Goal: Transaction & Acquisition: Purchase product/service

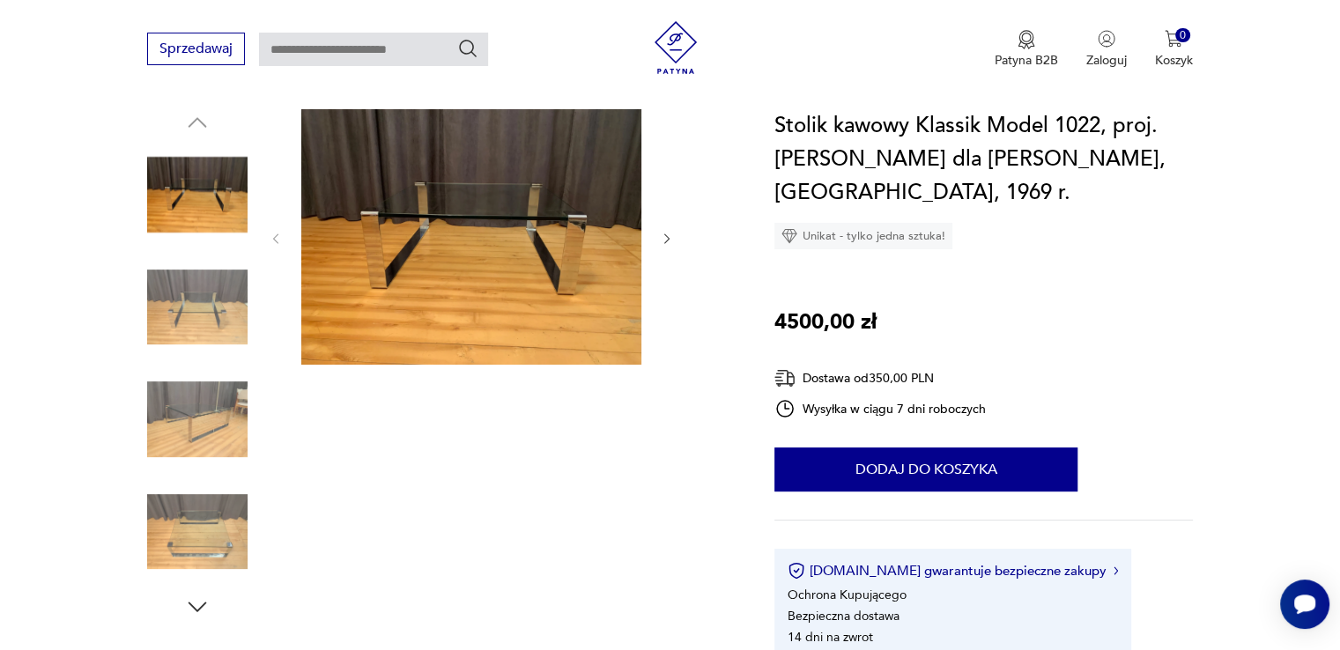
click at [665, 236] on icon "button" at bounding box center [667, 239] width 15 height 15
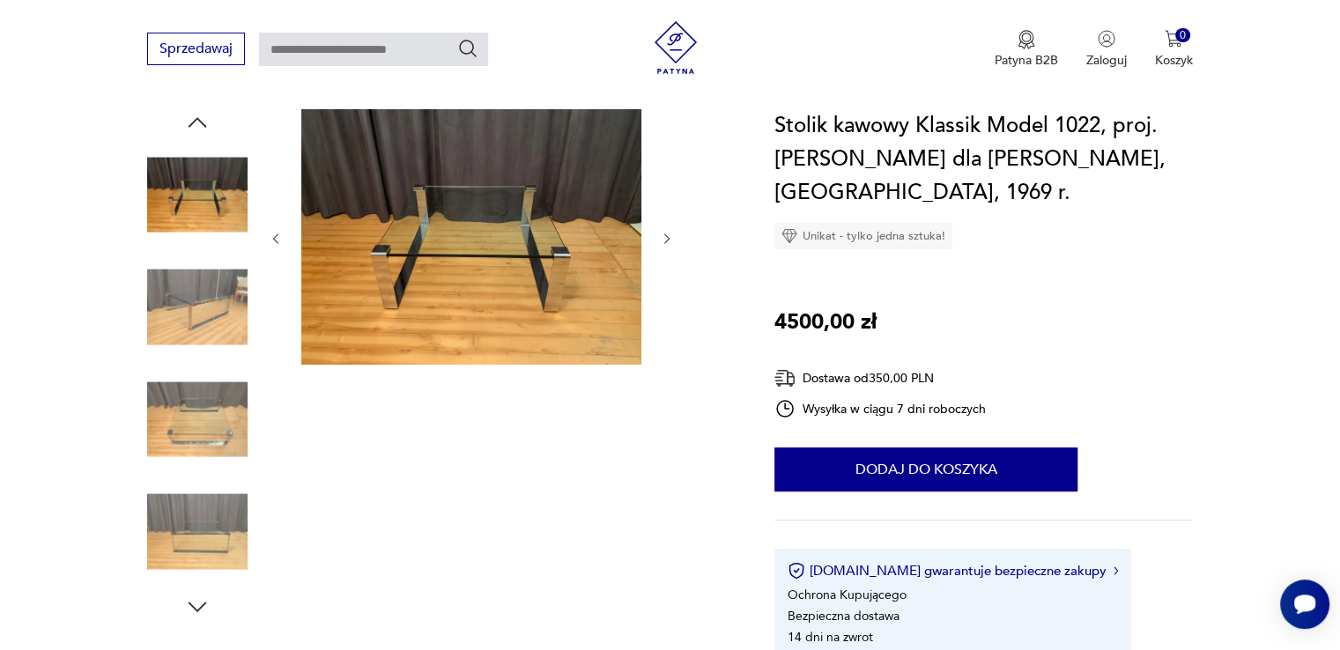
click at [665, 236] on icon "button" at bounding box center [667, 239] width 15 height 15
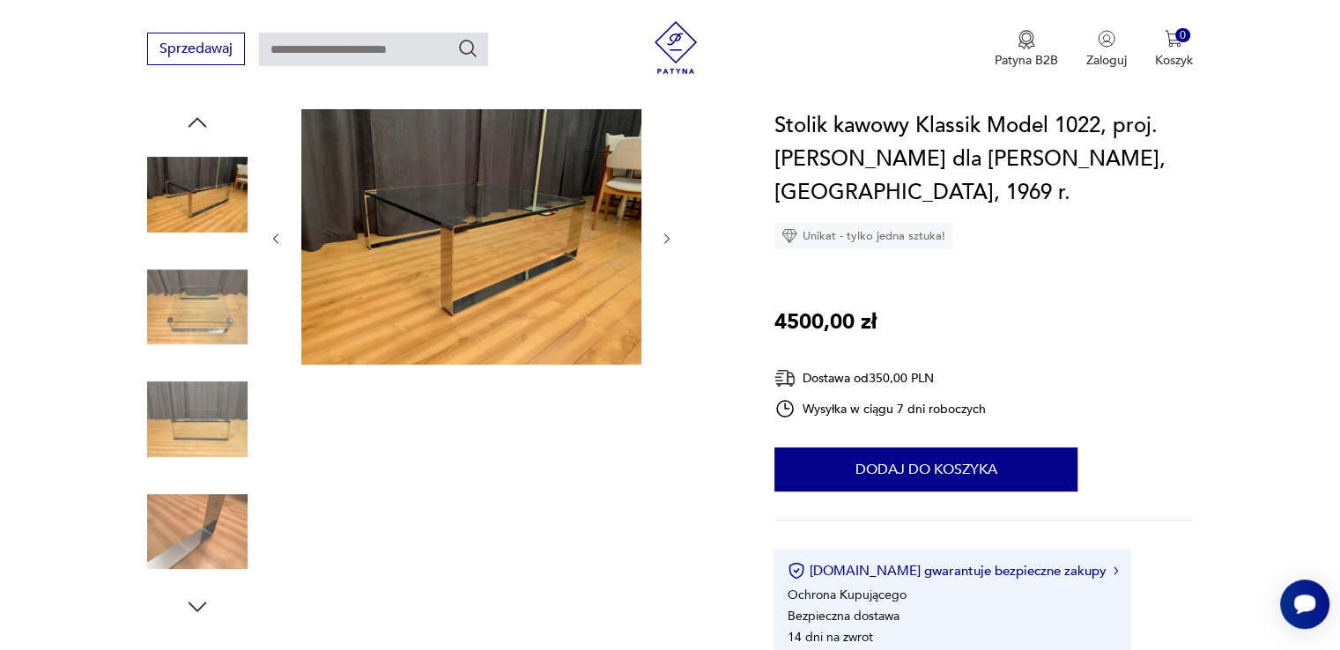
click at [665, 236] on icon "button" at bounding box center [667, 239] width 15 height 15
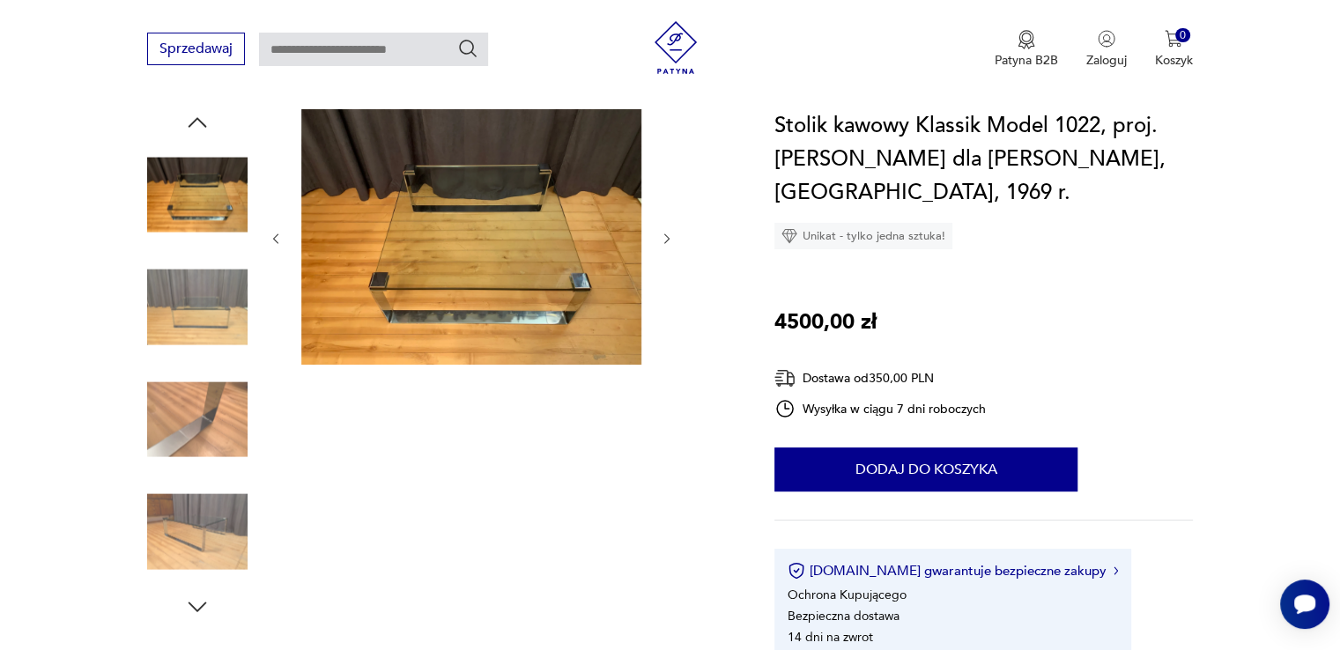
click at [665, 236] on icon "button" at bounding box center [667, 239] width 15 height 15
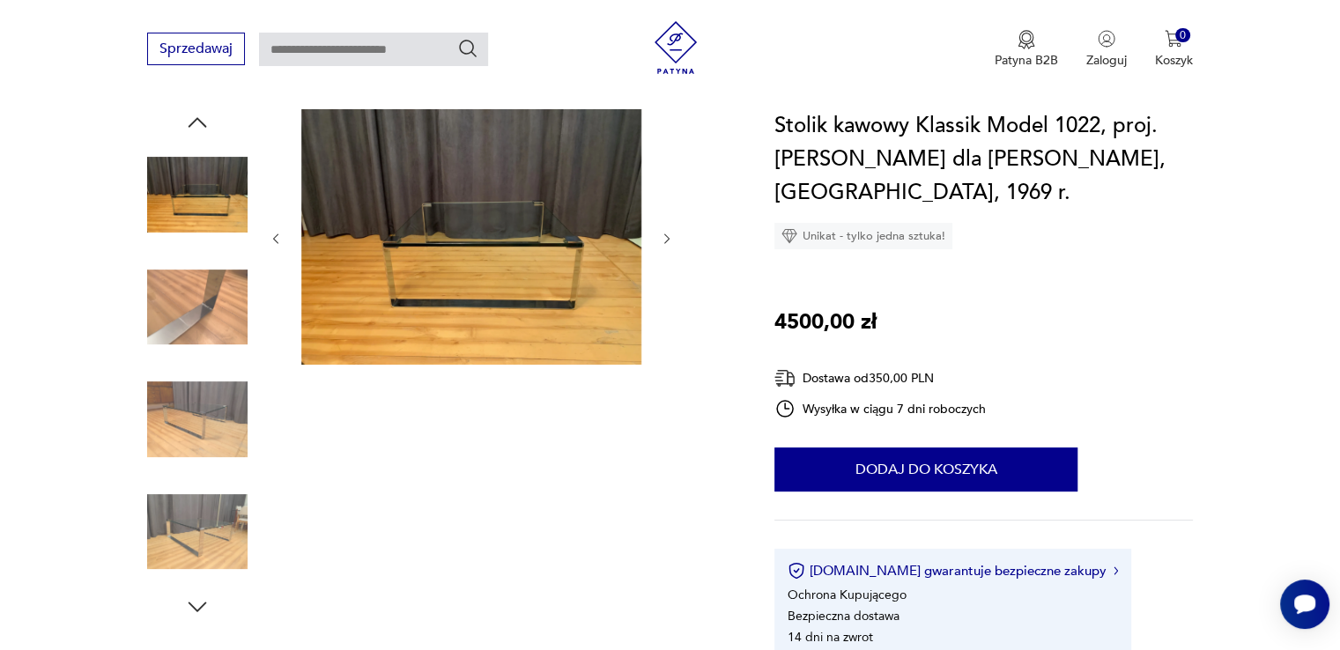
click at [665, 236] on icon "button" at bounding box center [667, 239] width 15 height 15
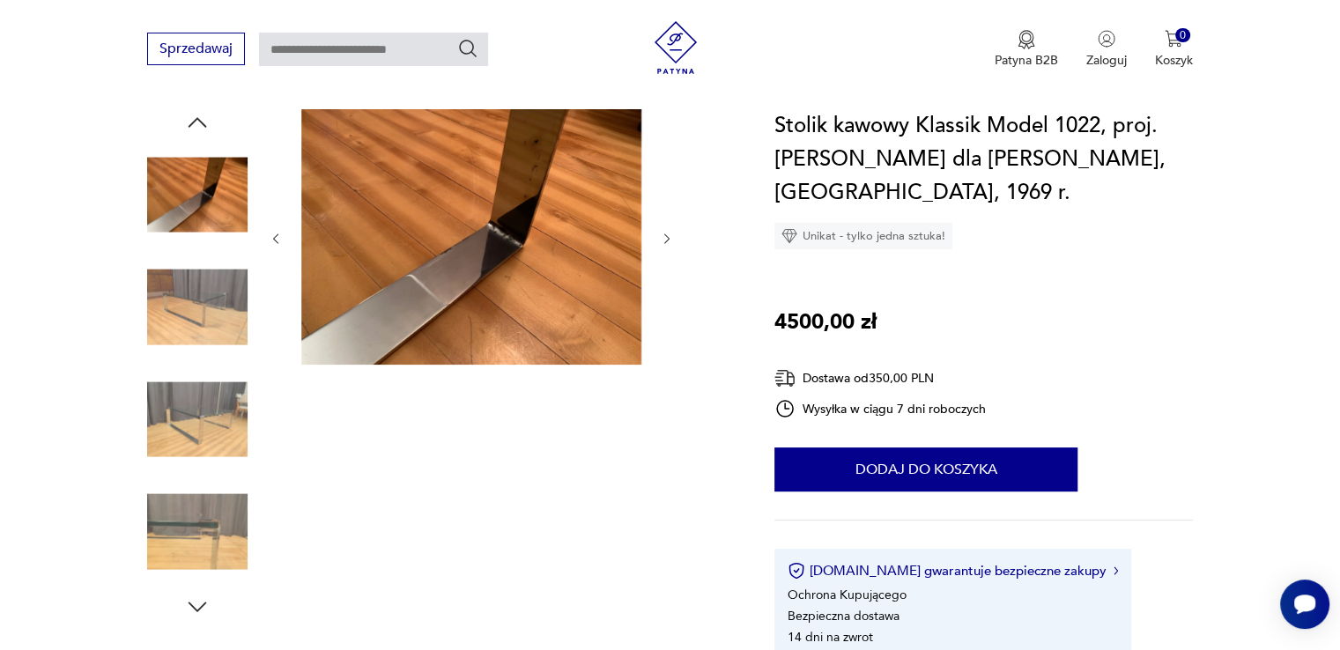
click at [665, 236] on icon "button" at bounding box center [667, 239] width 15 height 15
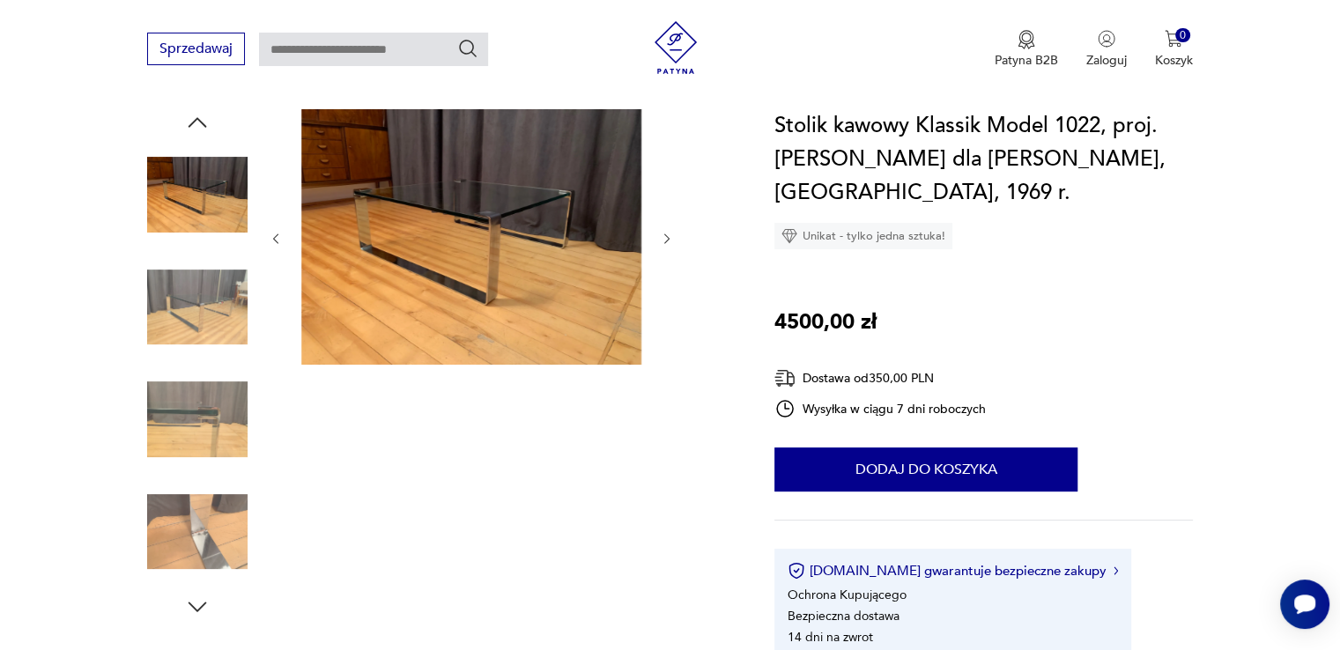
click at [665, 236] on icon "button" at bounding box center [667, 239] width 15 height 15
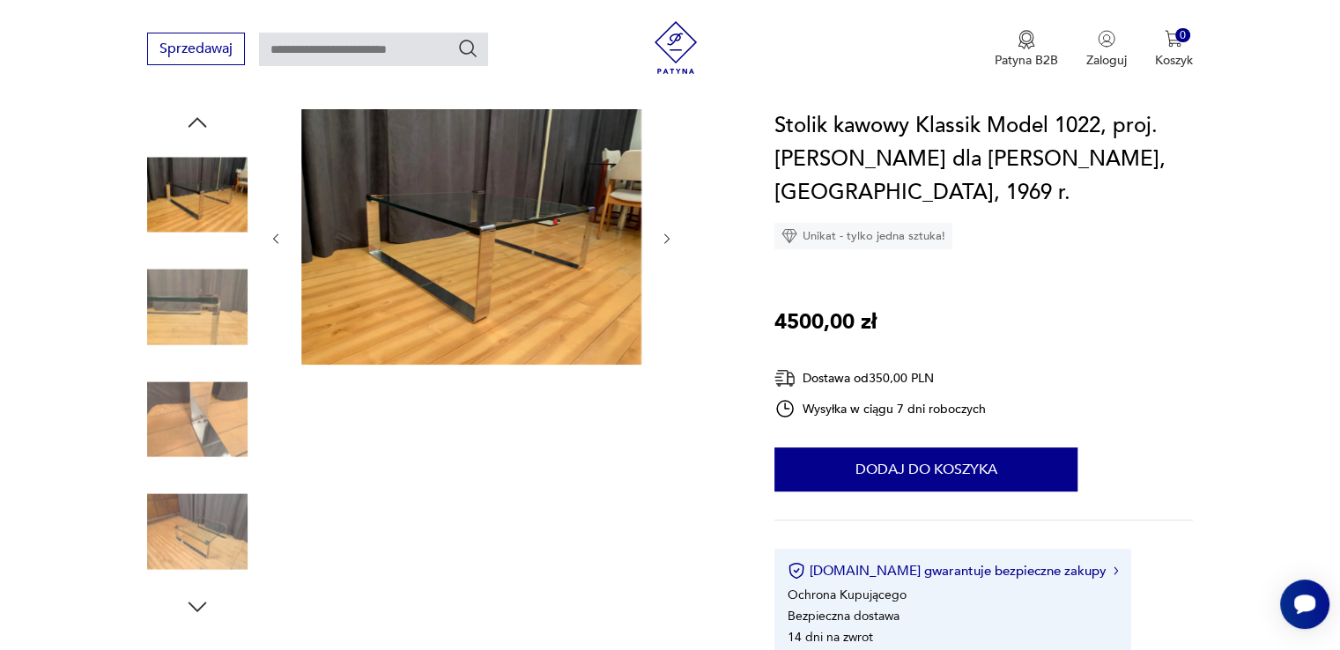
click at [665, 236] on icon "button" at bounding box center [667, 239] width 15 height 15
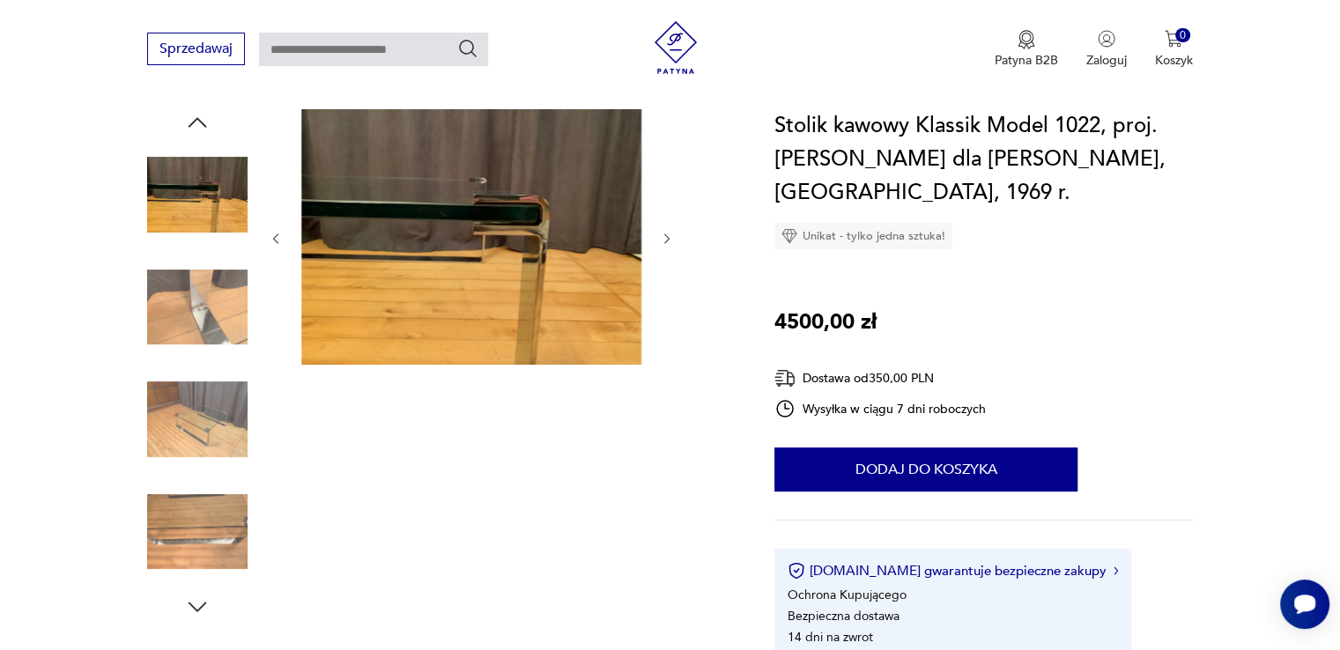
click at [665, 236] on icon "button" at bounding box center [667, 239] width 15 height 15
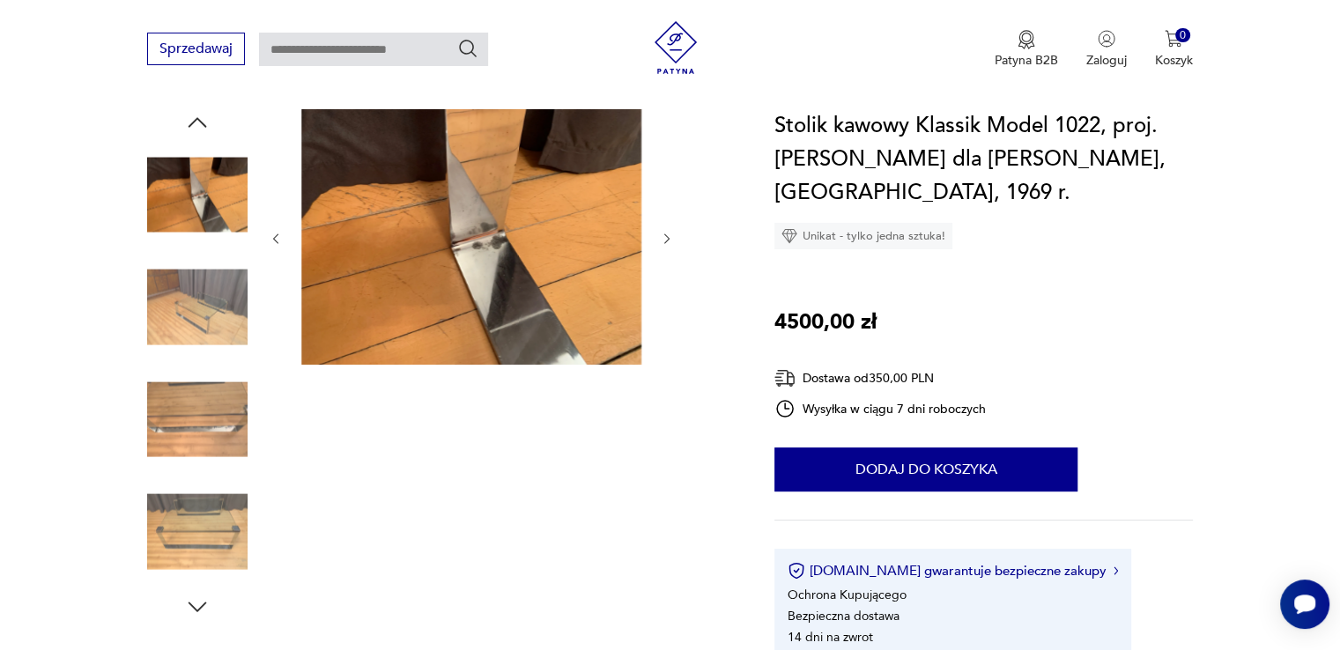
click at [665, 236] on icon "button" at bounding box center [667, 239] width 15 height 15
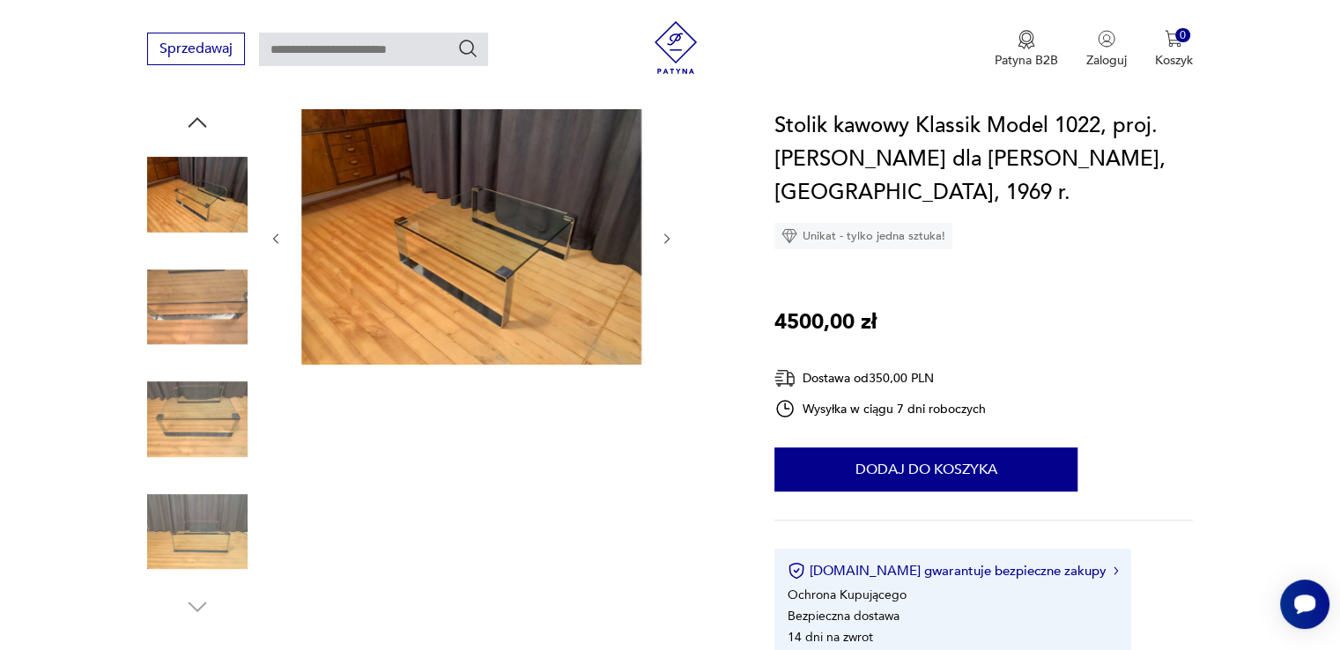
click at [665, 236] on icon "button" at bounding box center [667, 239] width 15 height 15
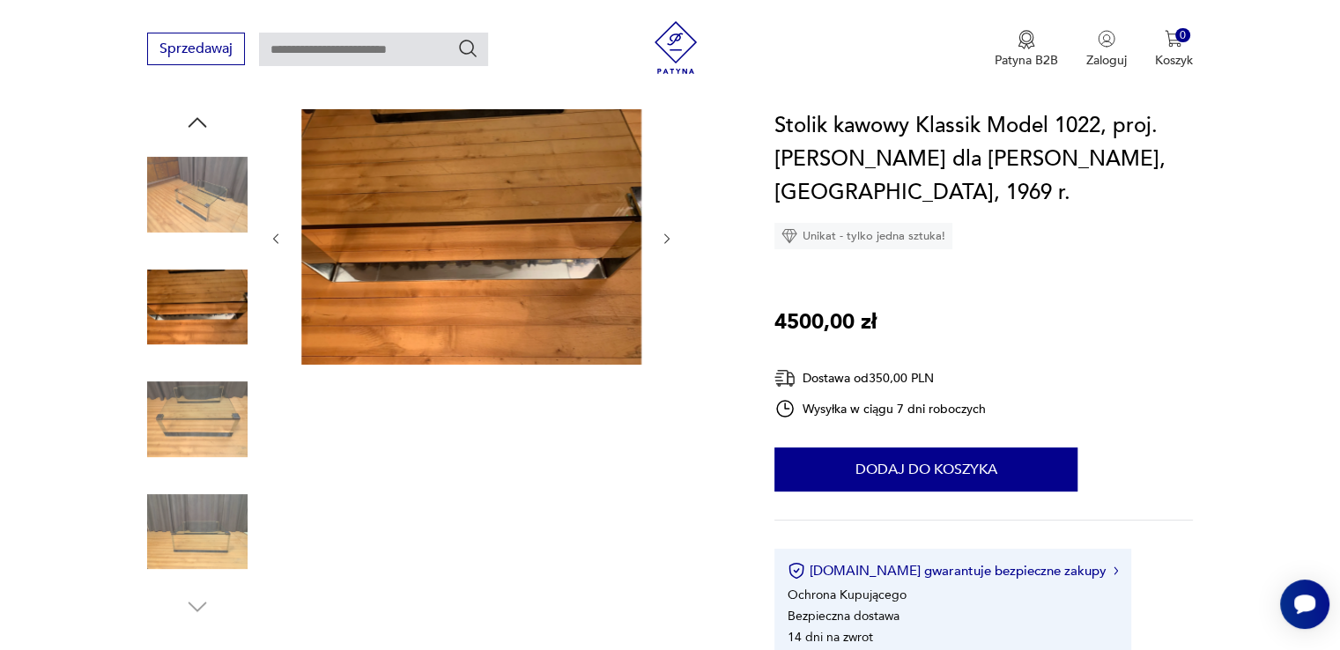
click at [665, 236] on icon "button" at bounding box center [667, 239] width 15 height 15
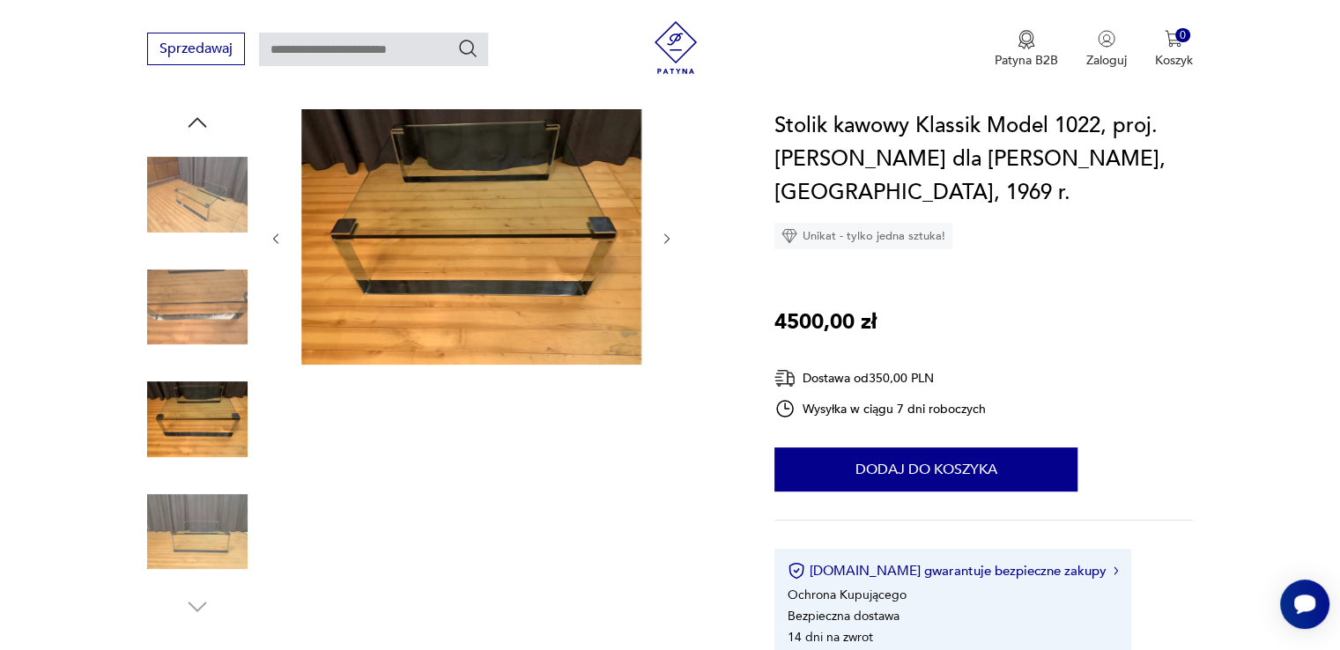
click at [665, 236] on icon "button" at bounding box center [667, 239] width 15 height 15
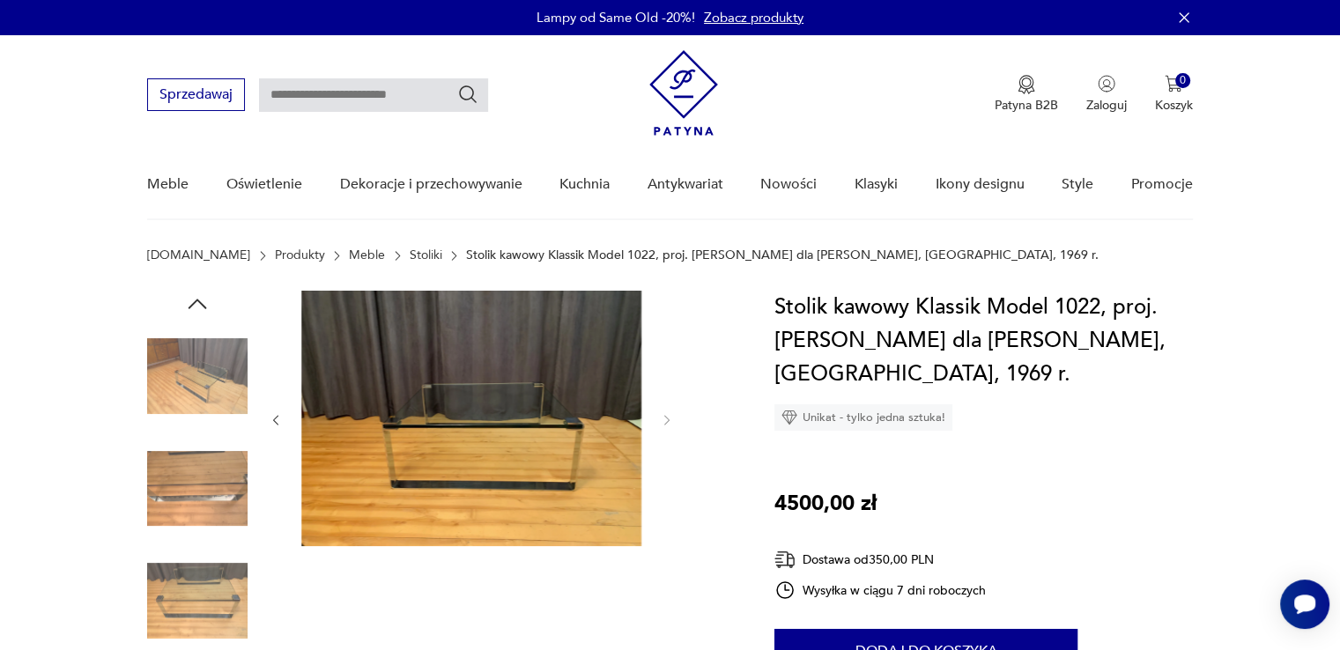
click at [410, 253] on link "Stoliki" at bounding box center [426, 255] width 33 height 14
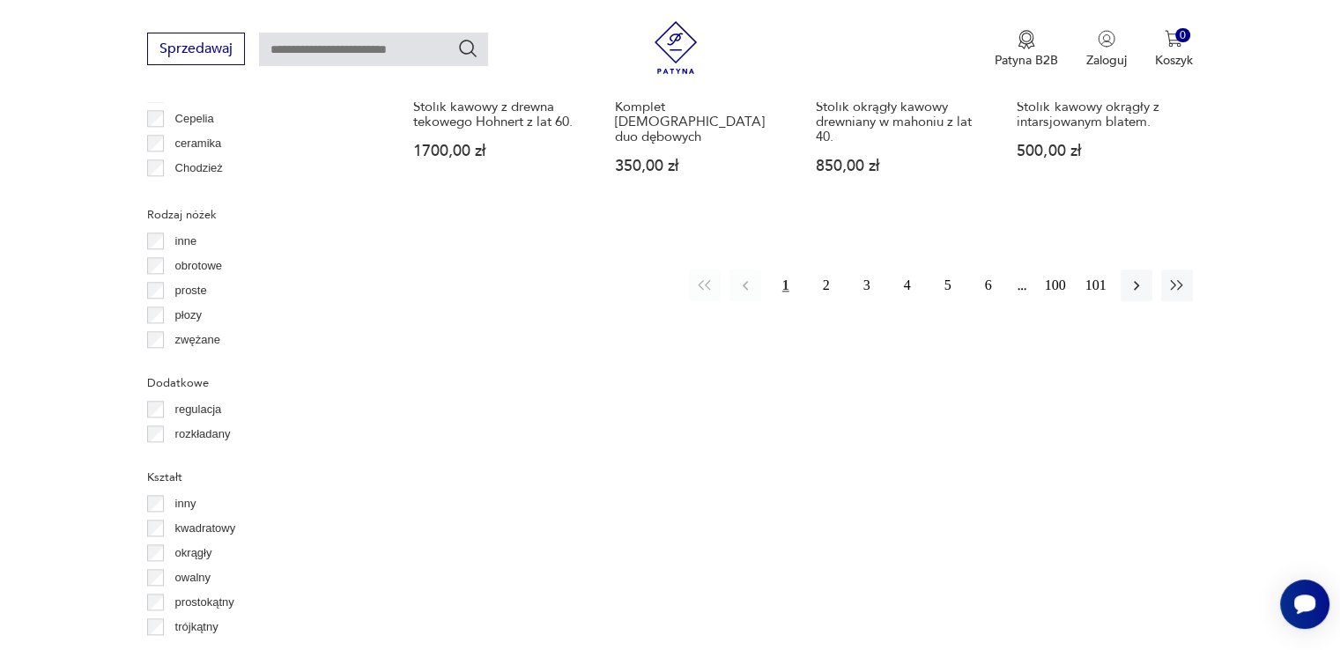
scroll to position [1952, 0]
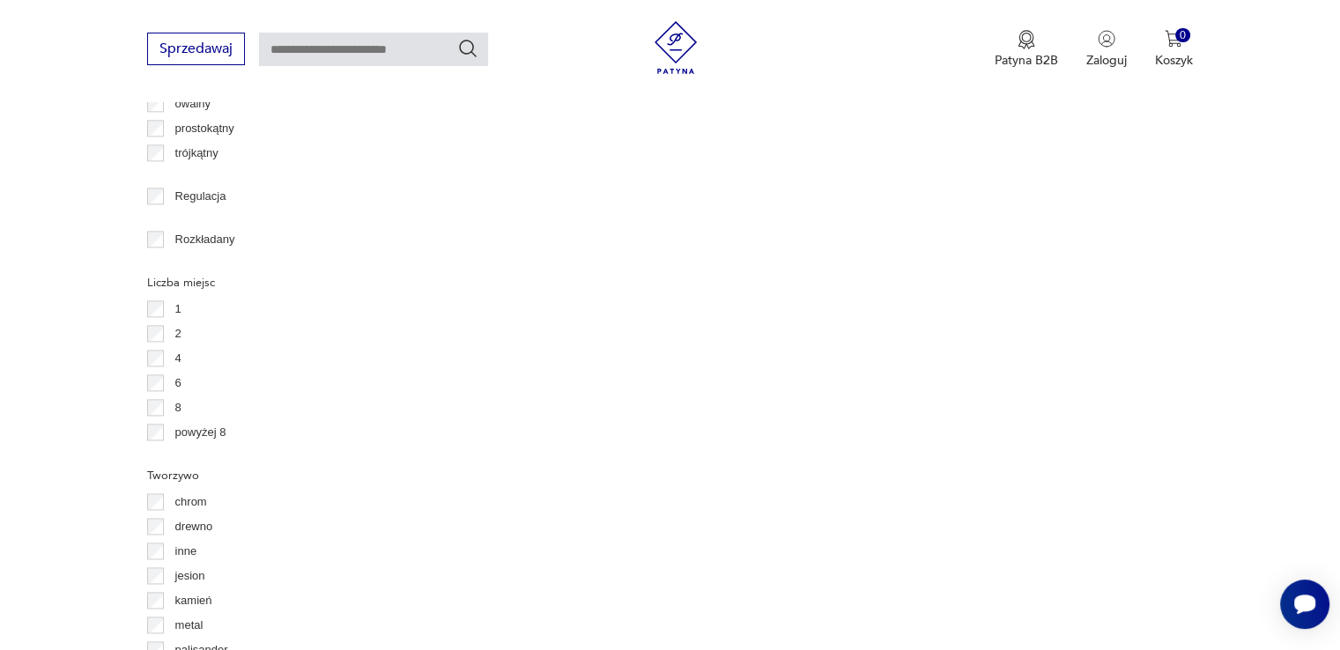
scroll to position [2374, 0]
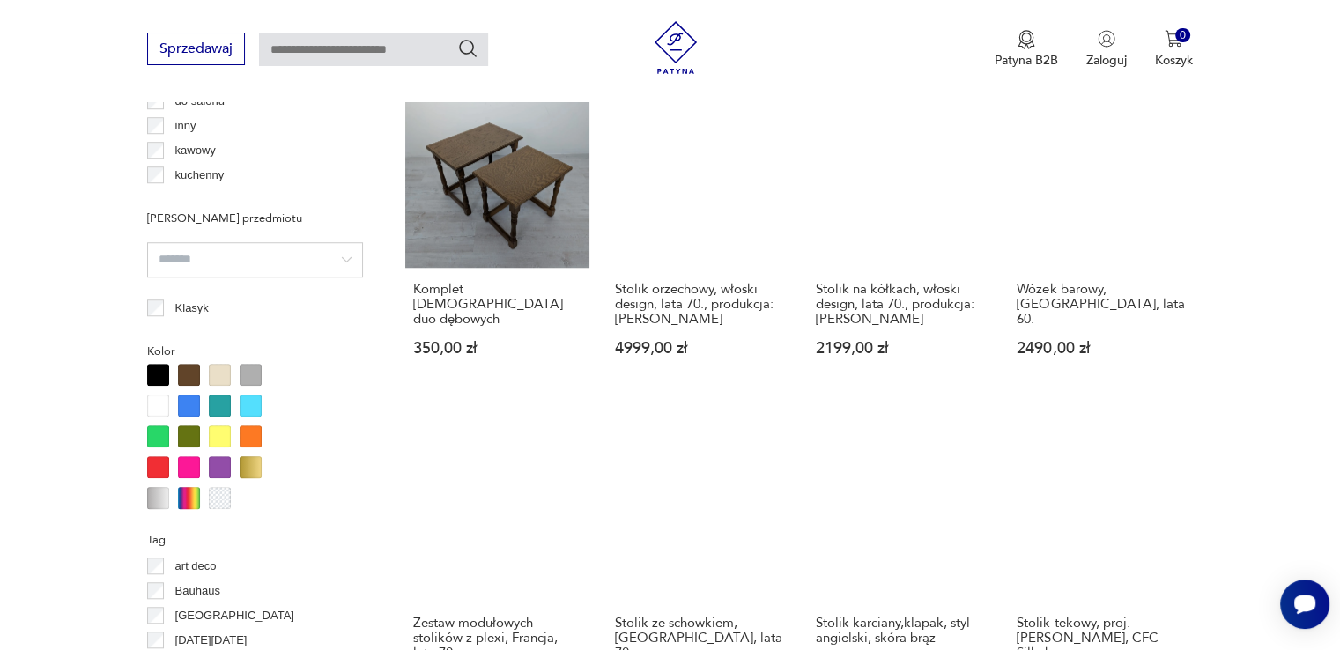
scroll to position [1585, 0]
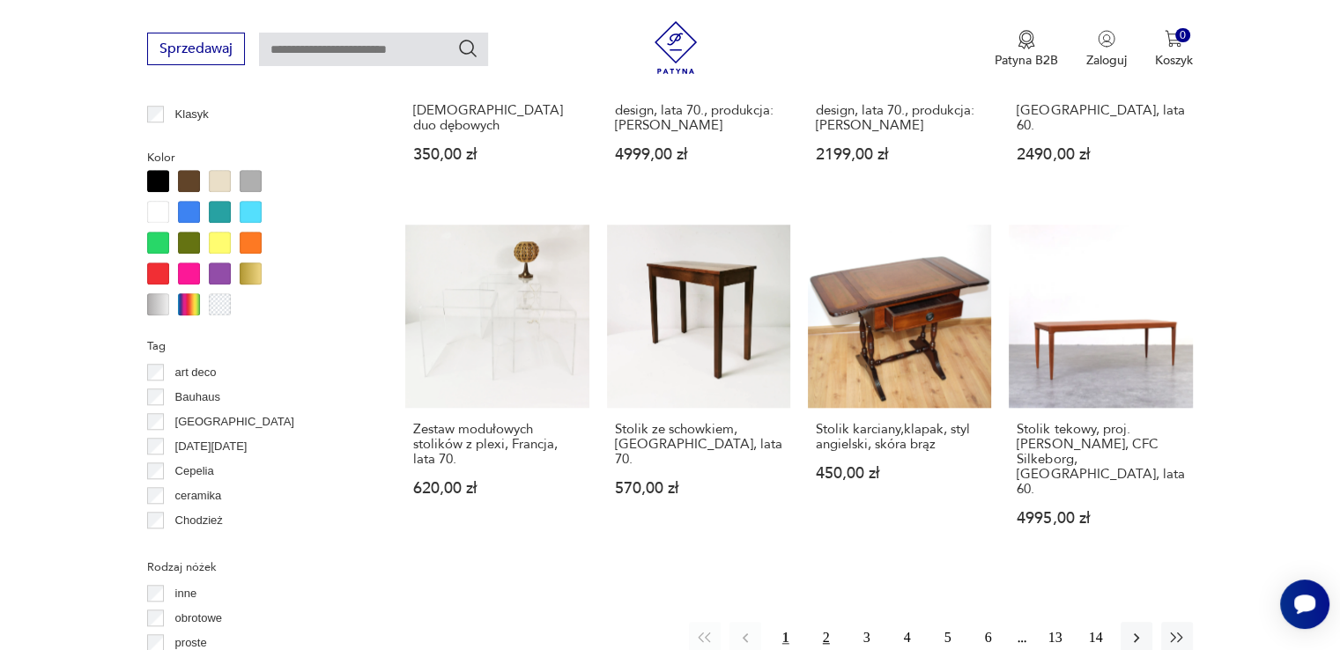
click at [822, 622] on button "2" at bounding box center [826, 638] width 32 height 32
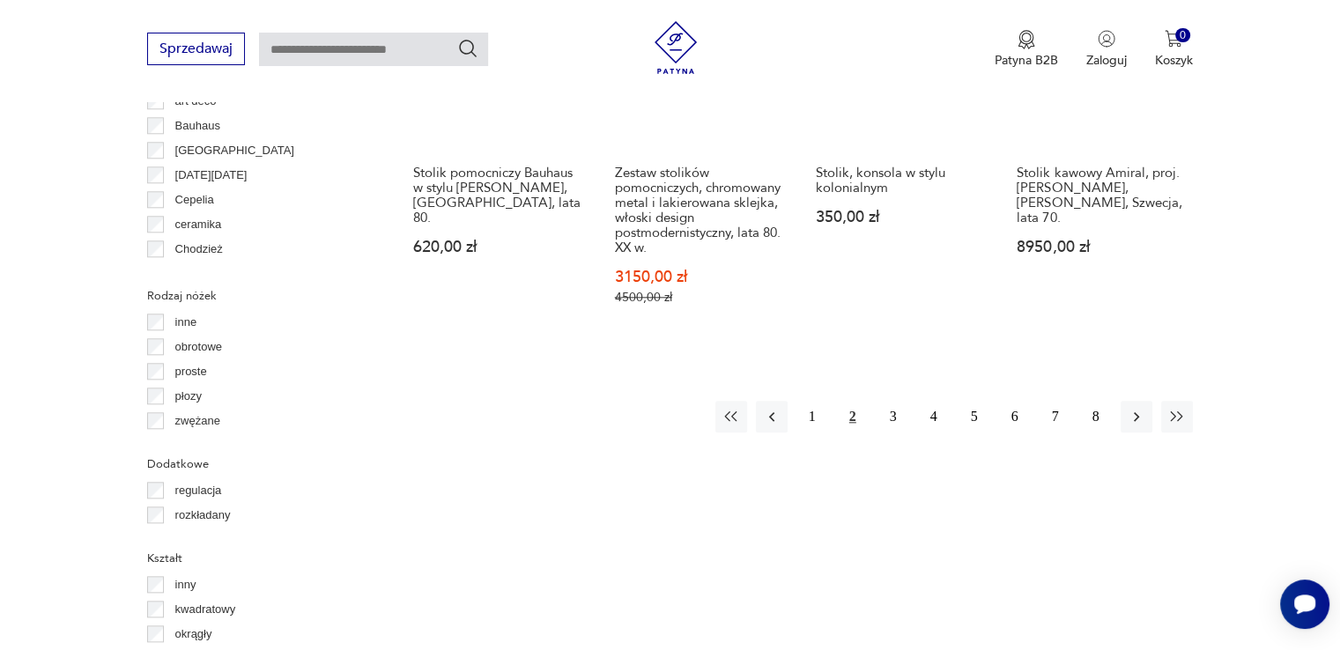
scroll to position [1906, 0]
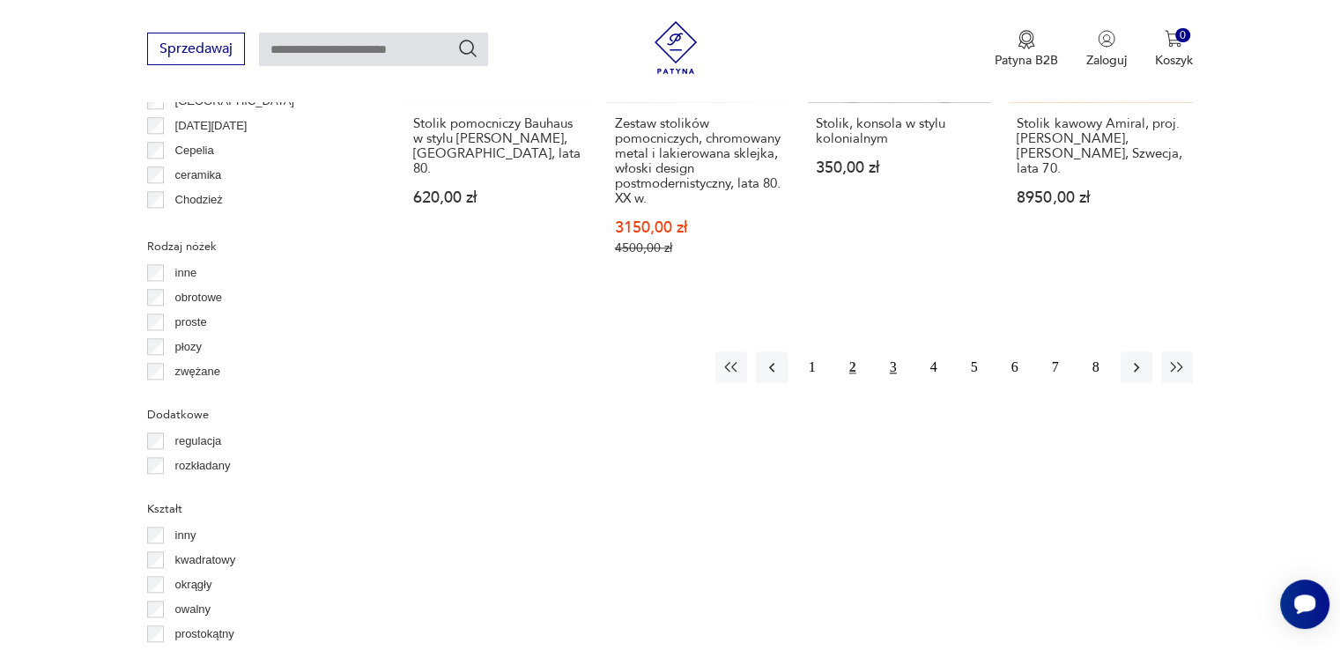
click at [888, 351] on button "3" at bounding box center [893, 367] width 32 height 32
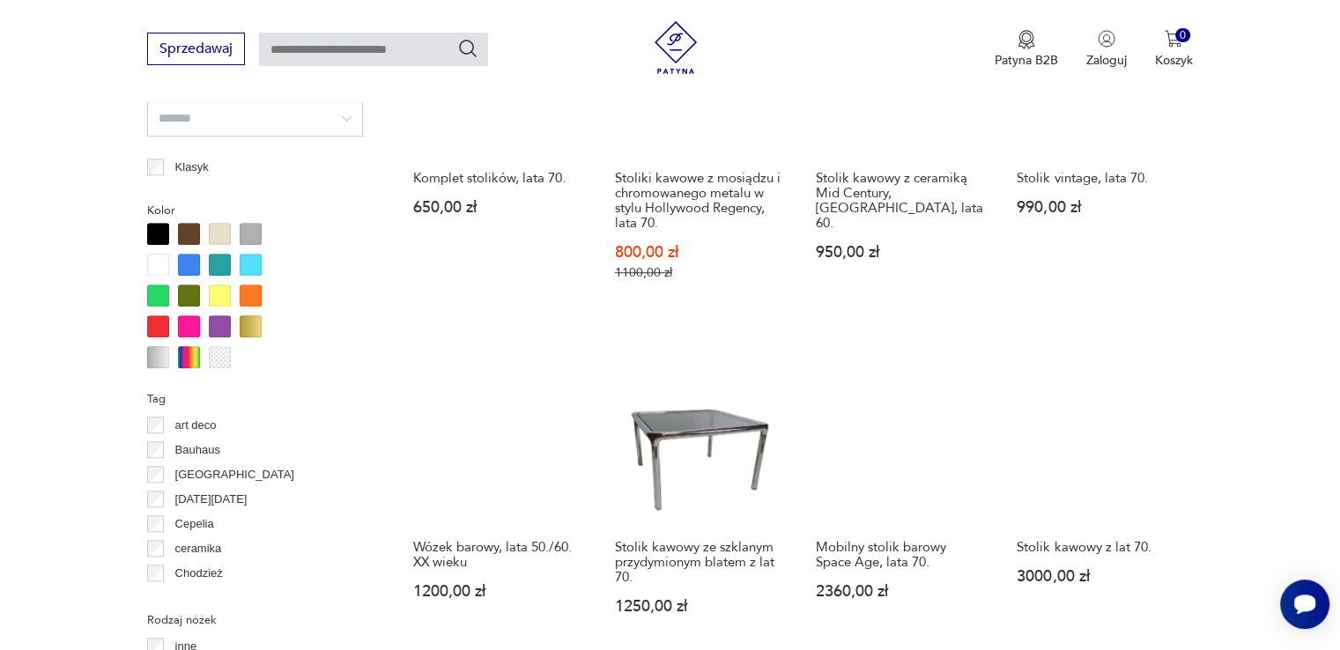
scroll to position [1914, 0]
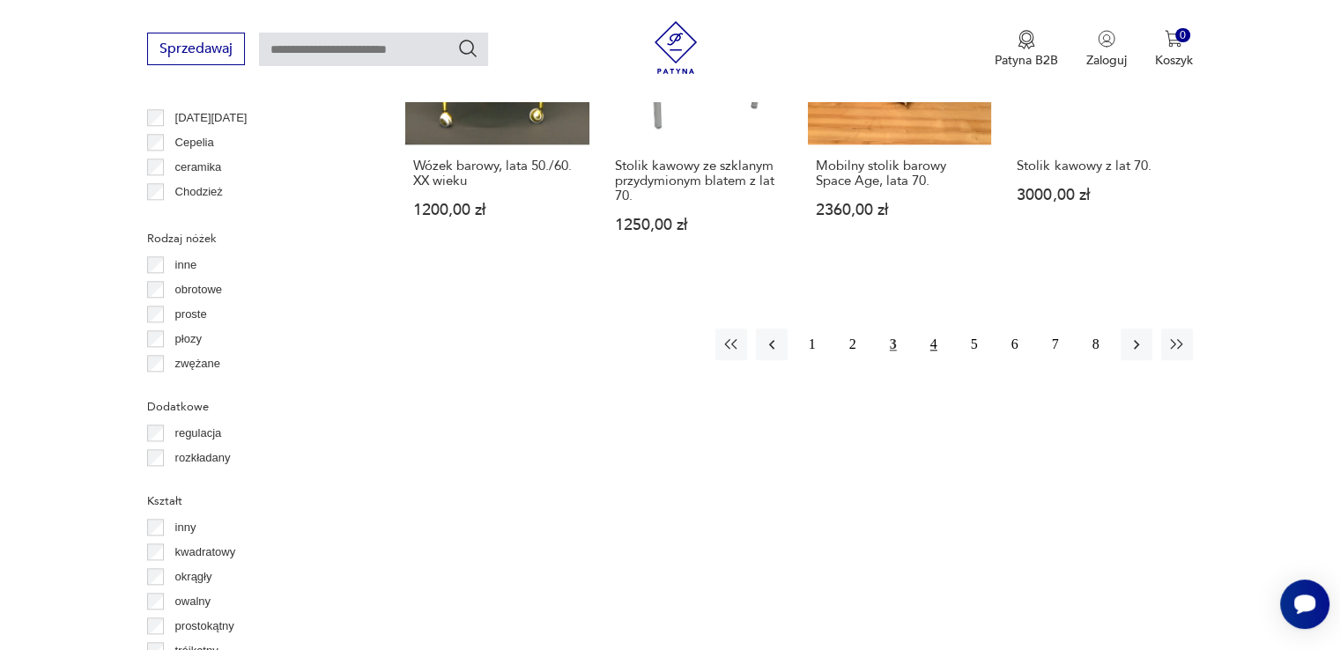
click at [934, 329] on button "4" at bounding box center [934, 345] width 32 height 32
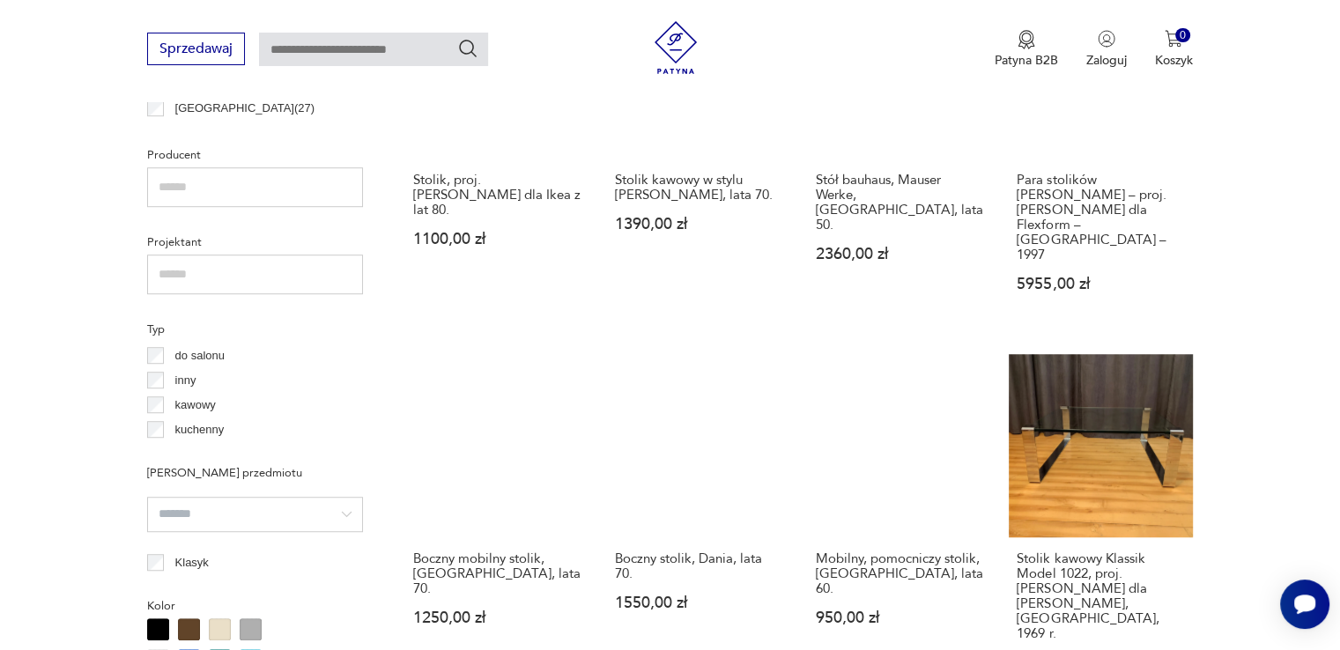
scroll to position [1154, 0]
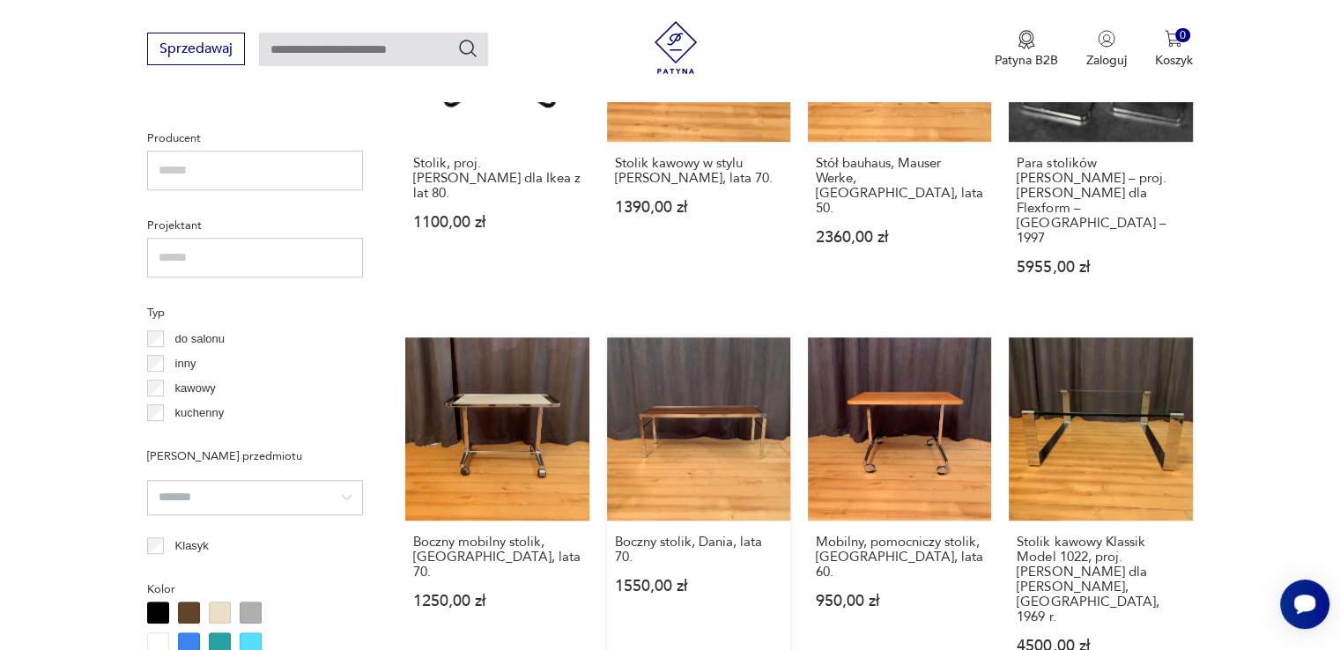
click at [701, 358] on link "Boczny stolik, Dania, lata 70. 1550,00 zł" at bounding box center [698, 512] width 183 height 351
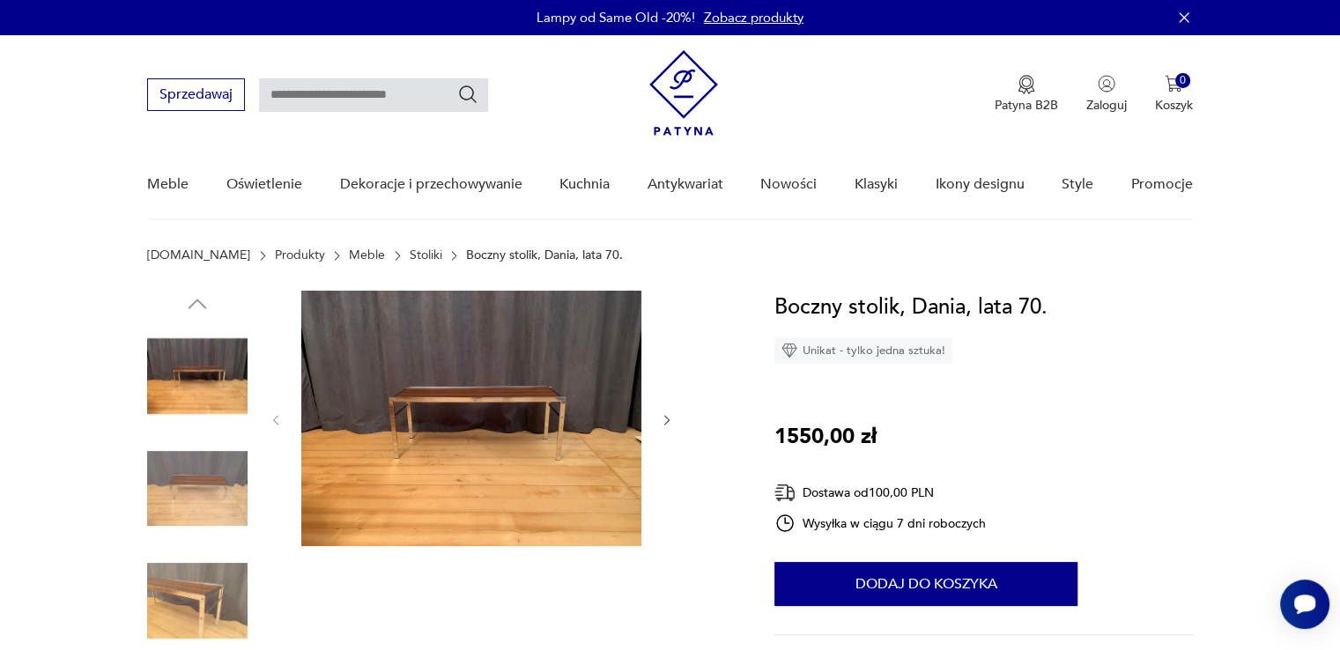
click at [220, 491] on img at bounding box center [197, 489] width 100 height 100
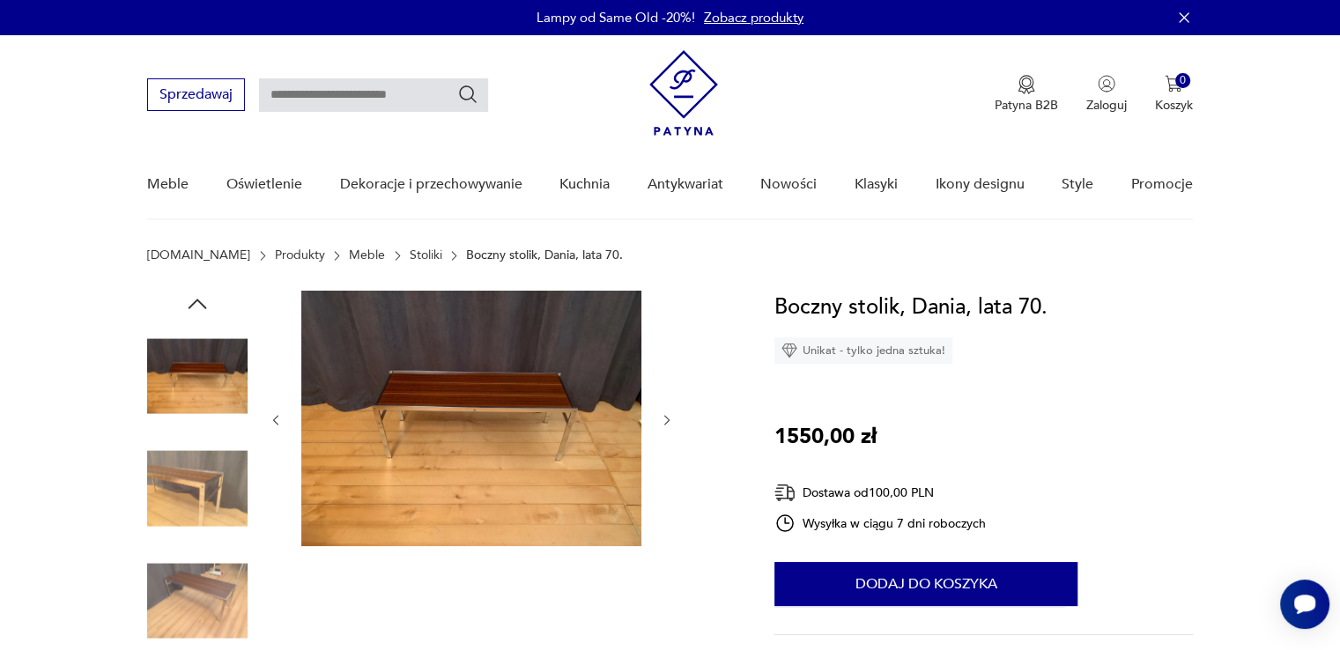
click at [668, 417] on icon "button" at bounding box center [667, 420] width 15 height 15
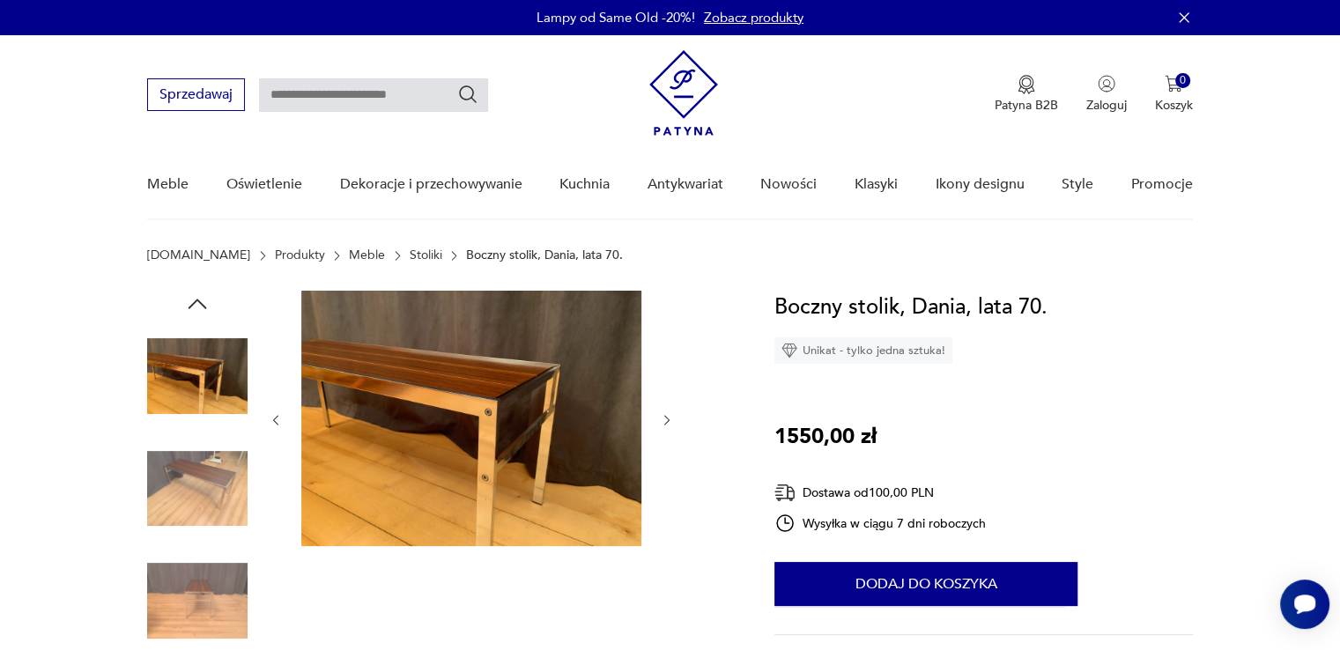
click at [668, 417] on icon "button" at bounding box center [667, 420] width 15 height 15
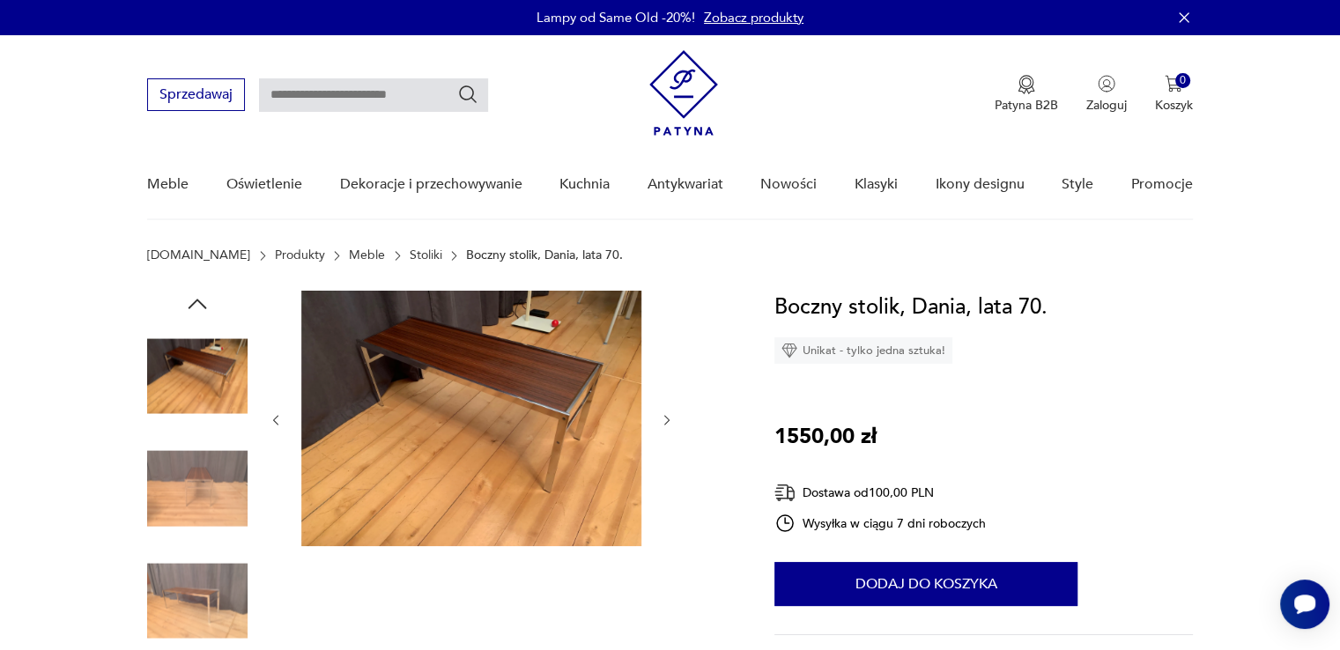
click at [662, 417] on icon "button" at bounding box center [667, 420] width 15 height 15
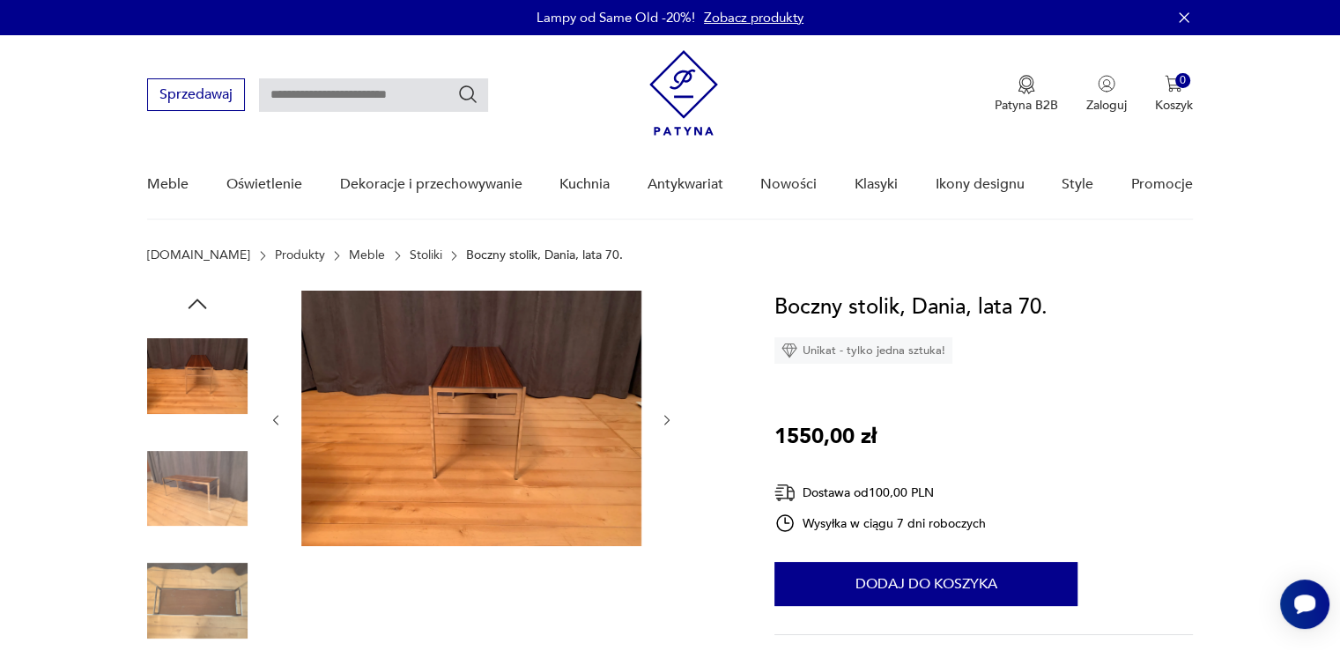
click at [662, 417] on icon "button" at bounding box center [667, 420] width 15 height 15
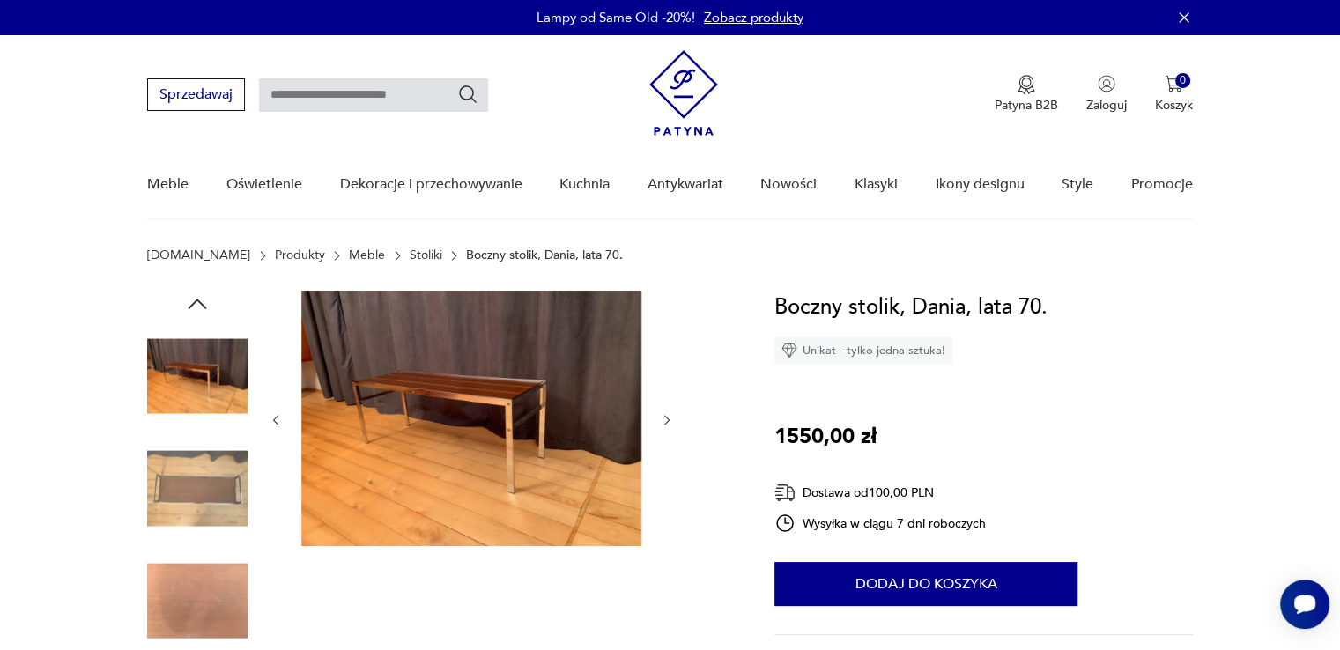
click at [662, 417] on icon "button" at bounding box center [667, 420] width 15 height 15
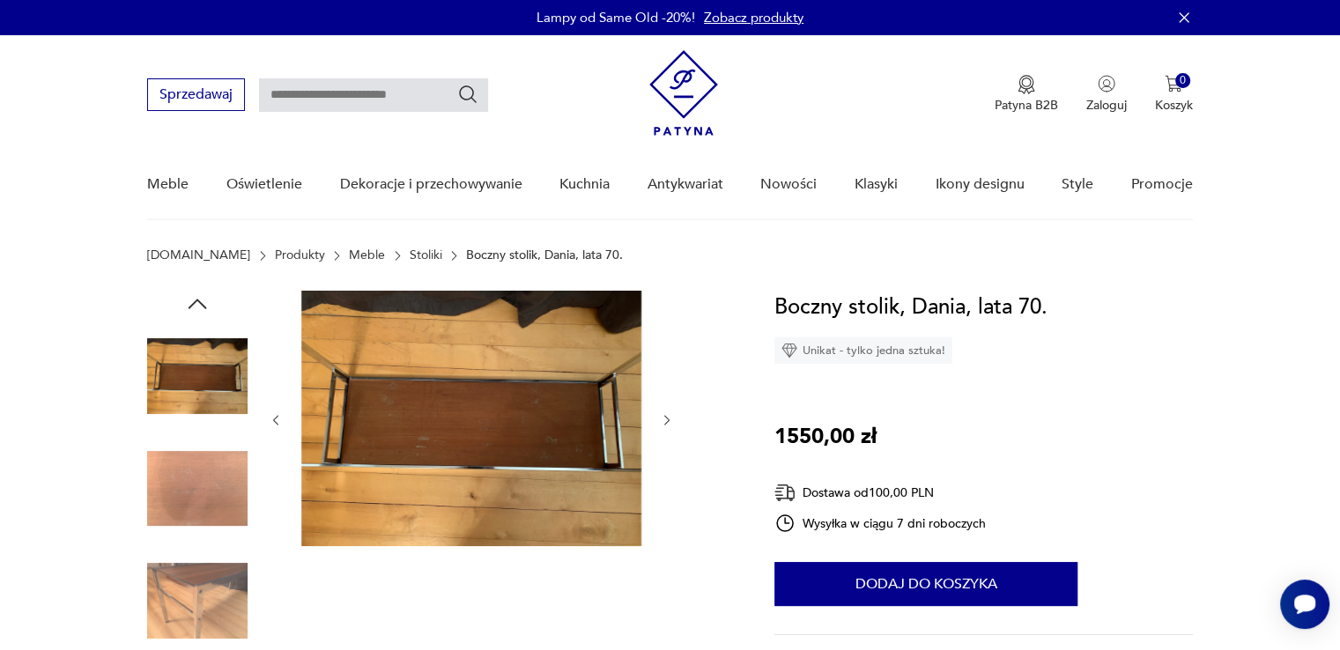
click at [662, 417] on icon "button" at bounding box center [667, 420] width 15 height 15
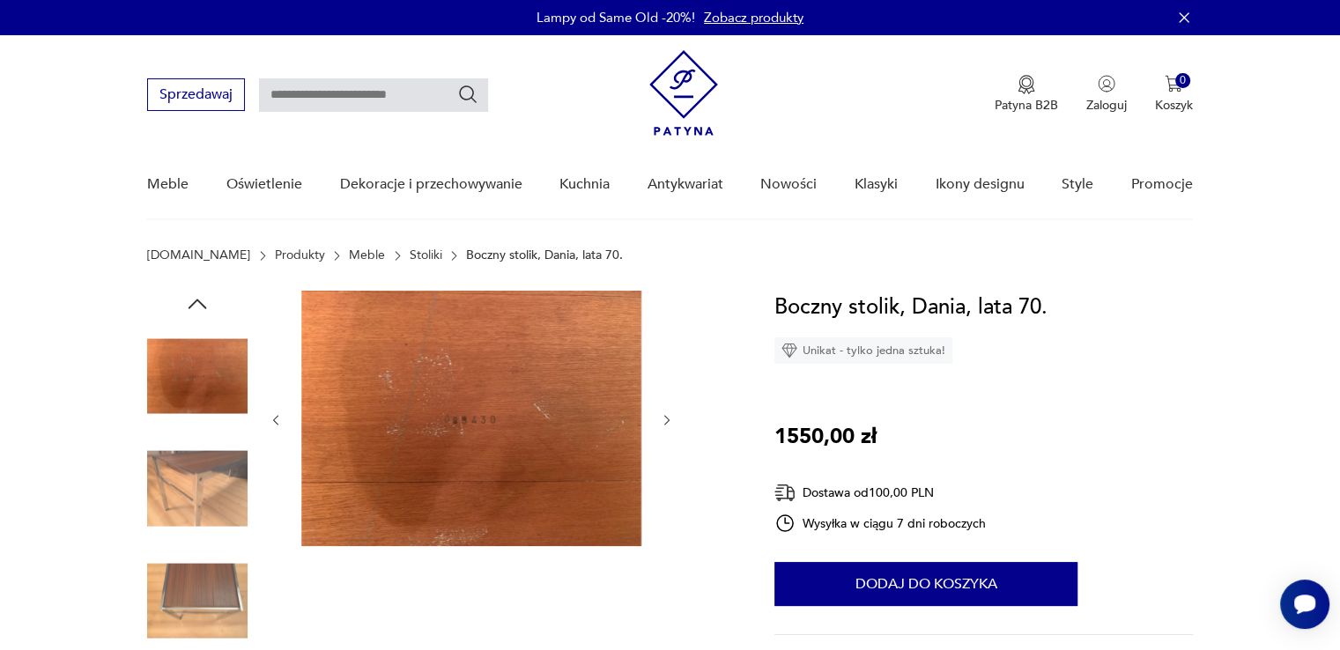
click at [662, 417] on icon "button" at bounding box center [667, 420] width 15 height 15
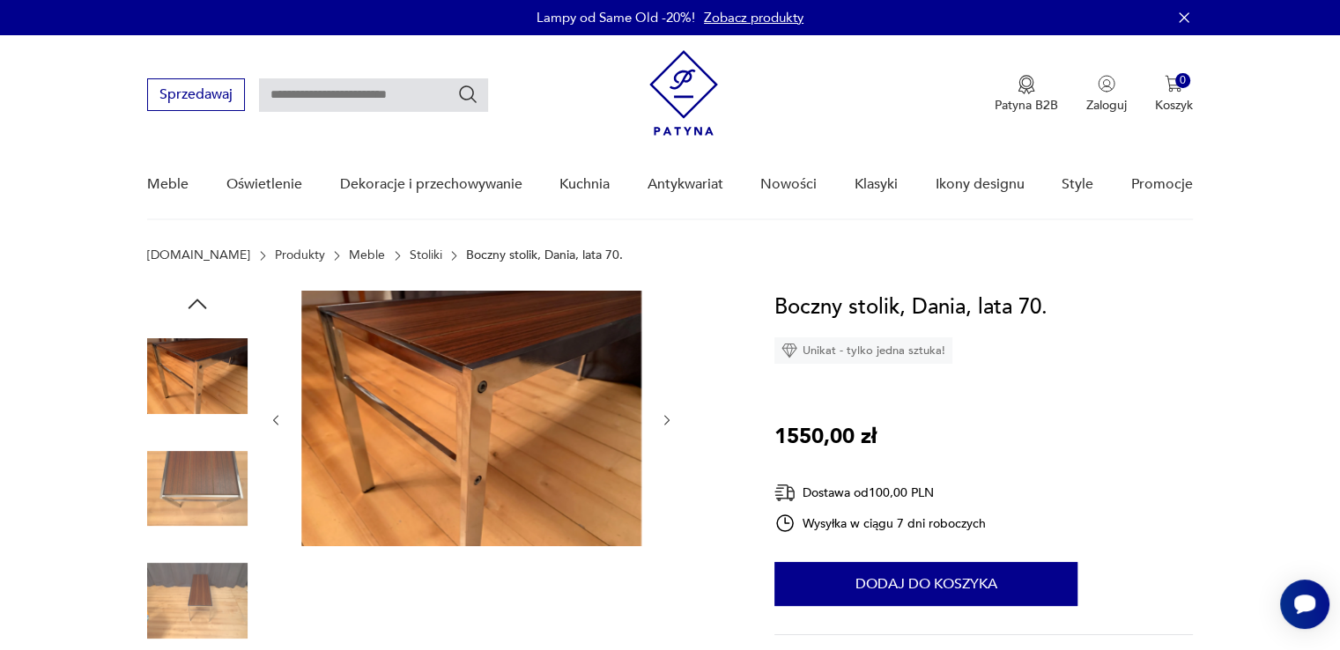
click at [662, 417] on icon "button" at bounding box center [667, 420] width 15 height 15
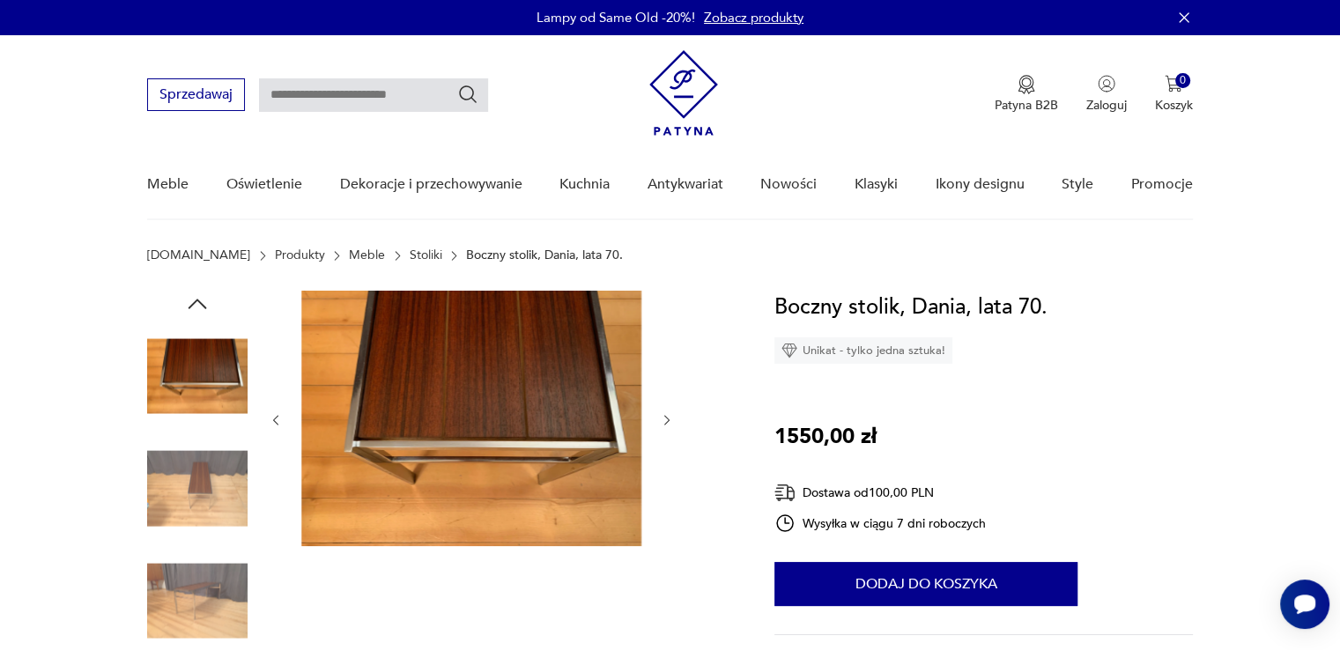
click at [662, 417] on icon "button" at bounding box center [667, 420] width 15 height 15
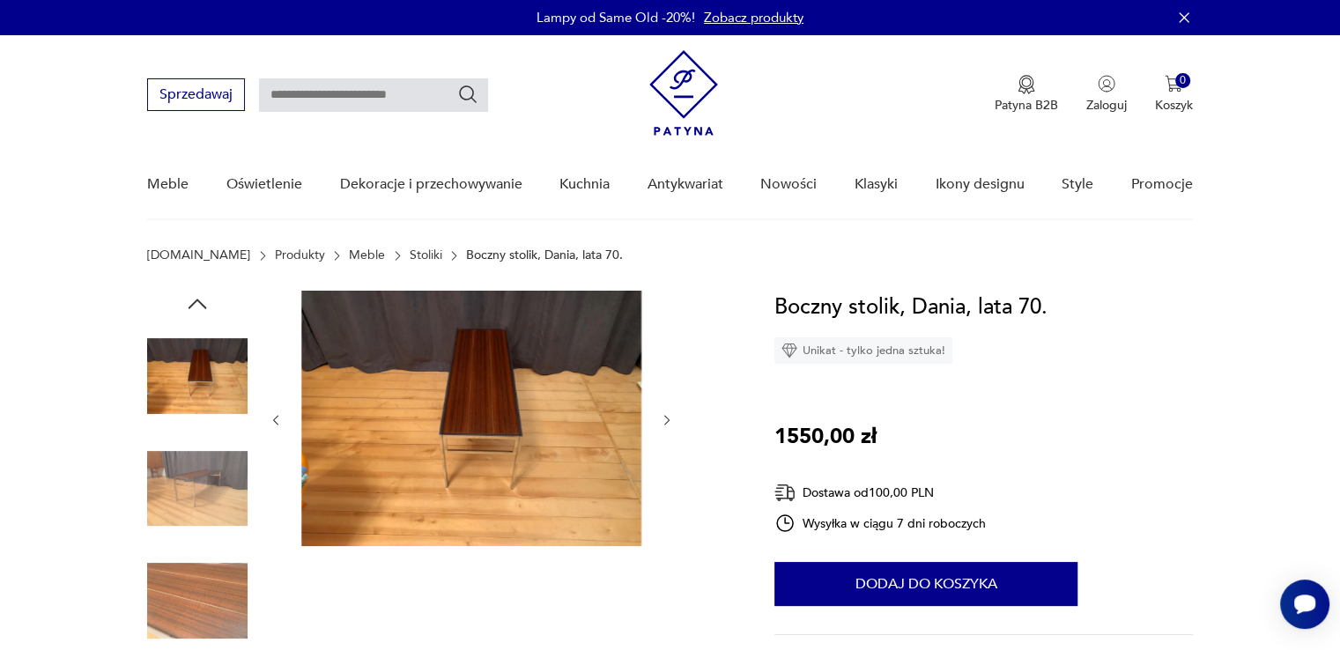
click at [662, 417] on icon "button" at bounding box center [667, 420] width 15 height 15
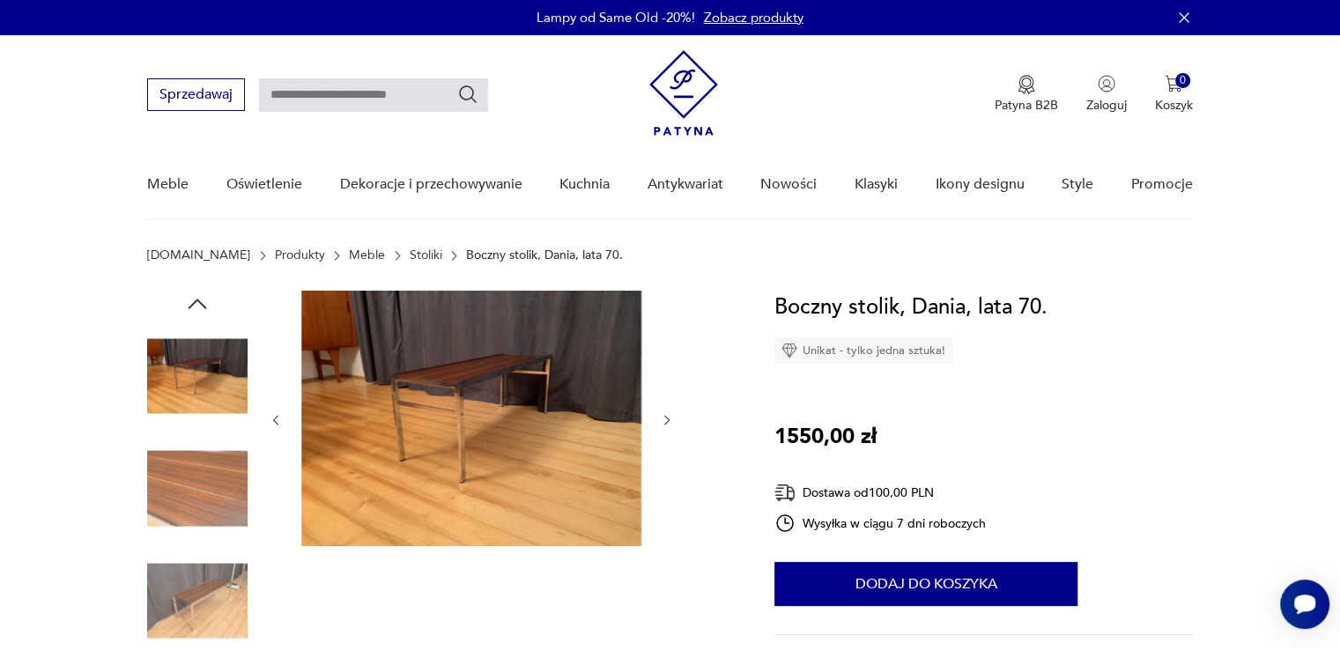
click at [662, 417] on icon "button" at bounding box center [667, 420] width 15 height 15
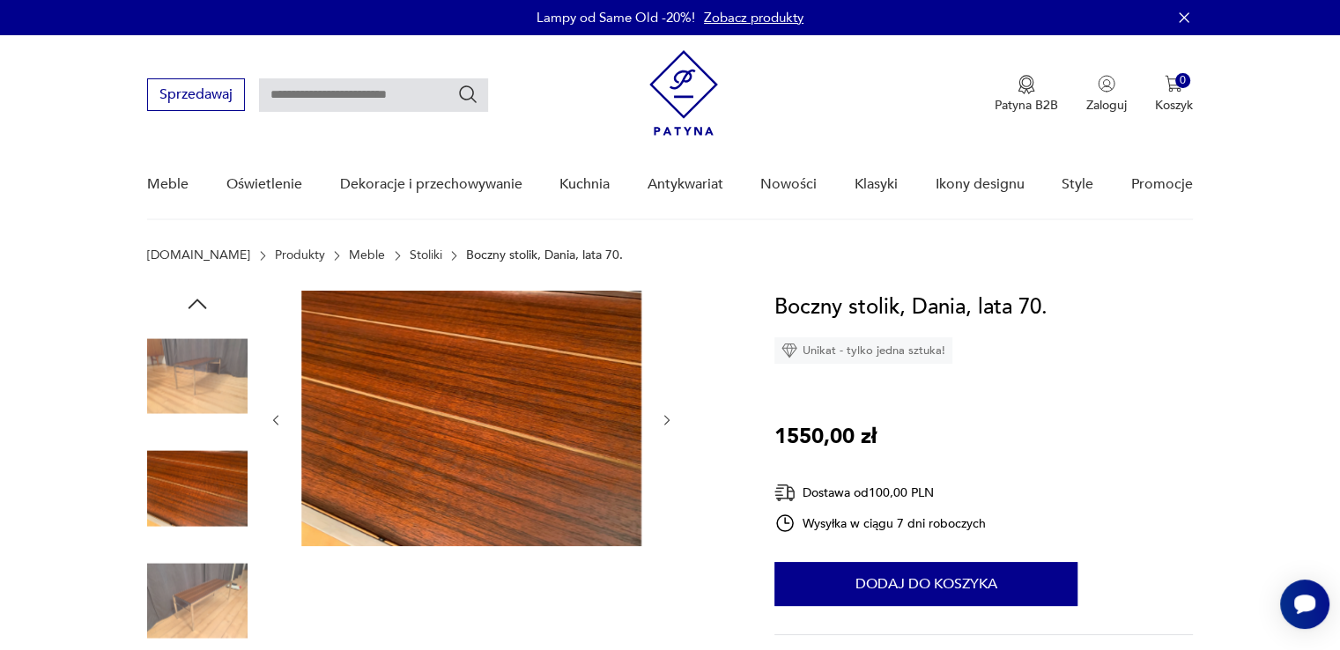
click at [662, 417] on icon "button" at bounding box center [667, 420] width 15 height 15
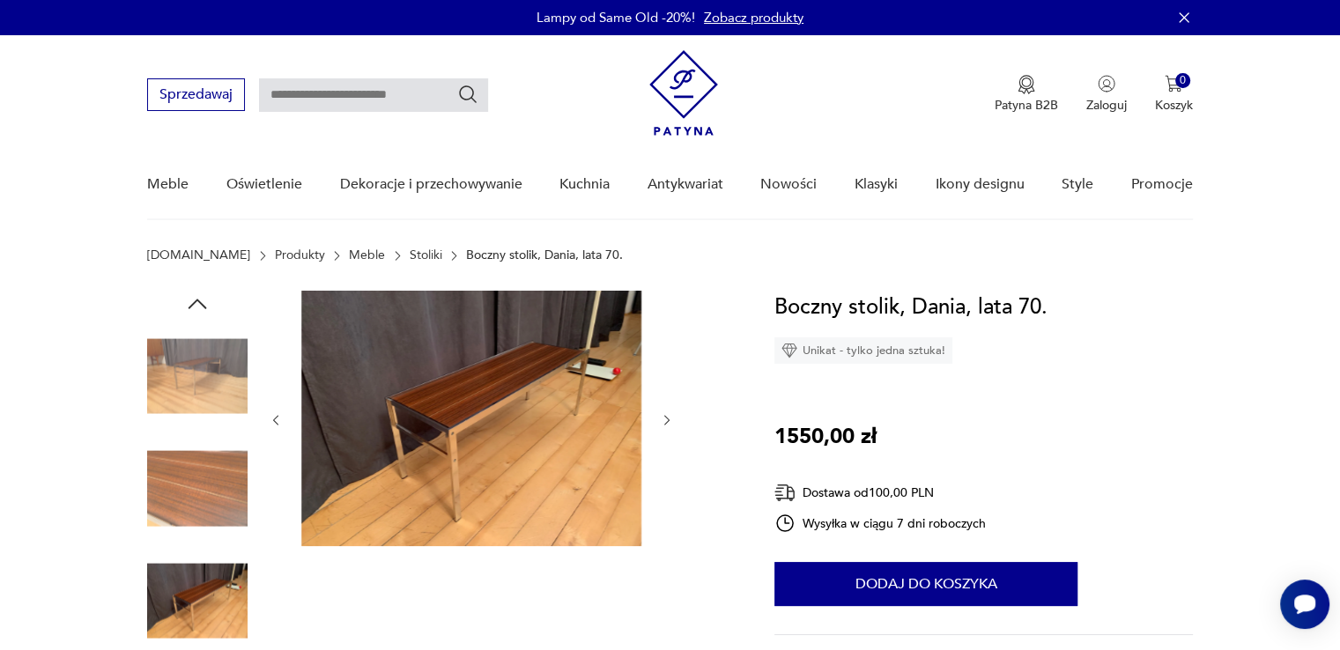
click at [662, 417] on icon "button" at bounding box center [667, 420] width 15 height 15
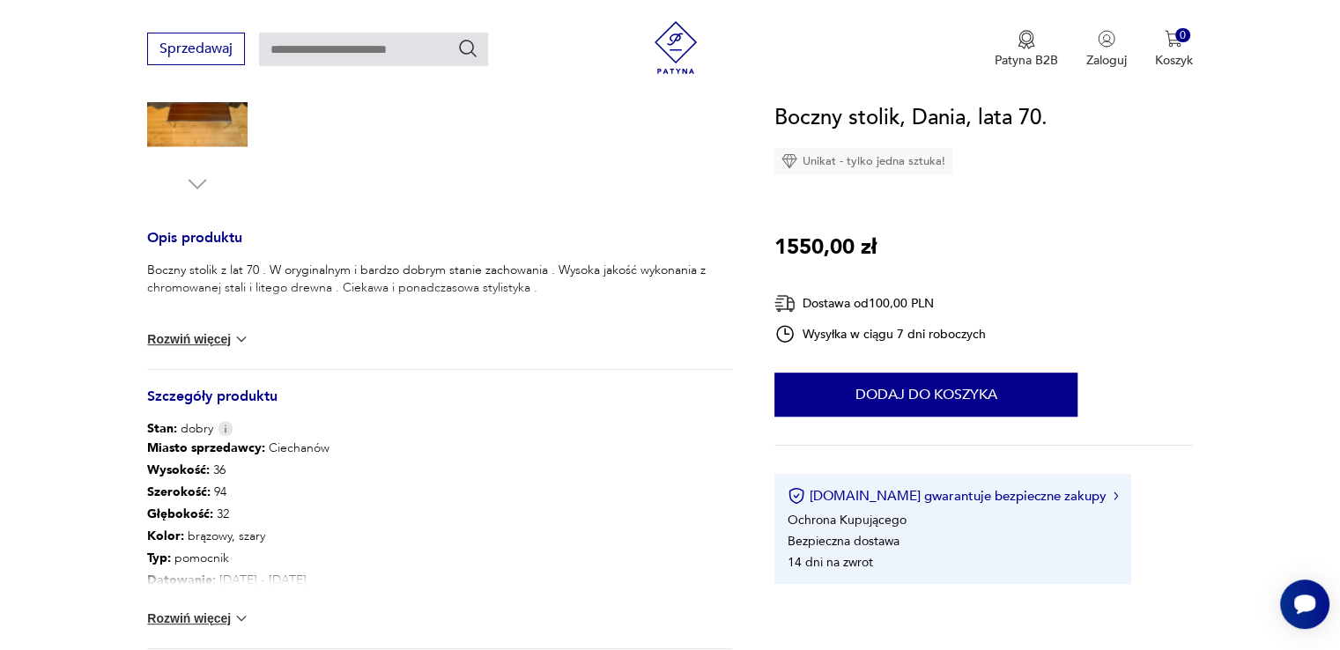
scroll to position [783, 0]
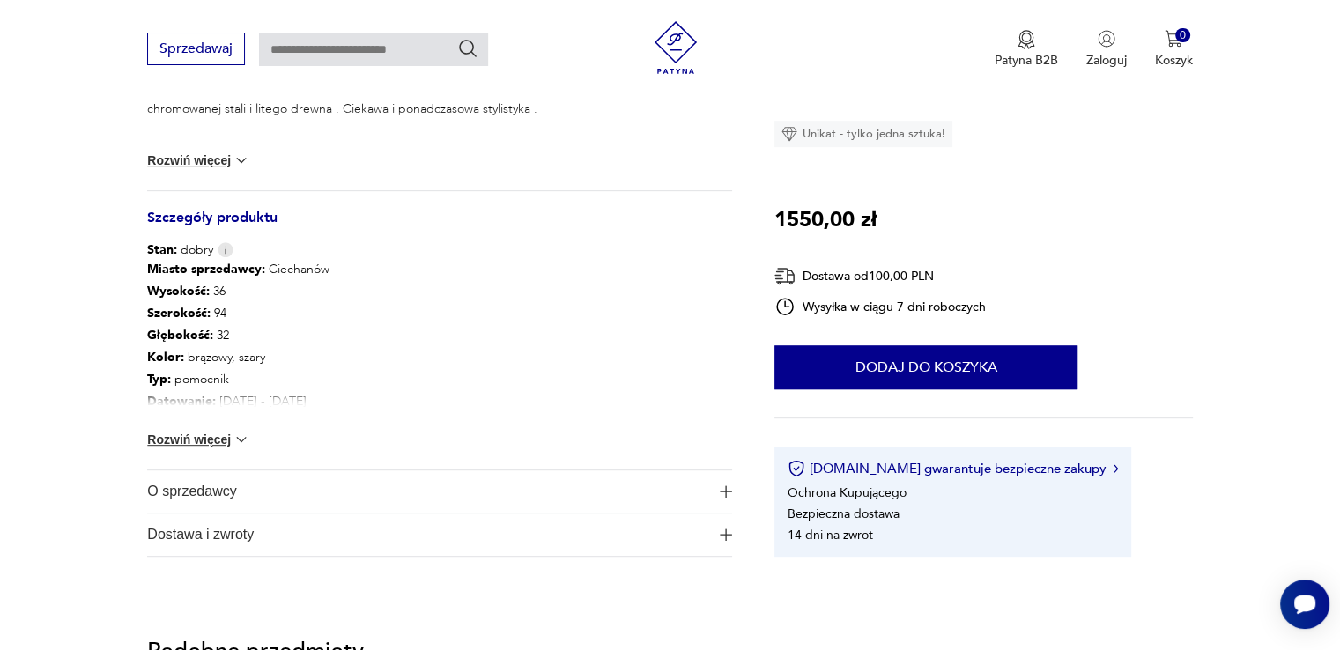
click at [224, 437] on button "Rozwiń więcej" at bounding box center [198, 440] width 102 height 18
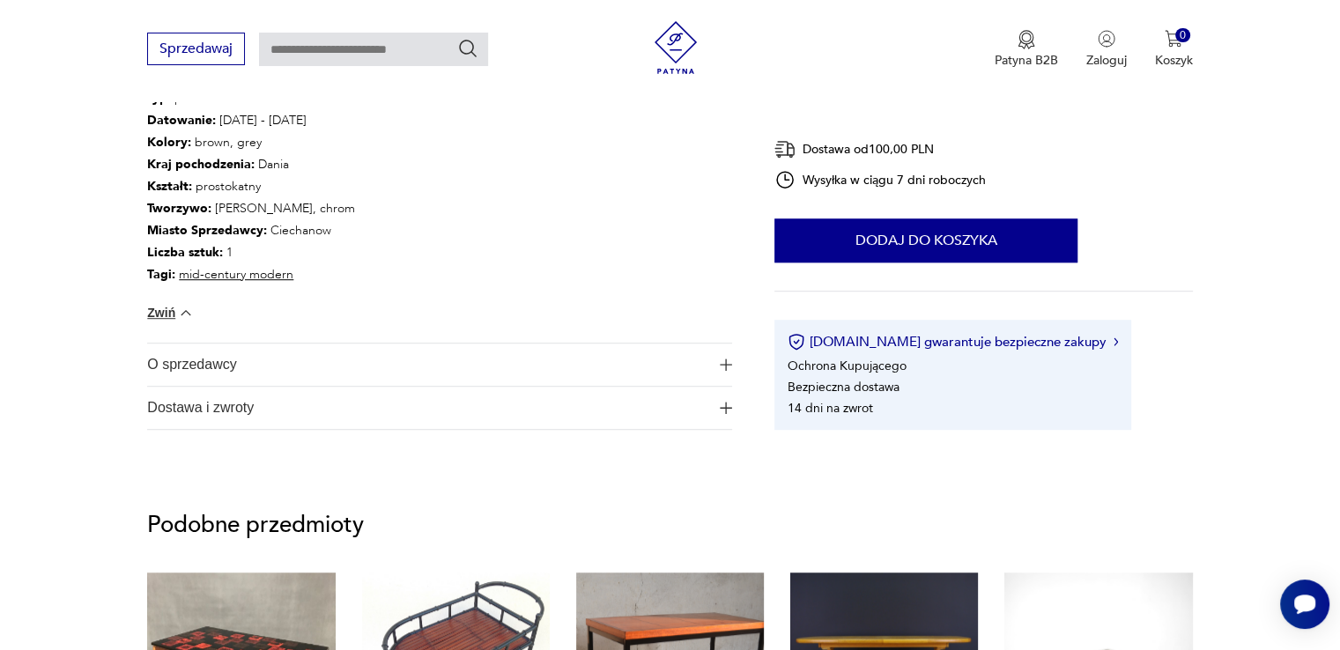
scroll to position [1111, 0]
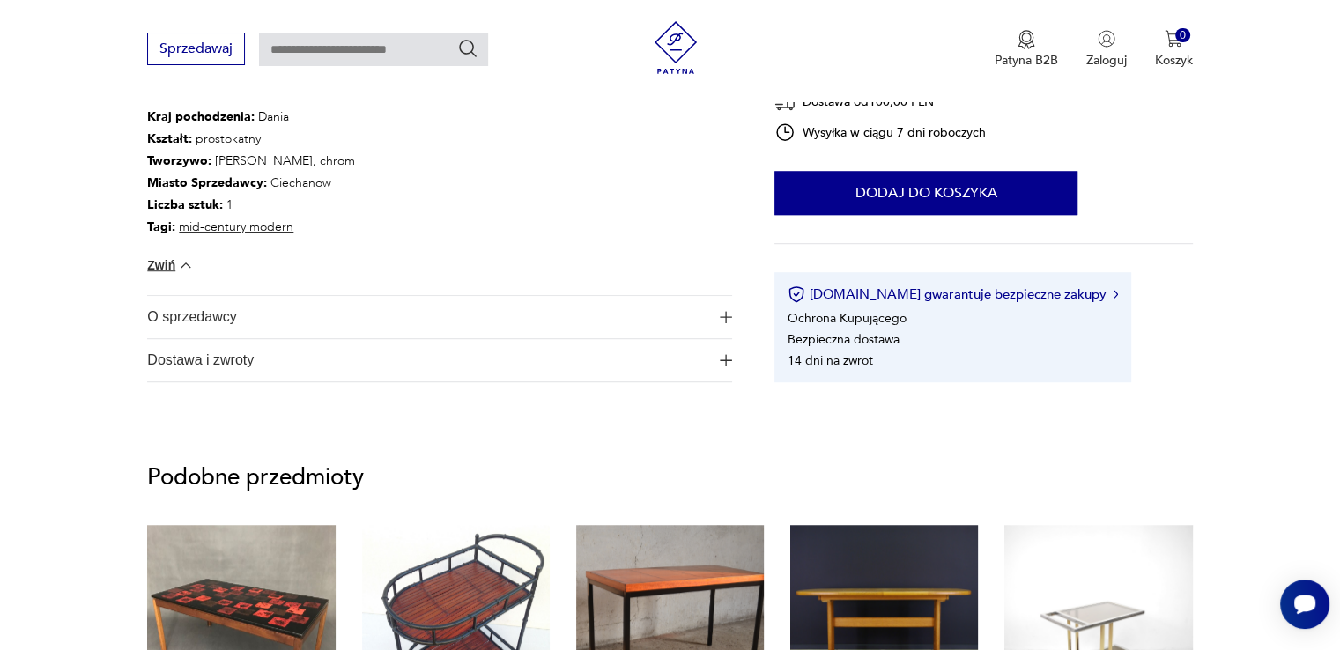
click at [410, 321] on span "O sprzedawcy" at bounding box center [427, 317] width 560 height 42
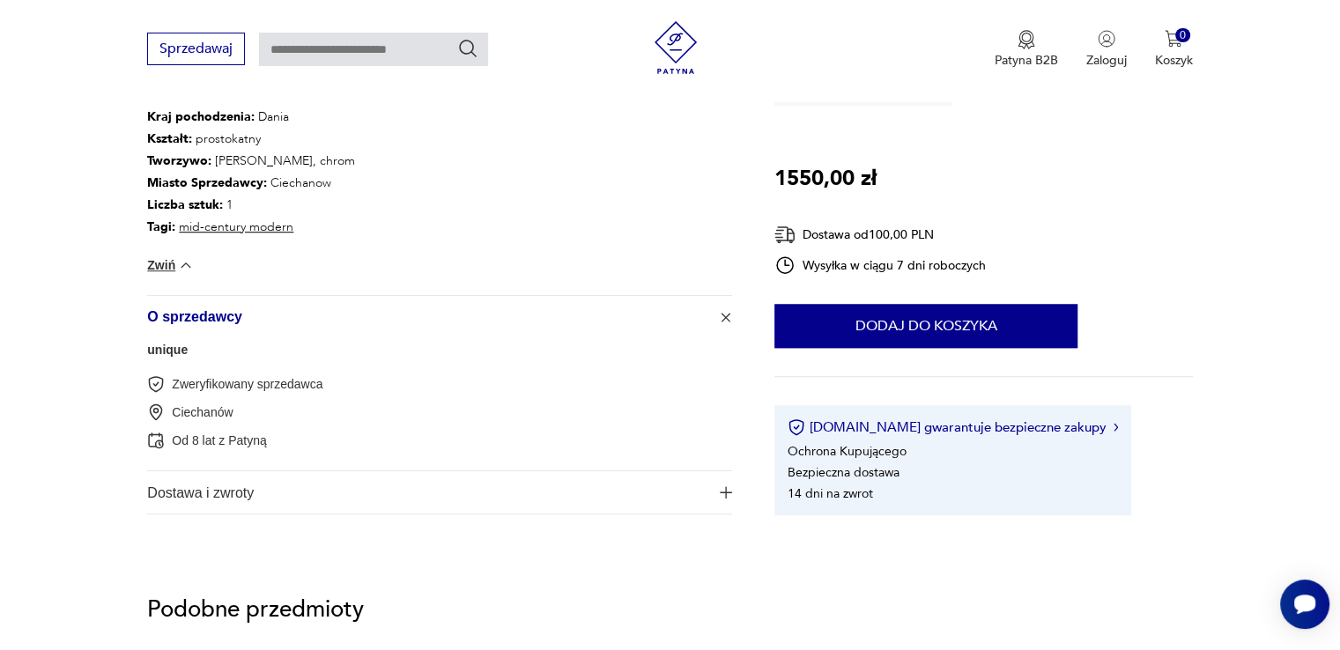
click at [363, 506] on span "Dostawa i zwroty" at bounding box center [427, 492] width 560 height 42
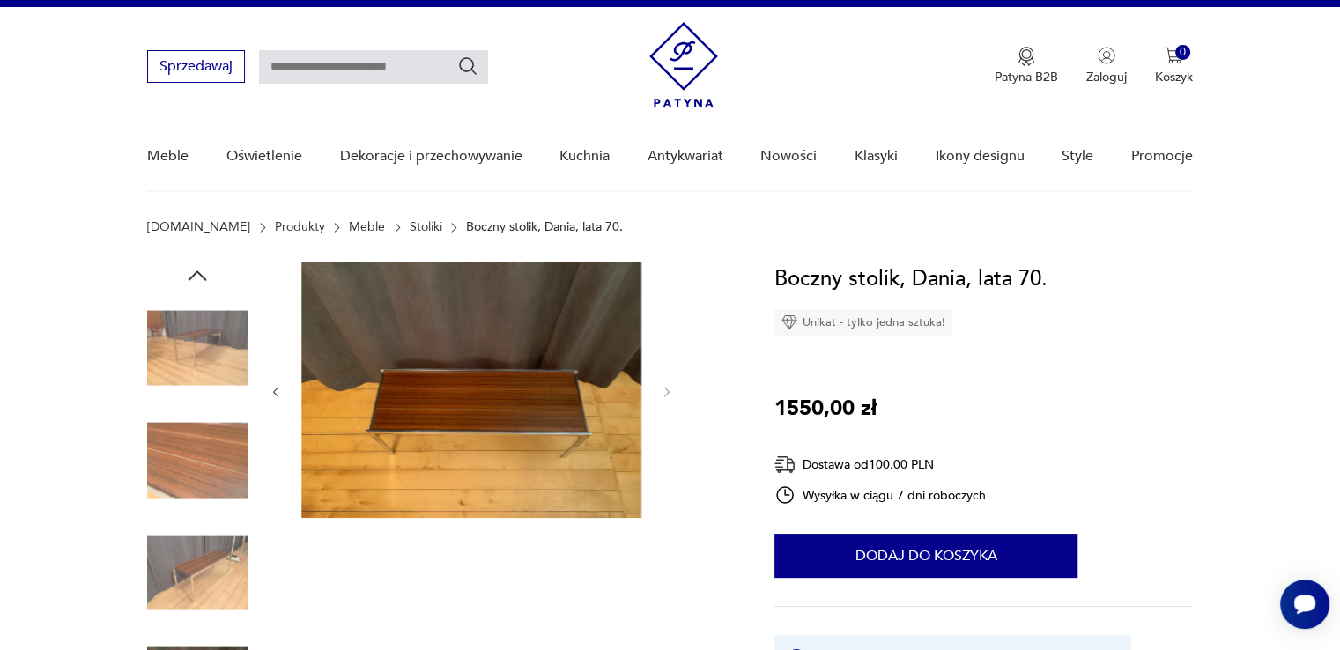
scroll to position [21, 0]
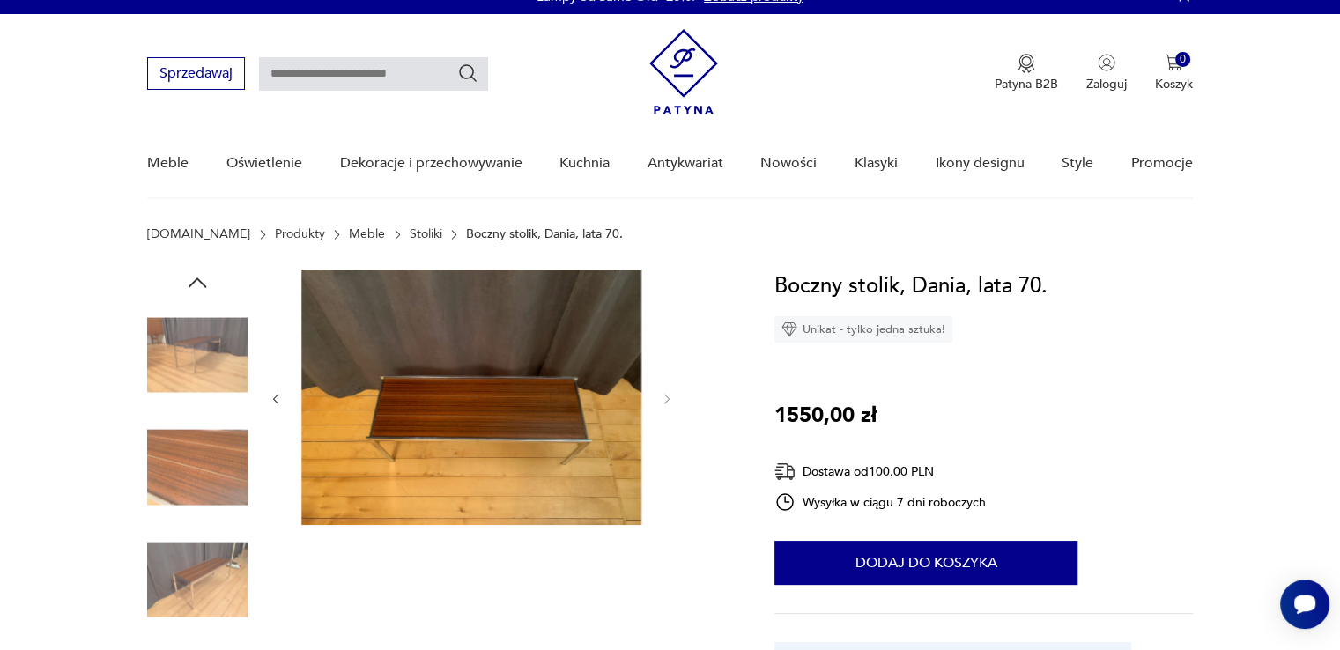
click at [278, 395] on icon "button" at bounding box center [276, 399] width 15 height 15
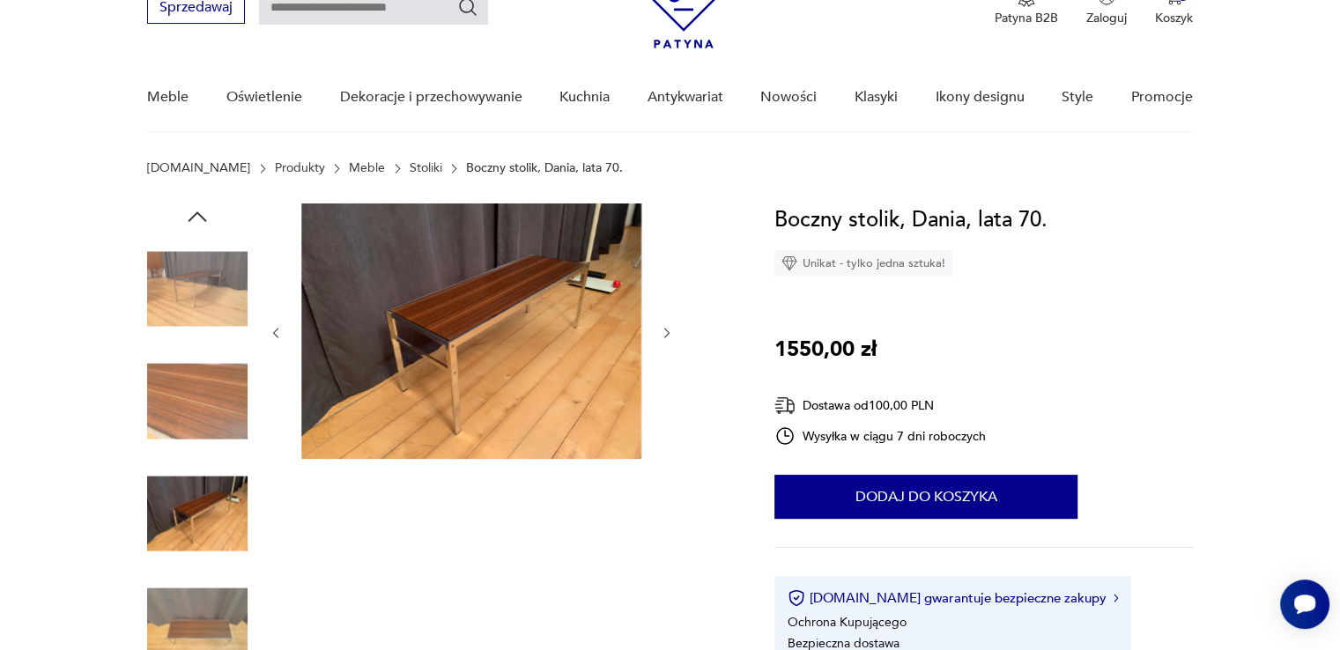
scroll to position [74, 0]
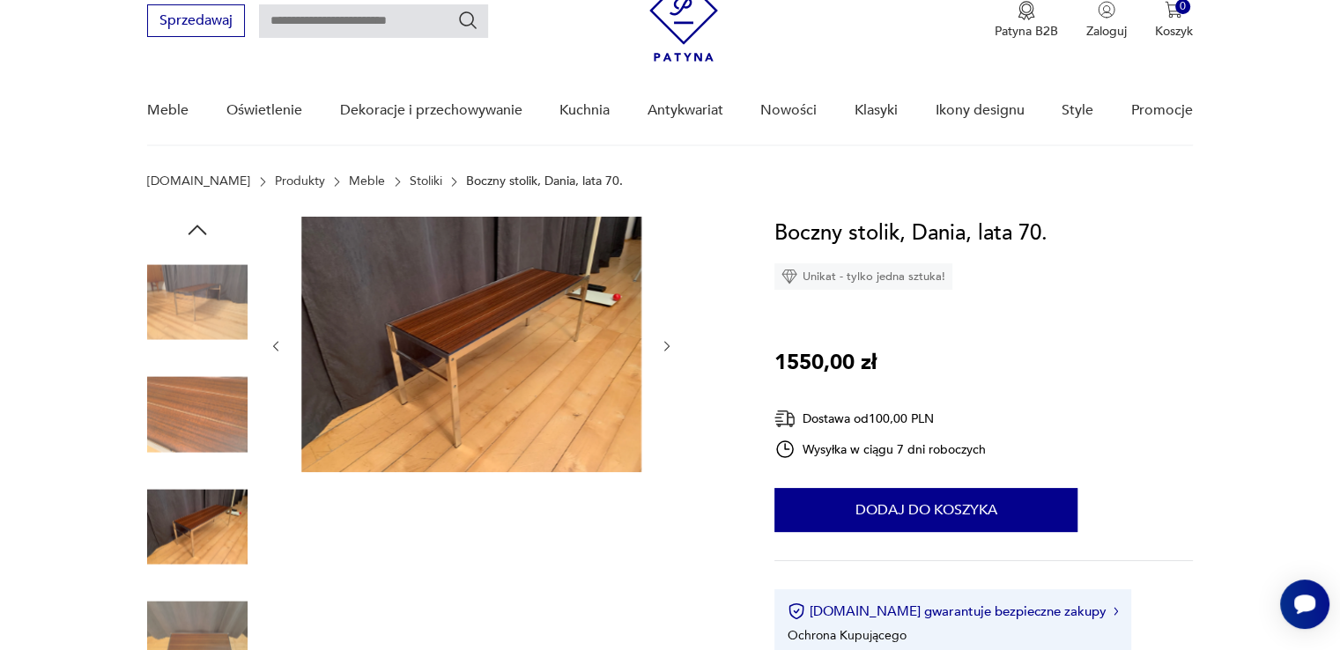
click at [461, 321] on img at bounding box center [471, 344] width 340 height 255
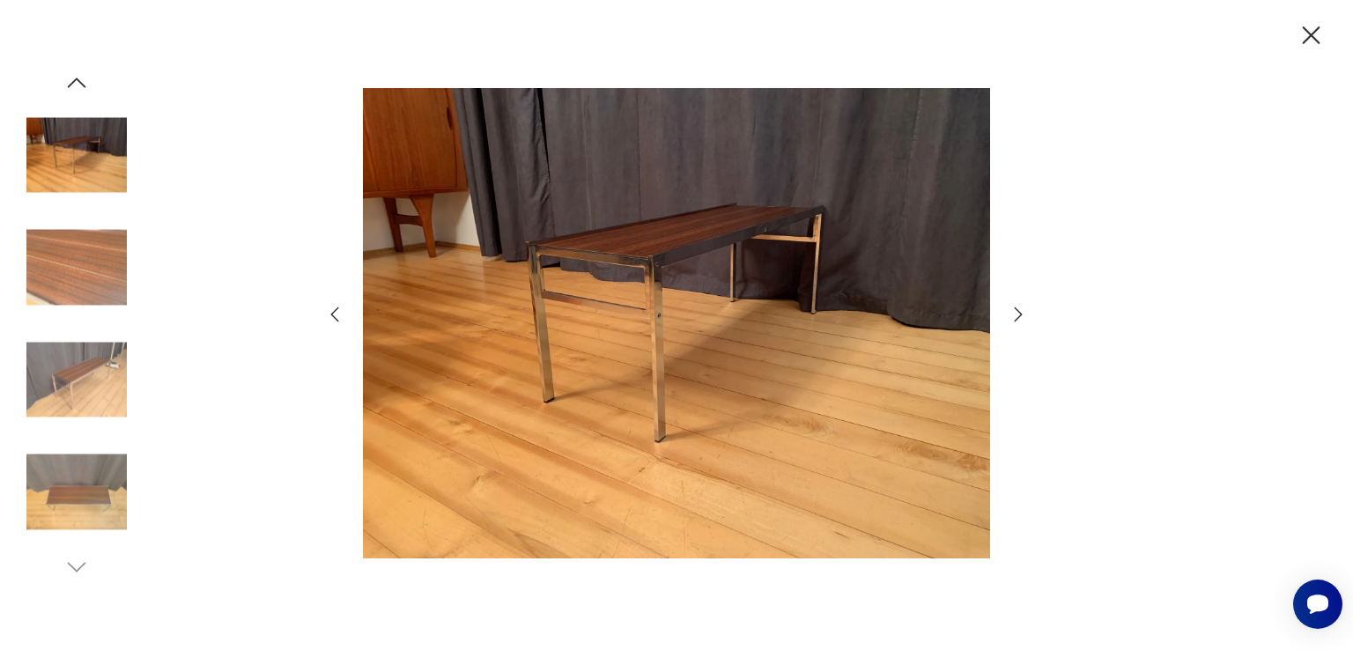
click at [1018, 314] on icon "button" at bounding box center [1018, 314] width 21 height 21
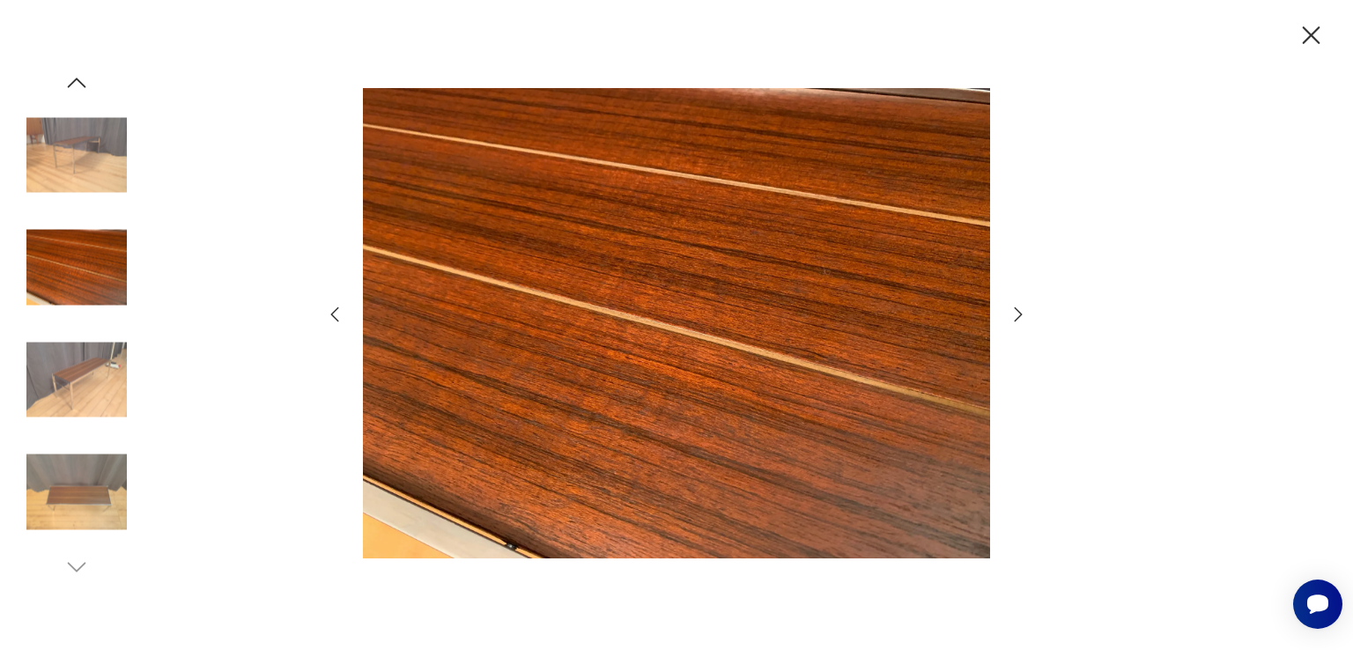
click at [1018, 314] on icon "button" at bounding box center [1018, 314] width 21 height 21
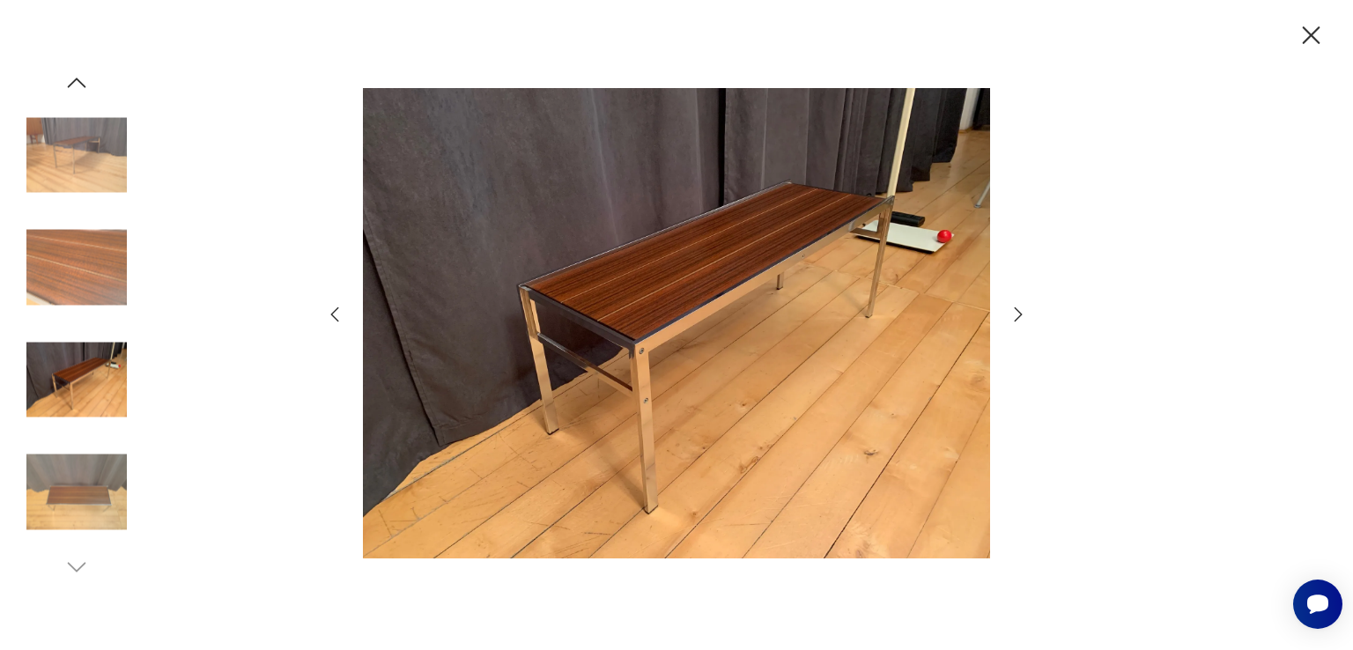
click at [1018, 314] on icon "button" at bounding box center [1018, 314] width 21 height 21
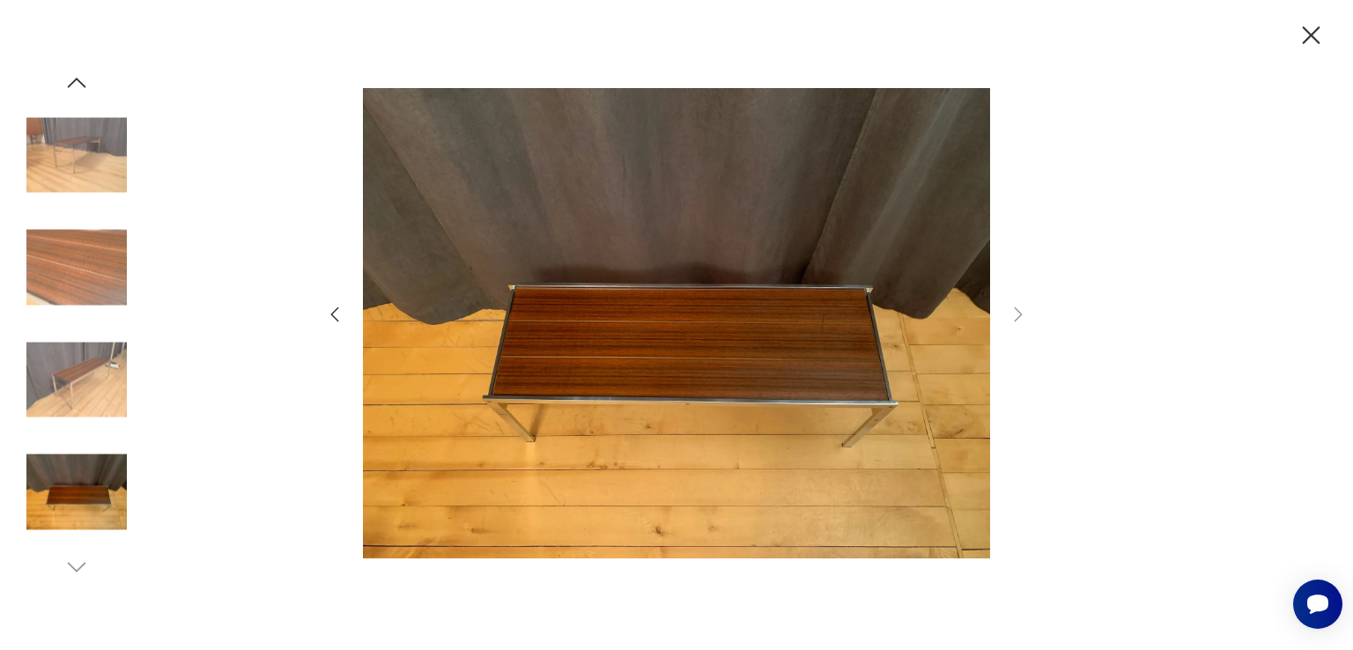
click at [67, 253] on img at bounding box center [76, 268] width 100 height 100
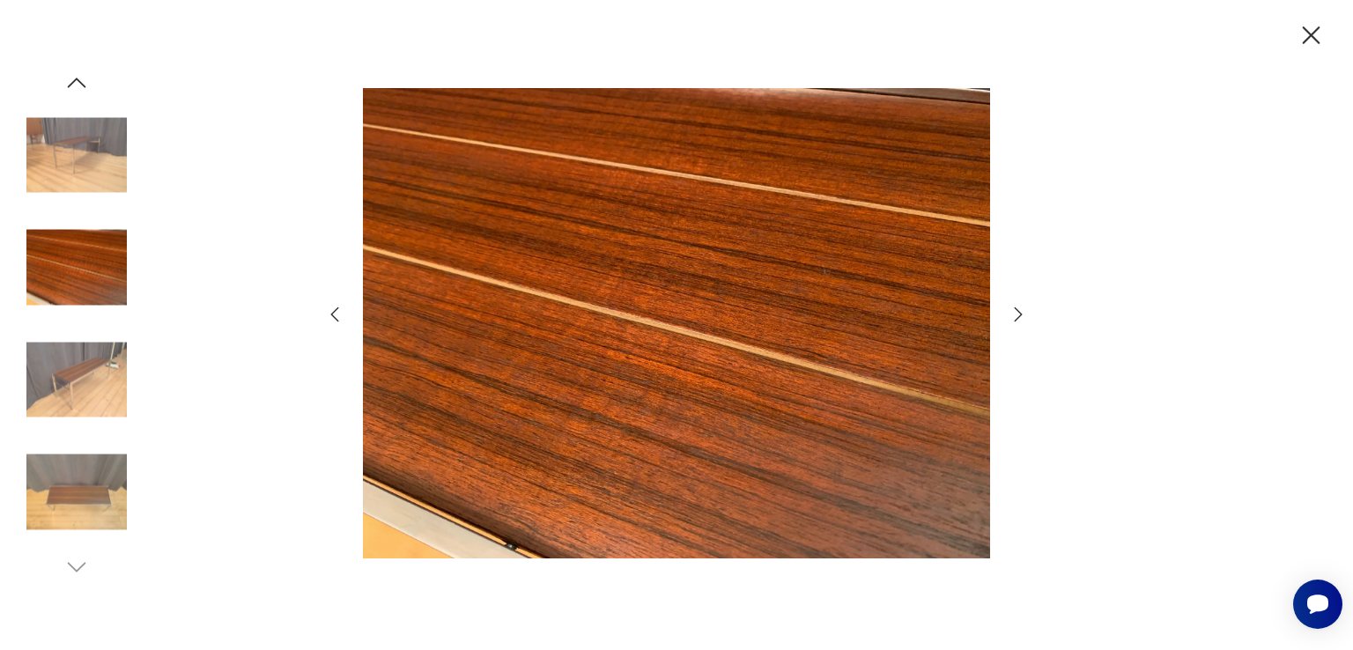
click at [72, 362] on img at bounding box center [76, 379] width 100 height 100
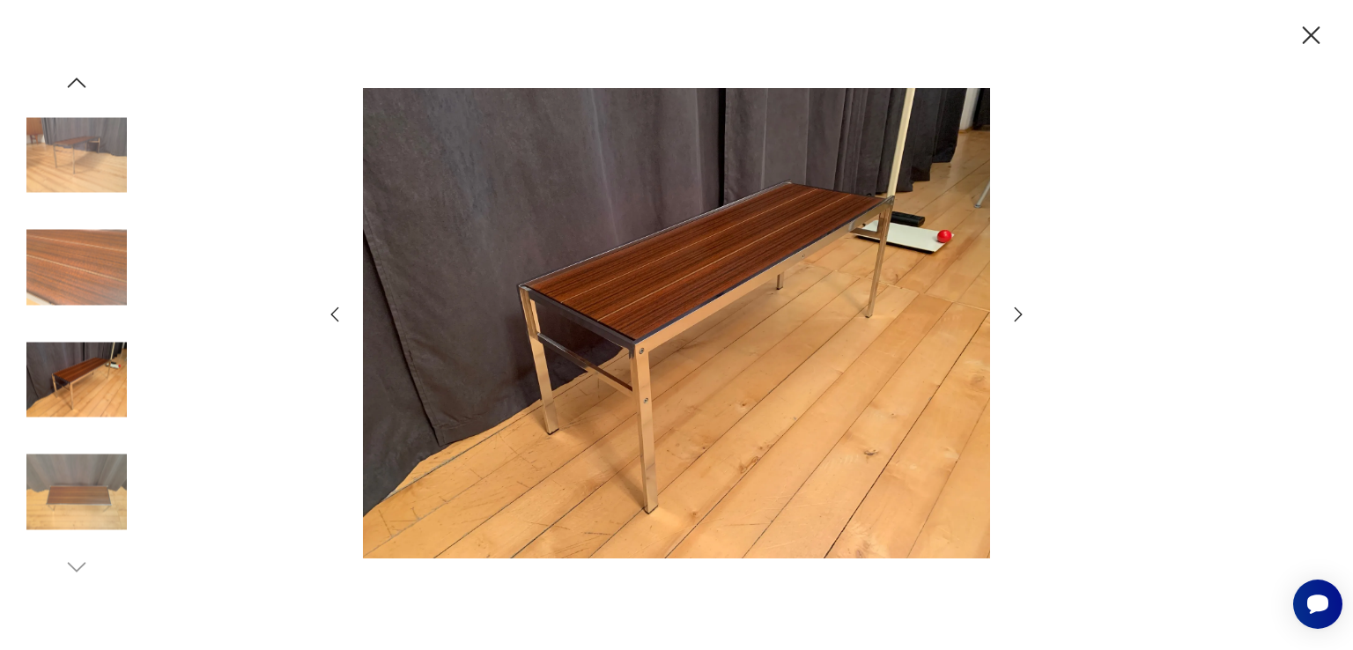
click at [74, 454] on img at bounding box center [76, 492] width 100 height 100
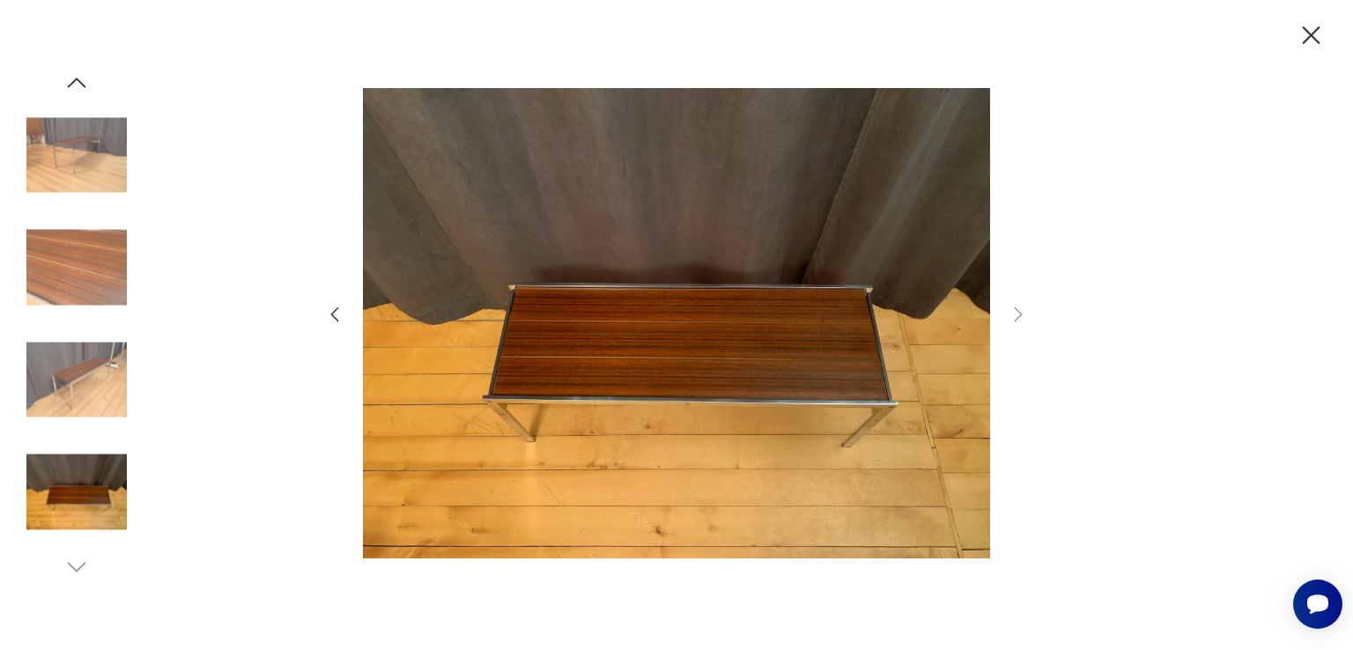
click at [1307, 34] on icon "button" at bounding box center [1311, 35] width 31 height 31
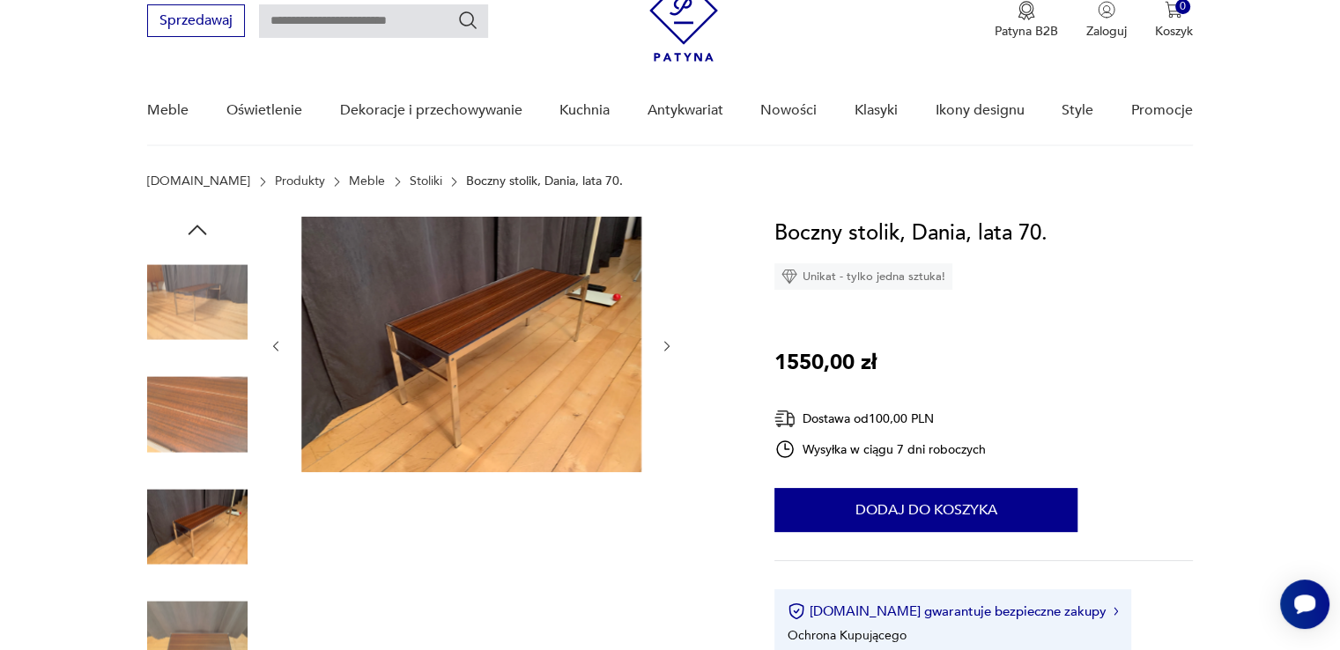
click at [12, 64] on nav "Sprzedawaj Patyna B2B Zaloguj 0 Koszyk Twój koszyk ( 0 ) Brak produktów w koszy…" at bounding box center [670, 53] width 1340 height 185
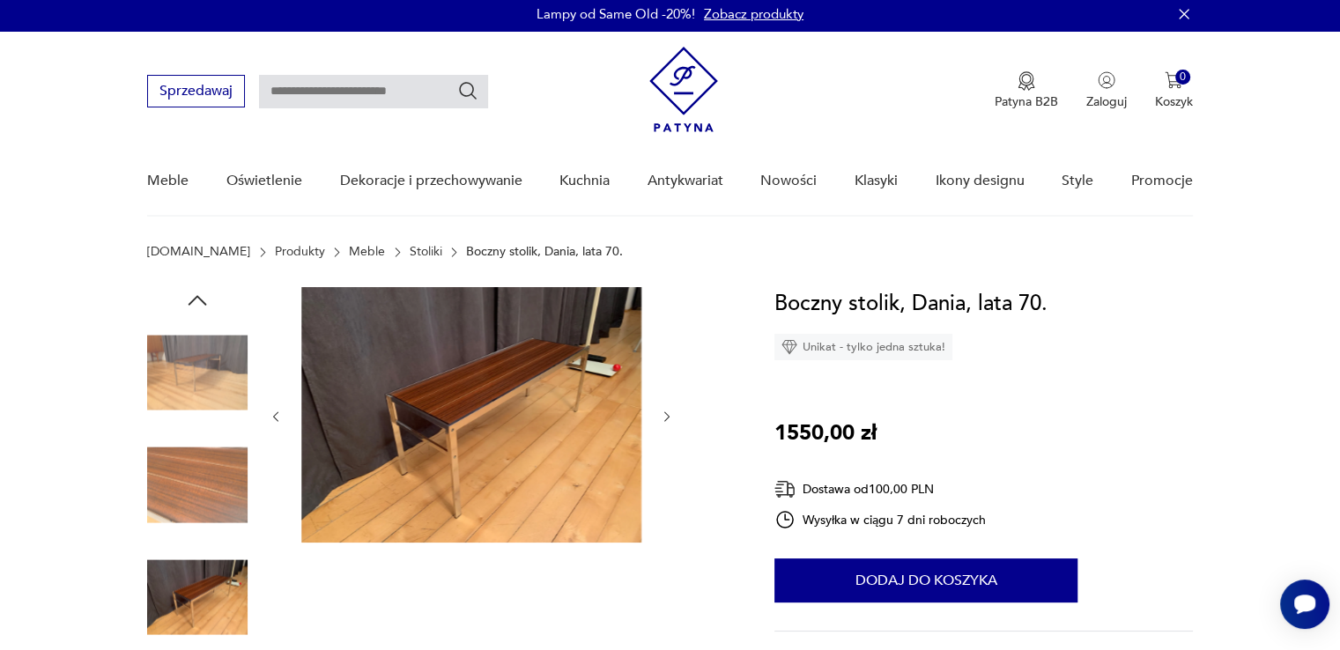
scroll to position [0, 0]
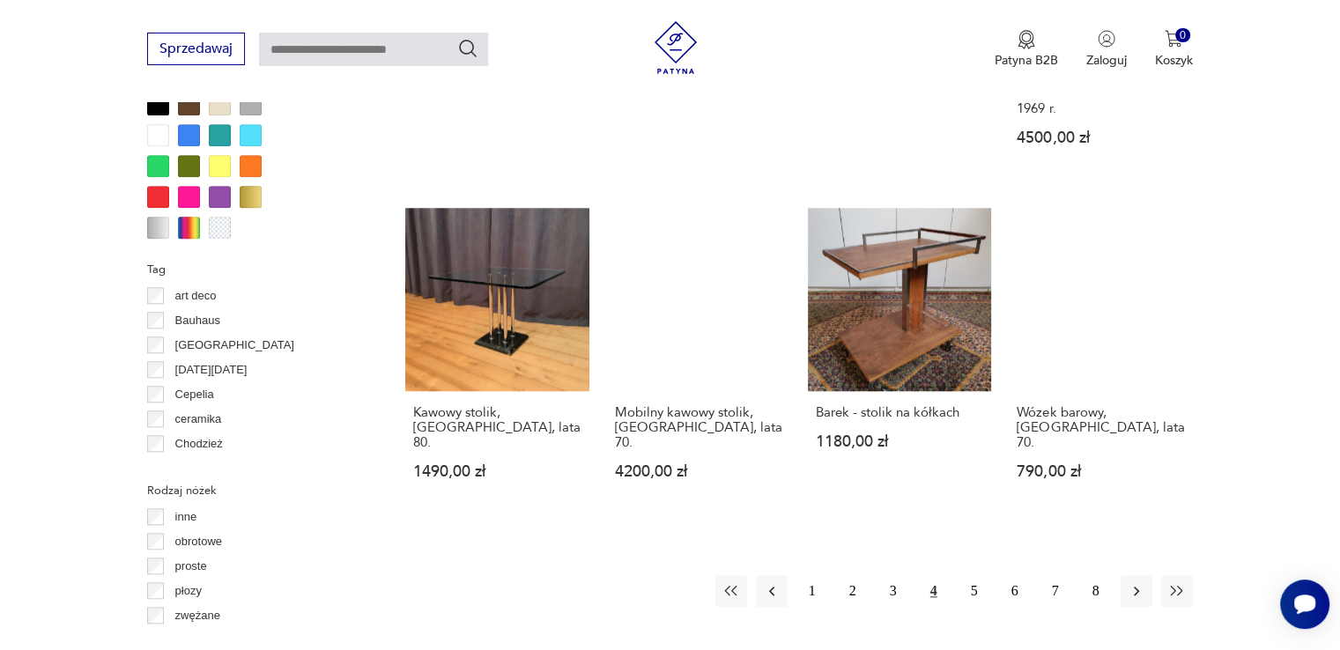
scroll to position [1663, 0]
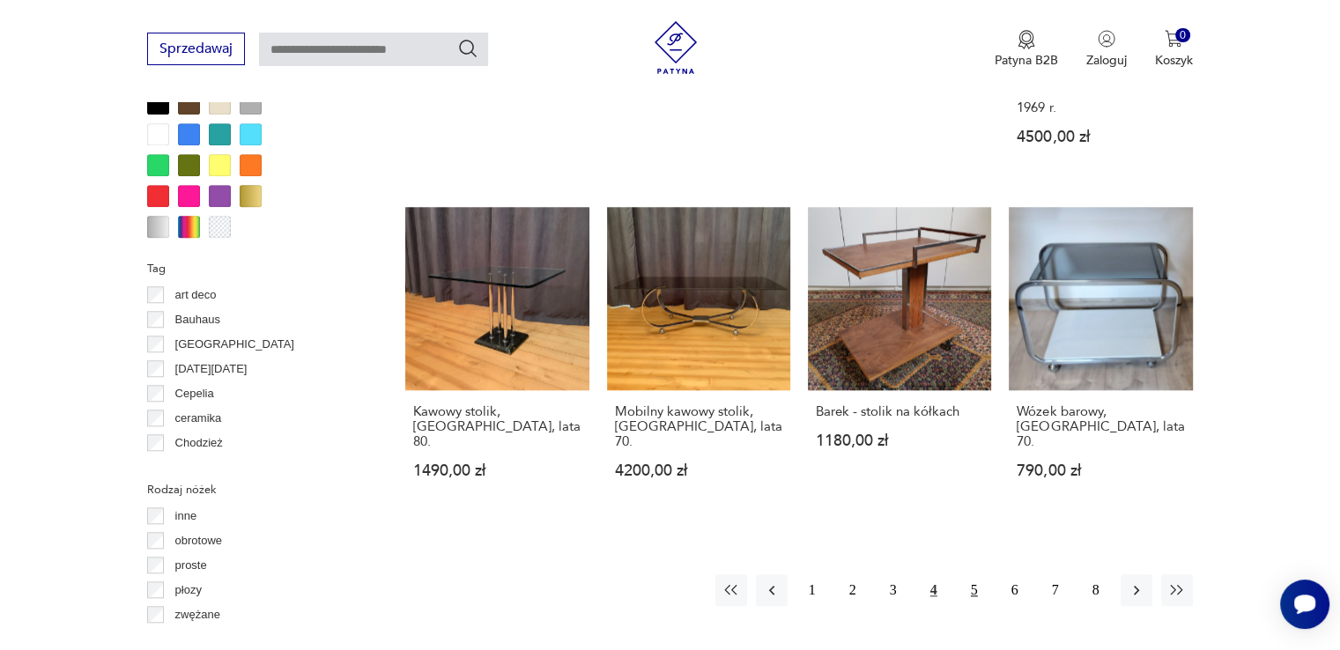
click at [969, 574] on button "5" at bounding box center [974, 590] width 32 height 32
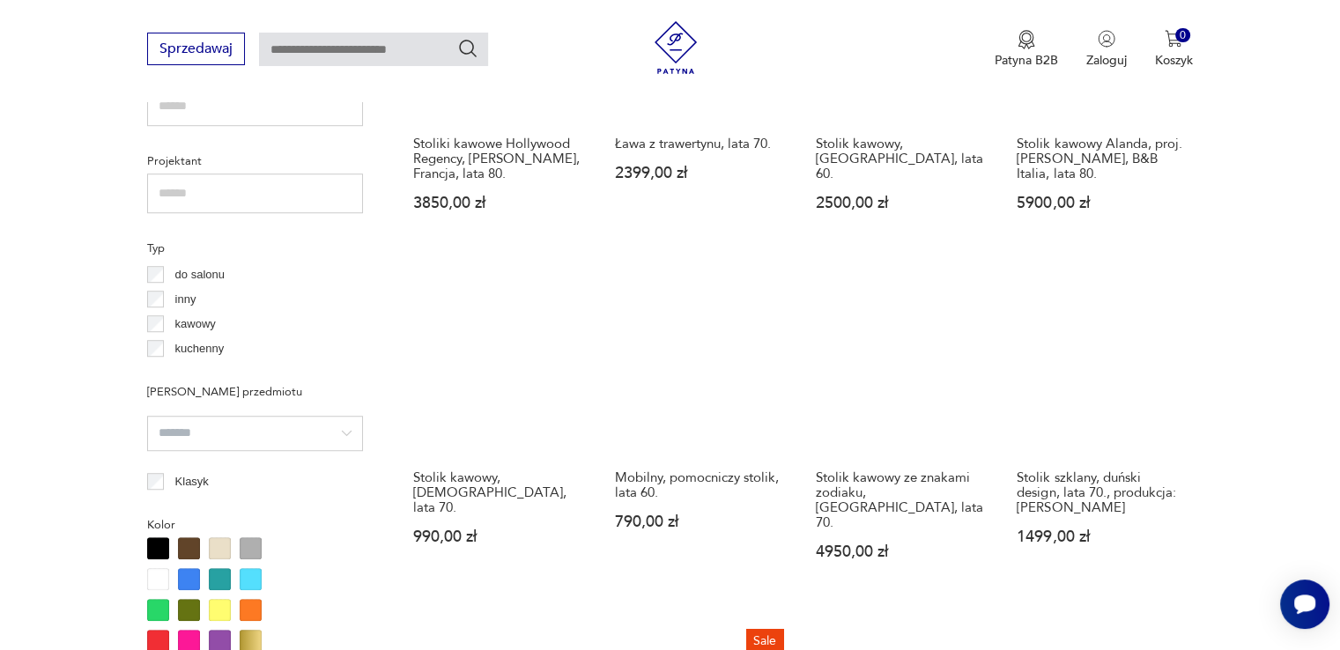
scroll to position [1224, 0]
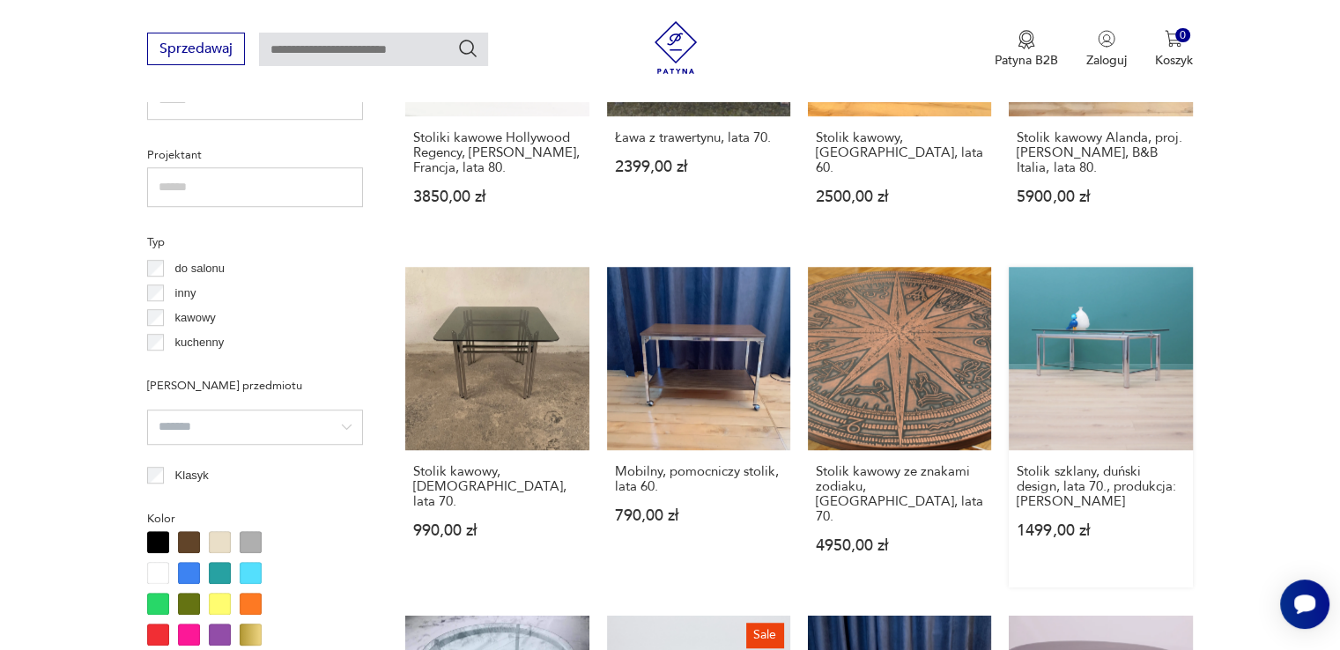
click at [1091, 364] on link "Stolik szklany, duński design, lata 70., produkcja: [PERSON_NAME] 1499,00 zł" at bounding box center [1099, 427] width 183 height 321
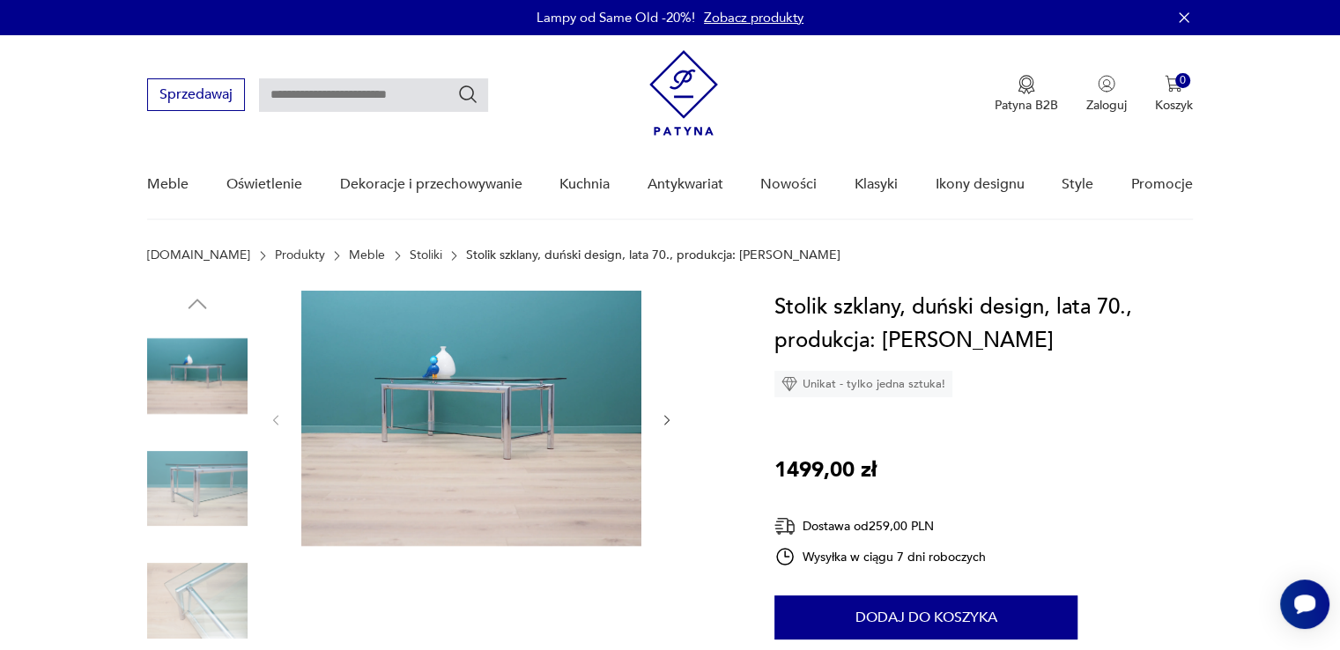
click at [662, 418] on icon "button" at bounding box center [667, 420] width 15 height 15
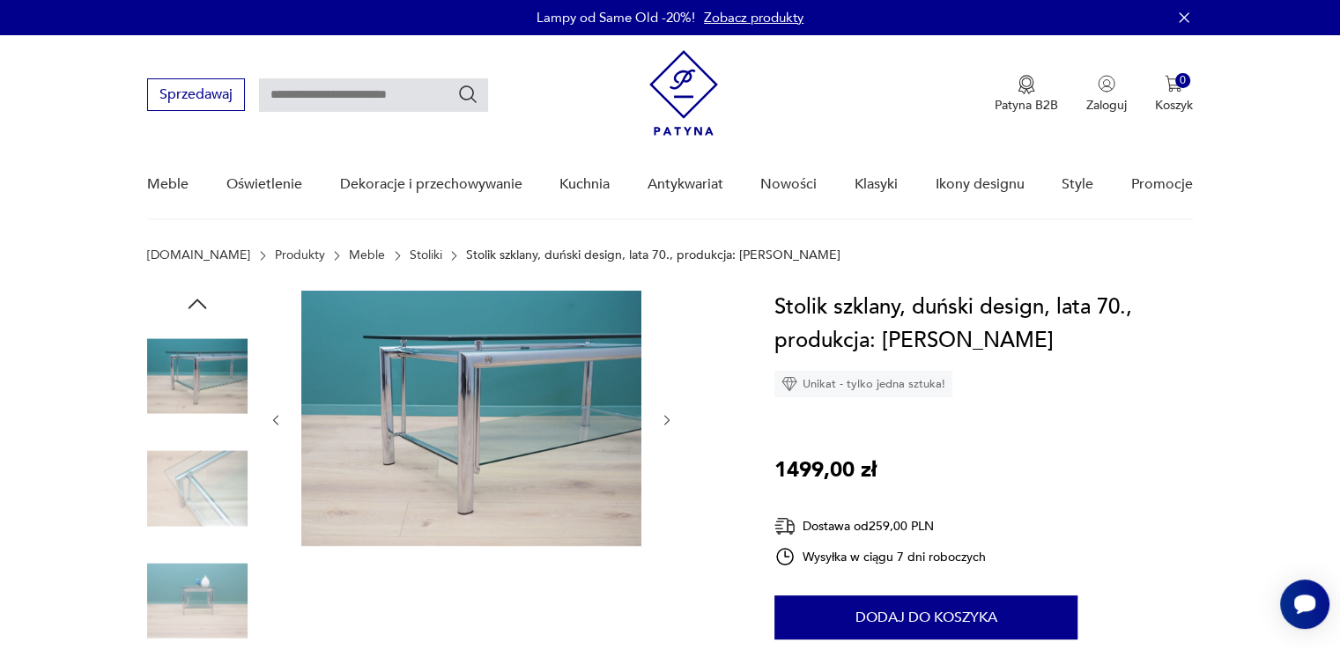
click at [662, 418] on icon "button" at bounding box center [667, 420] width 15 height 15
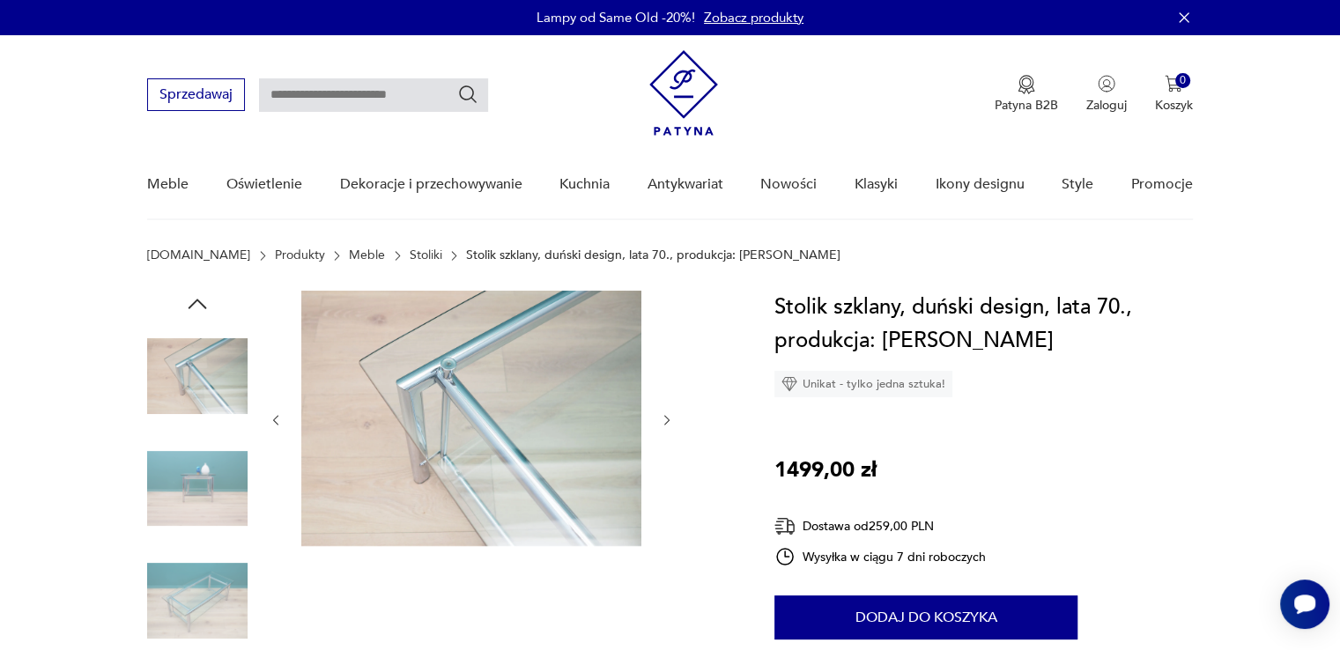
click at [662, 418] on icon "button" at bounding box center [667, 420] width 15 height 15
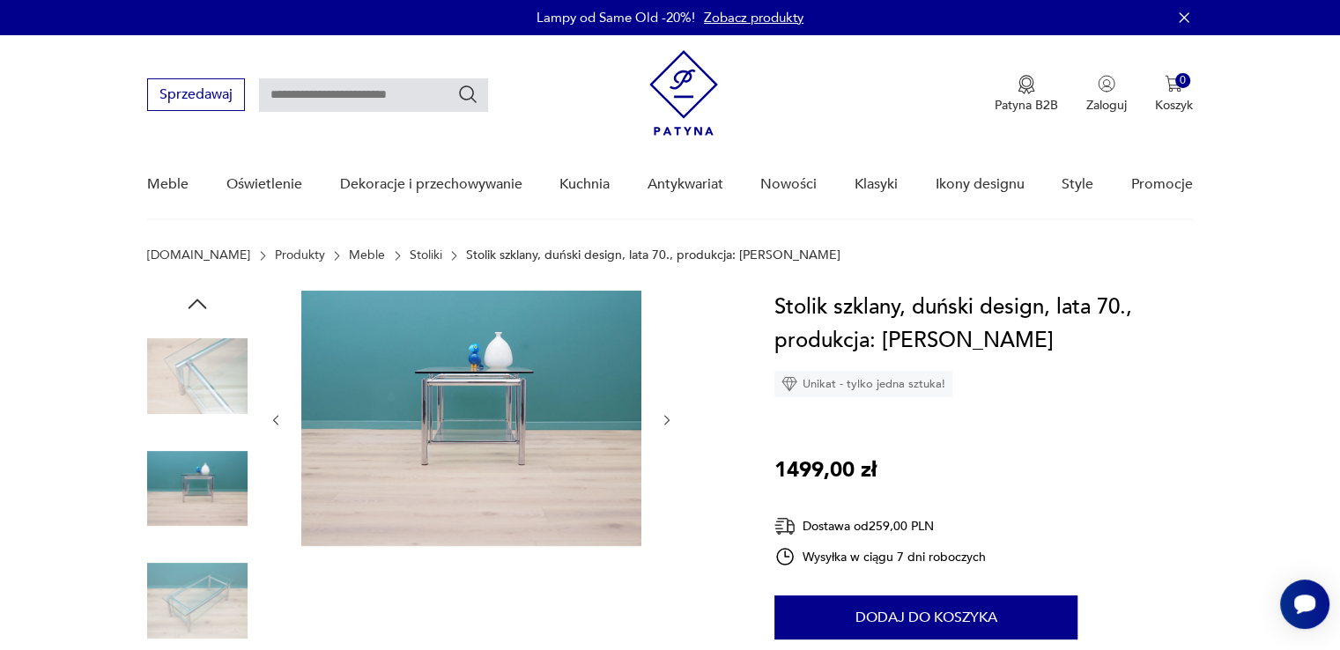
click at [662, 418] on icon "button" at bounding box center [667, 420] width 15 height 15
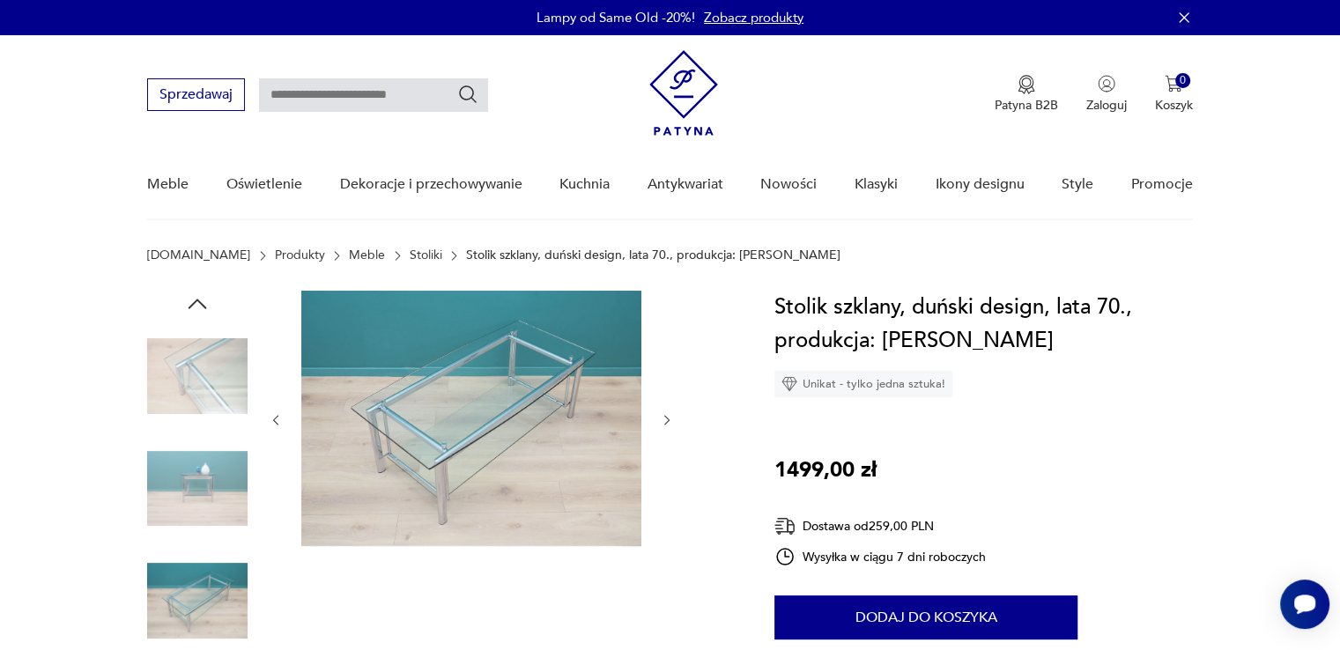
click at [662, 418] on icon "button" at bounding box center [667, 420] width 15 height 15
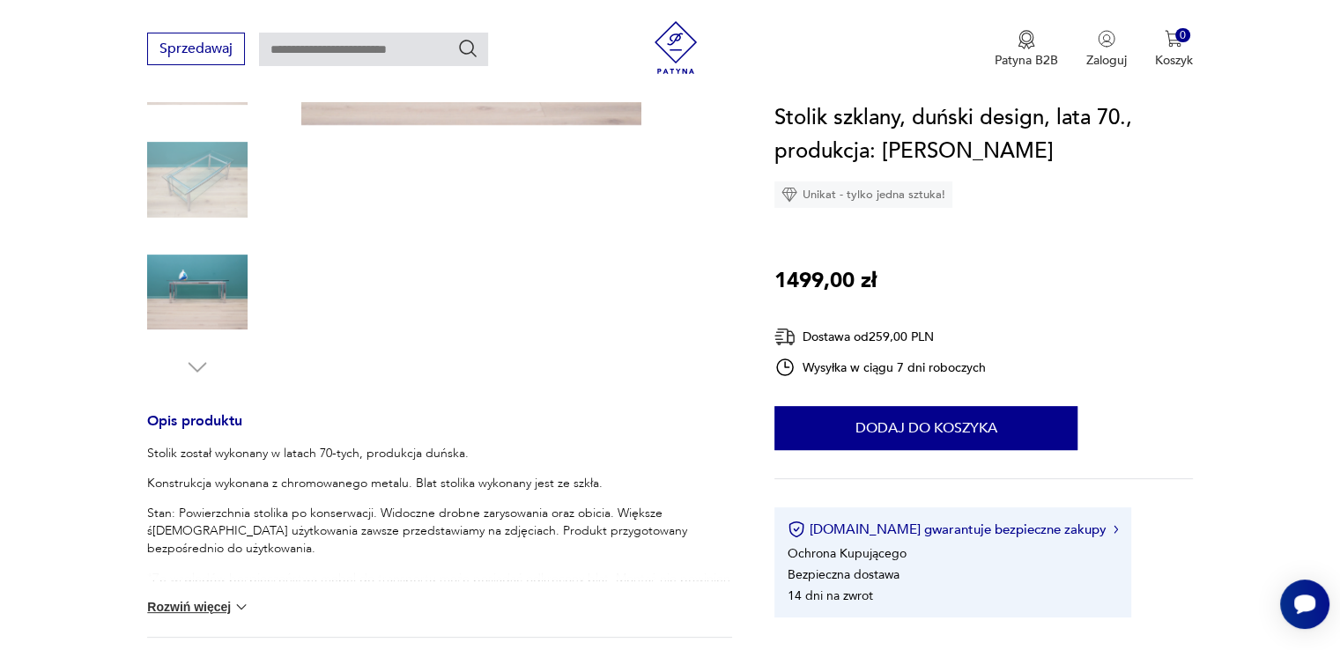
scroll to position [393, 0]
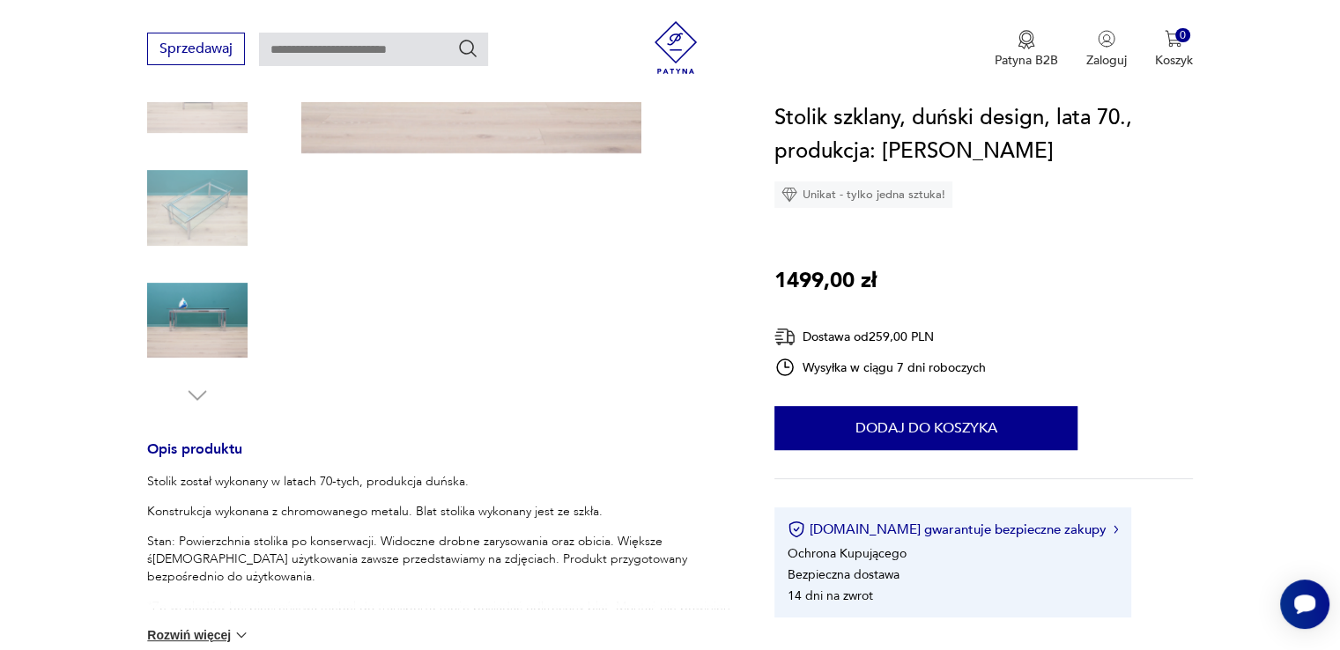
click at [613, 543] on p "Stan: Powierzchnia stolika po konserwacji. Widoczne drobne zarysowania oraz obi…" at bounding box center [439, 559] width 585 height 53
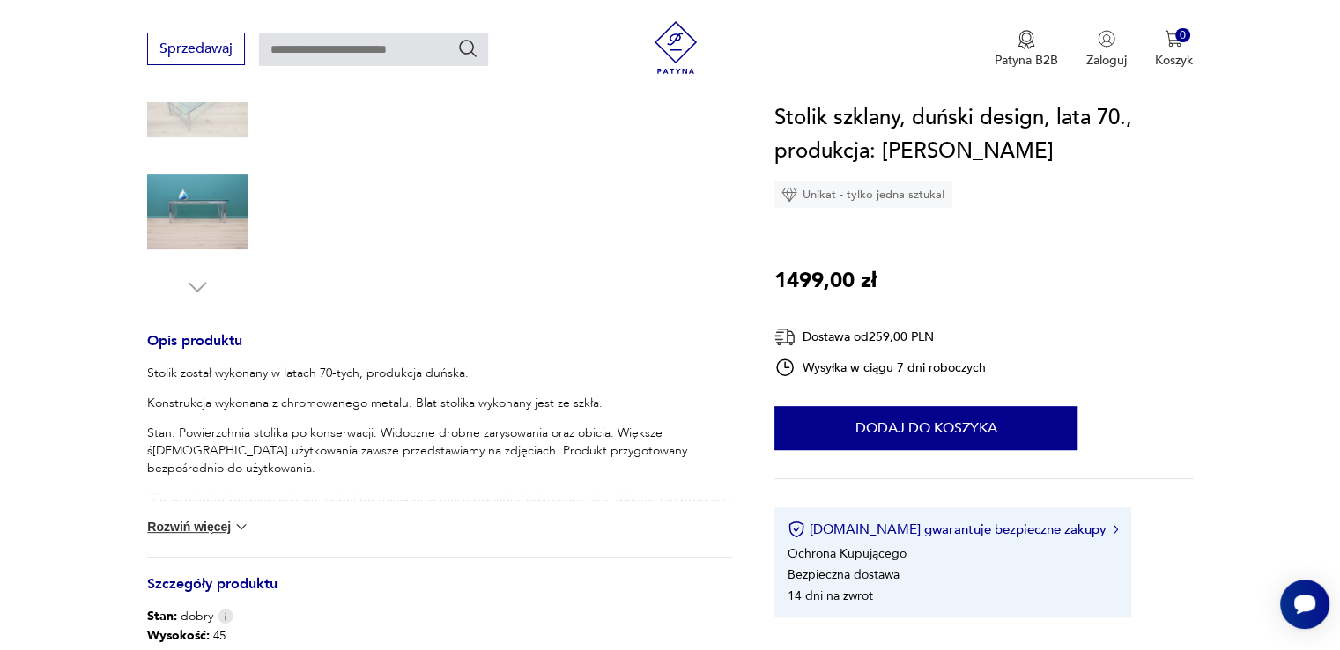
scroll to position [502, 0]
click at [233, 525] on img at bounding box center [242, 526] width 18 height 18
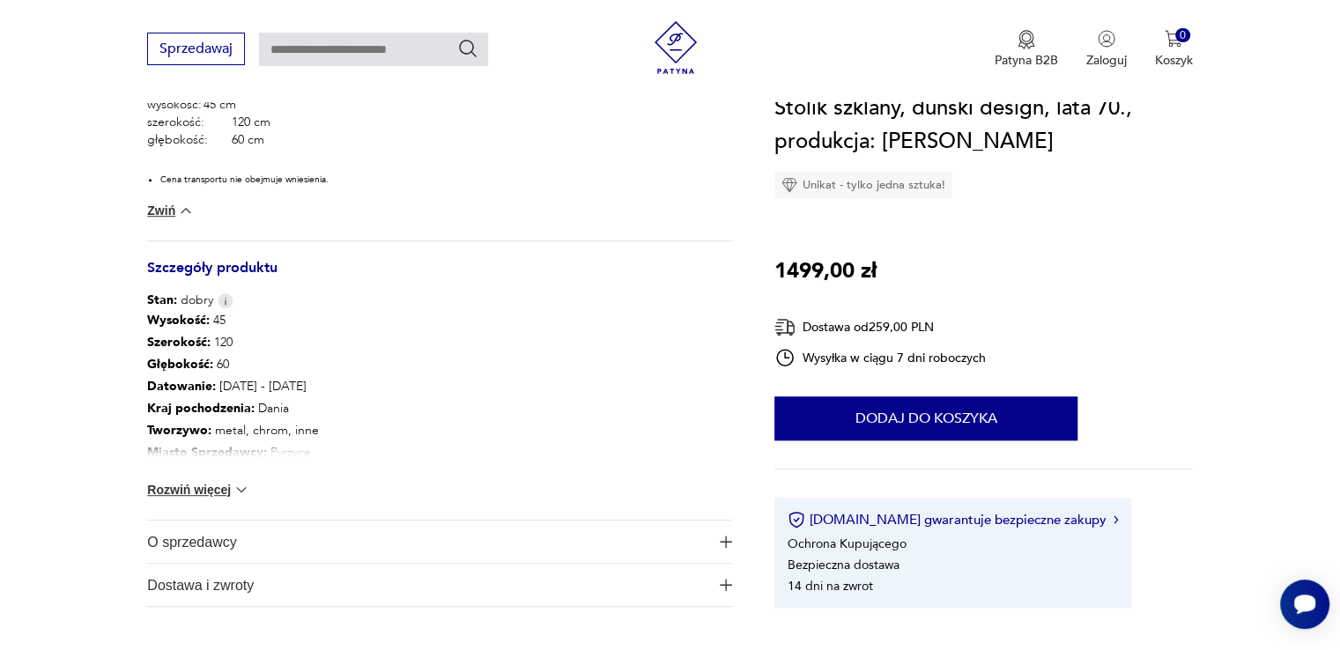
scroll to position [974, 0]
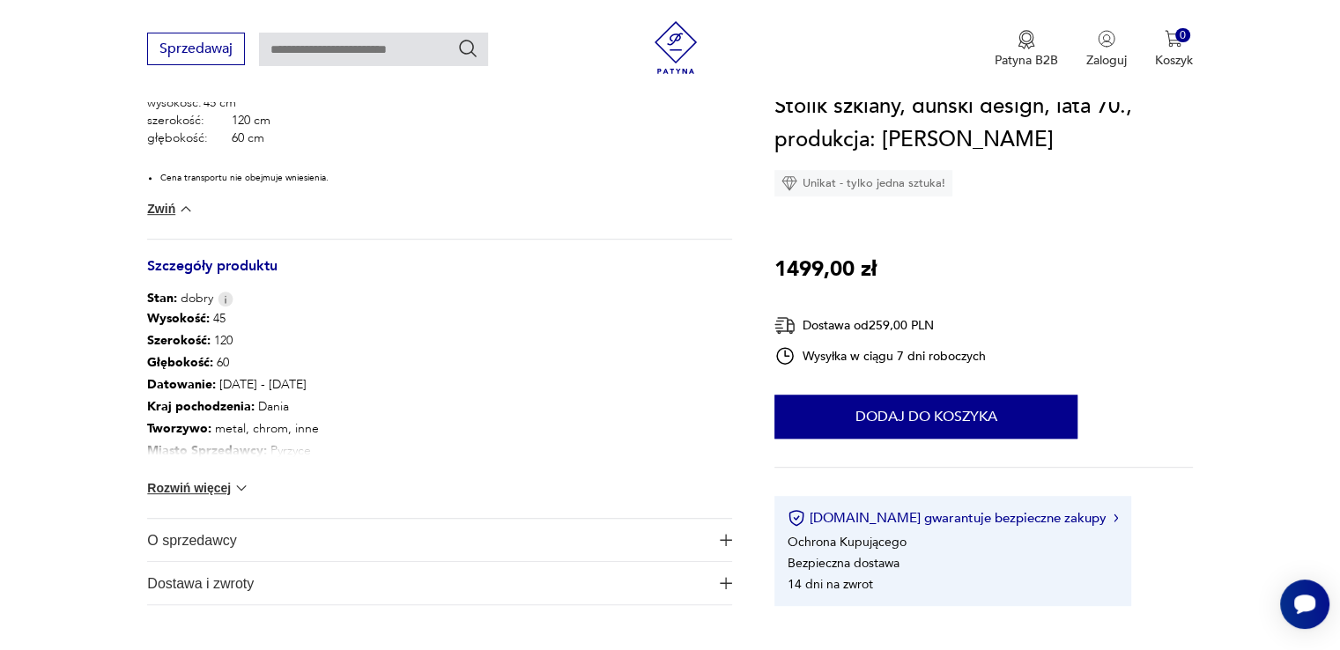
click at [204, 578] on span "Dostawa i zwroty" at bounding box center [427, 583] width 560 height 42
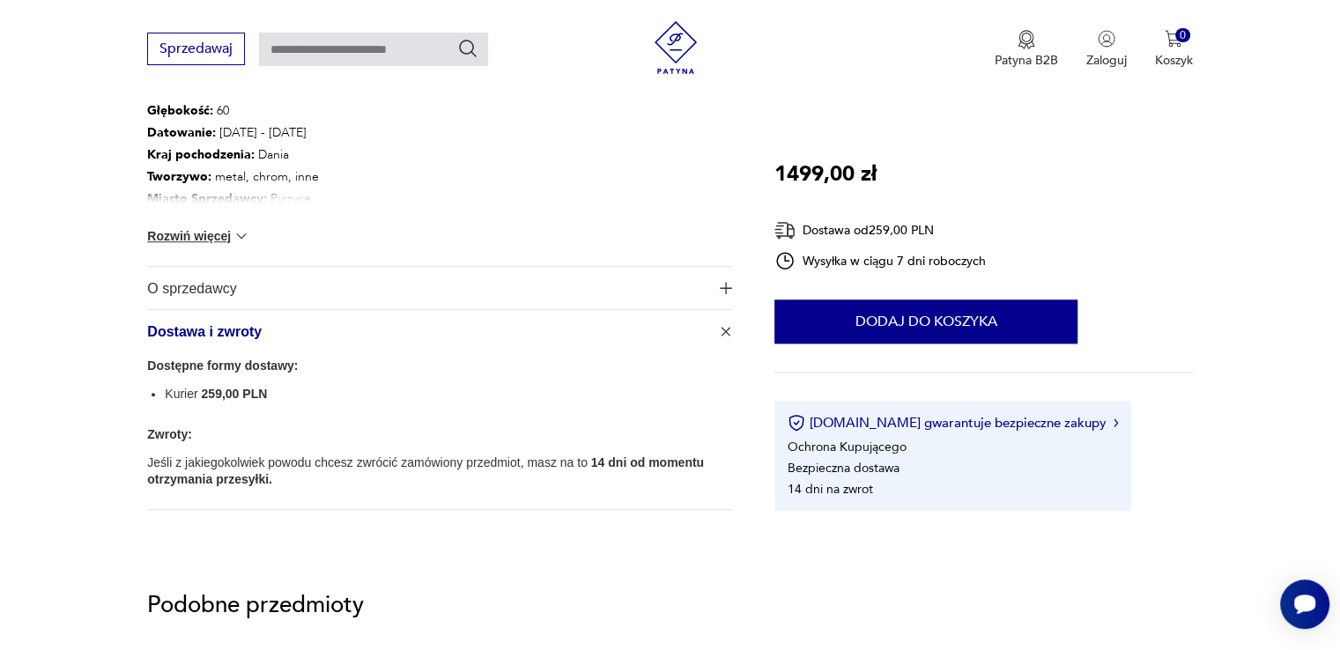
scroll to position [1236, 0]
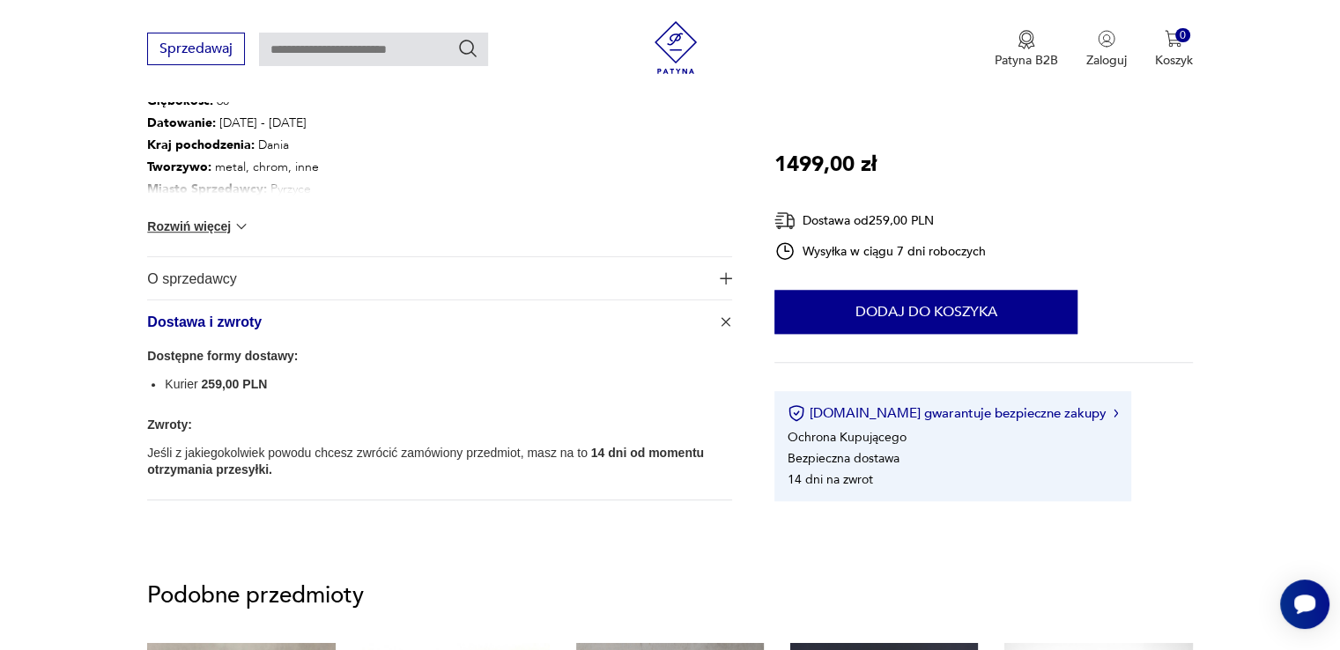
click at [225, 276] on span "O sprzedawcy" at bounding box center [427, 278] width 560 height 42
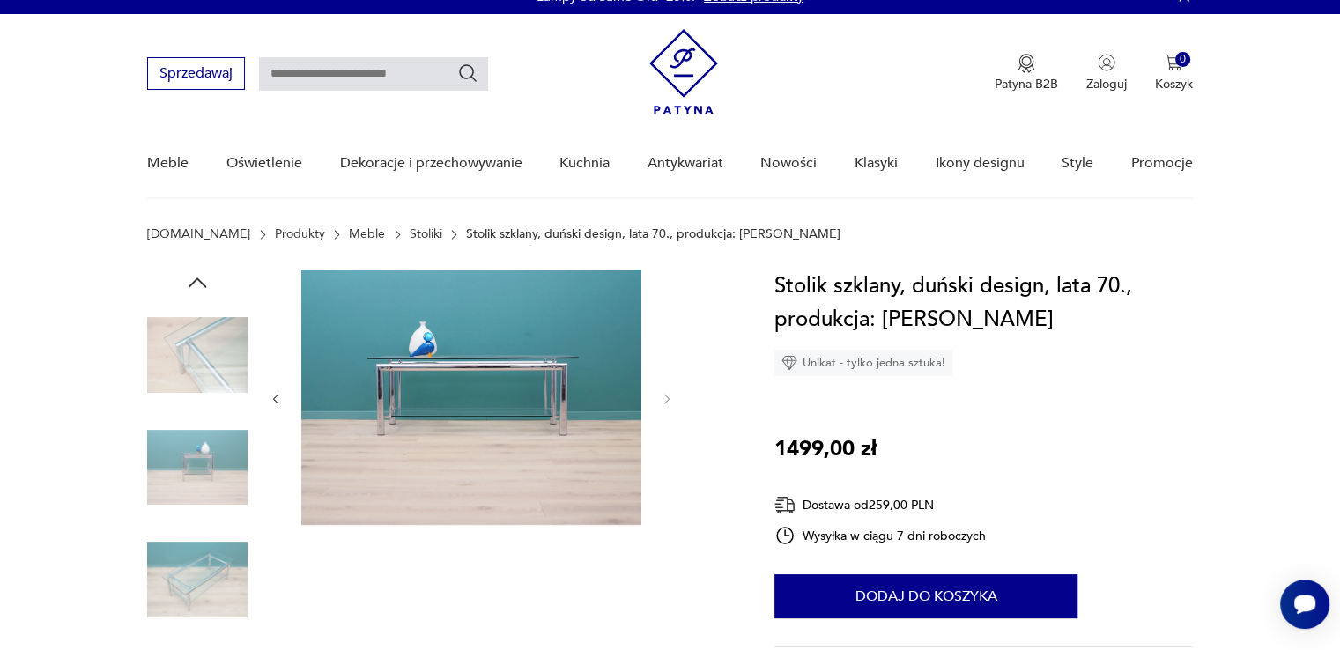
scroll to position [0, 0]
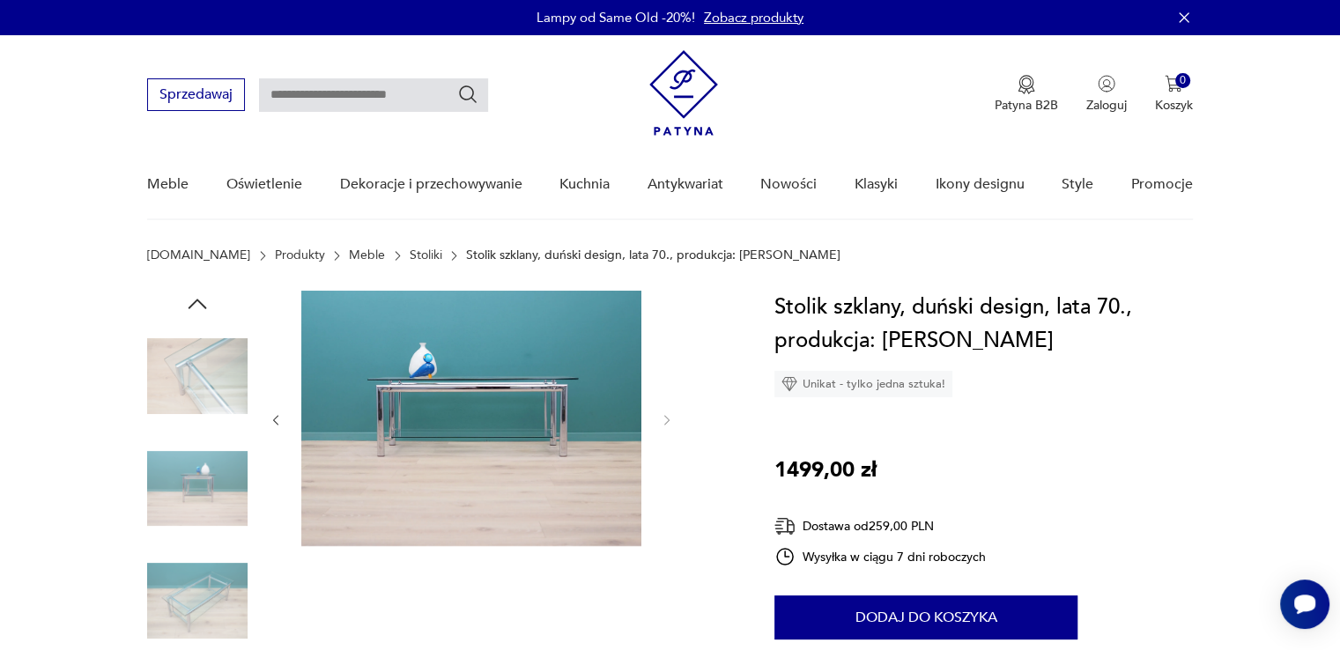
click at [460, 413] on img at bounding box center [471, 418] width 340 height 255
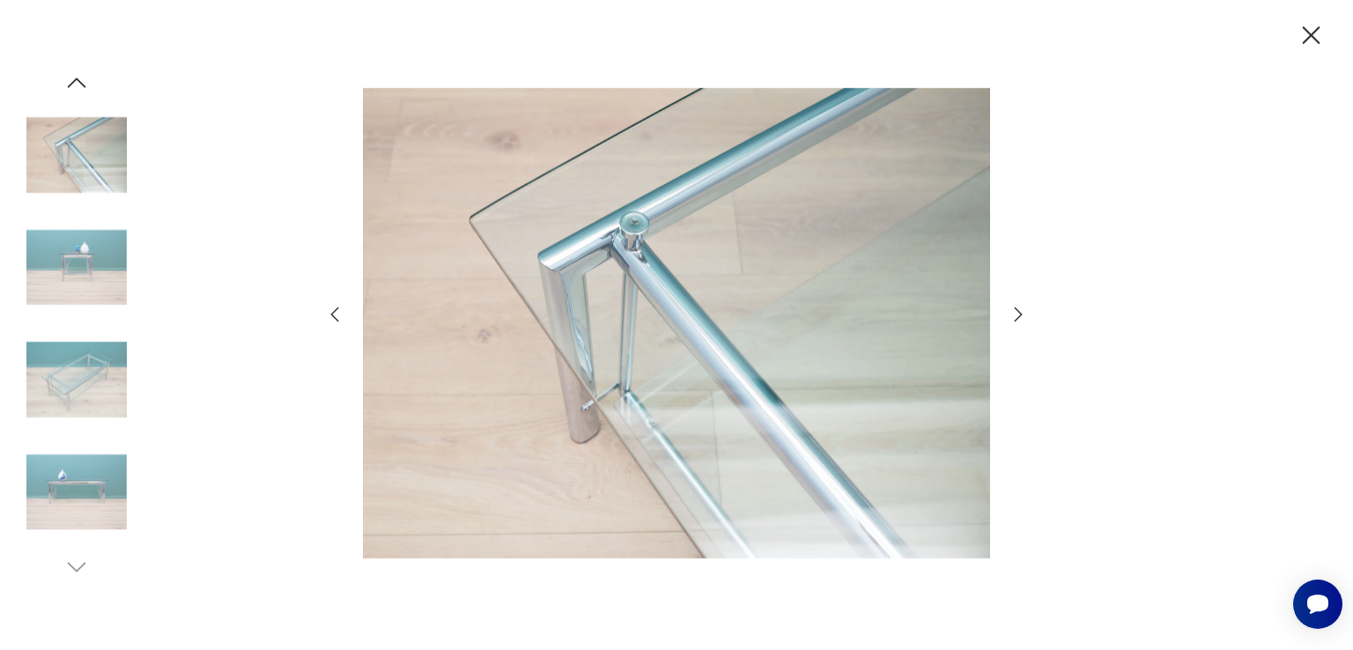
click at [1015, 310] on icon "button" at bounding box center [1018, 314] width 21 height 21
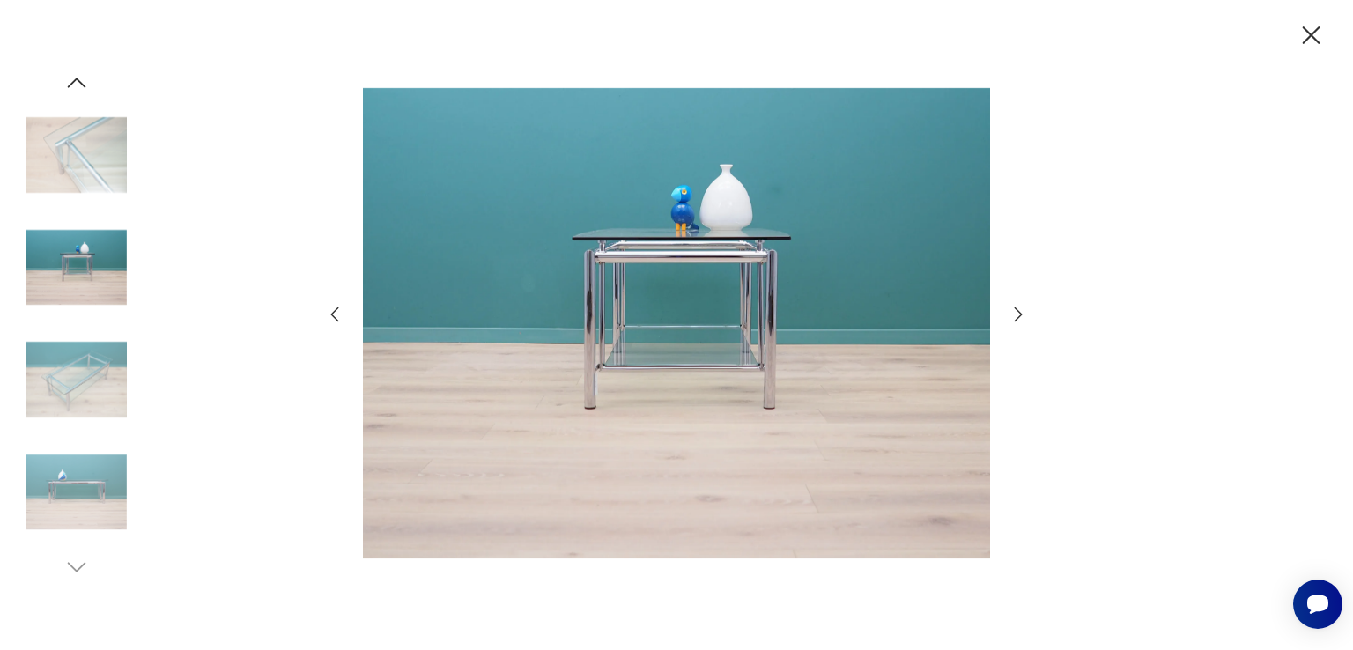
click at [1015, 310] on icon "button" at bounding box center [1018, 314] width 21 height 21
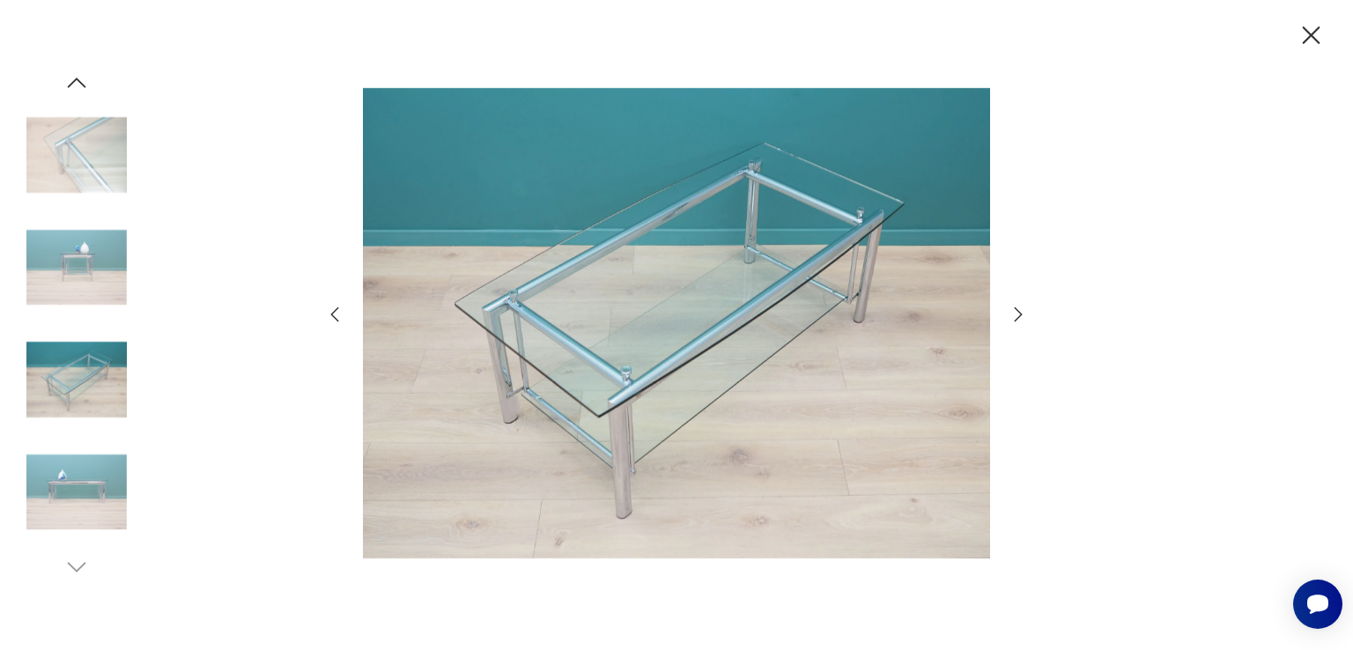
click at [1015, 310] on icon "button" at bounding box center [1018, 314] width 21 height 21
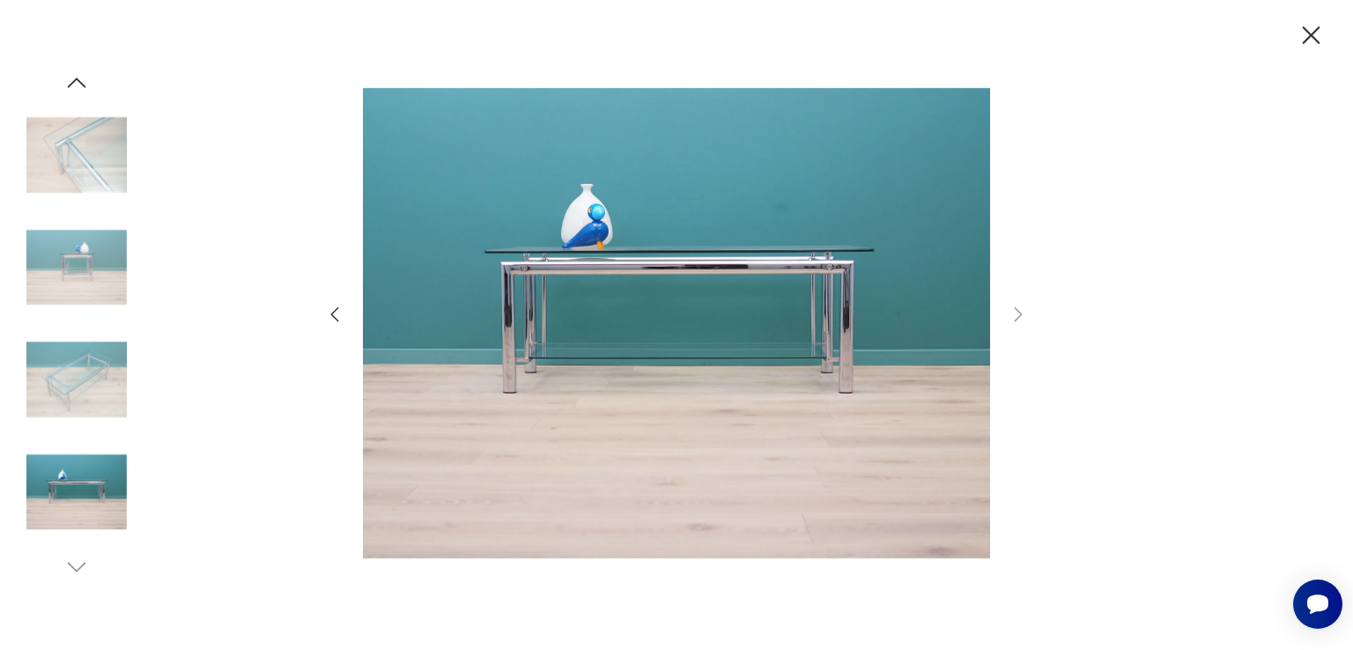
click at [1309, 36] on icon "button" at bounding box center [1312, 35] width 18 height 18
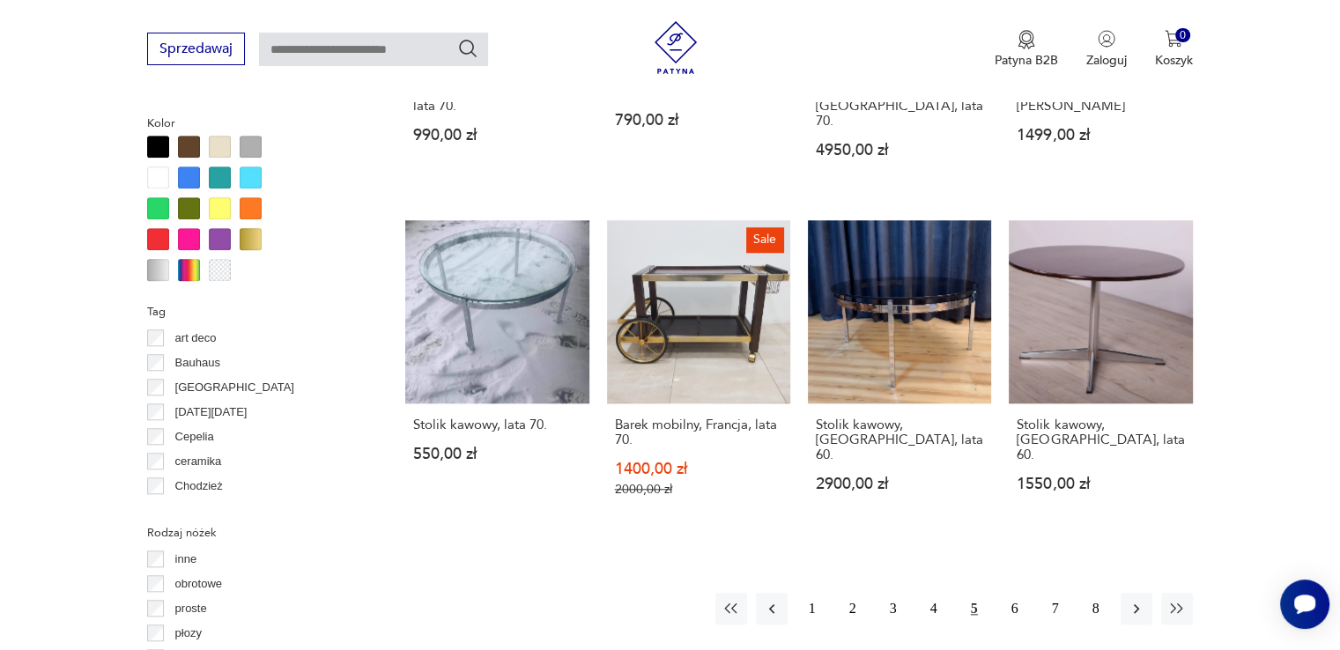
scroll to position [1620, 0]
click at [1013, 592] on button "6" at bounding box center [1015, 608] width 32 height 32
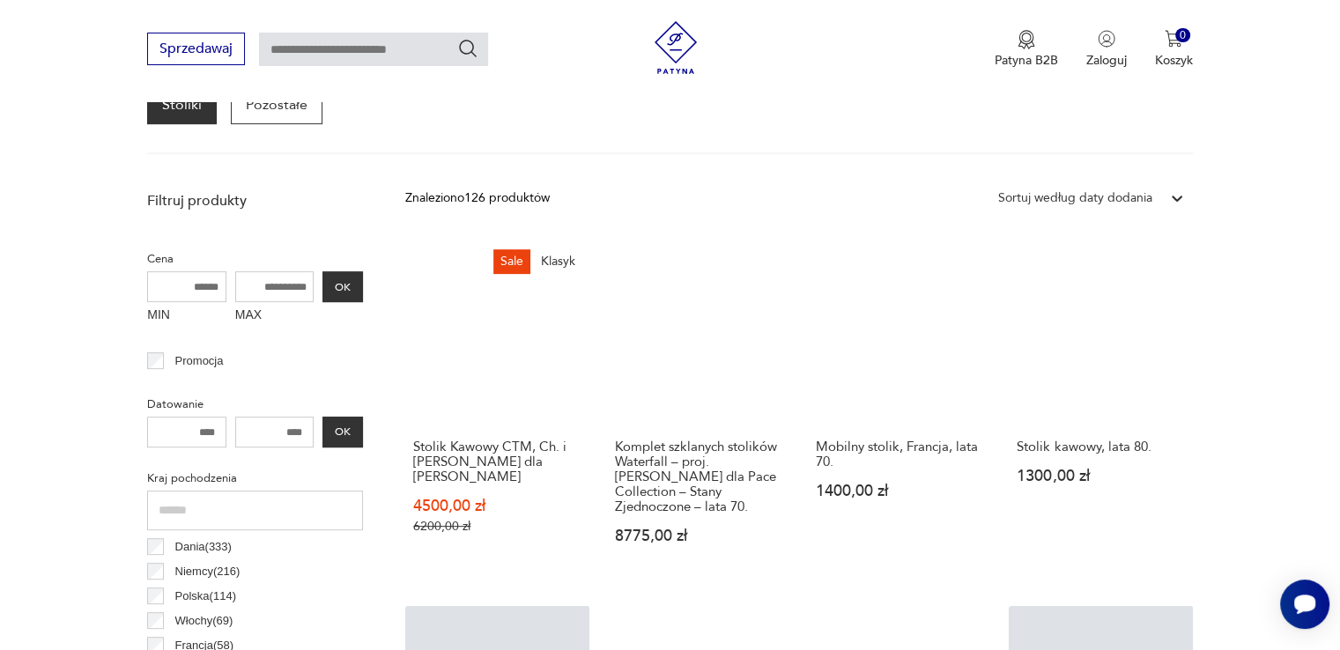
scroll to position [552, 0]
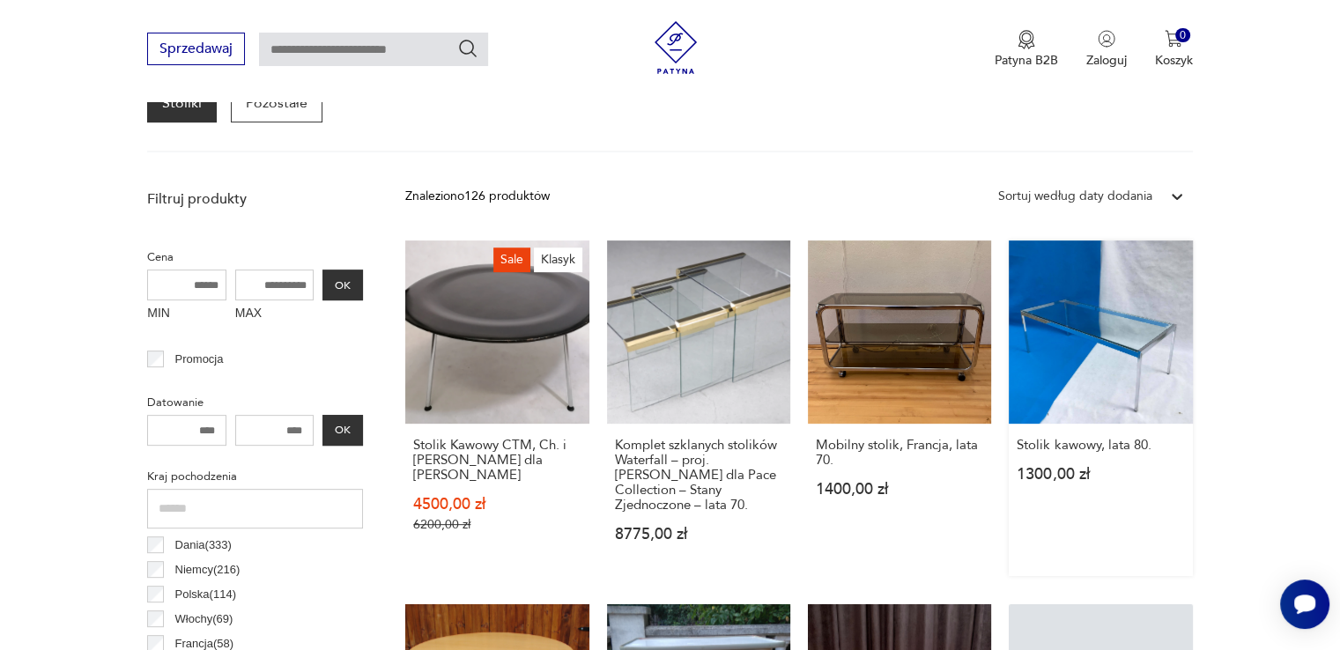
click at [1116, 372] on link "Stolik kawowy, lata 80. 1300,00 zł" at bounding box center [1099, 408] width 183 height 336
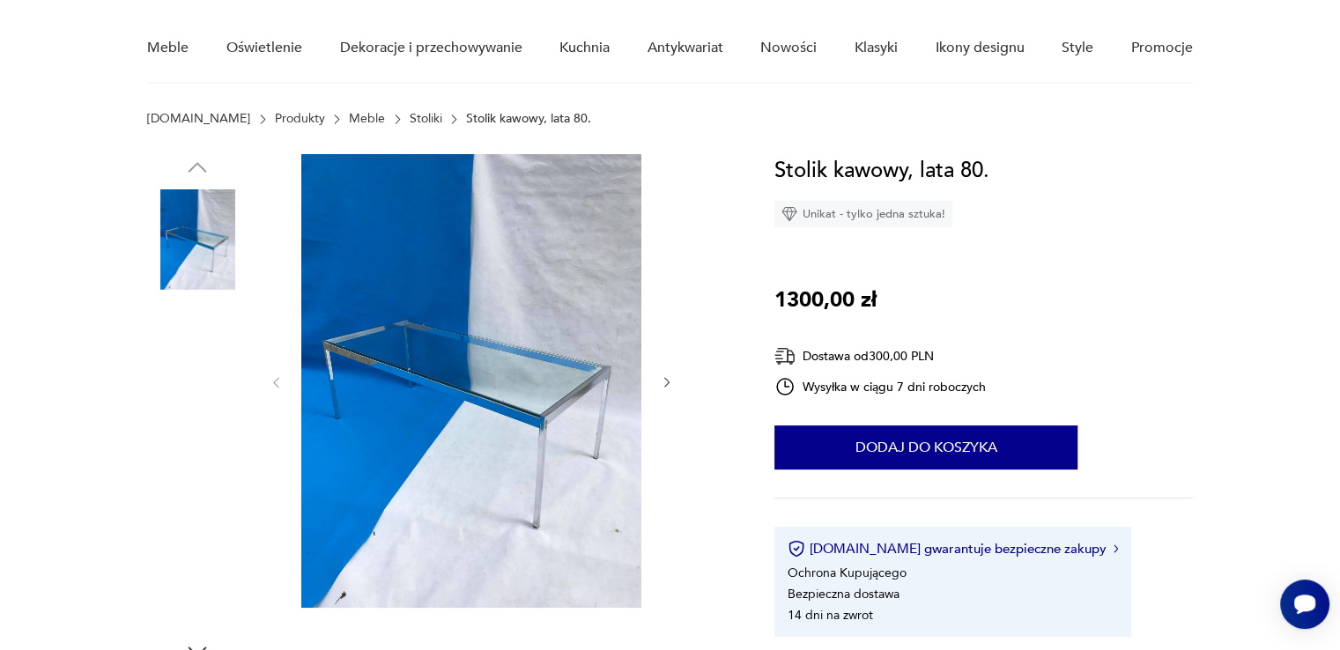
scroll to position [137, 0]
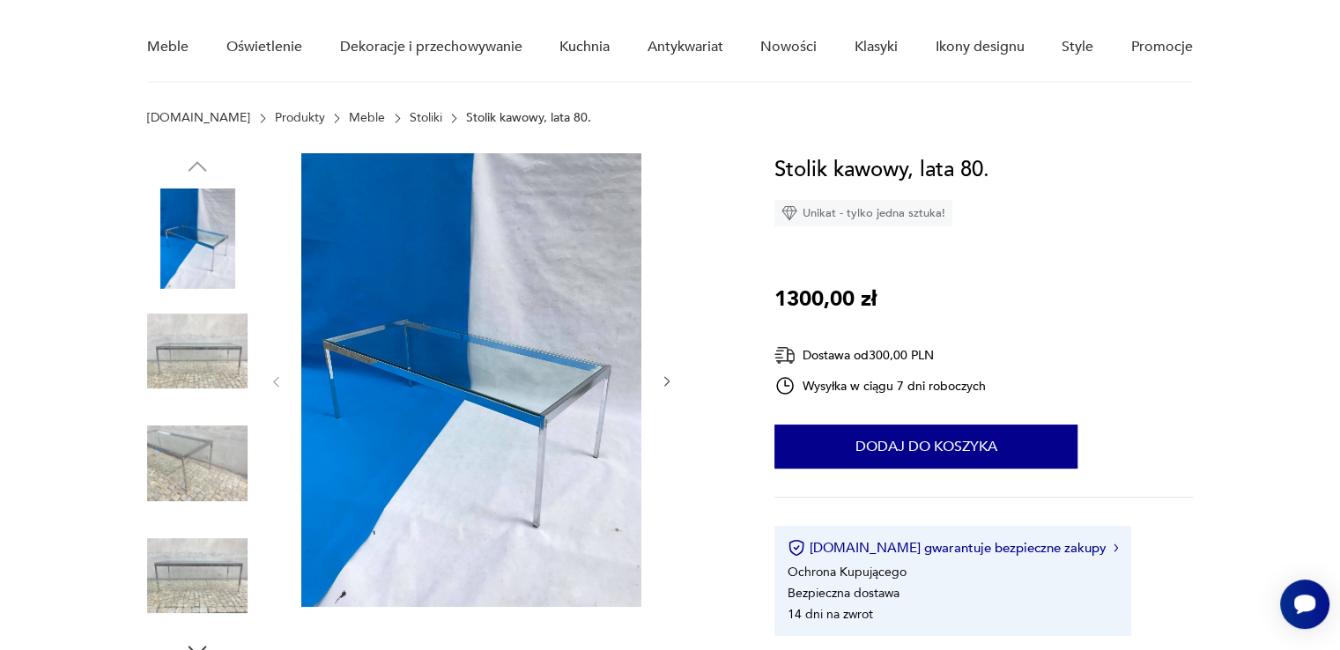
click at [669, 380] on icon "button" at bounding box center [667, 381] width 15 height 15
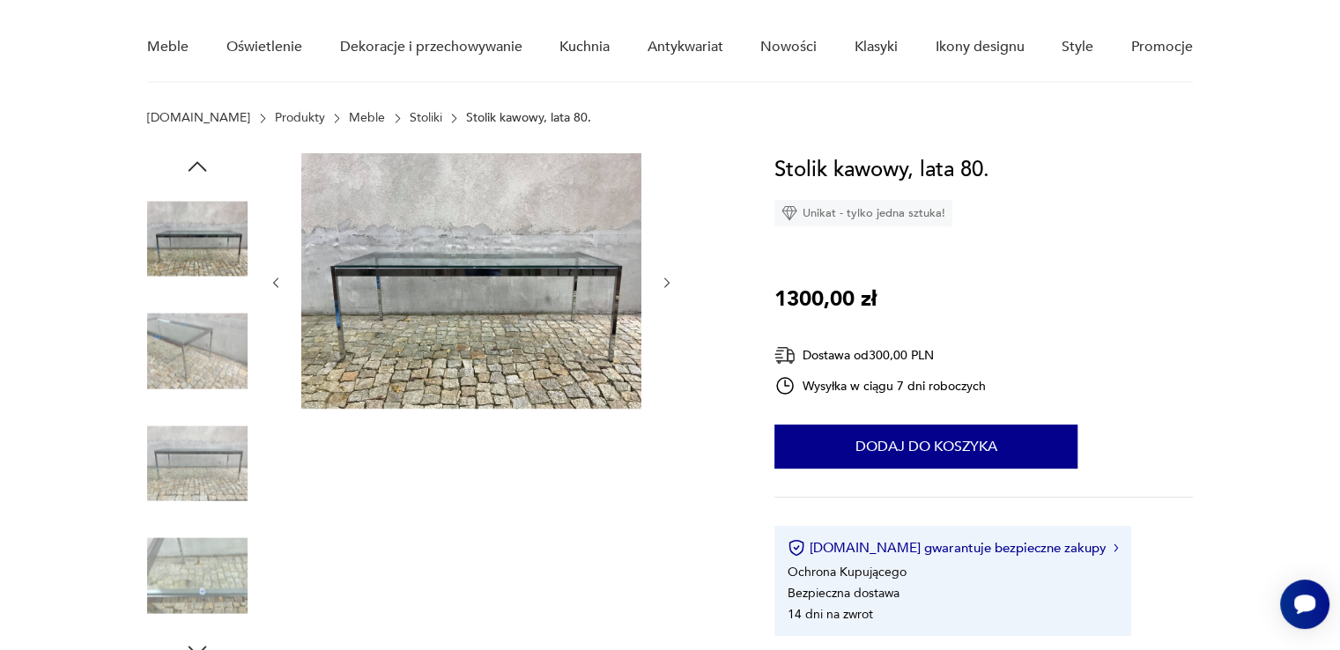
click at [669, 380] on div at bounding box center [471, 282] width 405 height 259
click at [665, 282] on icon "button" at bounding box center [667, 283] width 15 height 15
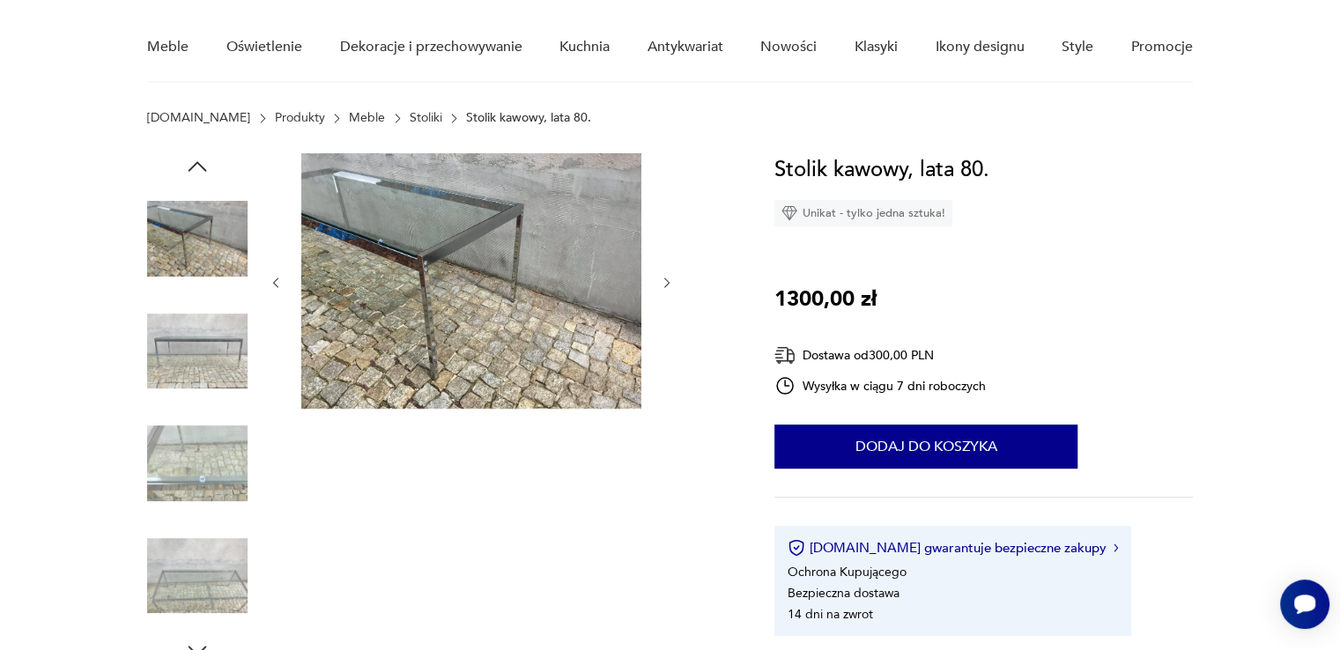
click at [665, 282] on icon "button" at bounding box center [667, 283] width 15 height 15
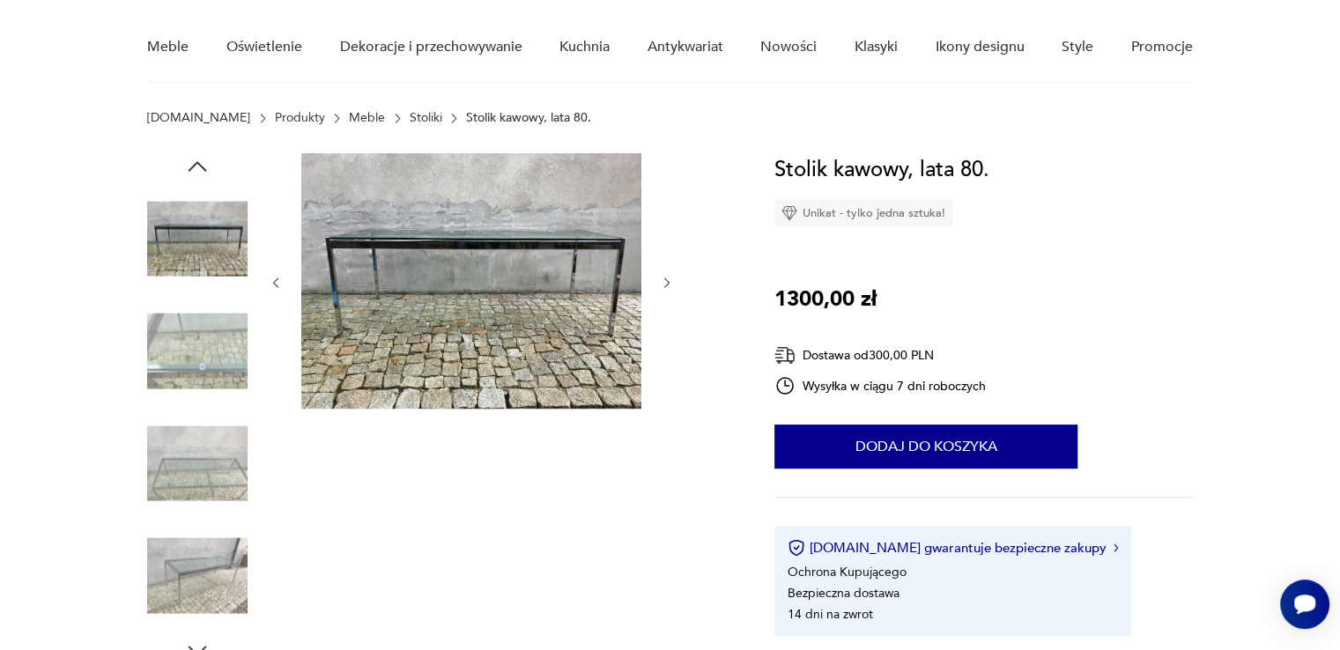
click at [665, 282] on icon "button" at bounding box center [667, 283] width 15 height 15
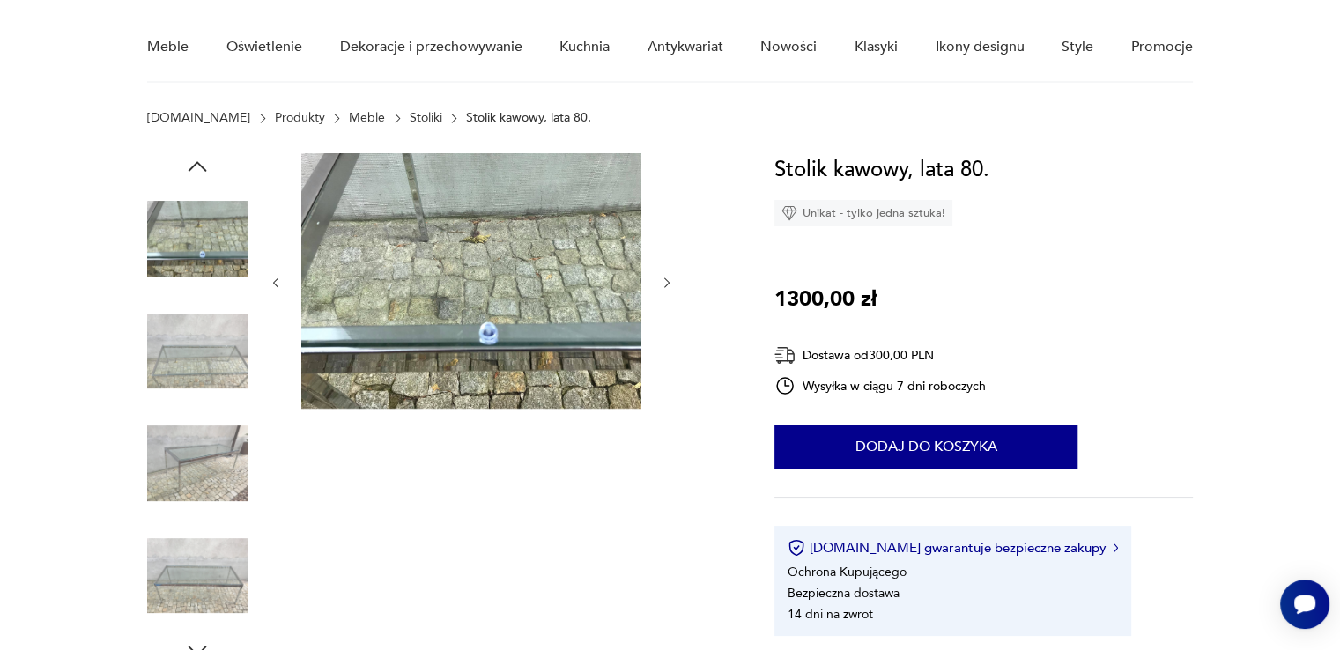
click at [665, 282] on icon "button" at bounding box center [667, 283] width 15 height 15
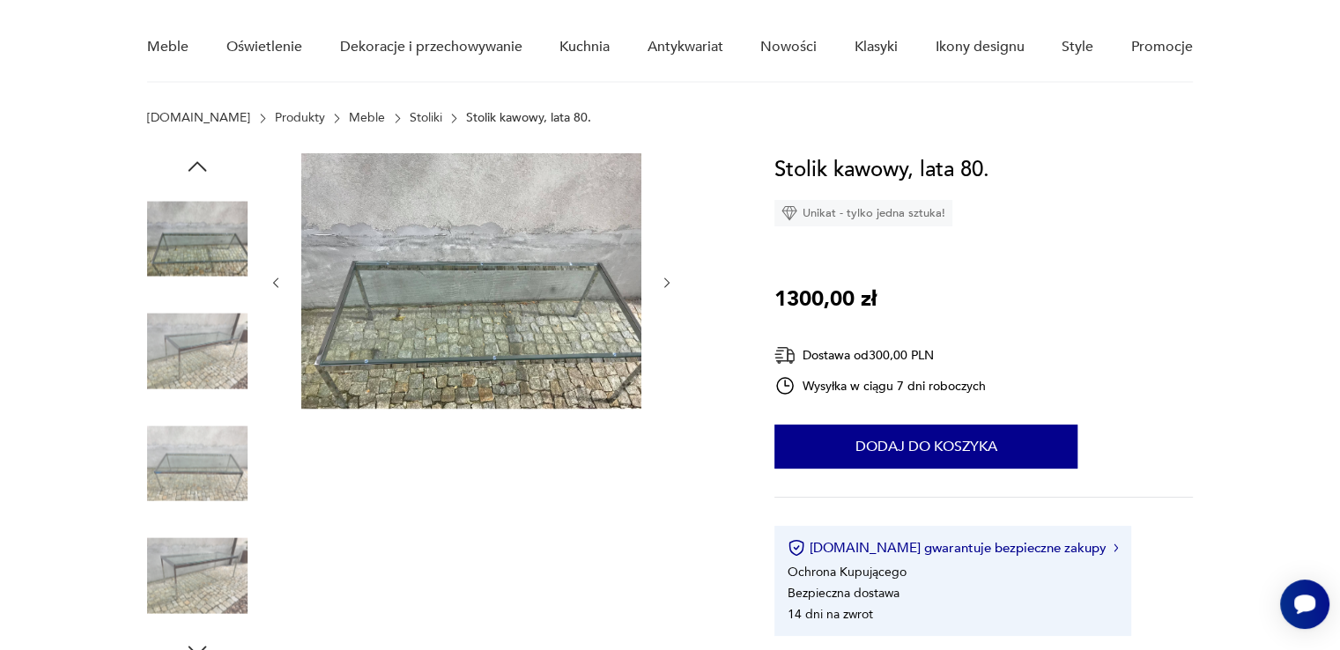
click at [665, 282] on icon "button" at bounding box center [667, 283] width 15 height 15
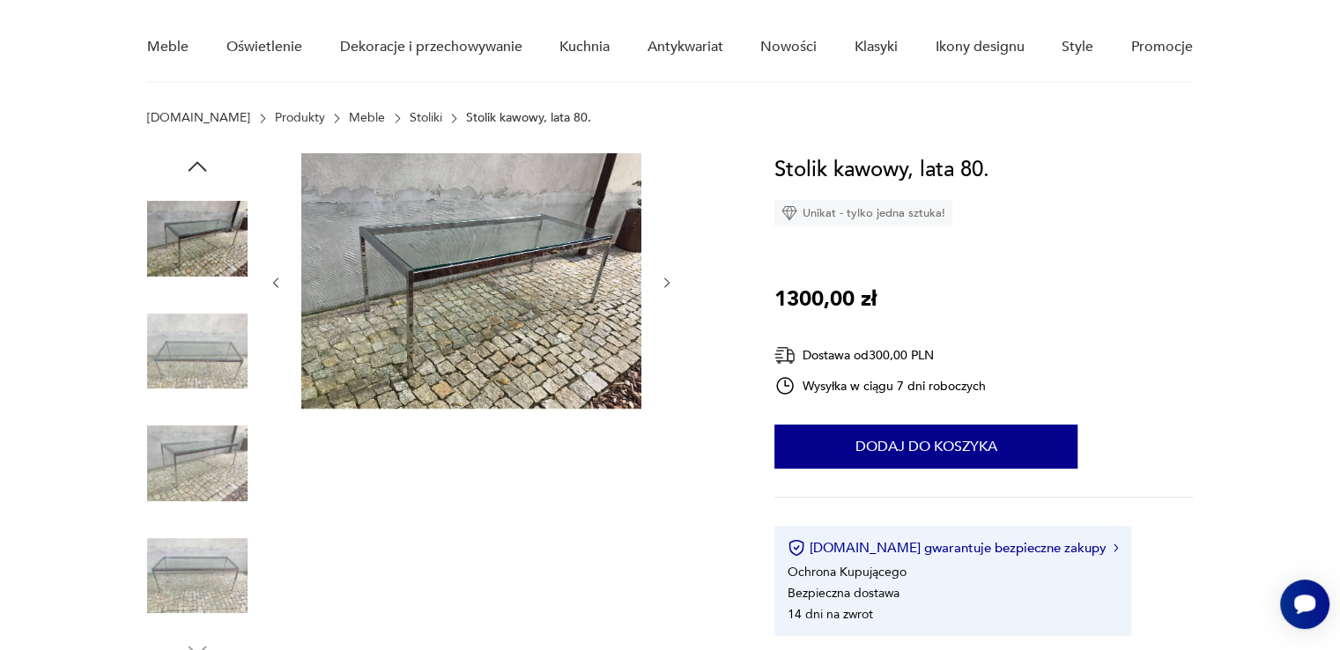
click at [665, 282] on icon "button" at bounding box center [667, 283] width 15 height 15
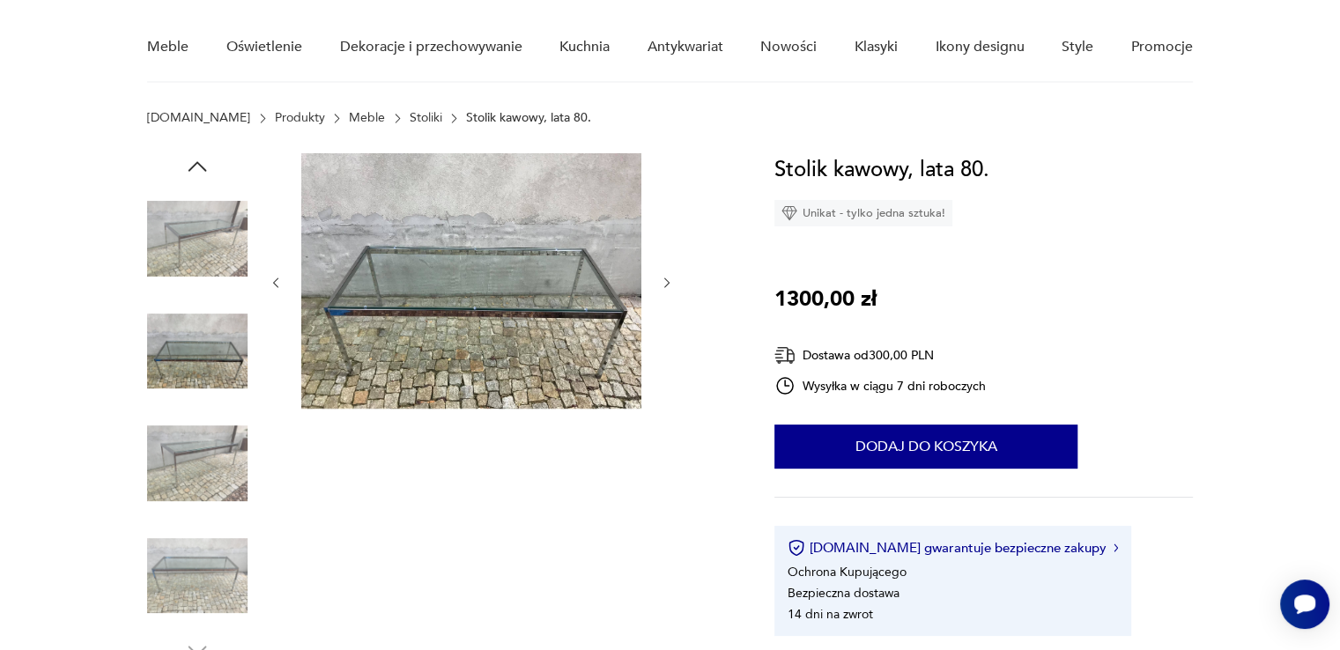
click at [665, 282] on icon "button" at bounding box center [667, 283] width 15 height 15
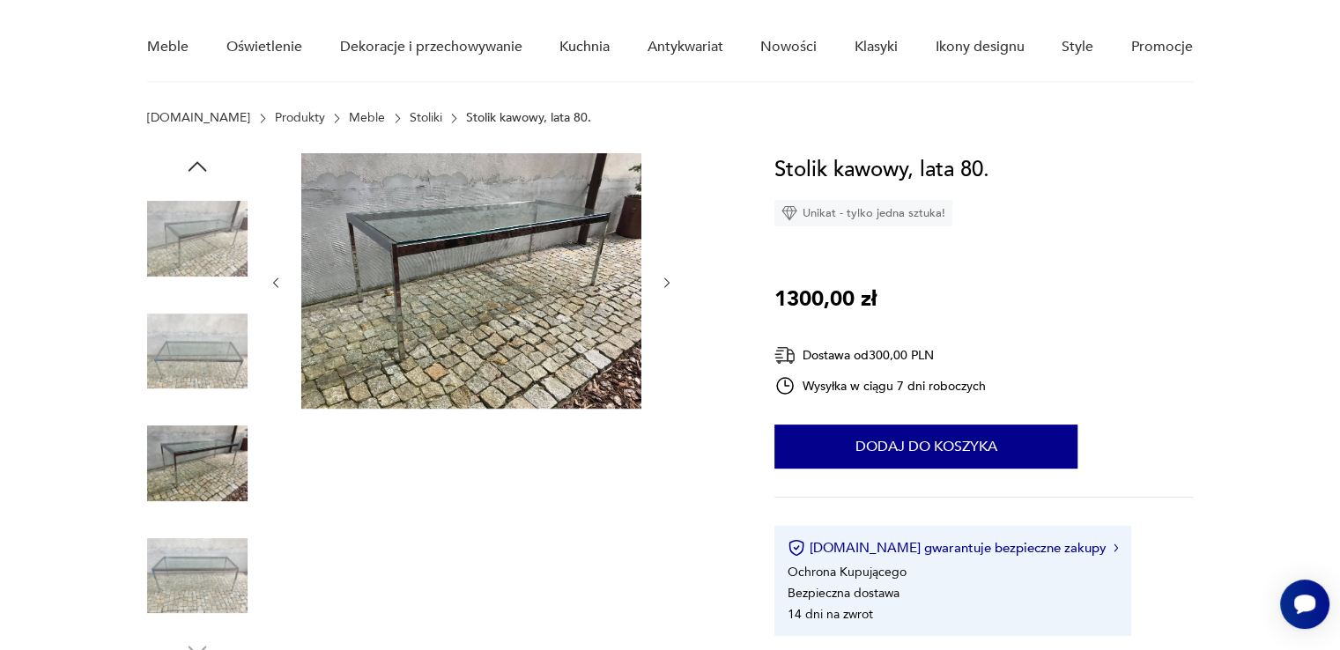
click at [665, 282] on icon "button" at bounding box center [667, 283] width 15 height 15
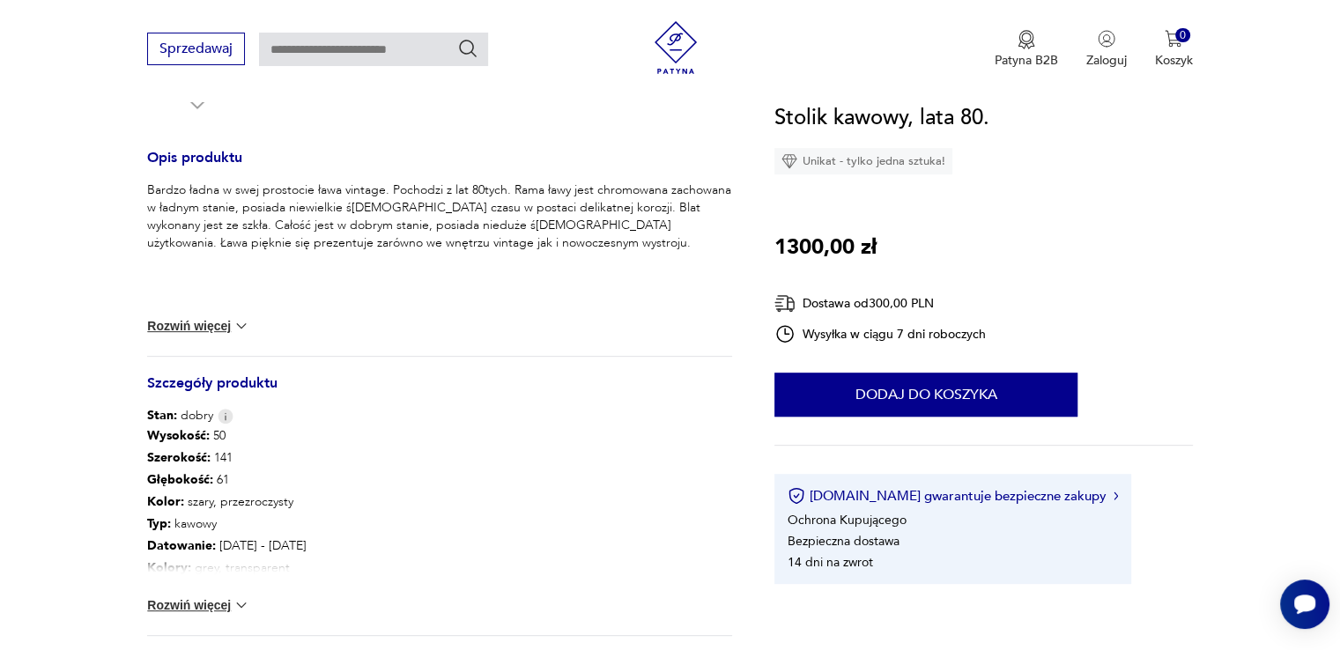
scroll to position [687, 0]
click at [205, 605] on button "Rozwiń więcej" at bounding box center [198, 603] width 102 height 18
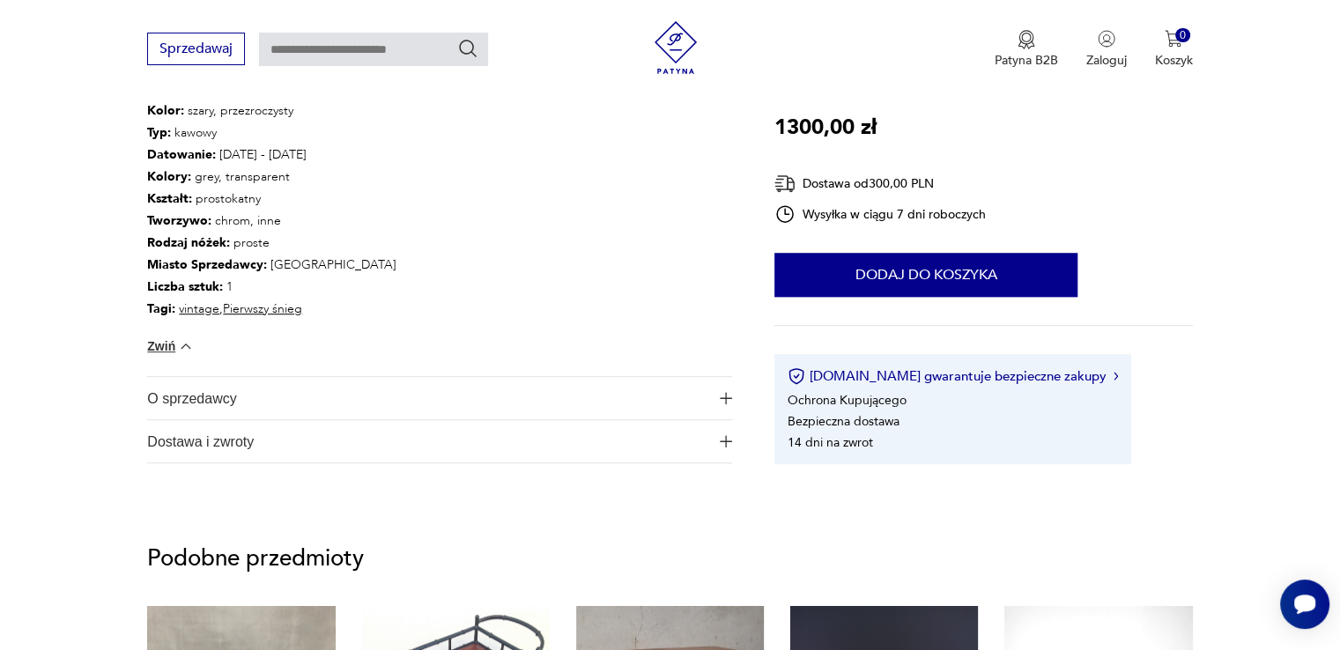
scroll to position [1080, 0]
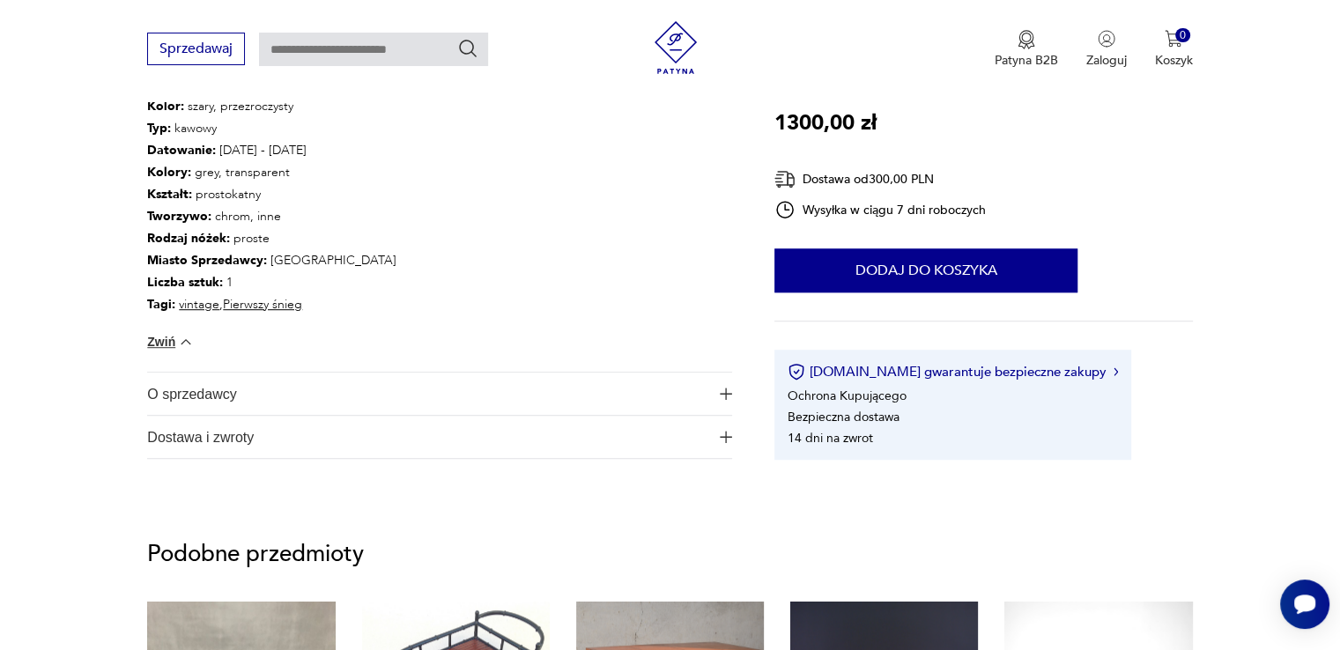
click at [222, 394] on span "O sprzedawcy" at bounding box center [427, 394] width 560 height 42
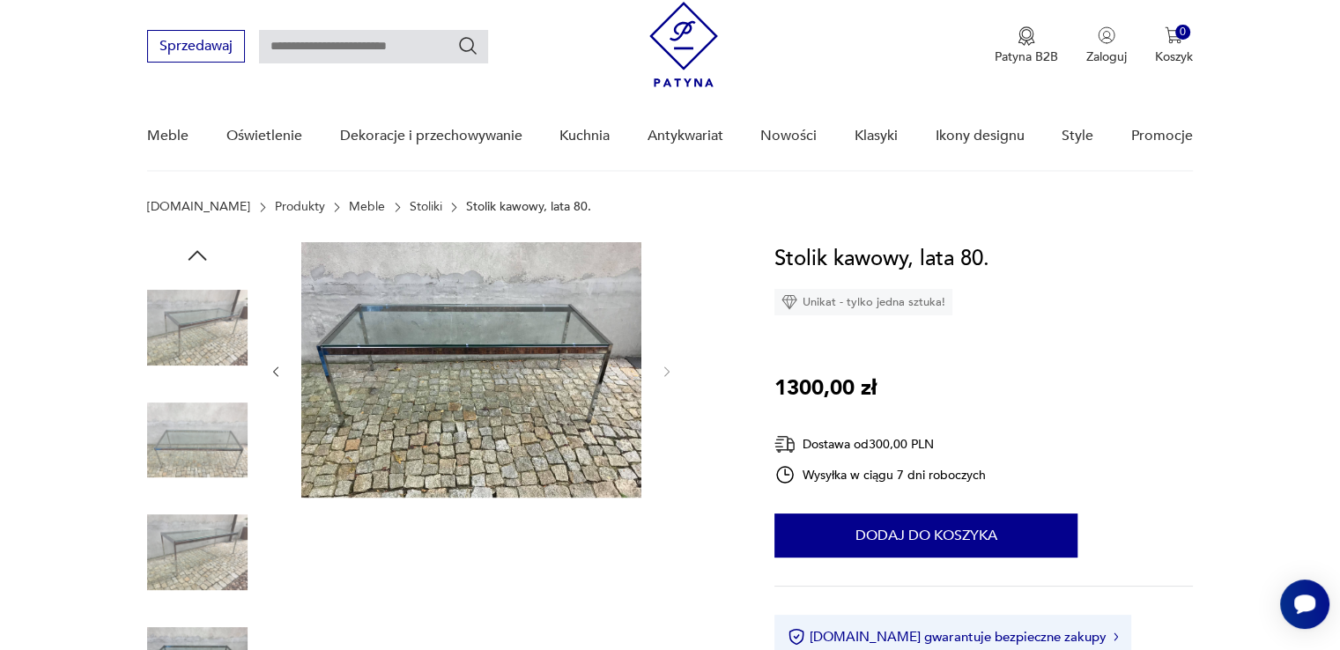
scroll to position [48, 0]
click at [437, 348] on img at bounding box center [471, 370] width 340 height 255
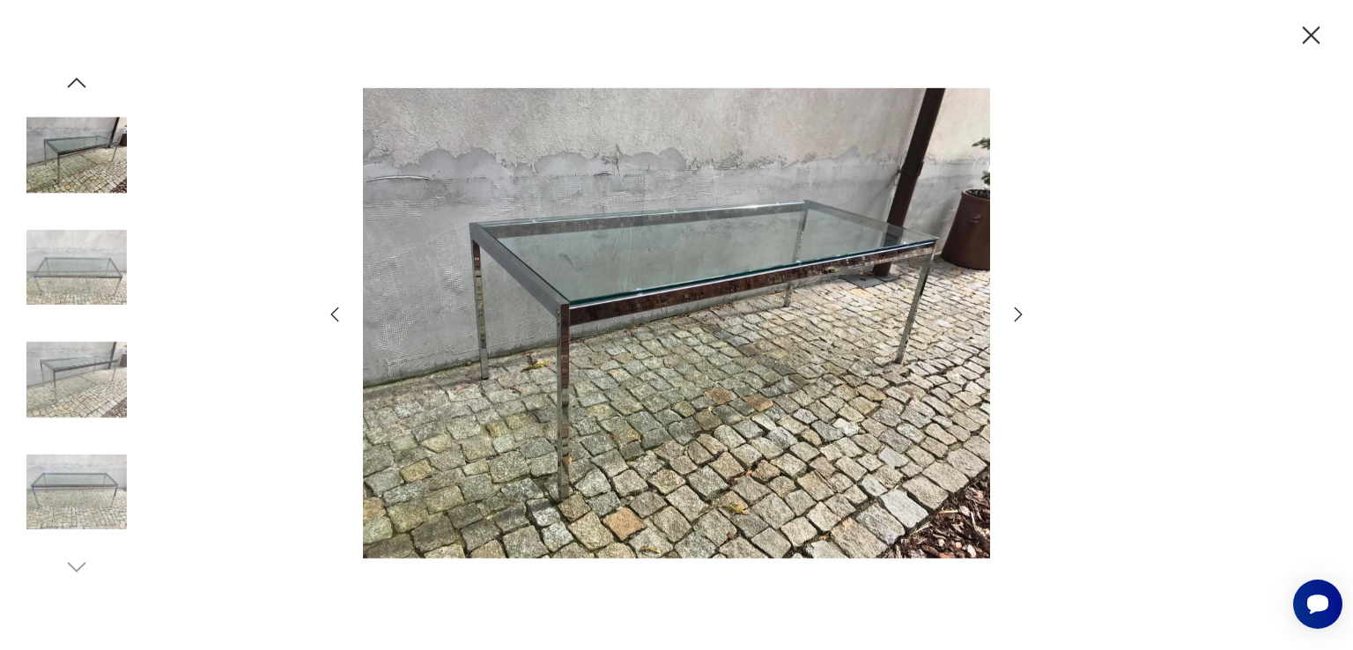
click at [1018, 311] on icon "button" at bounding box center [1019, 314] width 8 height 14
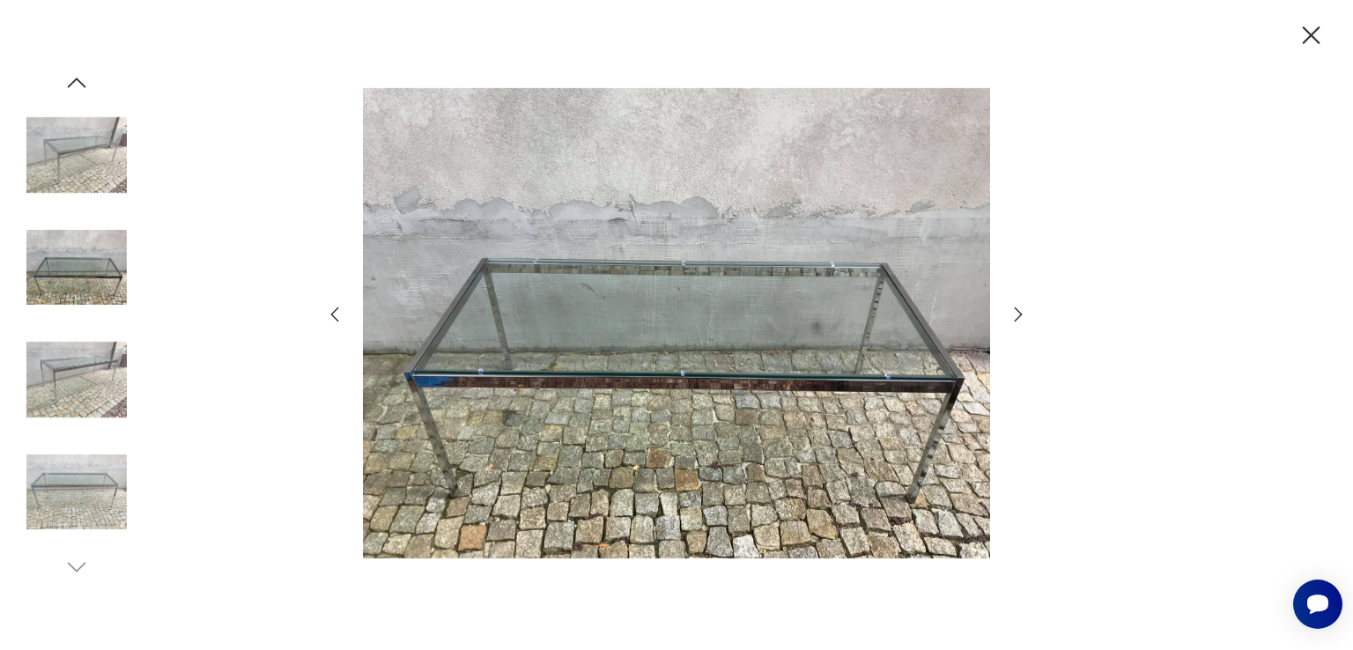
click at [1018, 311] on icon "button" at bounding box center [1019, 314] width 8 height 14
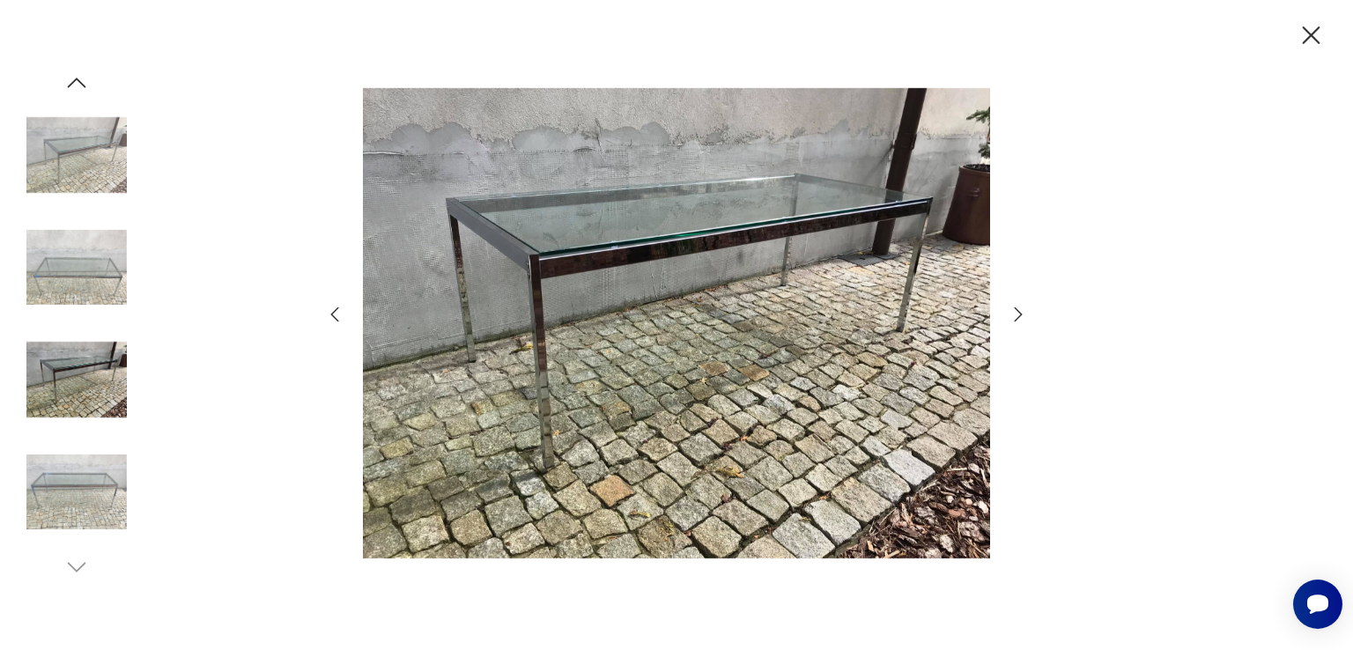
click at [1018, 311] on icon "button" at bounding box center [1019, 314] width 8 height 14
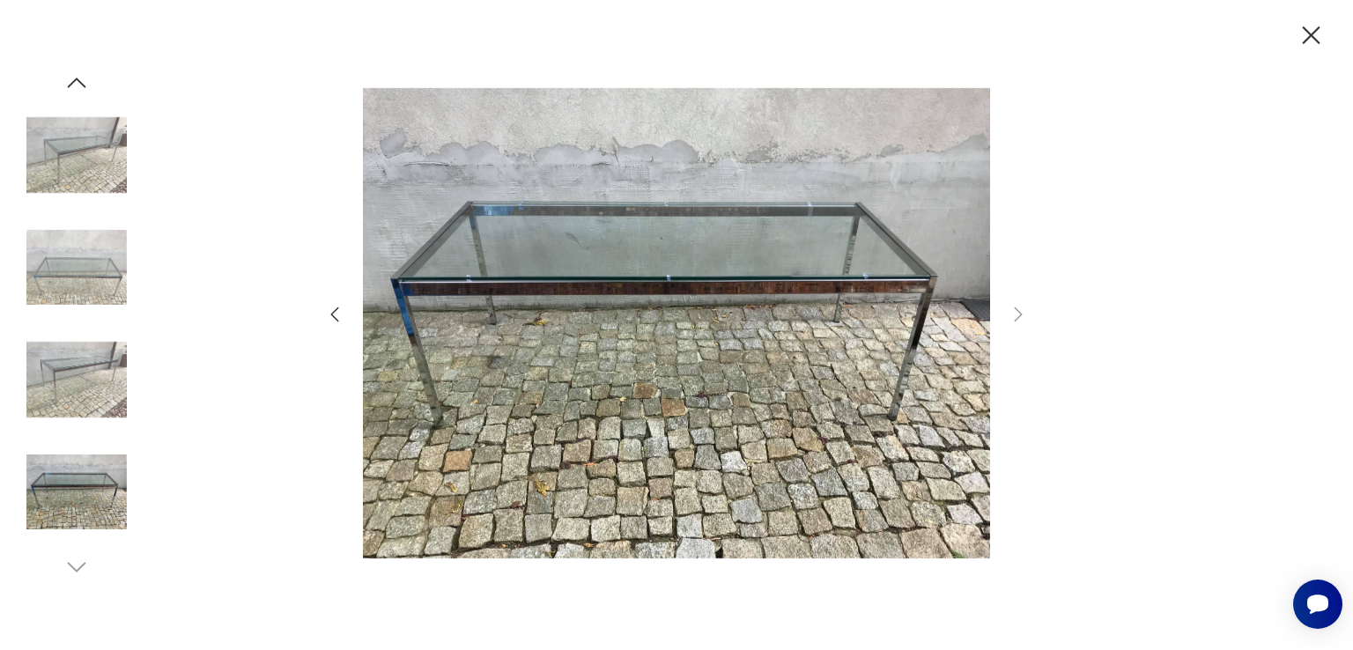
click at [1300, 33] on icon "button" at bounding box center [1311, 35] width 31 height 31
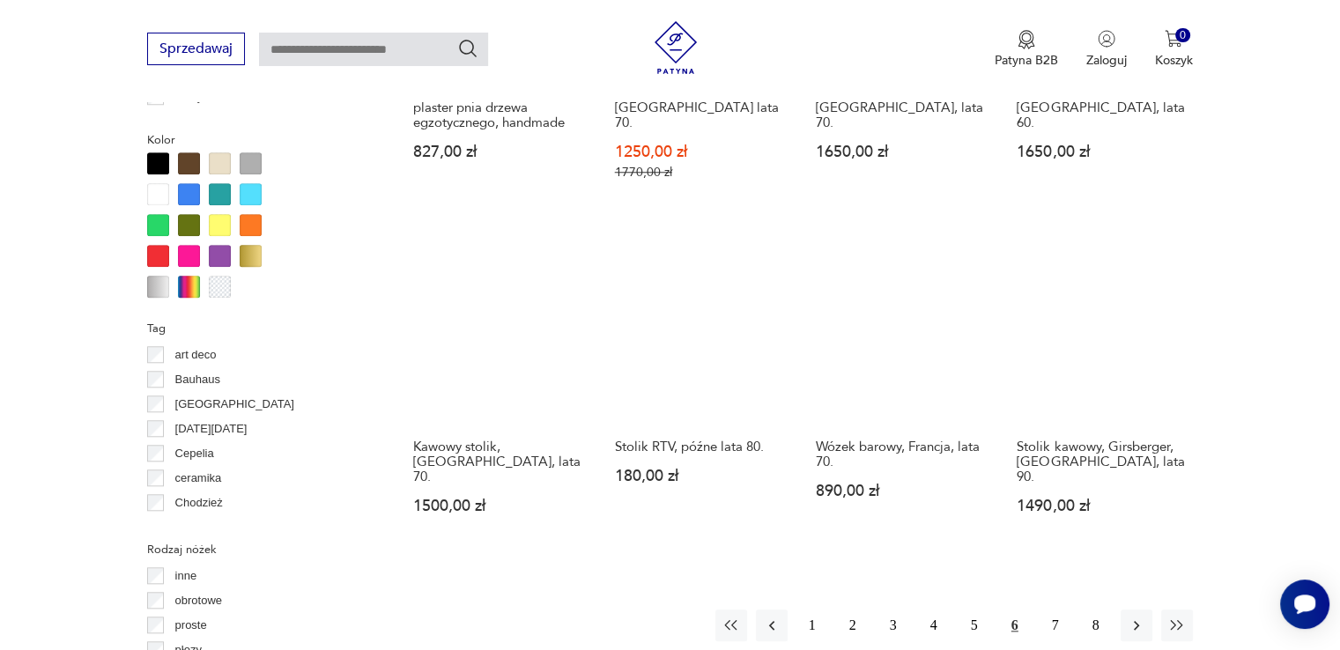
scroll to position [1604, 0]
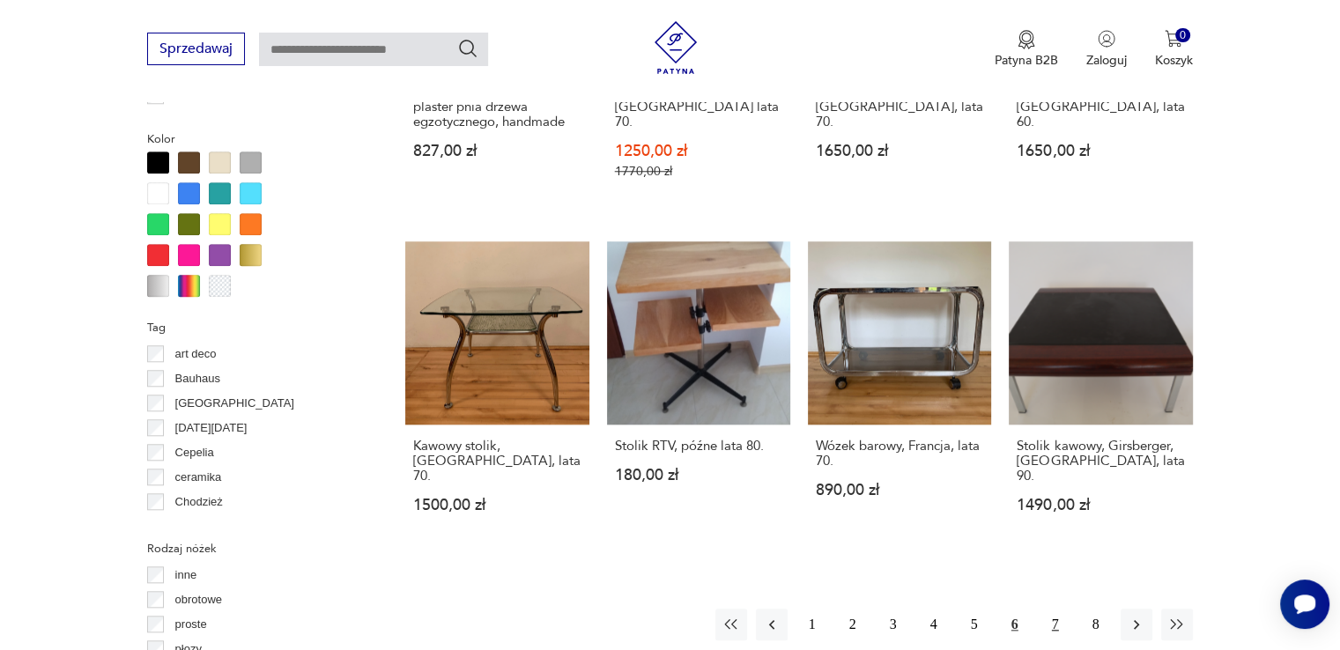
click at [1055, 609] on button "7" at bounding box center [1055, 625] width 32 height 32
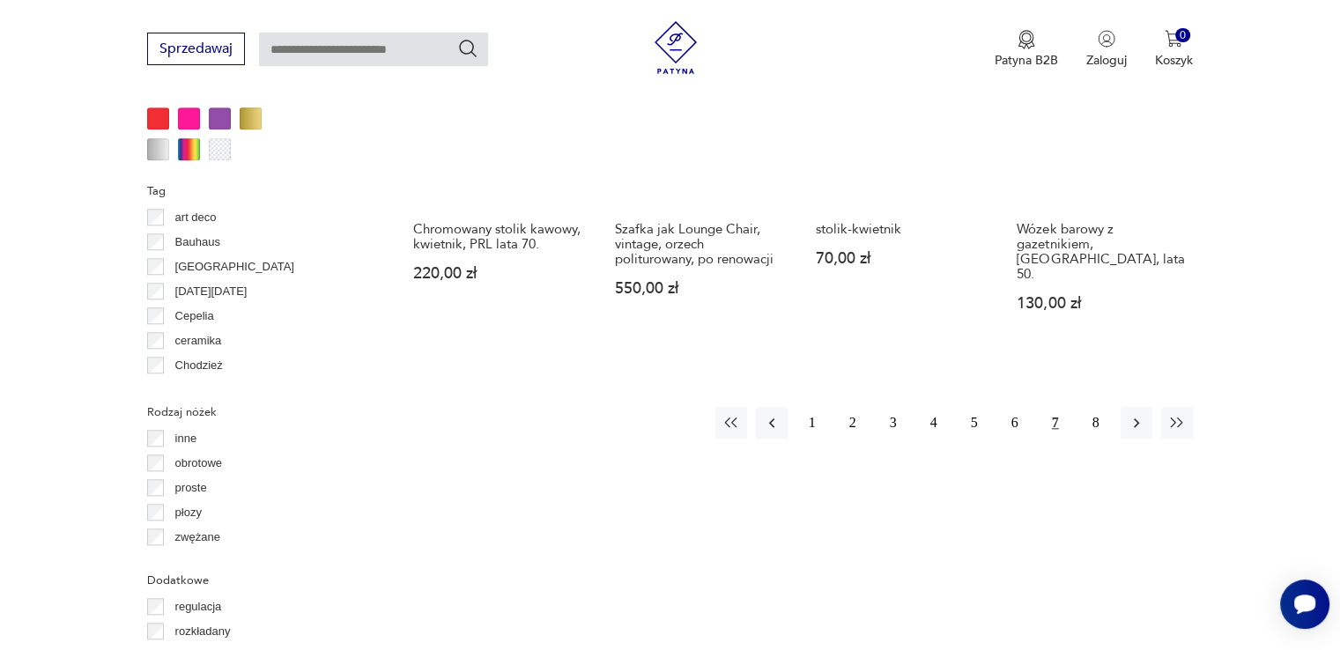
scroll to position [1770, 0]
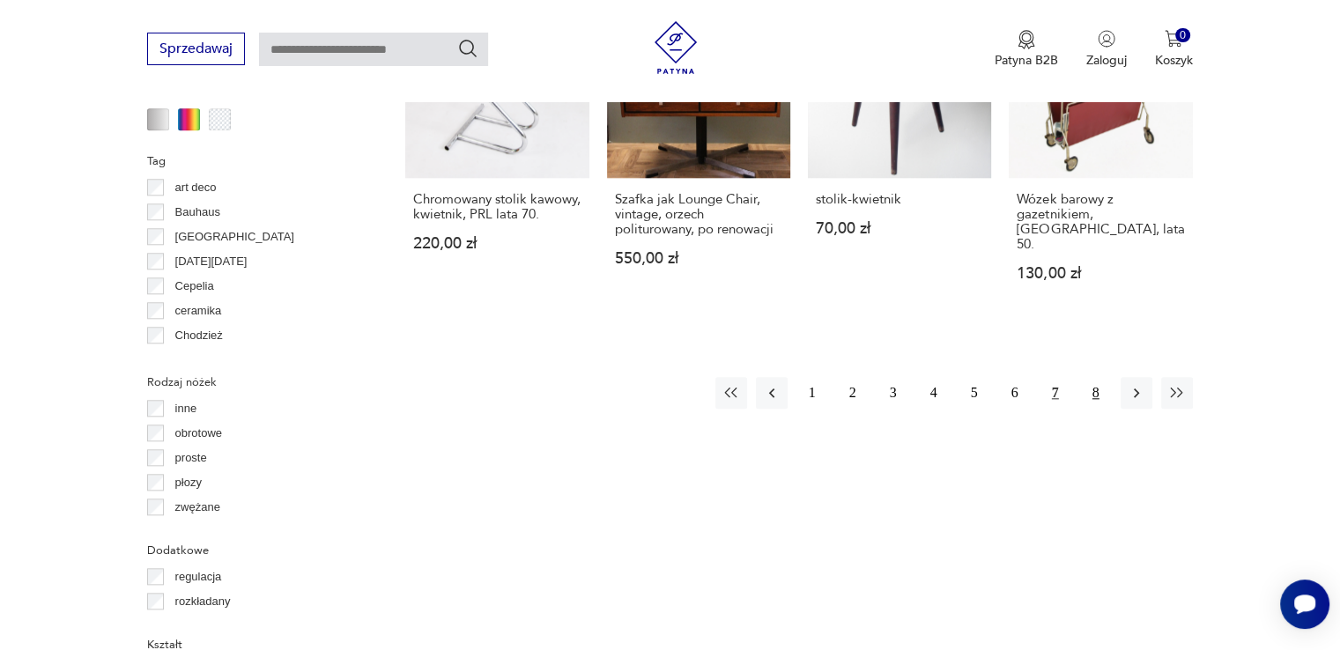
click at [1096, 377] on button "8" at bounding box center [1096, 393] width 32 height 32
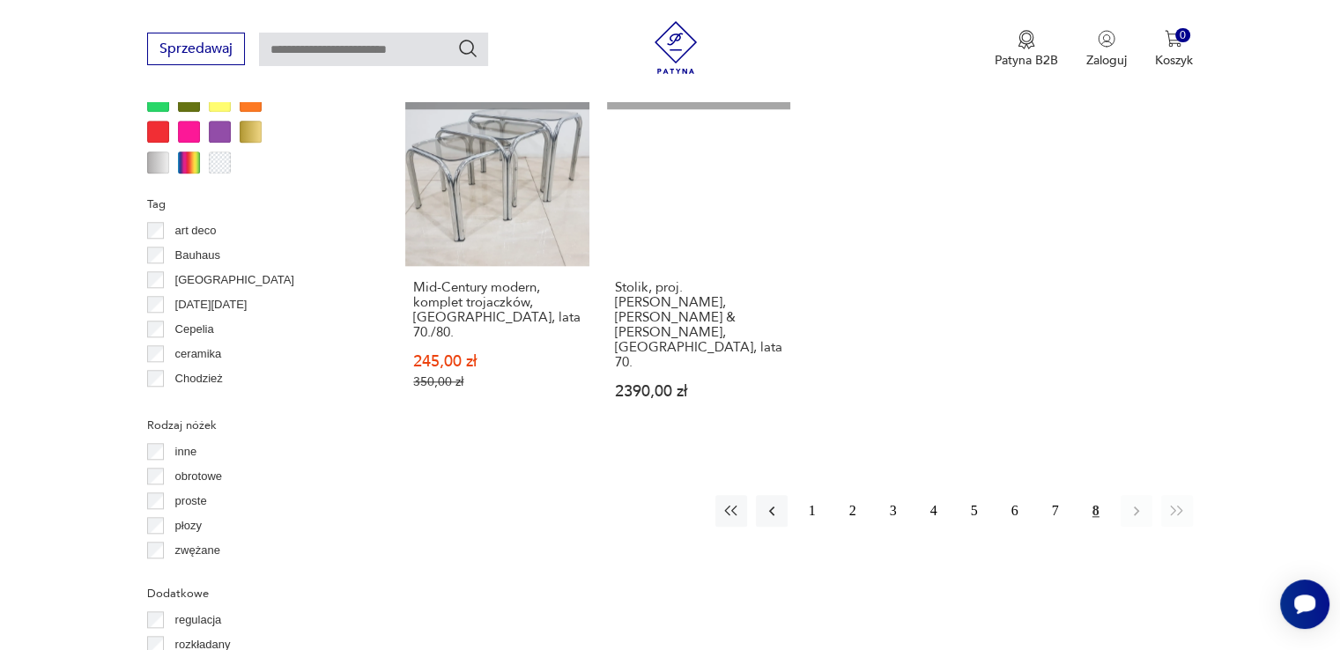
scroll to position [1732, 0]
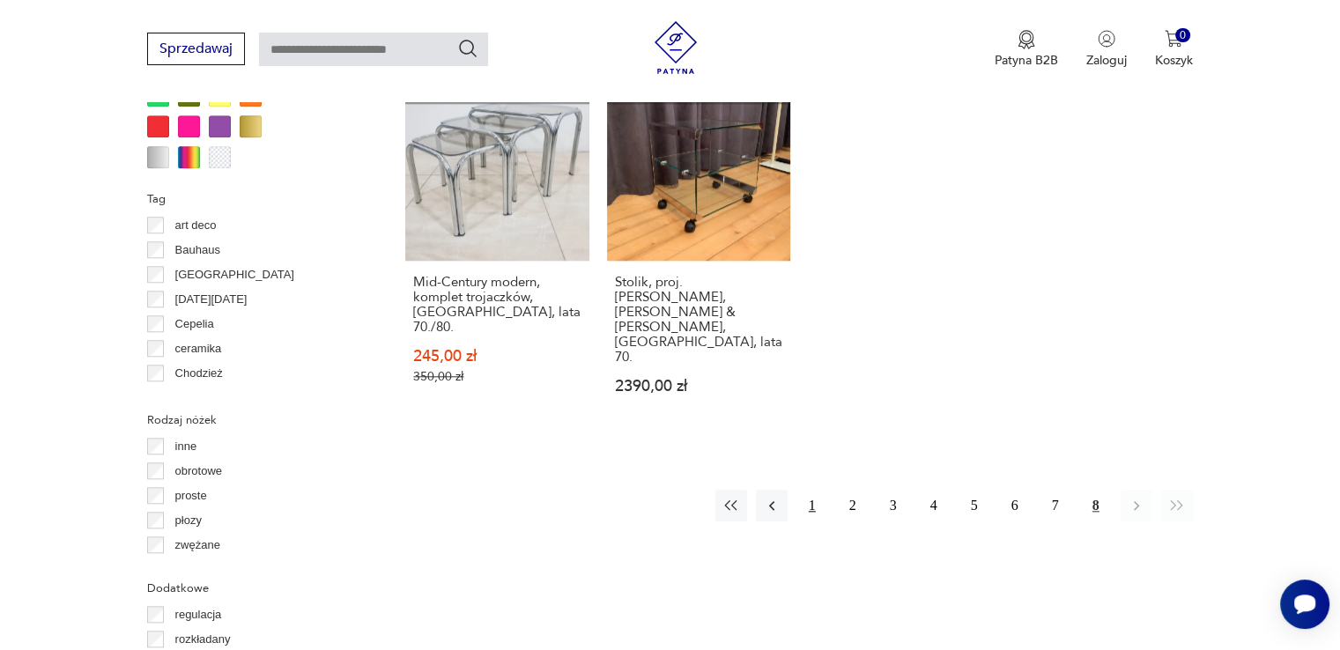
click at [808, 490] on button "1" at bounding box center [812, 506] width 32 height 32
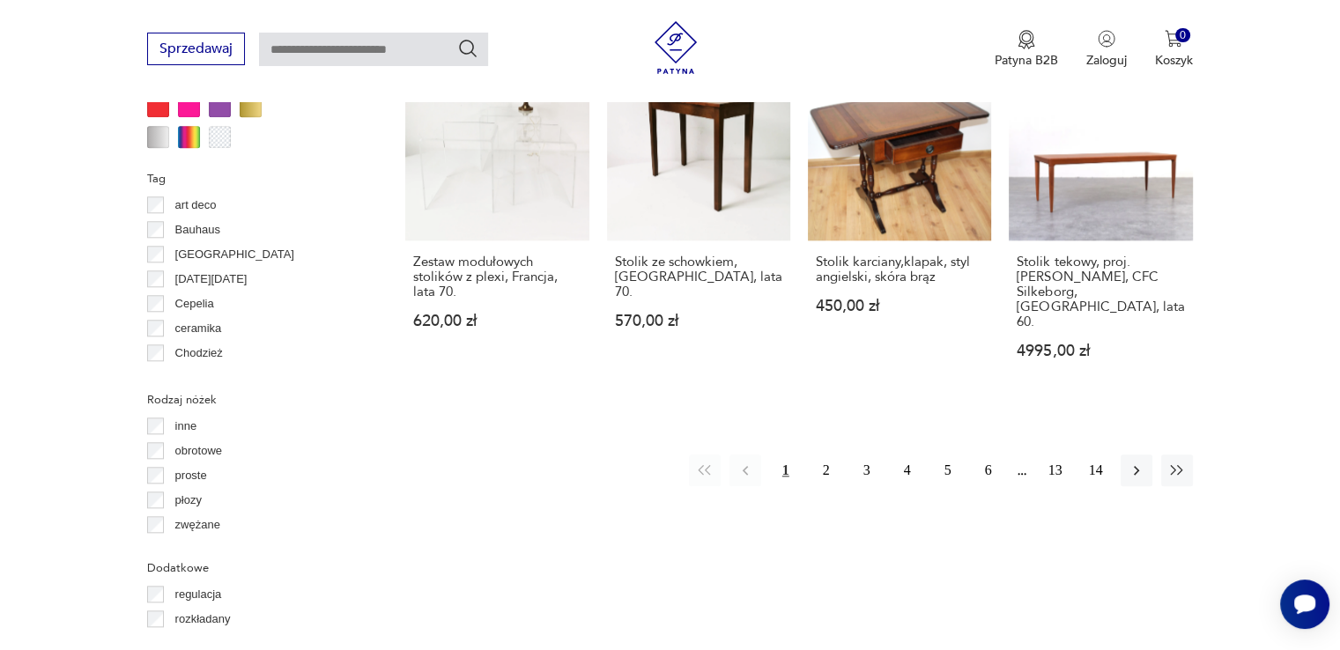
scroll to position [1758, 0]
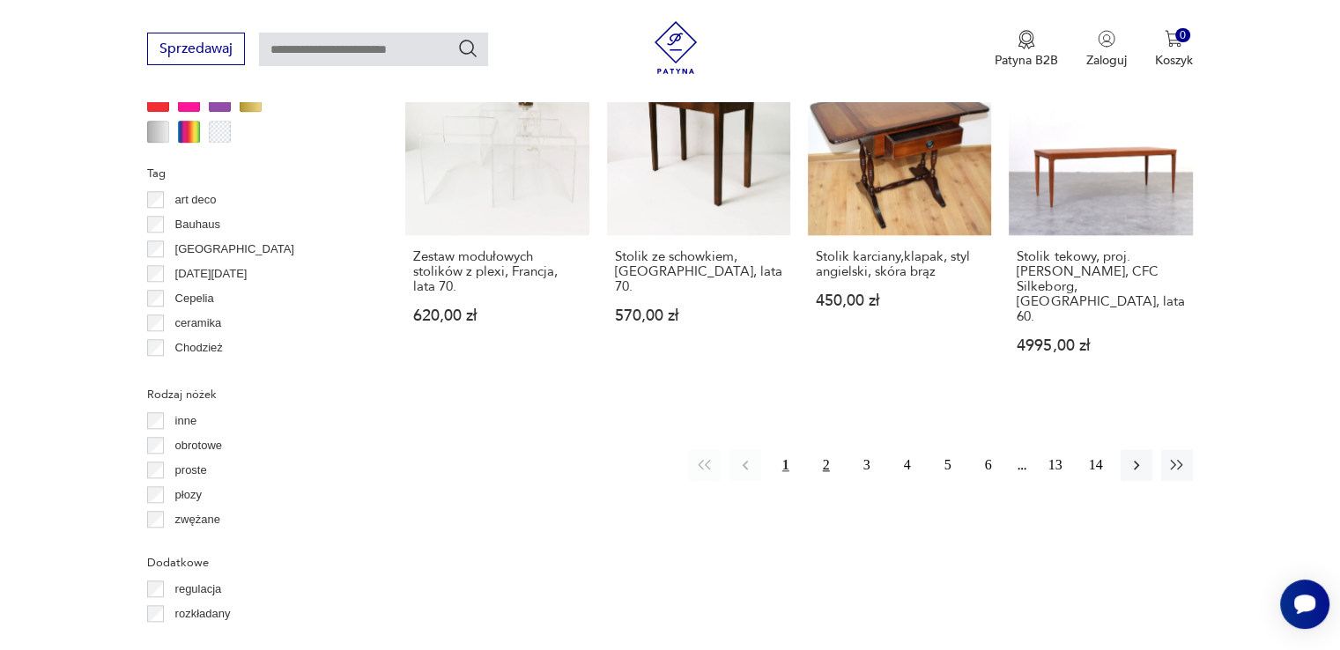
click at [824, 449] on button "2" at bounding box center [826, 465] width 32 height 32
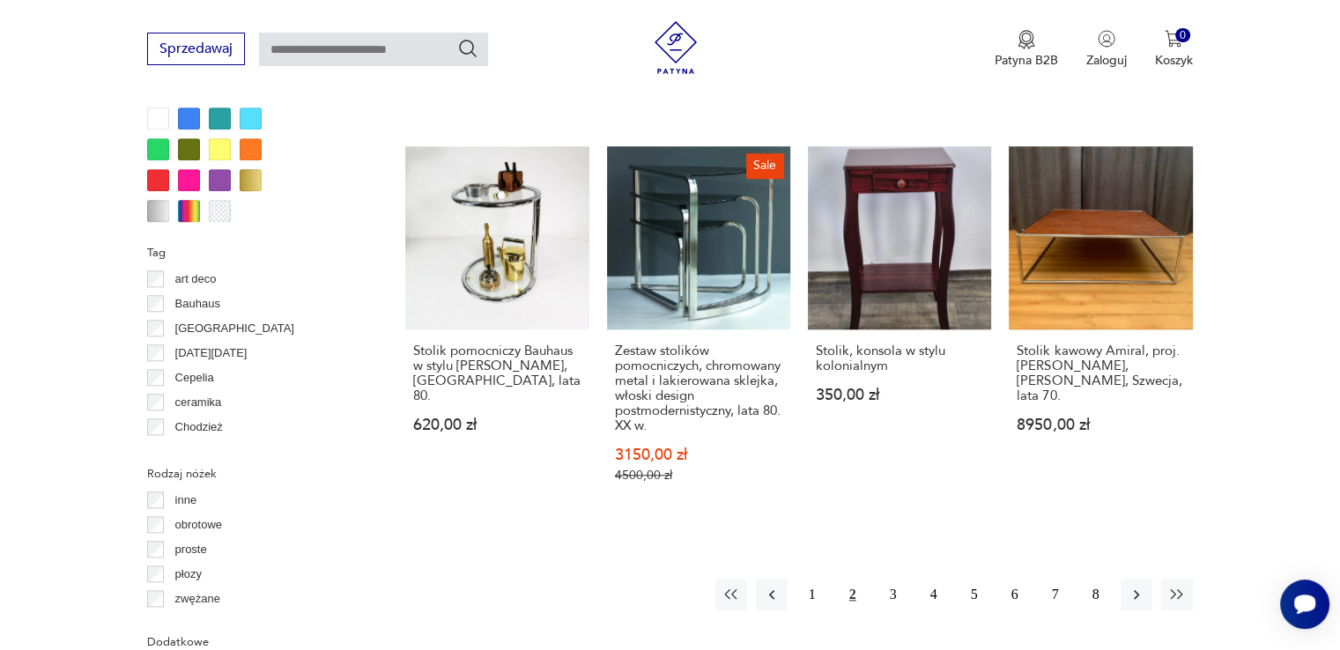
scroll to position [1846, 0]
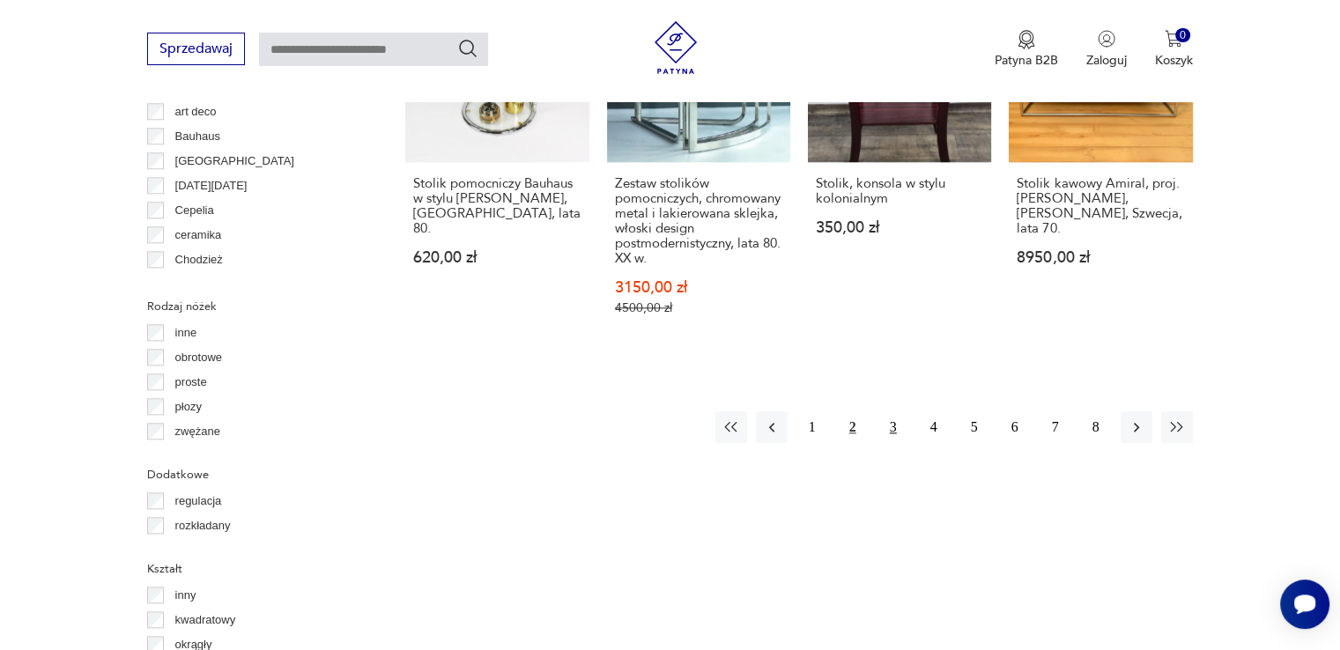
click at [892, 414] on button "3" at bounding box center [893, 427] width 32 height 32
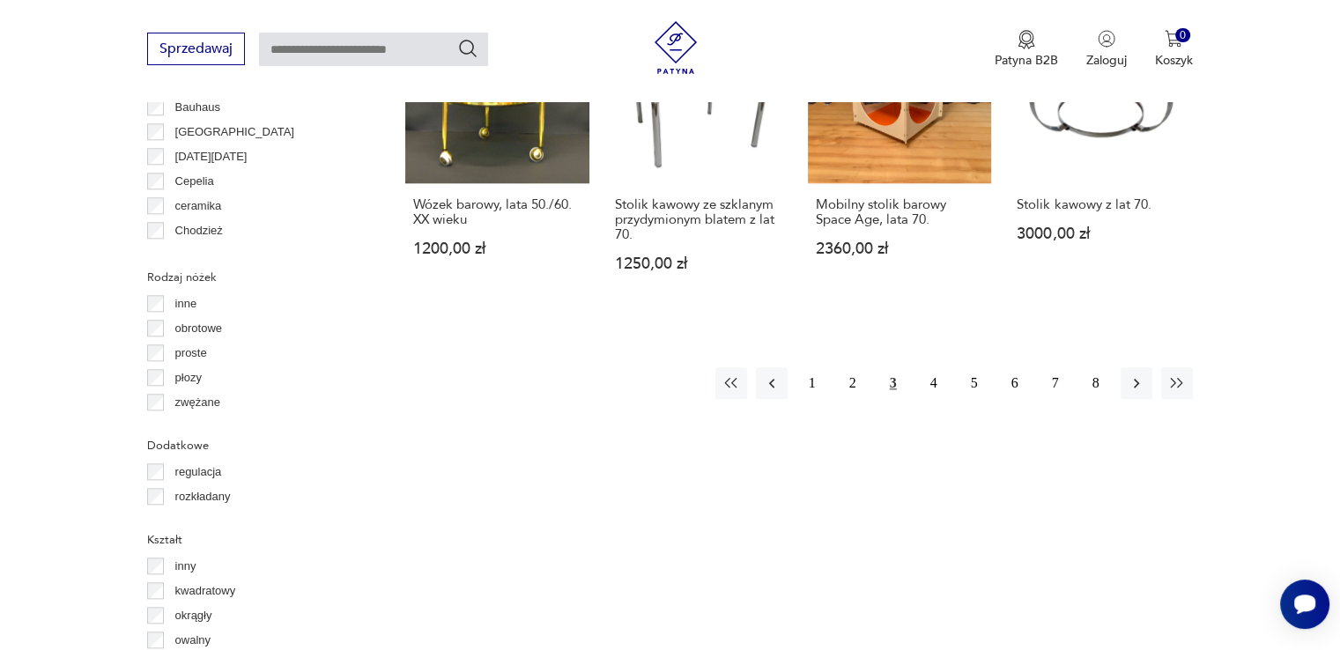
scroll to position [1891, 0]
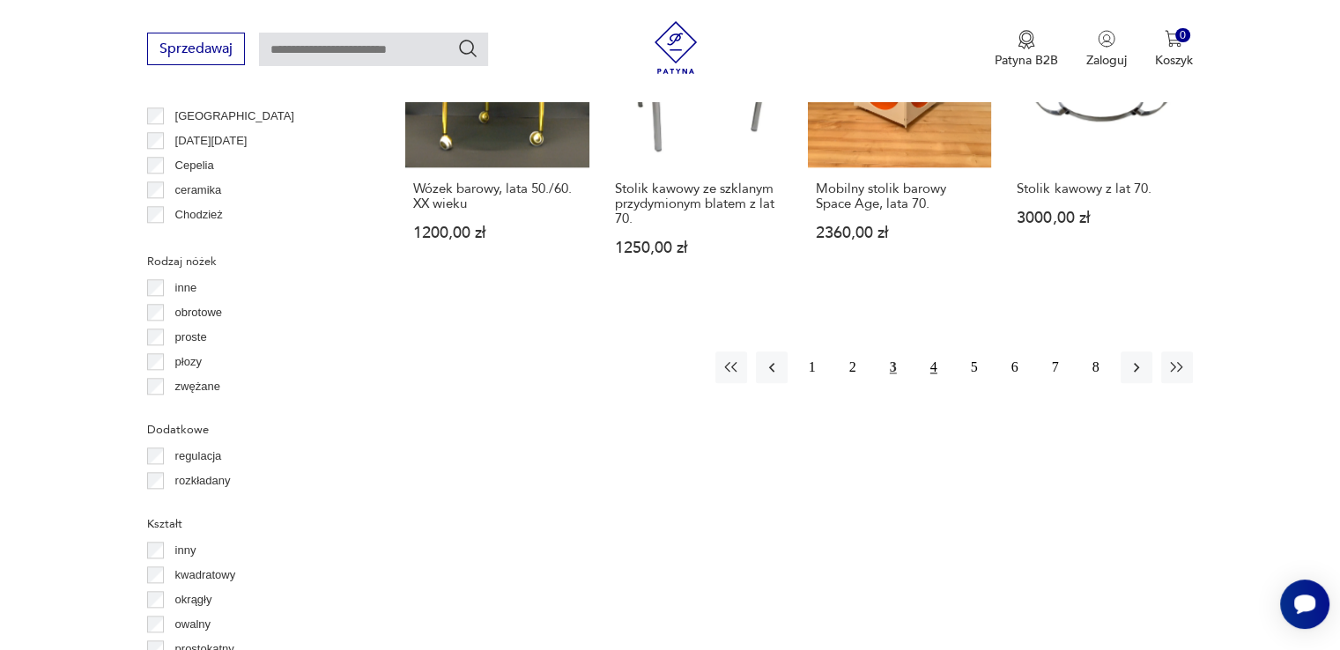
click at [934, 351] on button "4" at bounding box center [934, 367] width 32 height 32
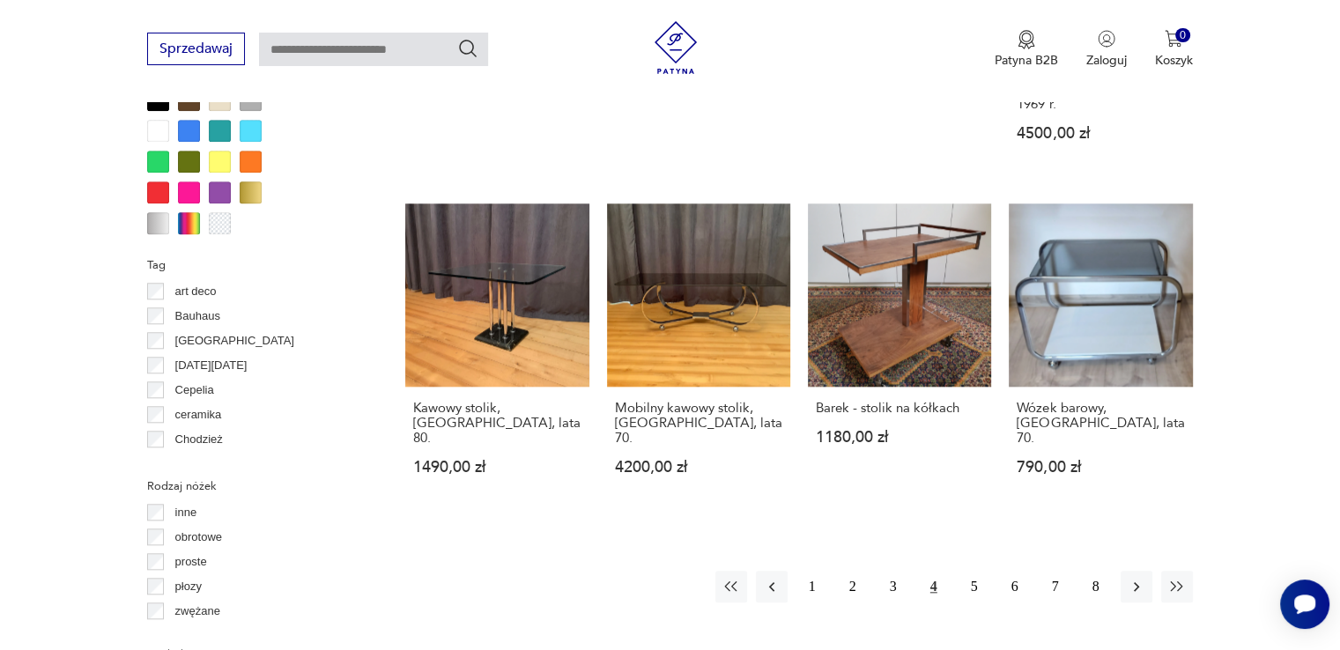
scroll to position [1667, 0]
click at [975, 570] on button "5" at bounding box center [974, 586] width 32 height 32
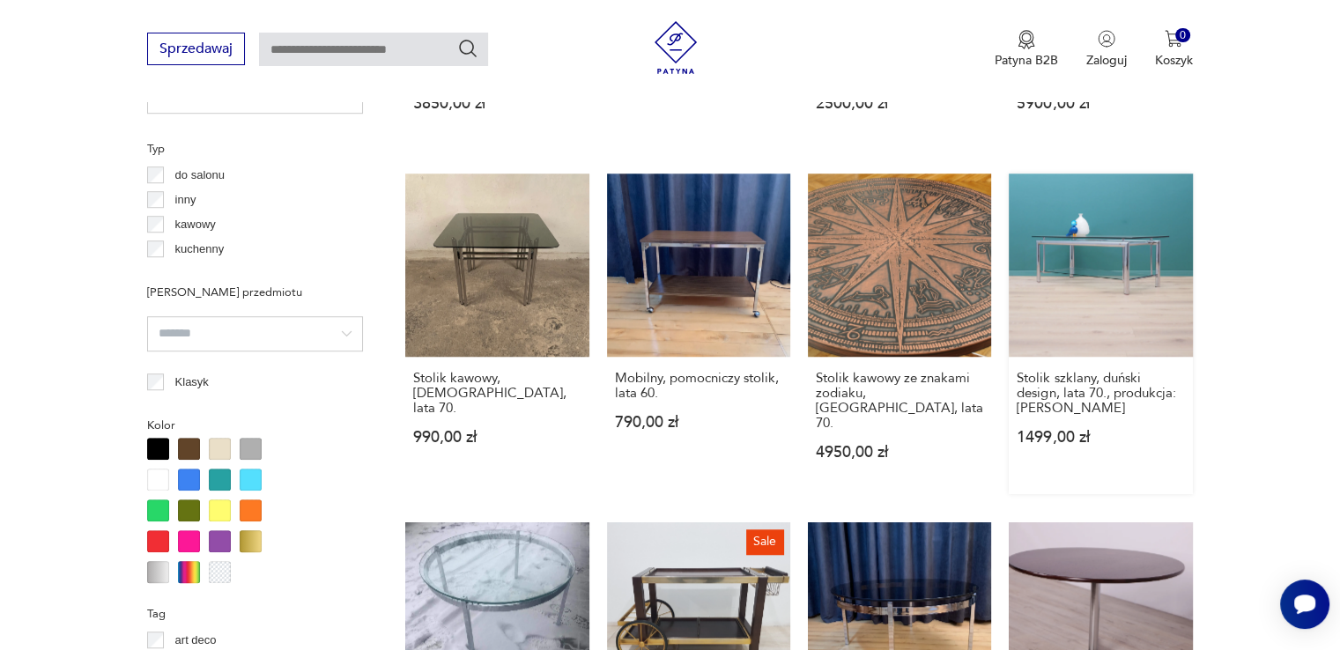
scroll to position [1406, 0]
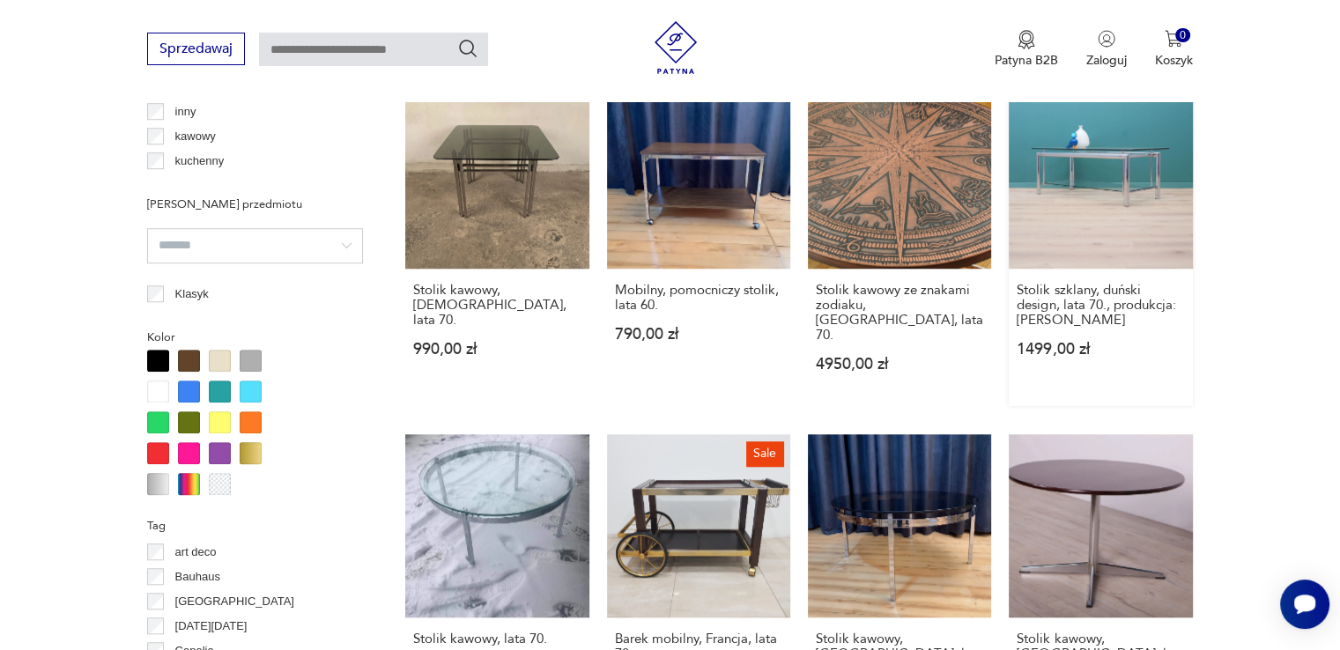
click at [1102, 202] on link "Stolik szklany, duński design, lata 70., produkcja: [PERSON_NAME] 1499,00 zł" at bounding box center [1099, 245] width 183 height 321
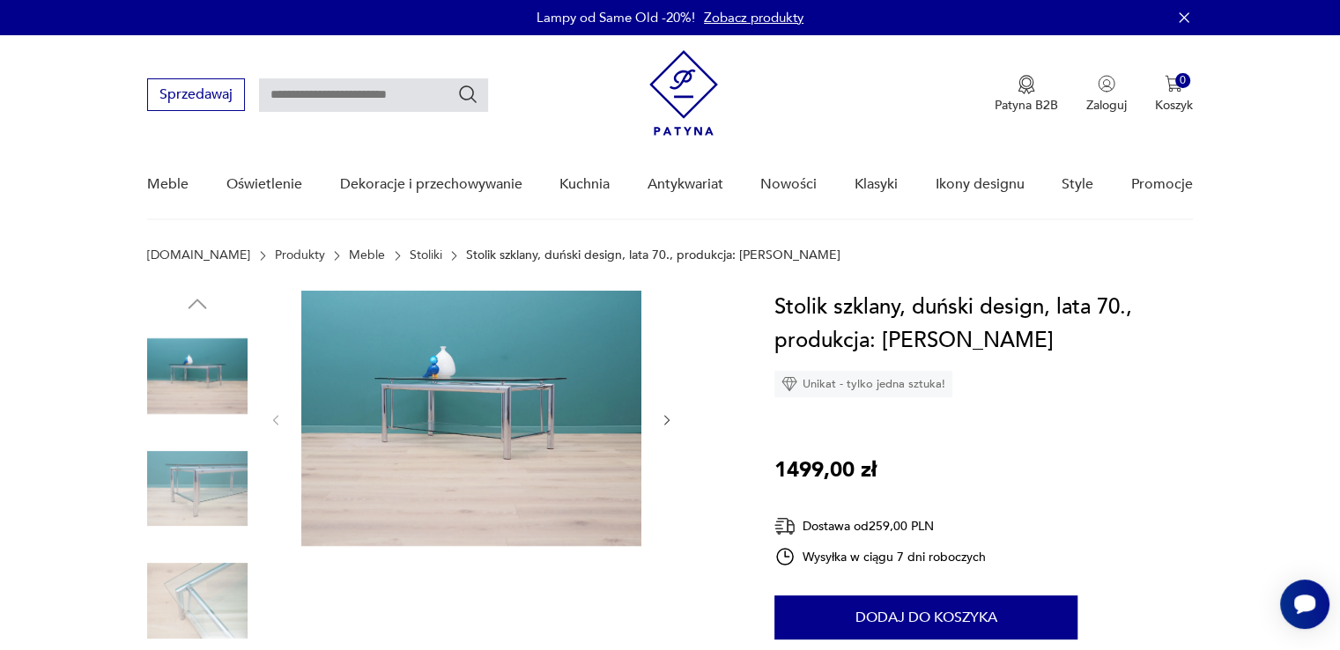
click at [673, 417] on icon "button" at bounding box center [667, 420] width 15 height 15
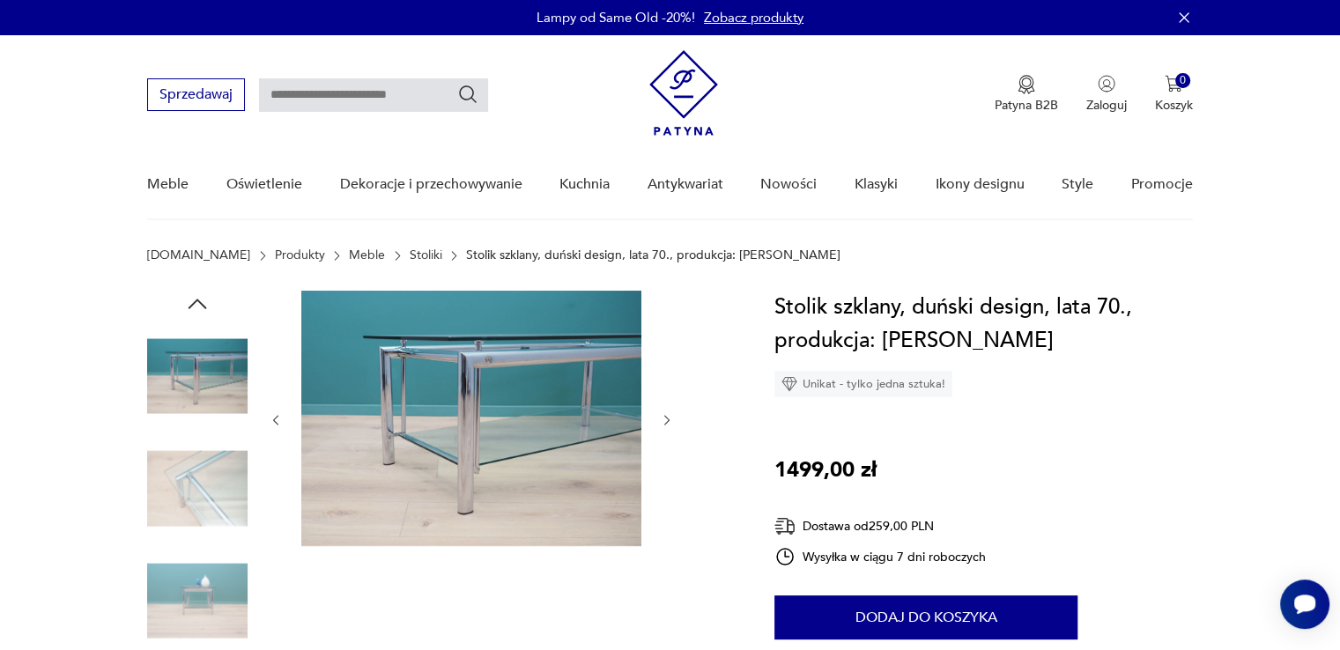
click at [673, 417] on icon "button" at bounding box center [667, 420] width 15 height 15
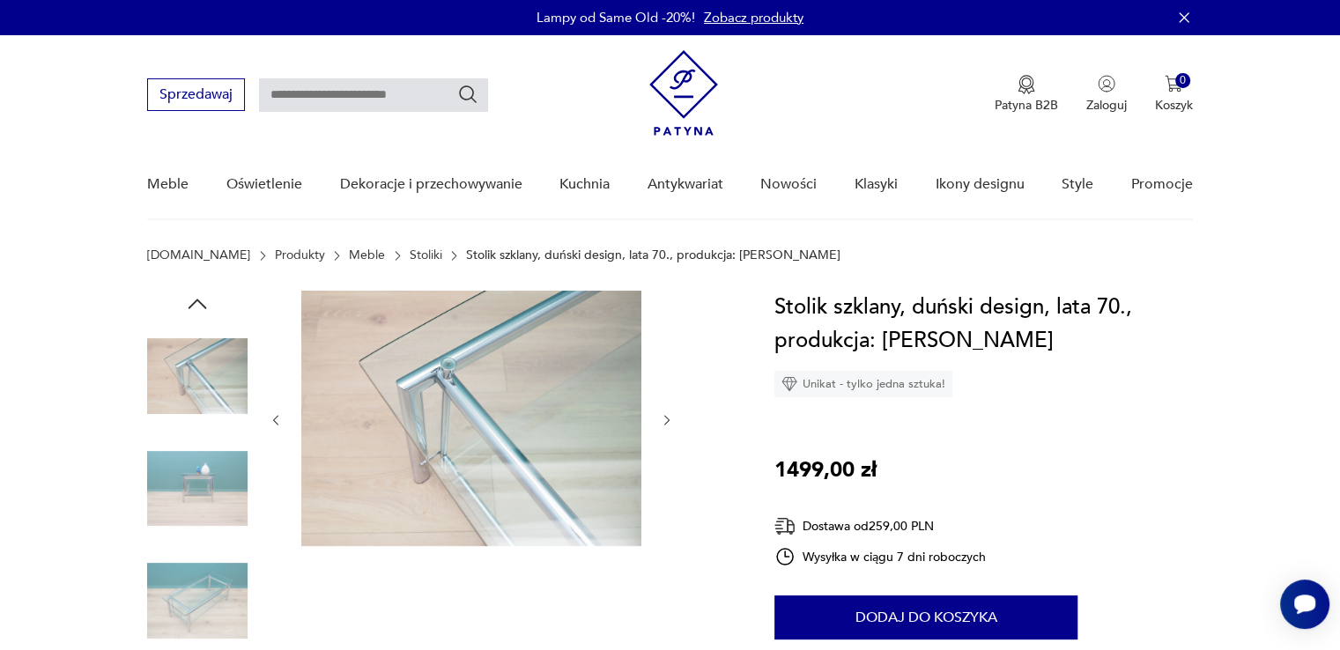
click at [673, 417] on icon "button" at bounding box center [667, 420] width 15 height 15
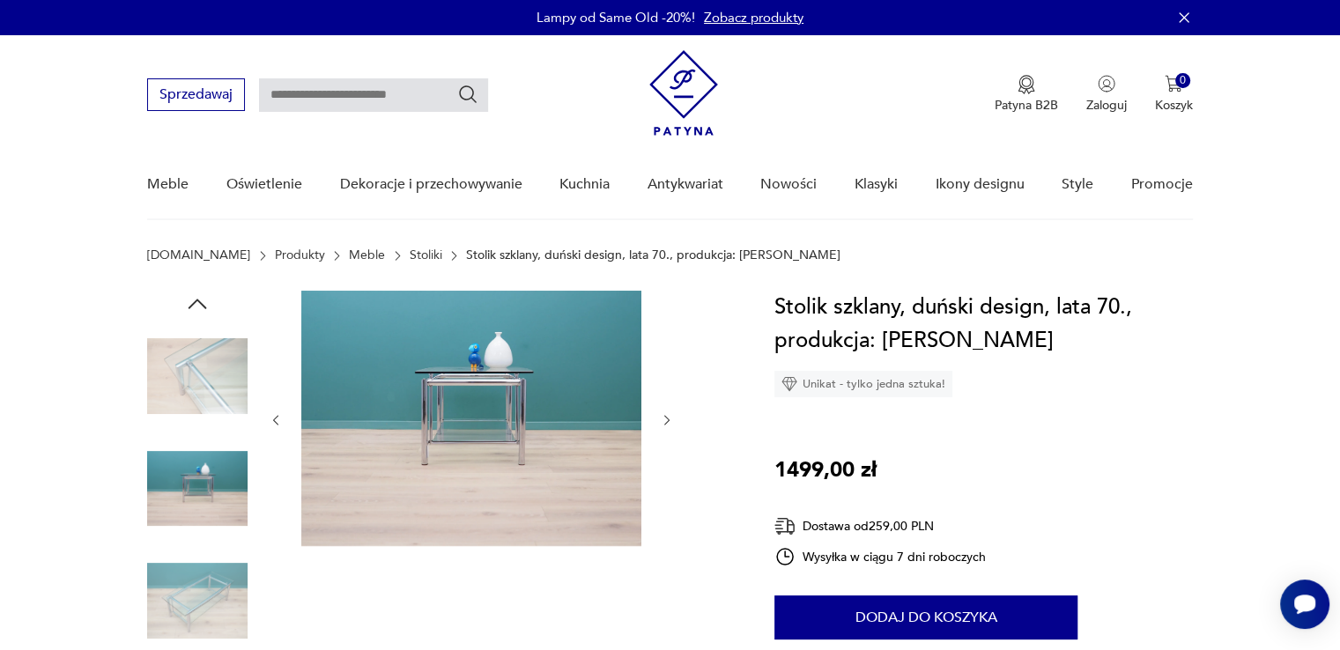
click at [673, 417] on icon "button" at bounding box center [667, 420] width 15 height 15
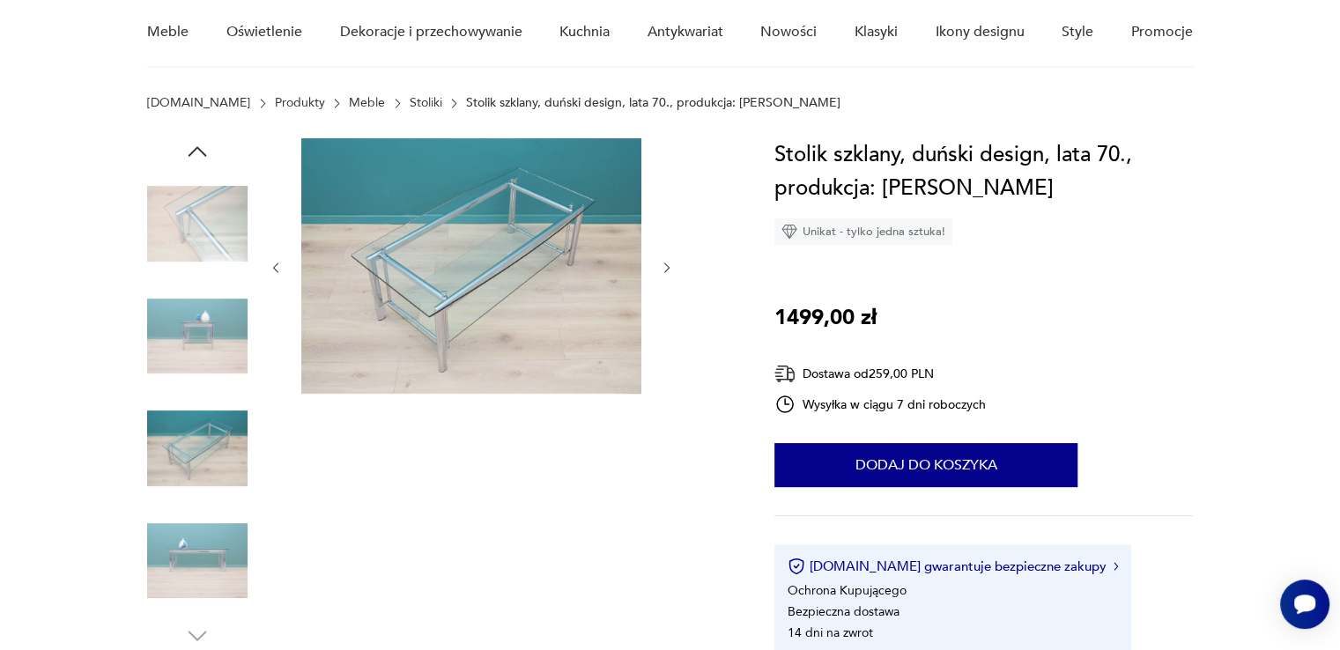
scroll to position [150, 0]
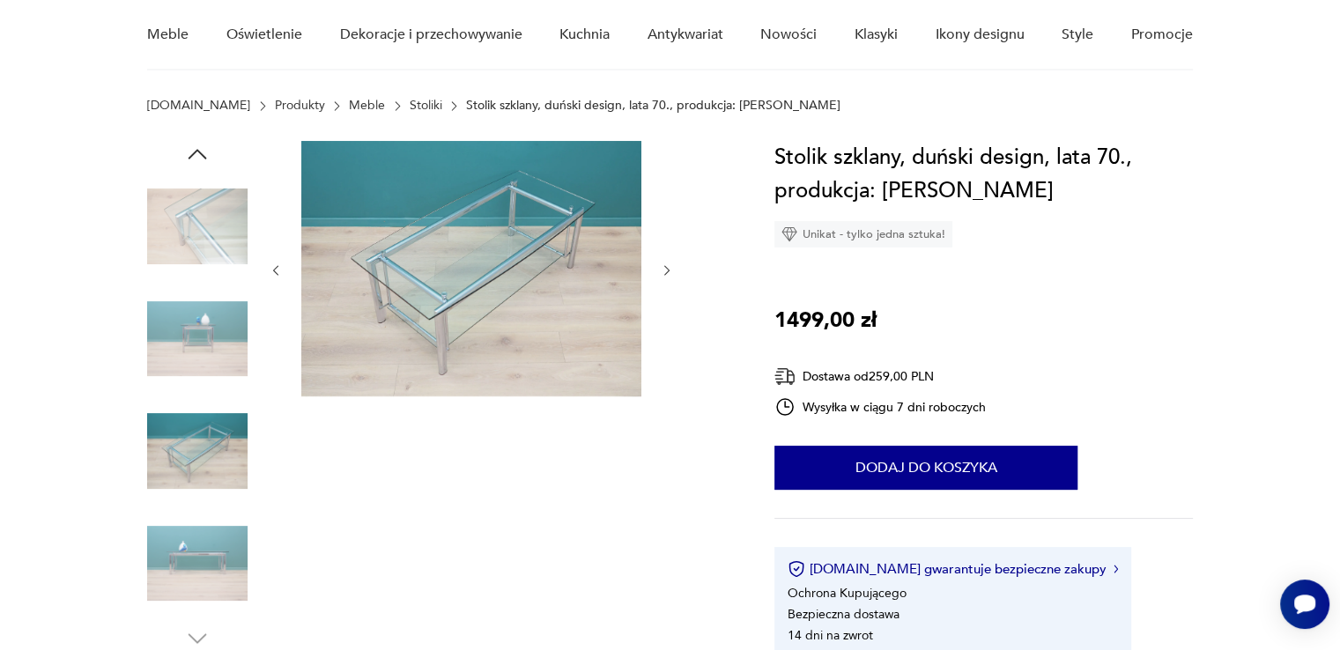
click at [487, 247] on img at bounding box center [471, 268] width 340 height 255
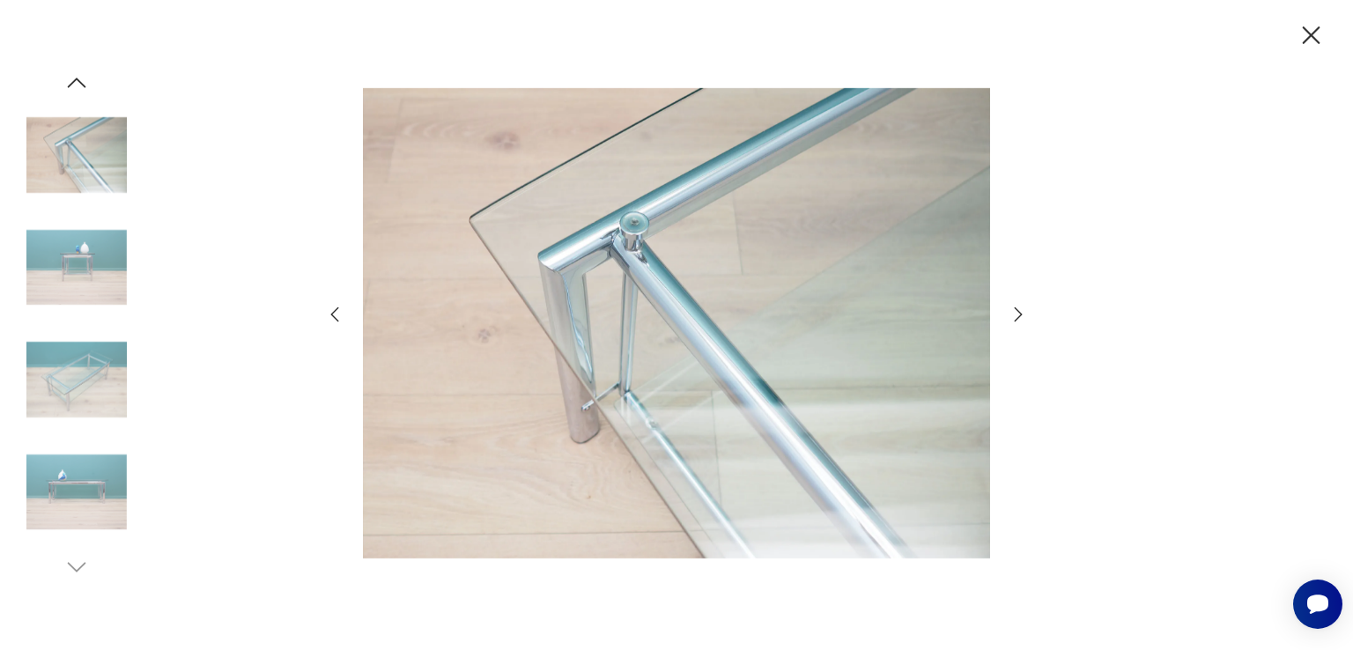
click at [1018, 312] on icon "button" at bounding box center [1019, 314] width 8 height 14
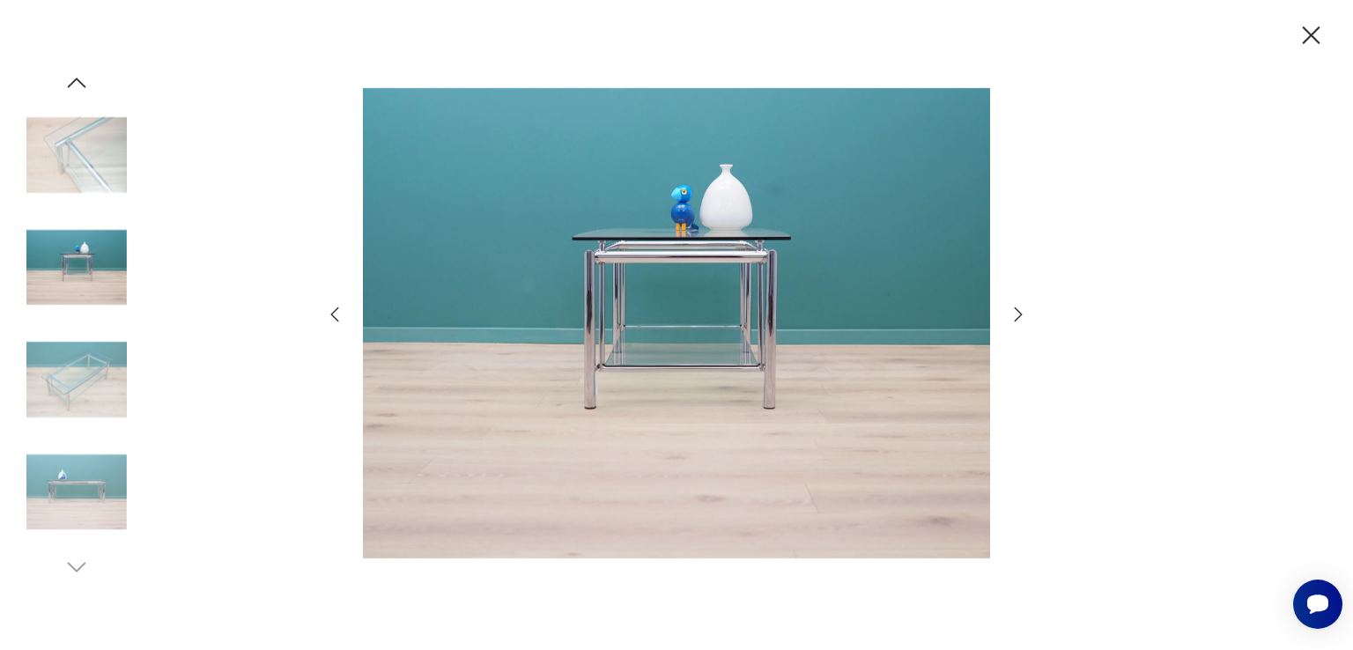
click at [1018, 312] on icon "button" at bounding box center [1019, 314] width 8 height 14
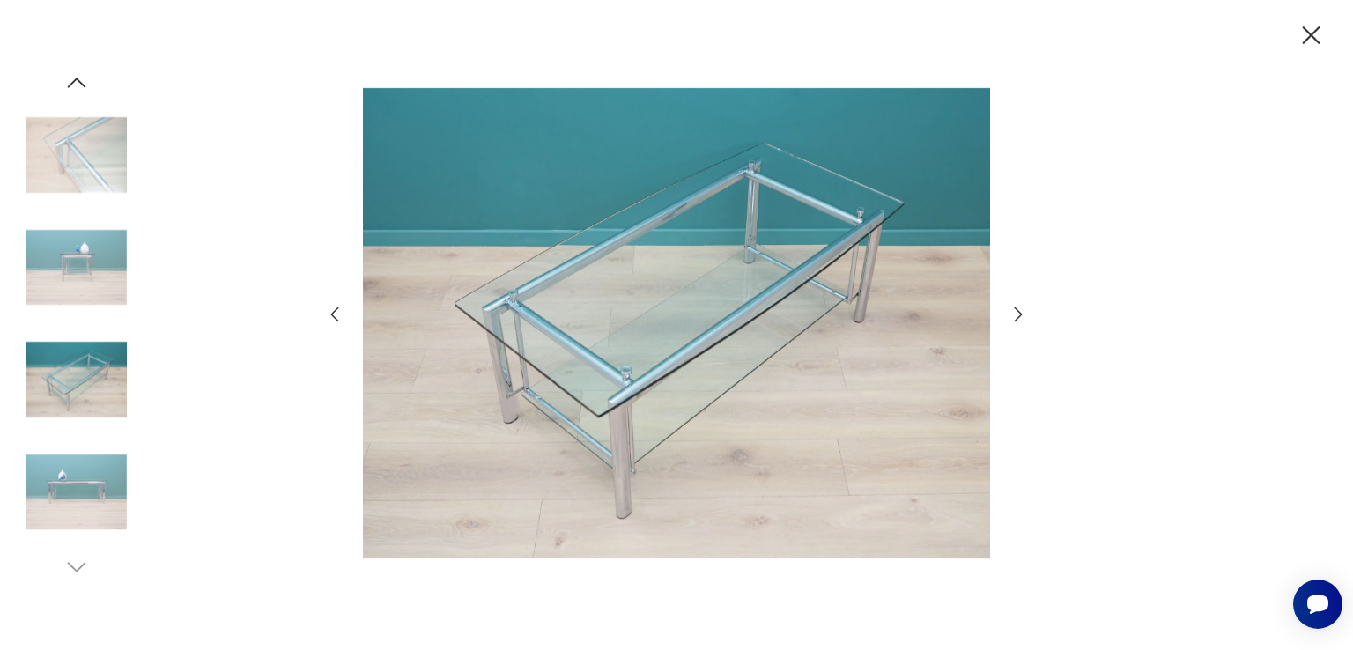
click at [1018, 312] on icon "button" at bounding box center [1019, 314] width 8 height 14
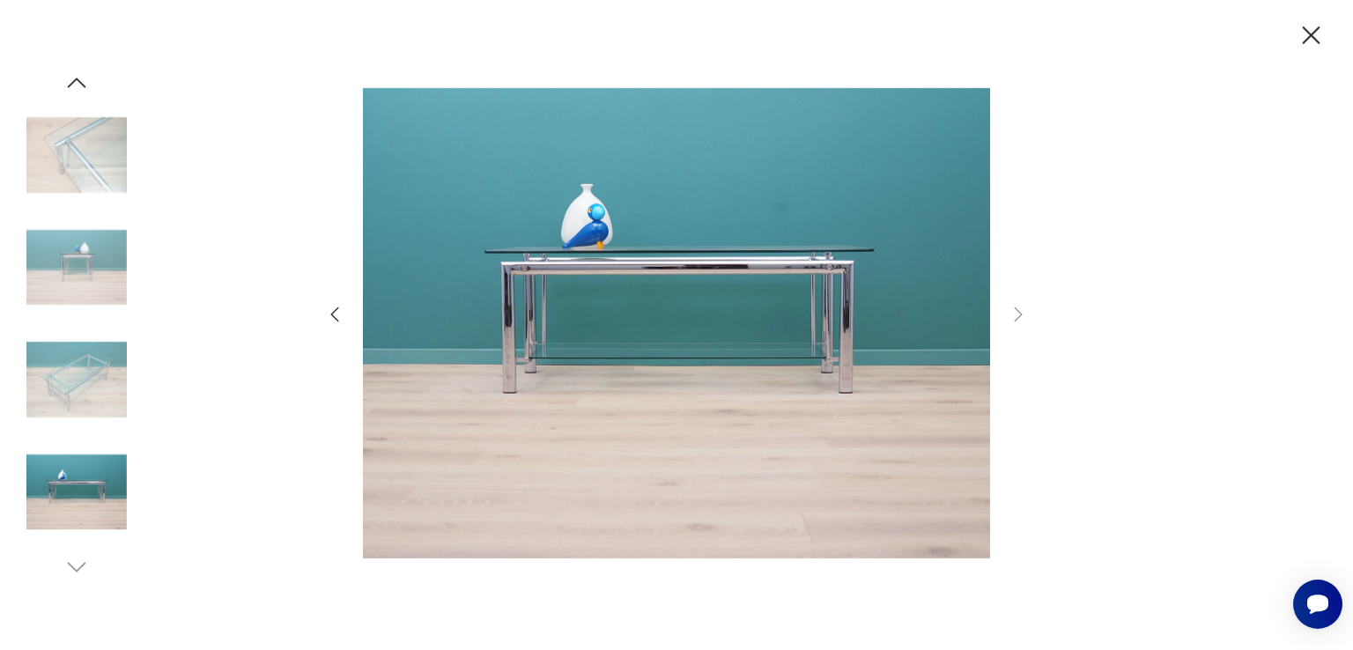
click at [1308, 33] on icon "button" at bounding box center [1312, 35] width 18 height 18
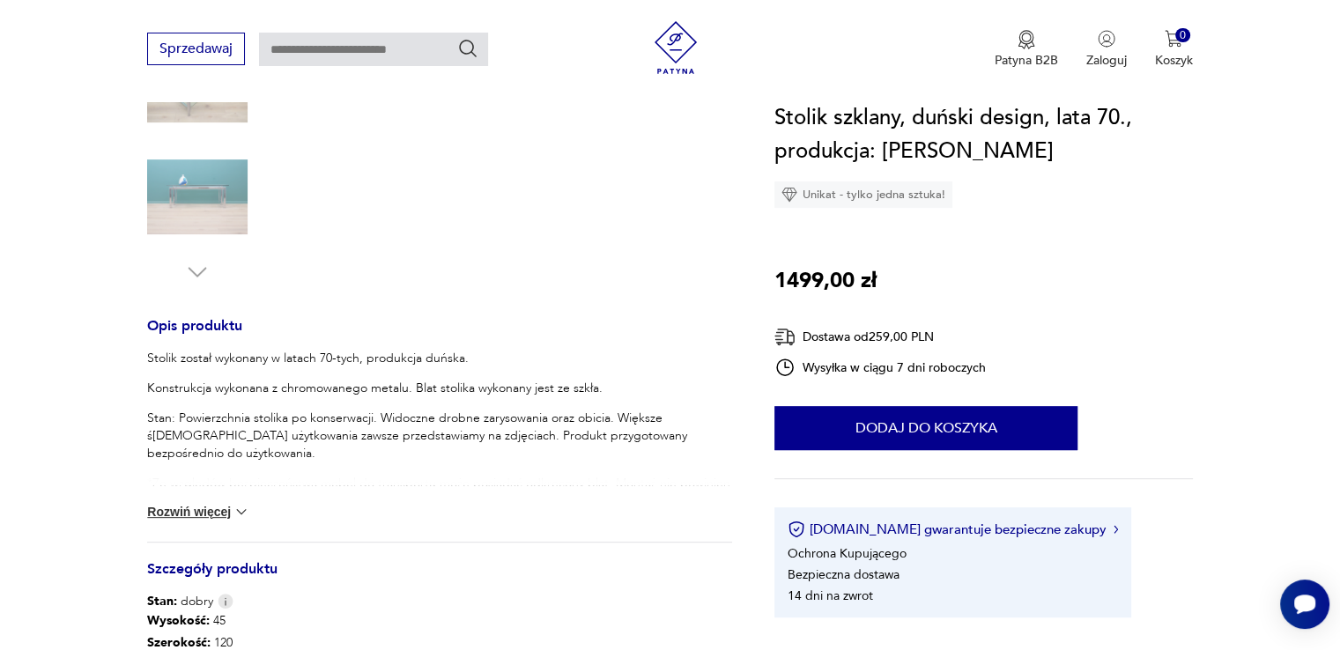
scroll to position [575, 0]
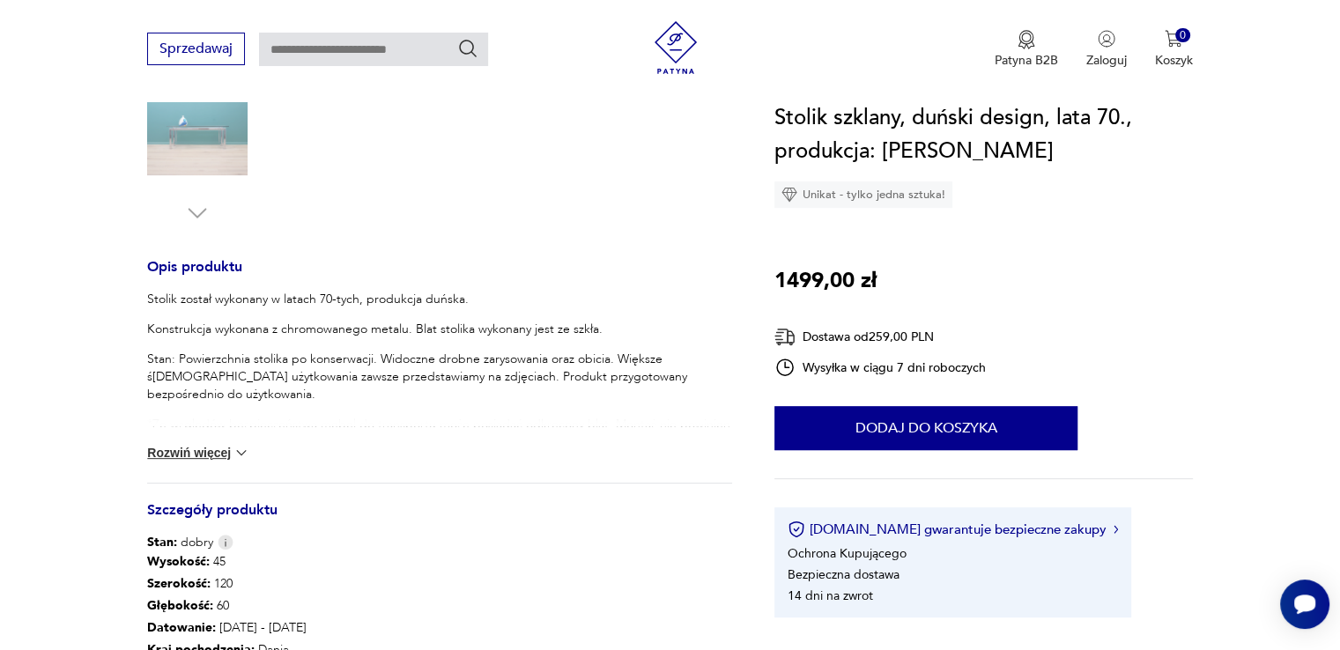
click at [219, 451] on button "Rozwiń więcej" at bounding box center [198, 453] width 102 height 18
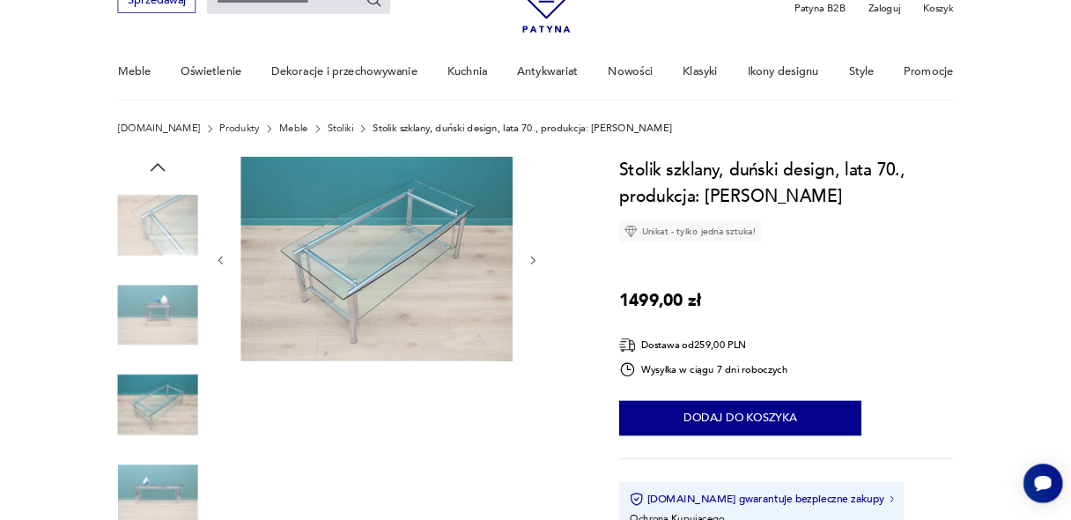
scroll to position [0, 0]
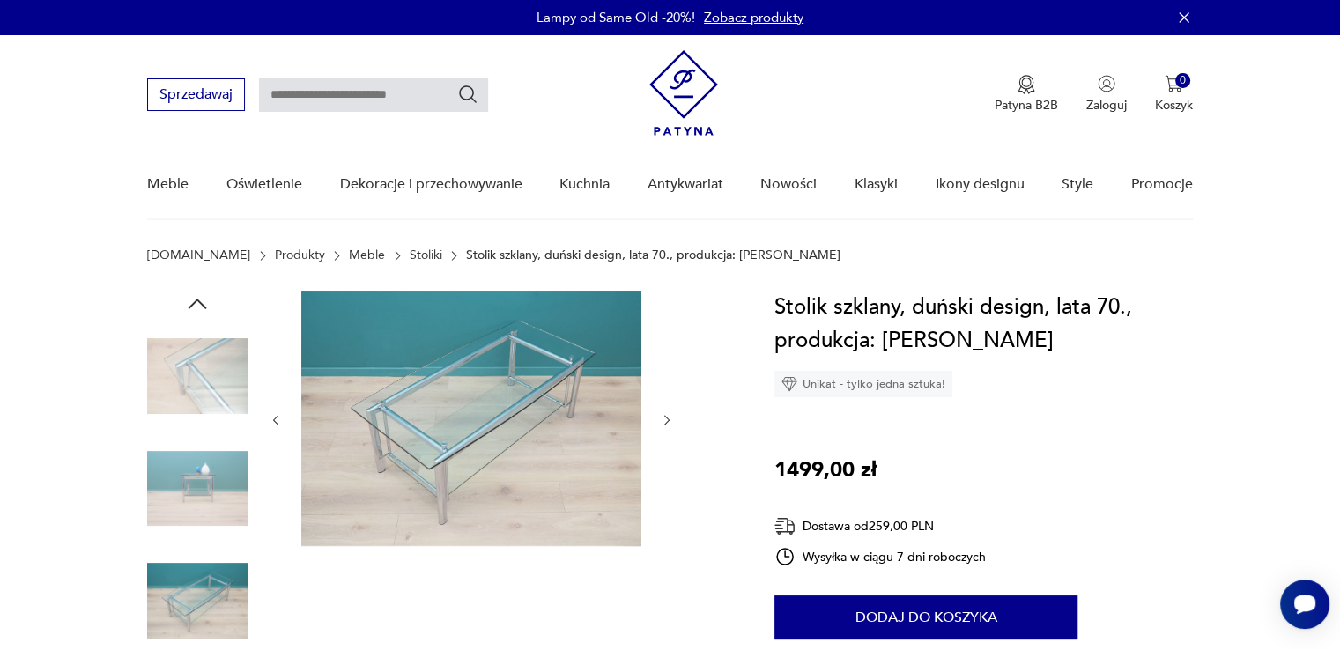
click at [423, 351] on img at bounding box center [471, 418] width 340 height 255
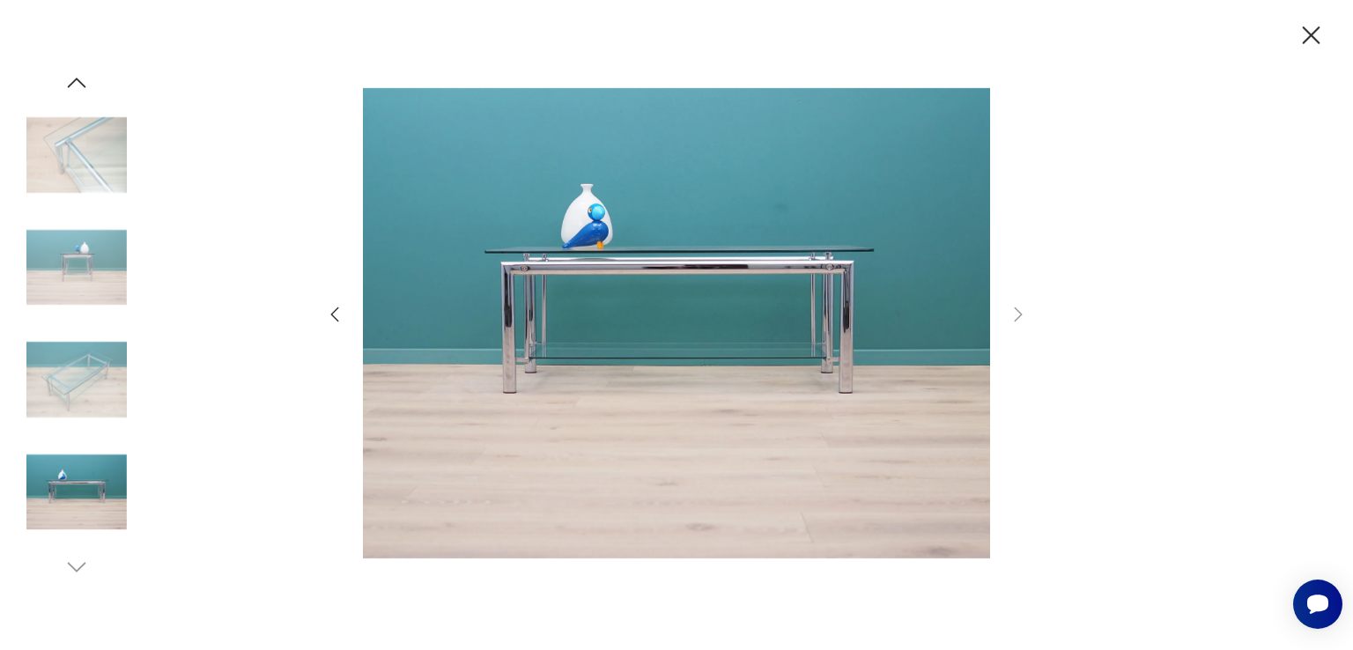
click at [334, 314] on icon "button" at bounding box center [334, 314] width 21 height 21
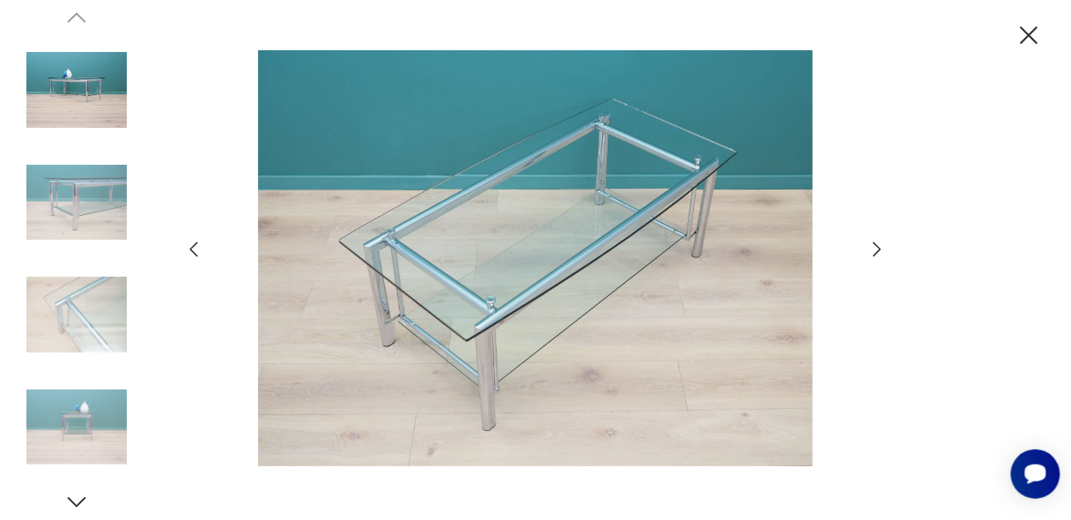
click at [200, 248] on icon "button" at bounding box center [193, 249] width 21 height 21
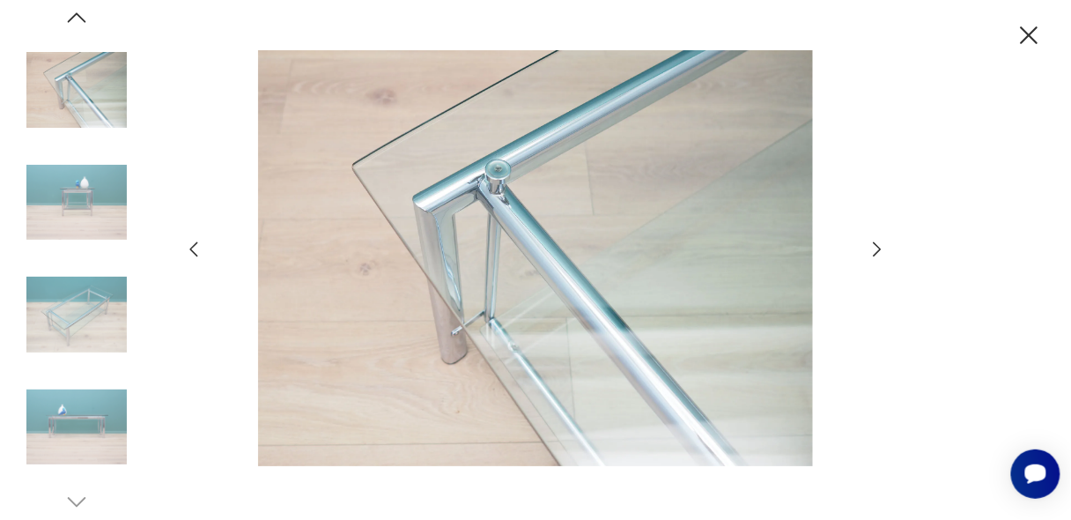
click at [200, 248] on icon "button" at bounding box center [193, 249] width 21 height 21
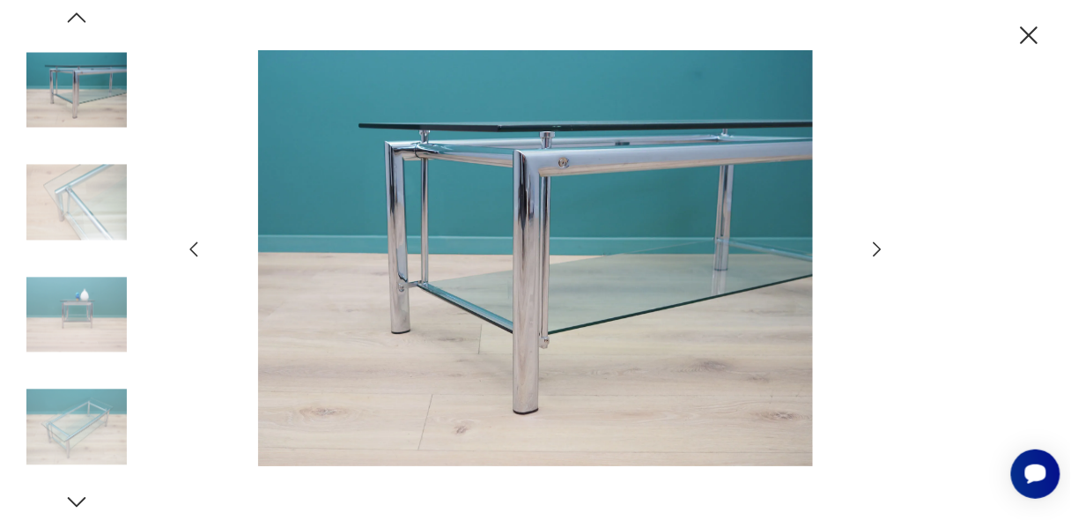
click at [200, 248] on icon "button" at bounding box center [193, 249] width 21 height 21
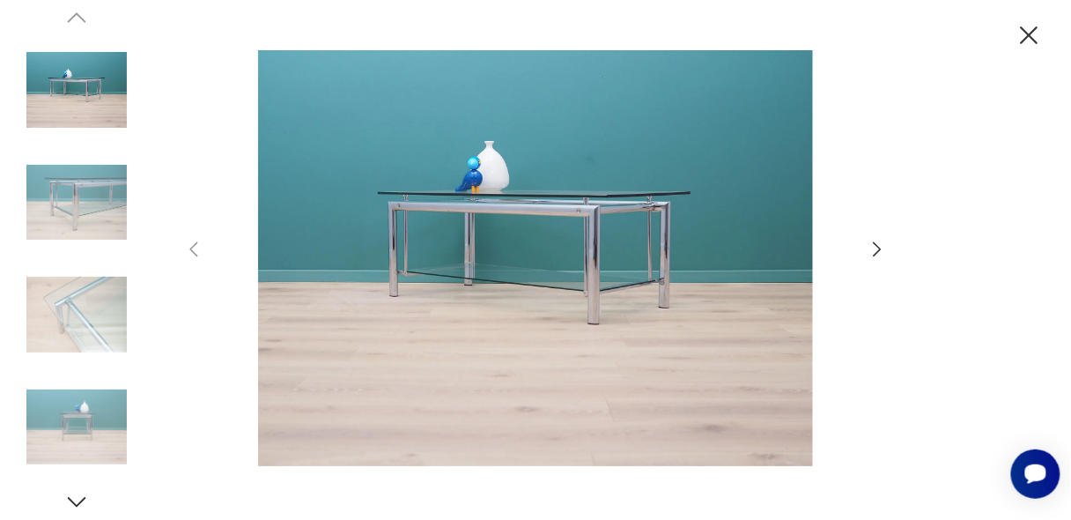
click at [1038, 36] on icon "button" at bounding box center [1030, 35] width 18 height 18
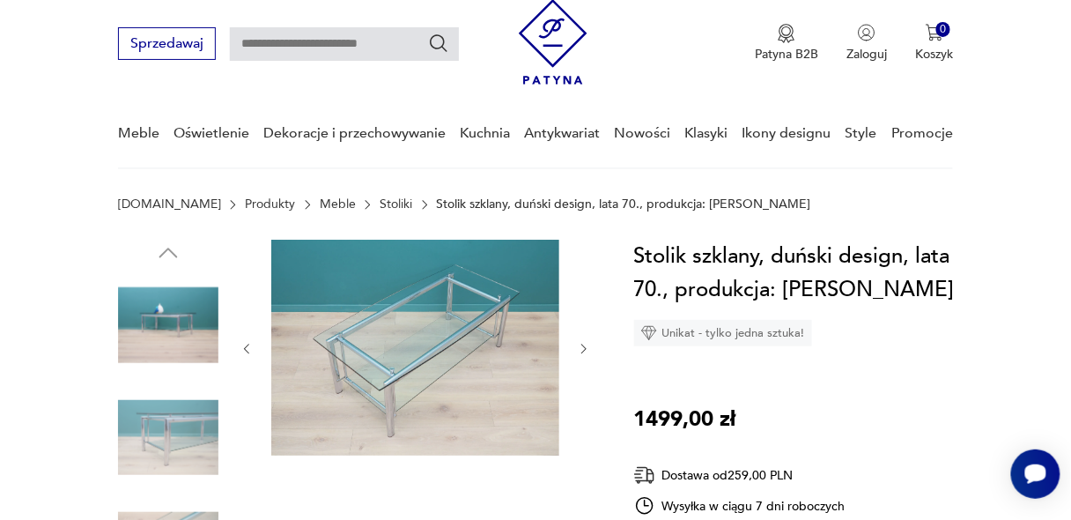
scroll to position [117, 0]
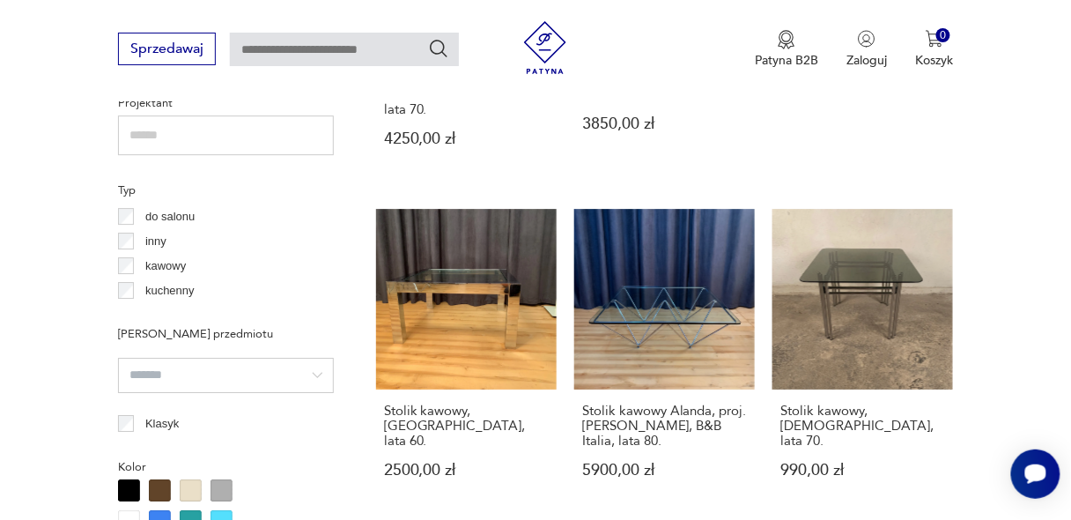
scroll to position [1285, 0]
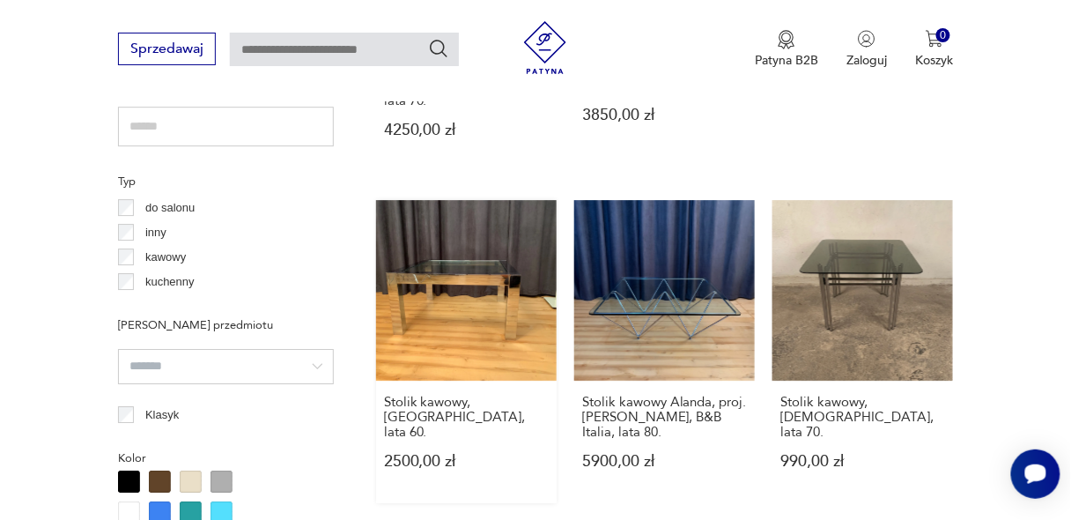
click at [464, 238] on link "Stolik kawowy, [GEOGRAPHIC_DATA], lata 60. 2500,00 zł" at bounding box center [466, 351] width 181 height 303
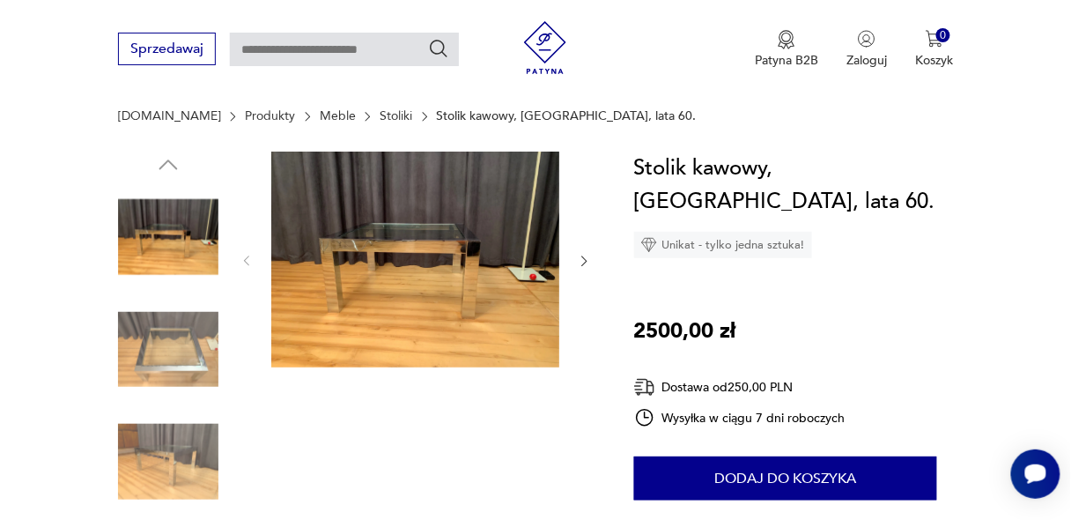
scroll to position [155, 0]
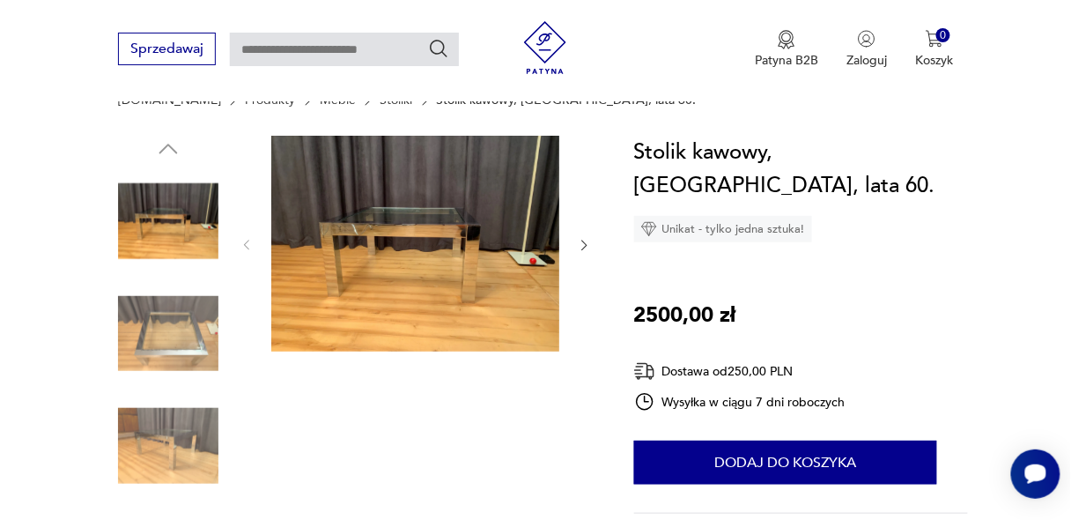
click at [585, 243] on icon "button" at bounding box center [584, 245] width 5 height 10
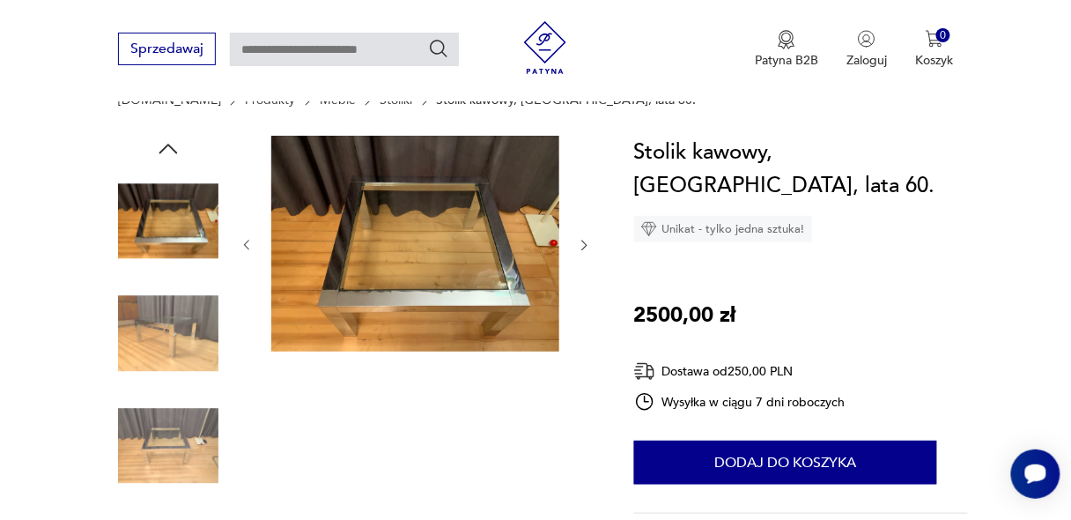
click at [585, 243] on icon "button" at bounding box center [584, 245] width 5 height 10
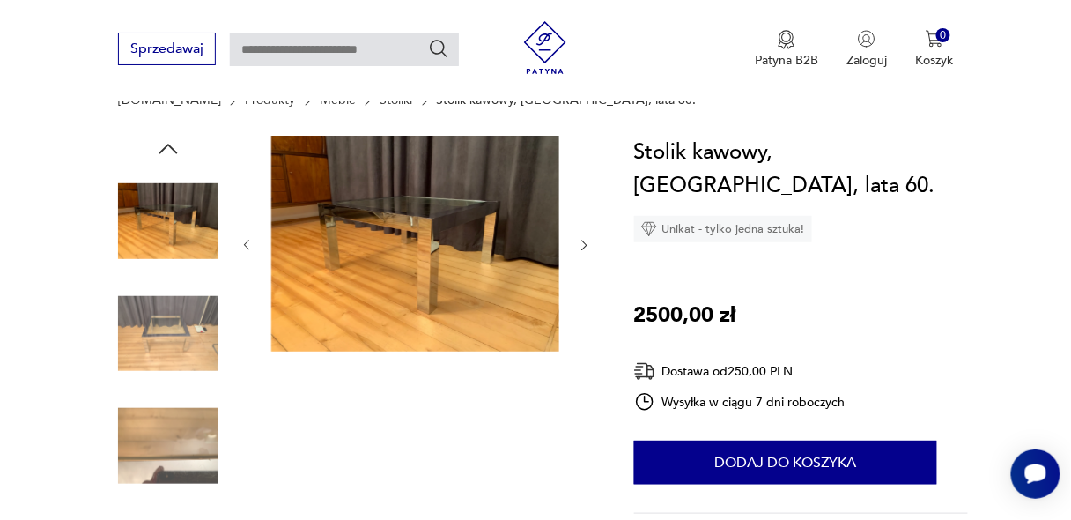
click at [585, 243] on icon "button" at bounding box center [584, 245] width 5 height 10
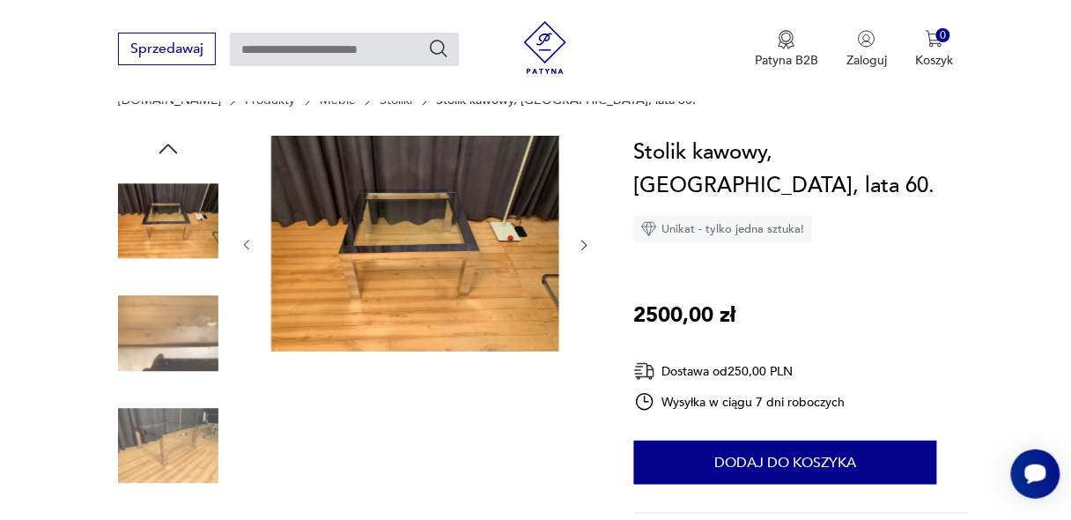
click at [585, 243] on icon "button" at bounding box center [584, 245] width 5 height 10
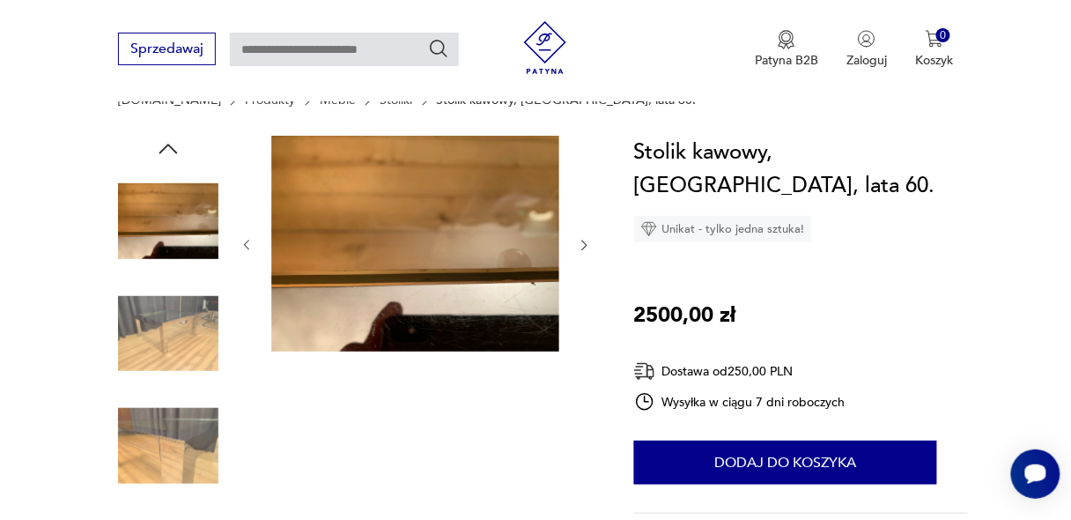
click at [585, 243] on icon "button" at bounding box center [584, 245] width 5 height 10
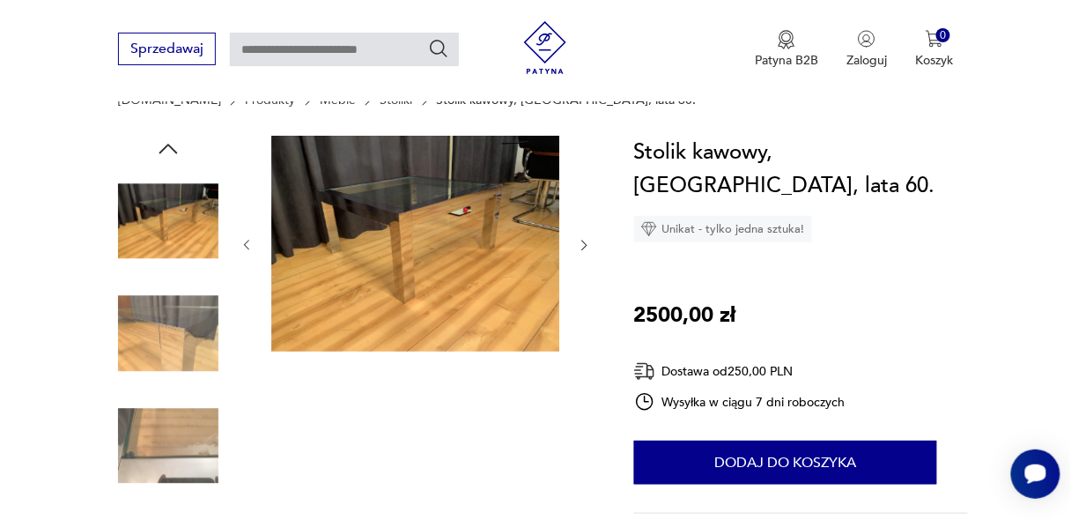
click at [585, 243] on icon "button" at bounding box center [584, 245] width 5 height 10
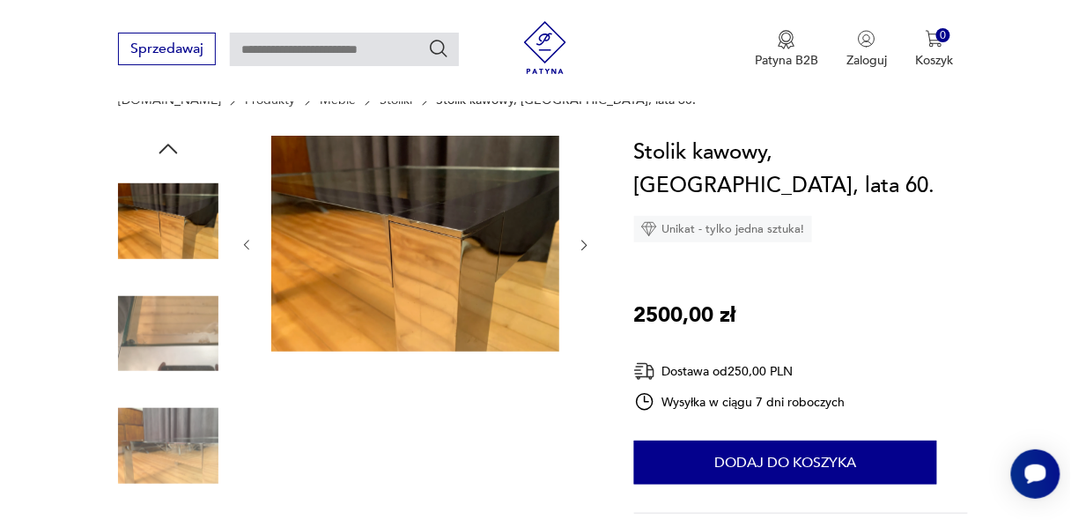
click at [585, 243] on icon "button" at bounding box center [584, 245] width 5 height 10
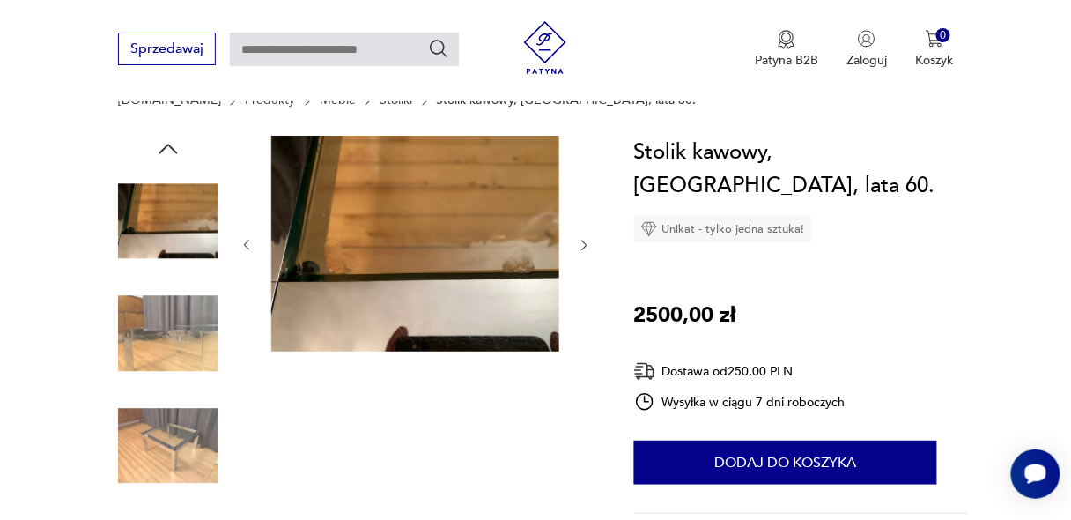
click at [585, 243] on icon "button" at bounding box center [584, 245] width 5 height 10
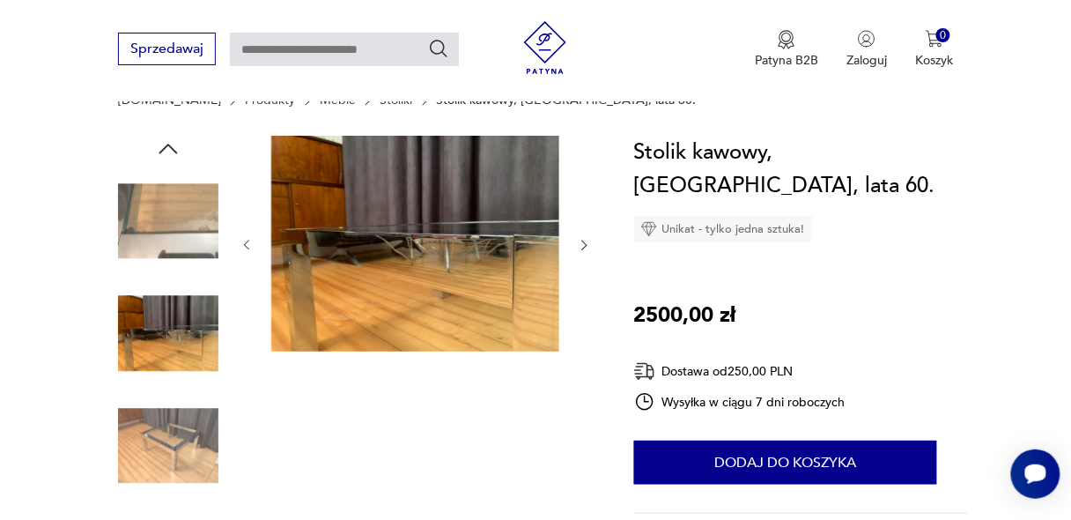
click at [585, 243] on icon "button" at bounding box center [584, 245] width 5 height 10
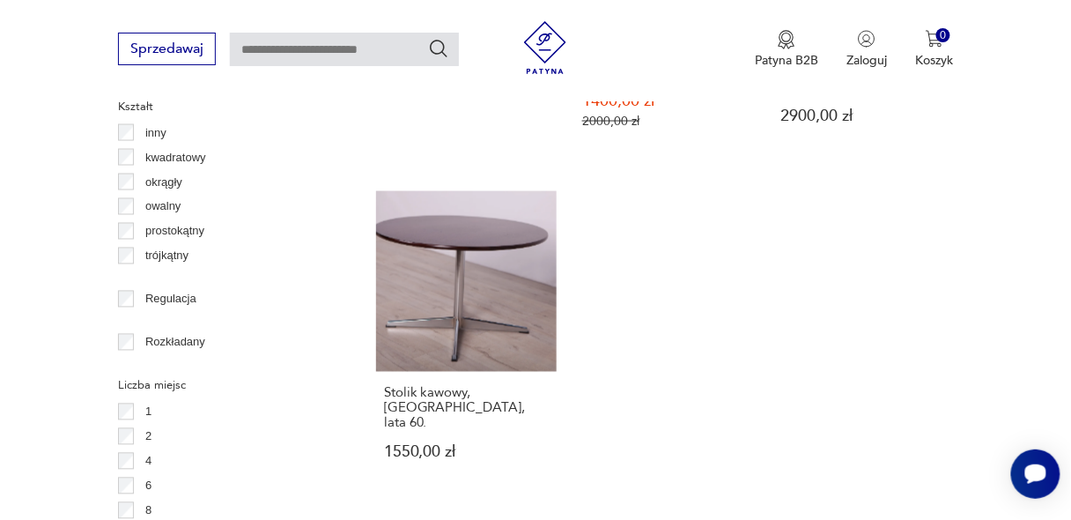
scroll to position [2314, 0]
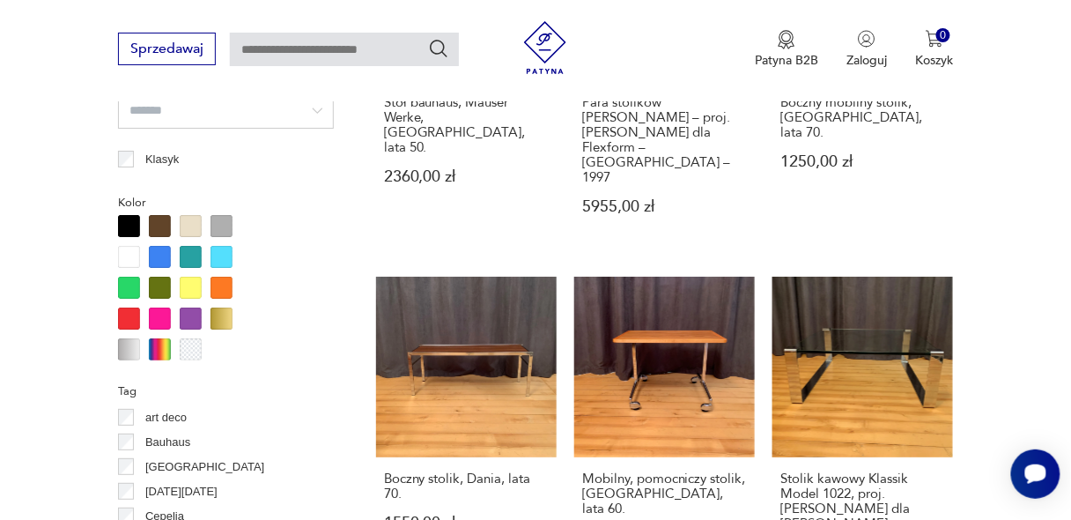
scroll to position [1608, 0]
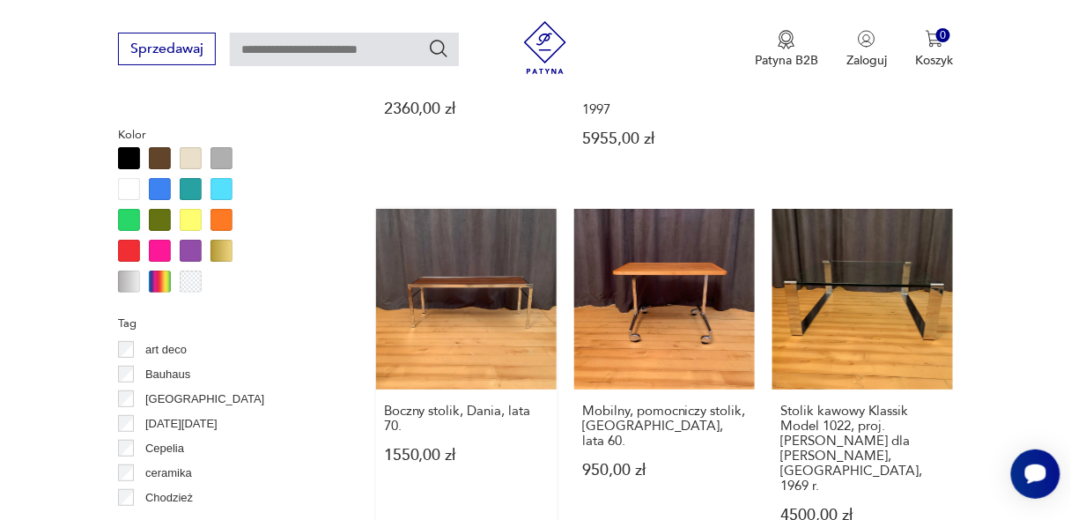
click at [464, 247] on link "Boczny stolik, Dania, lata 70. 1550,00 zł" at bounding box center [466, 383] width 181 height 348
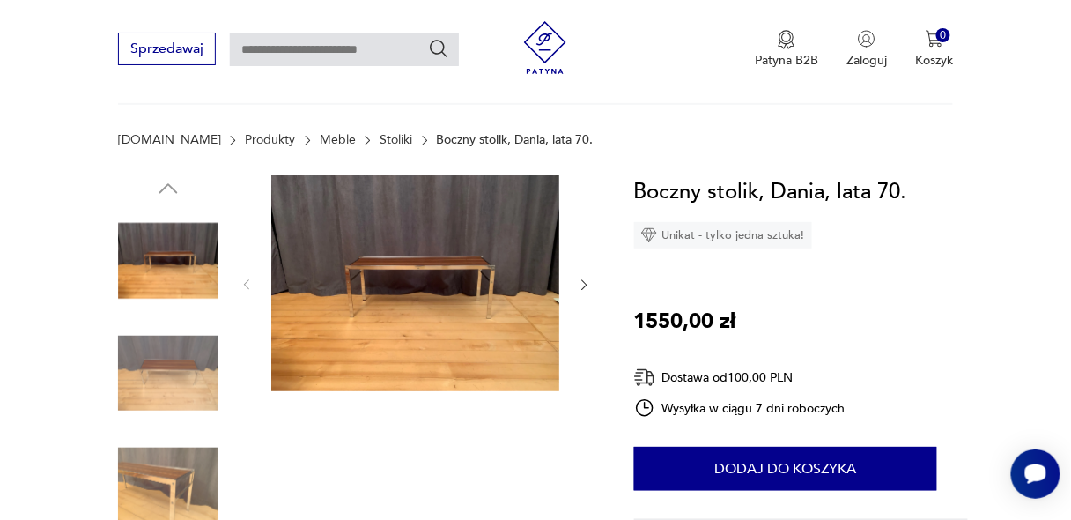
scroll to position [161, 0]
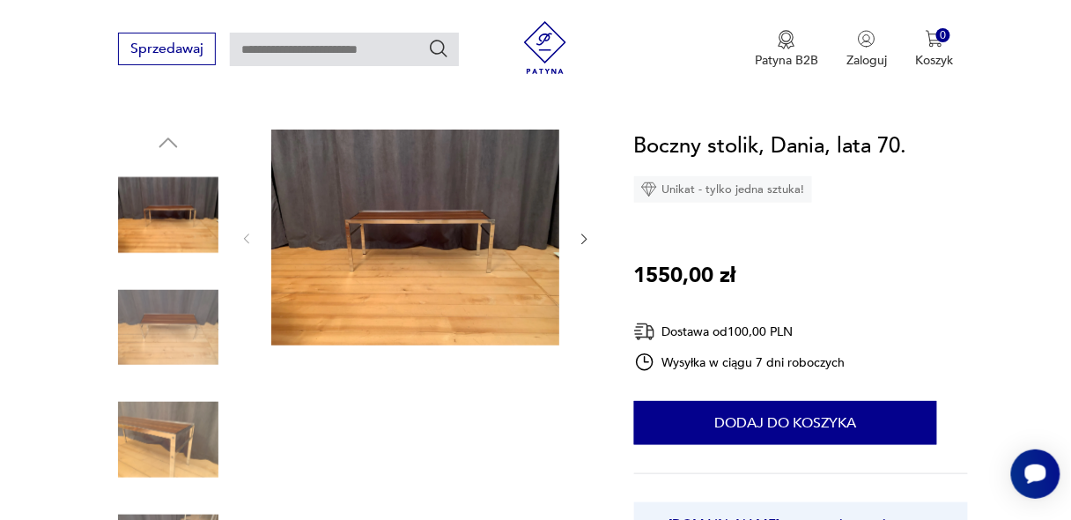
click at [581, 239] on icon "button" at bounding box center [584, 239] width 14 height 14
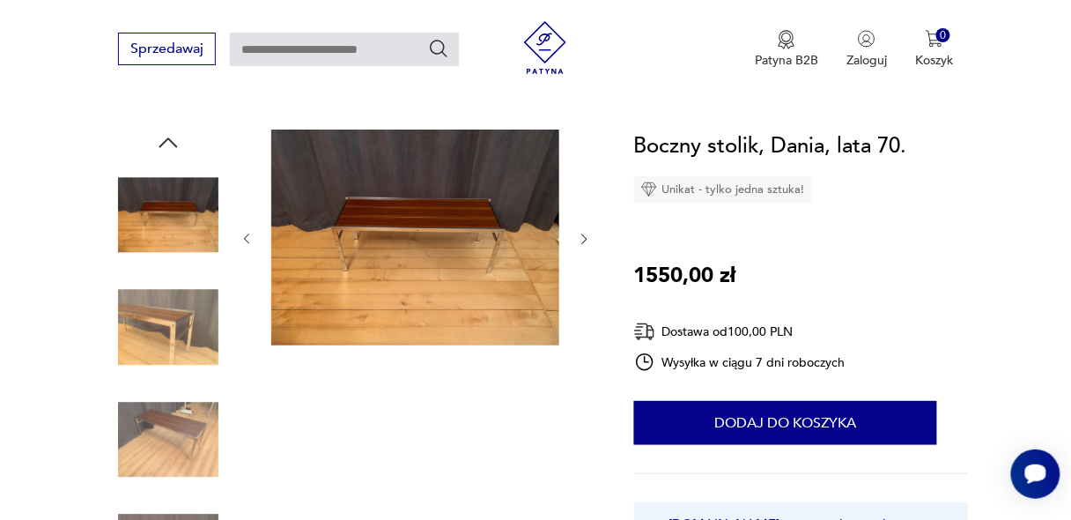
click at [581, 239] on icon "button" at bounding box center [584, 239] width 14 height 14
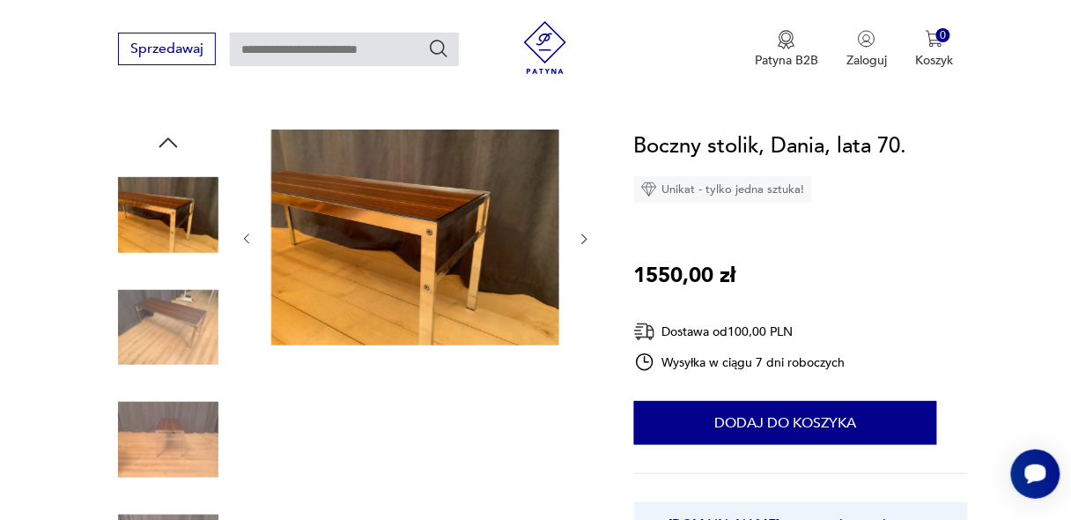
click at [581, 239] on icon "button" at bounding box center [584, 239] width 14 height 14
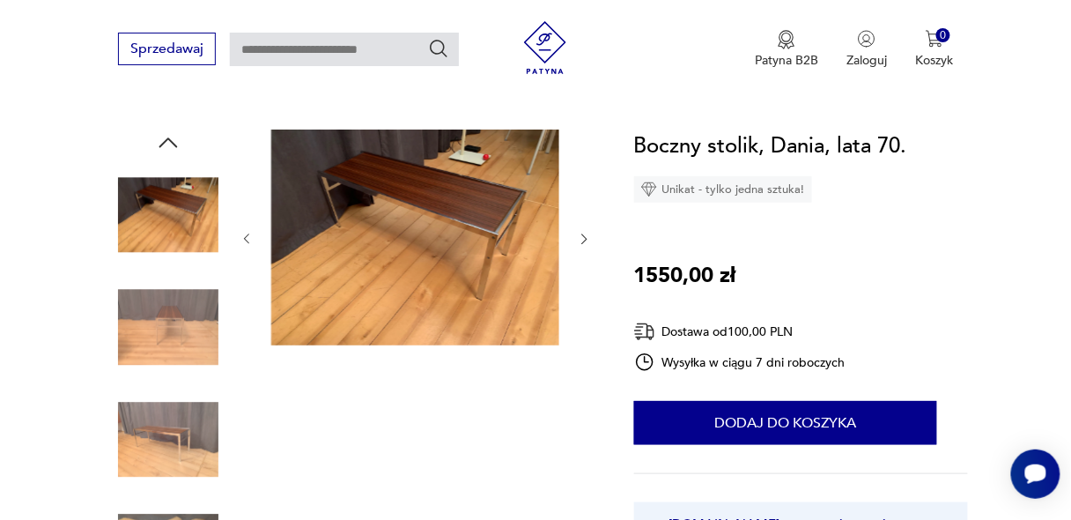
click at [581, 239] on icon "button" at bounding box center [584, 239] width 14 height 14
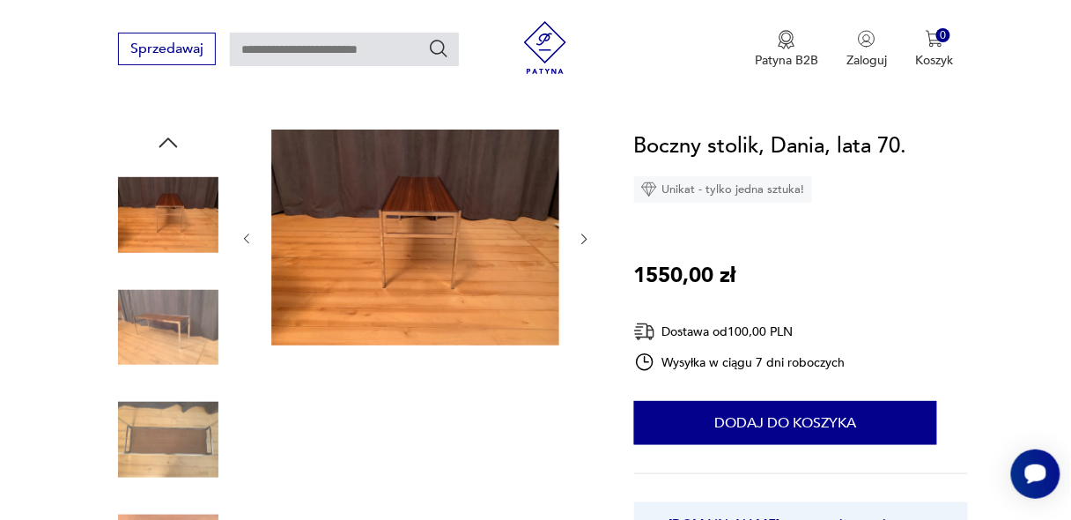
click at [581, 239] on icon "button" at bounding box center [584, 239] width 14 height 14
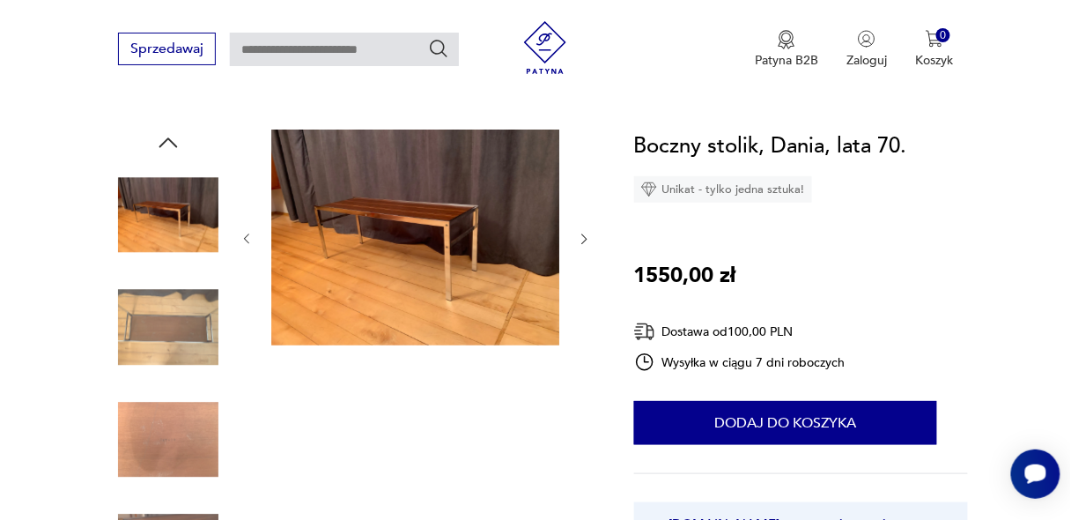
click at [581, 239] on icon "button" at bounding box center [584, 239] width 14 height 14
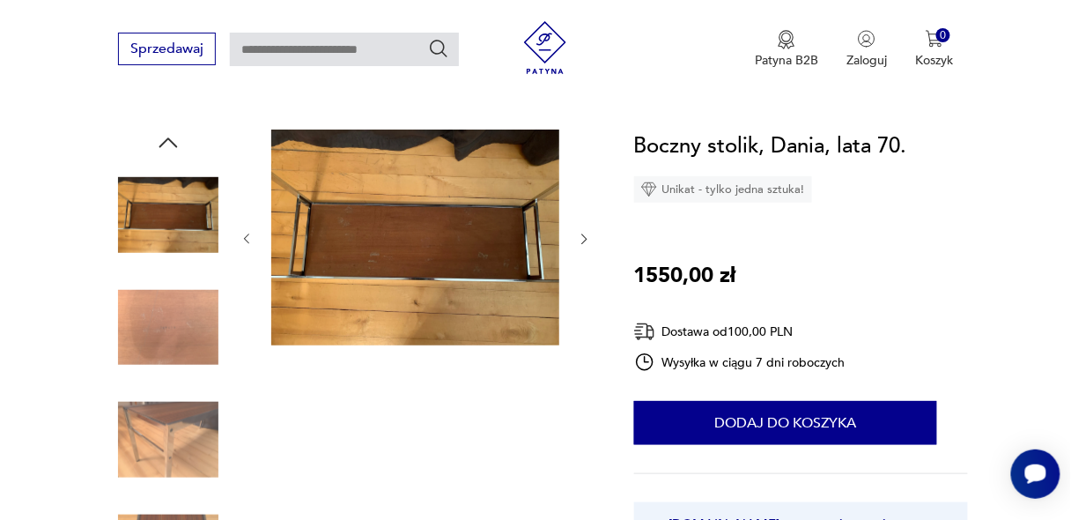
click at [581, 239] on icon "button" at bounding box center [584, 239] width 14 height 14
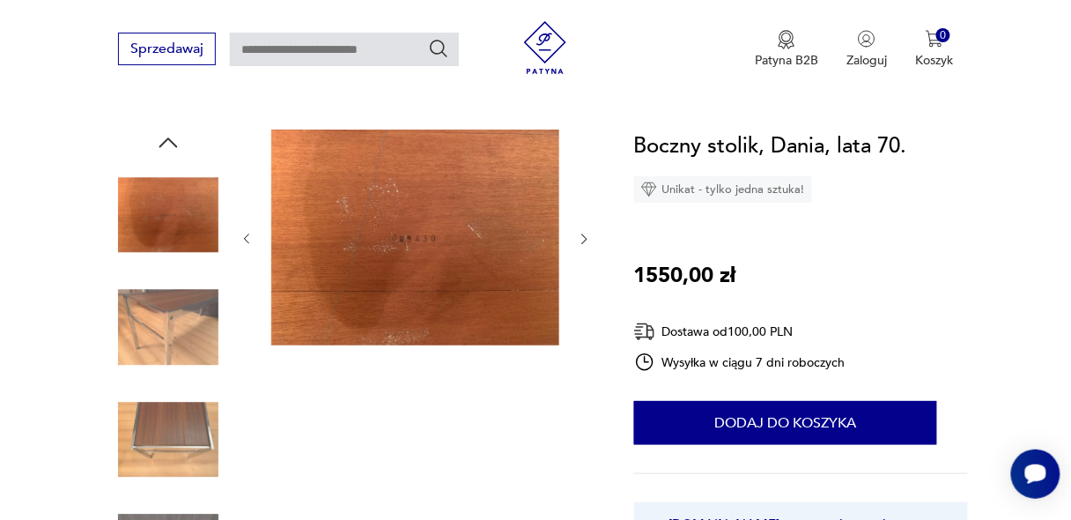
click at [581, 239] on icon "button" at bounding box center [584, 239] width 14 height 14
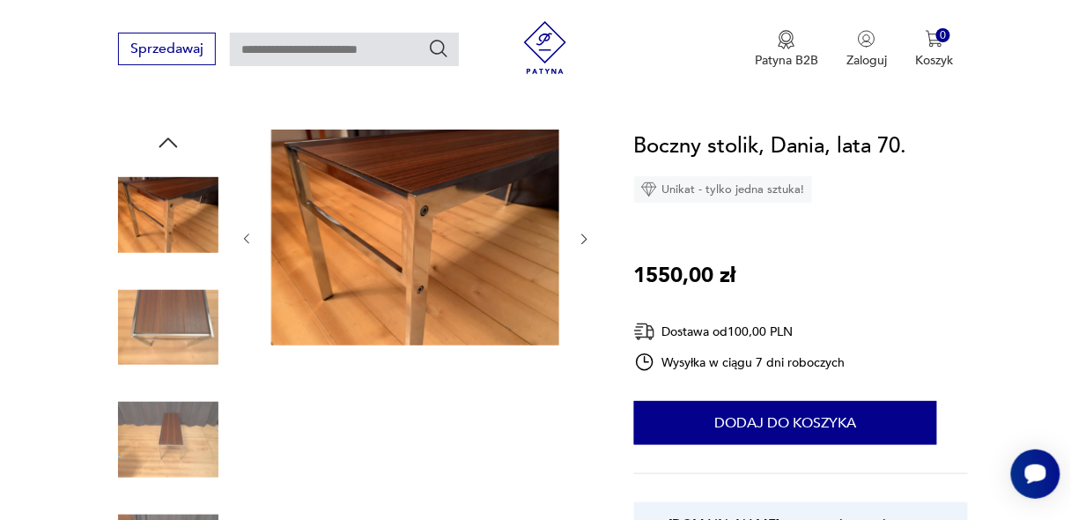
click at [581, 239] on icon "button" at bounding box center [584, 239] width 14 height 14
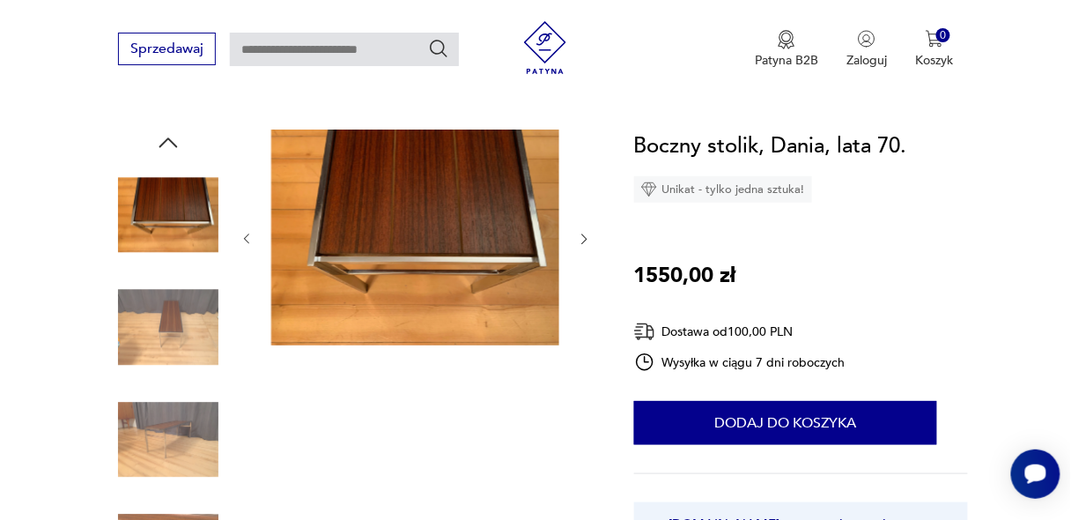
click at [581, 239] on icon "button" at bounding box center [584, 239] width 14 height 14
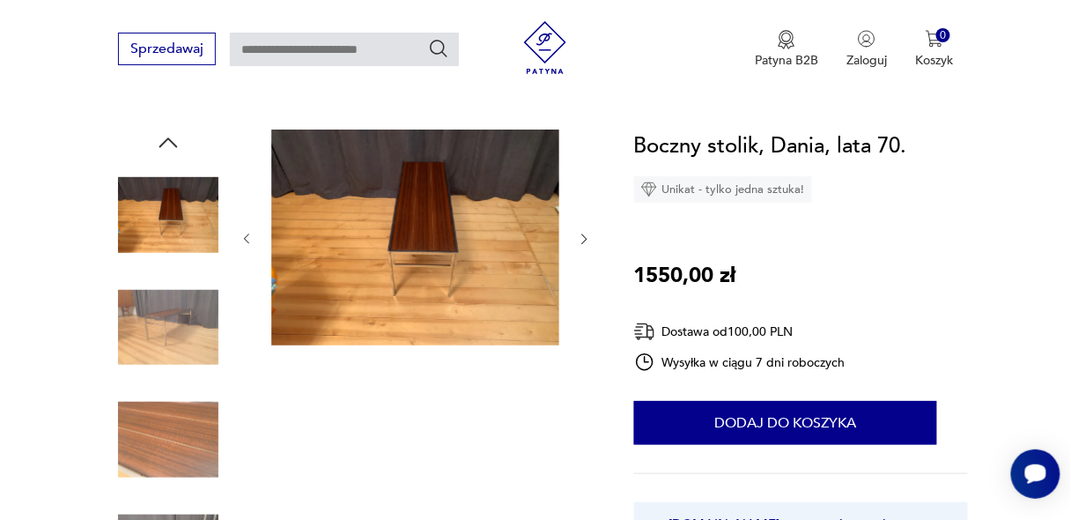
click at [581, 239] on icon "button" at bounding box center [584, 239] width 14 height 14
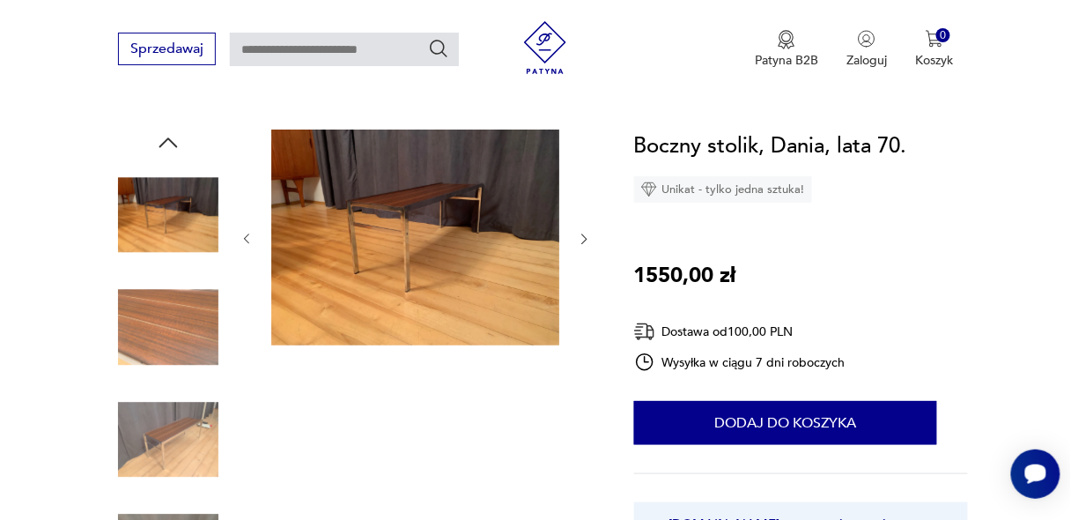
click at [581, 239] on icon "button" at bounding box center [584, 239] width 14 height 14
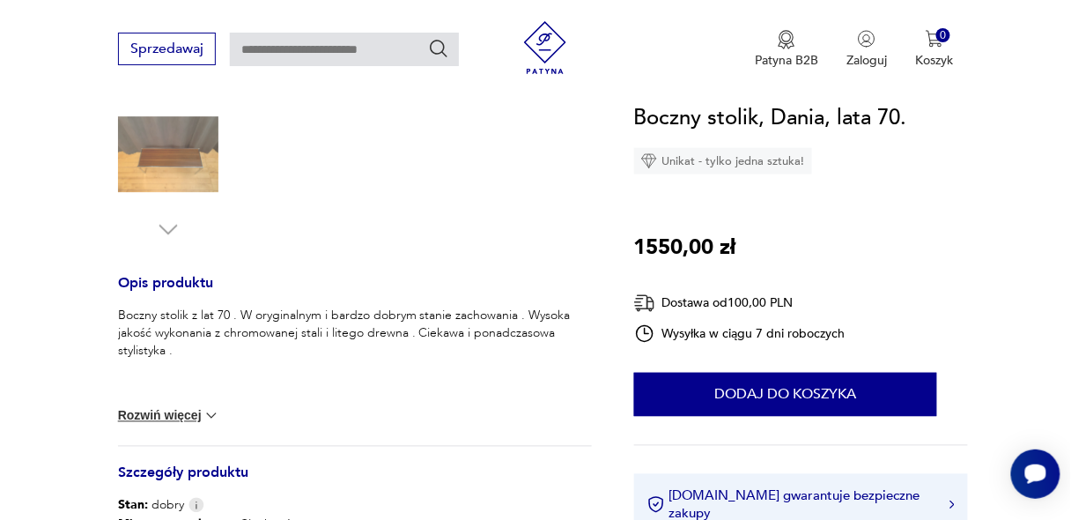
scroll to position [812, 0]
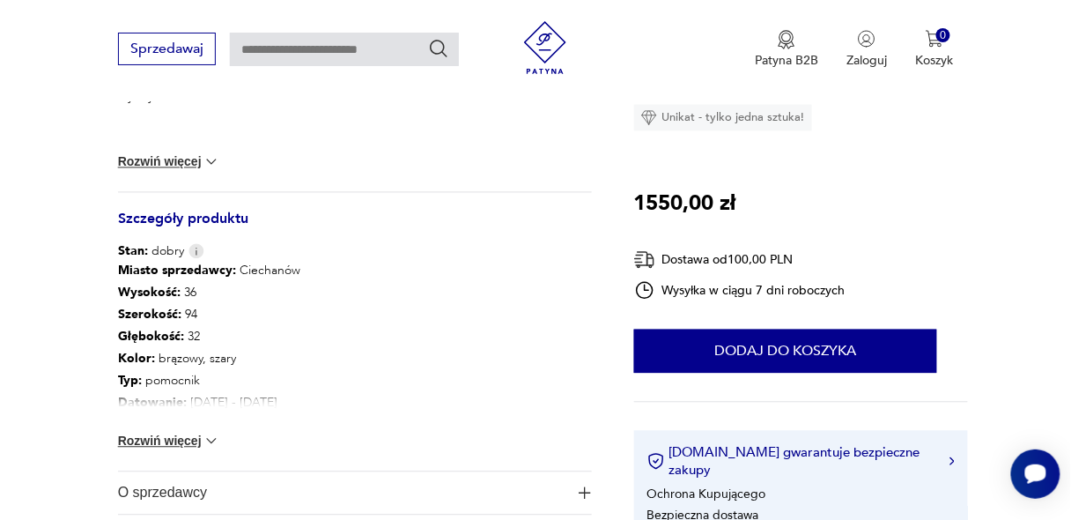
click at [200, 441] on button "Rozwiń więcej" at bounding box center [169, 441] width 102 height 18
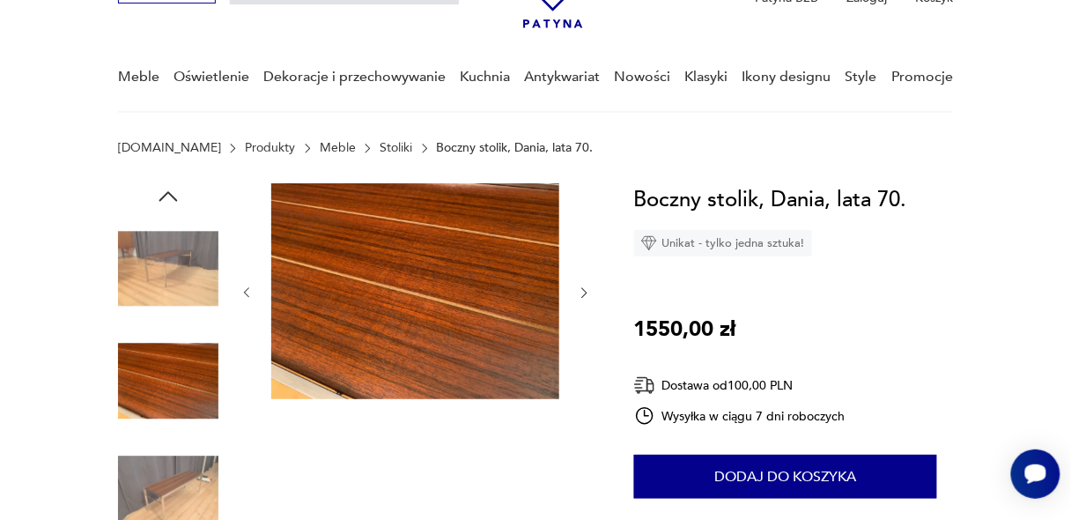
scroll to position [61, 0]
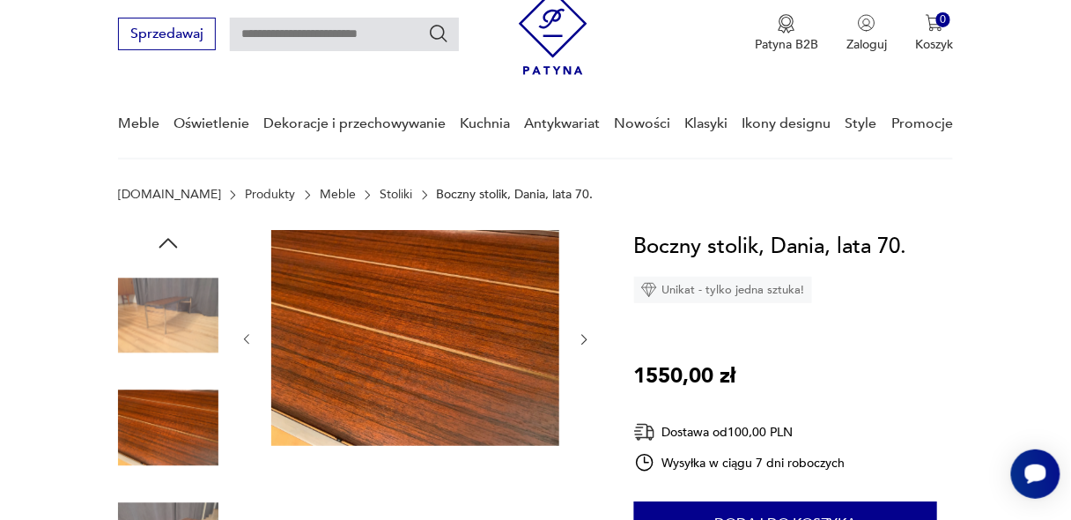
click at [180, 306] on img at bounding box center [168, 315] width 100 height 100
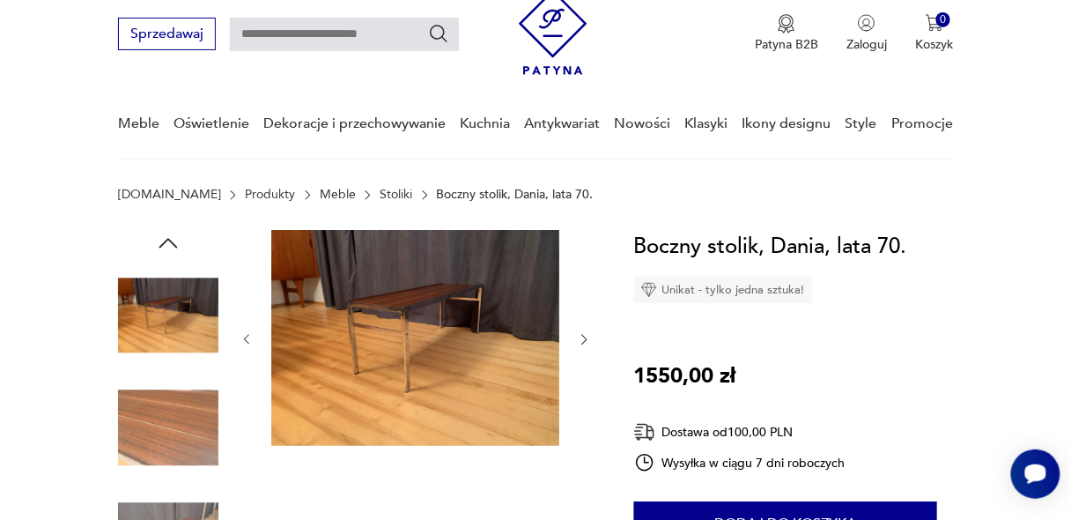
click at [398, 310] on img at bounding box center [415, 338] width 288 height 216
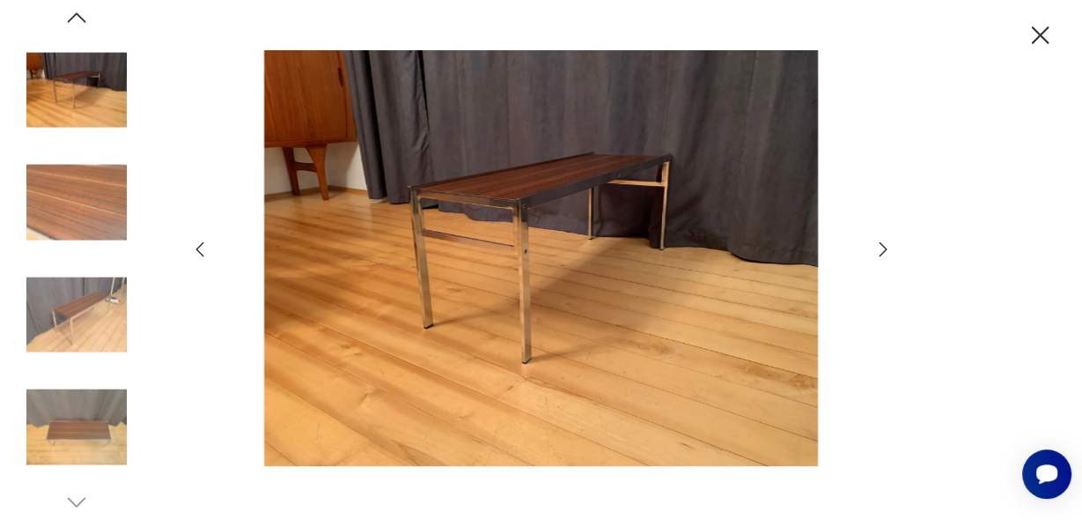
click at [882, 250] on icon "button" at bounding box center [883, 249] width 21 height 21
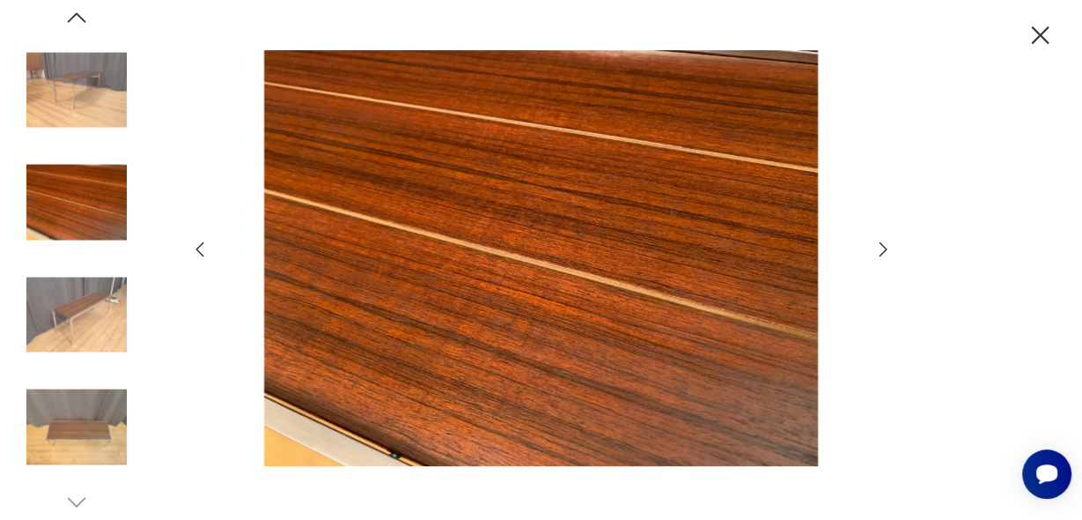
click at [882, 250] on icon "button" at bounding box center [883, 249] width 21 height 21
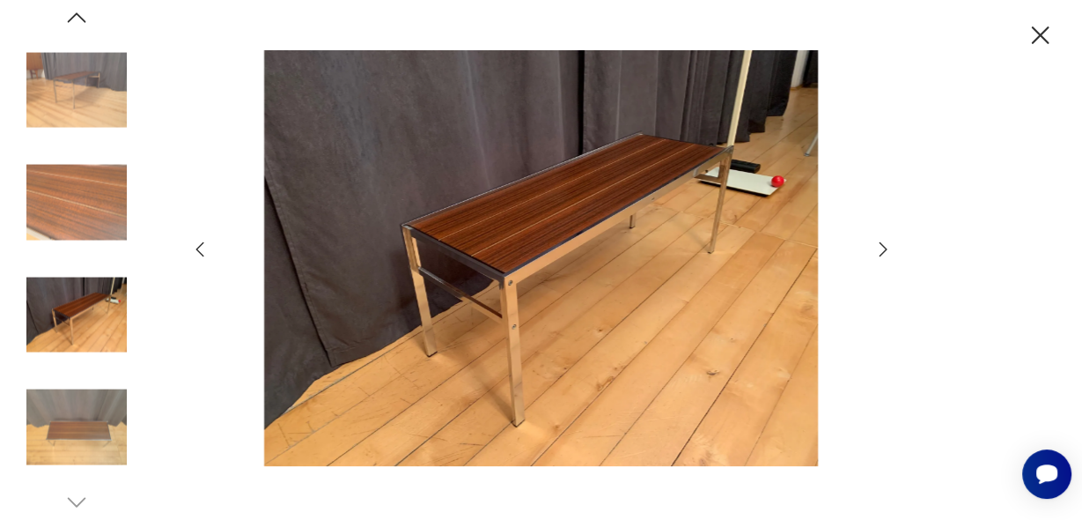
click at [882, 250] on icon "button" at bounding box center [883, 249] width 21 height 21
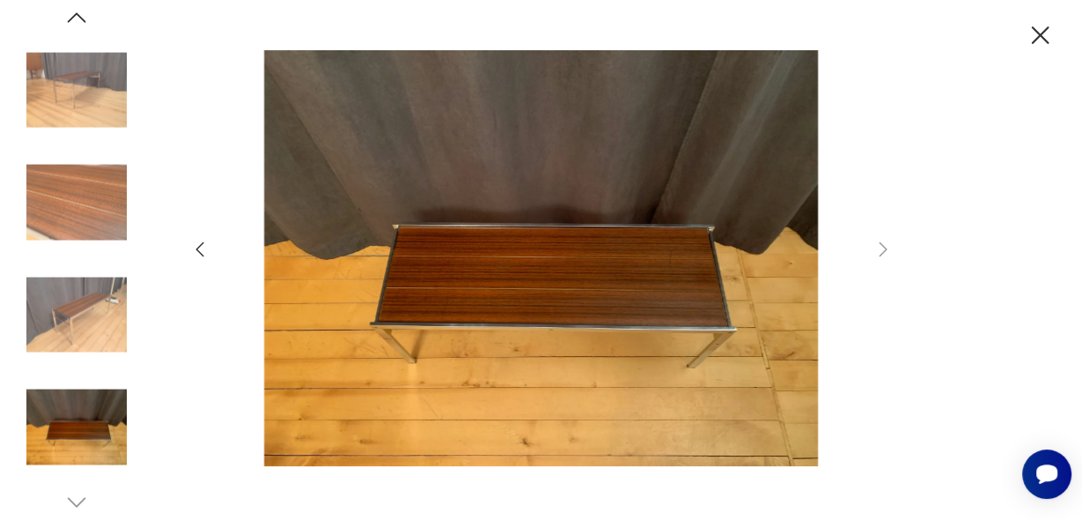
click at [198, 250] on icon "button" at bounding box center [199, 249] width 21 height 21
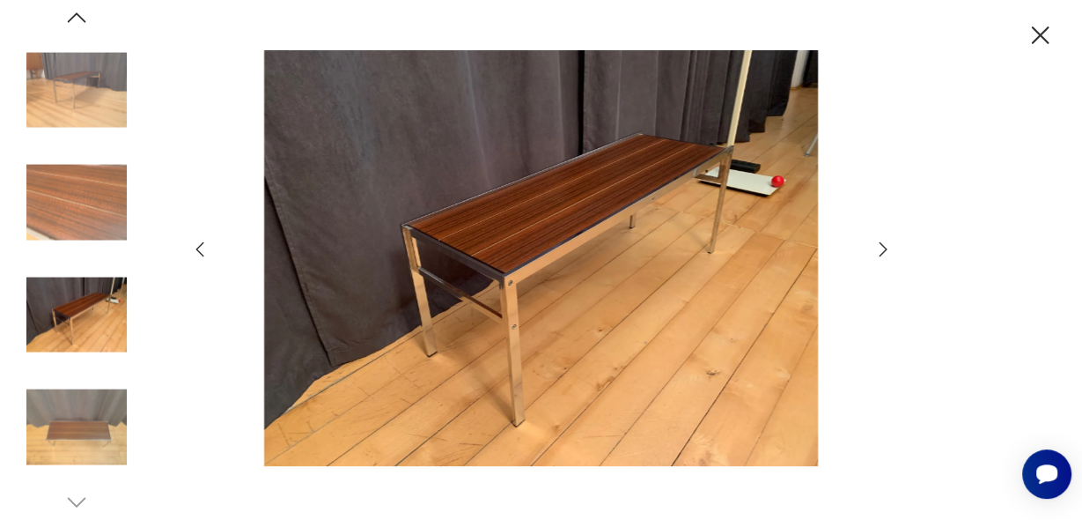
click at [198, 250] on icon "button" at bounding box center [199, 249] width 21 height 21
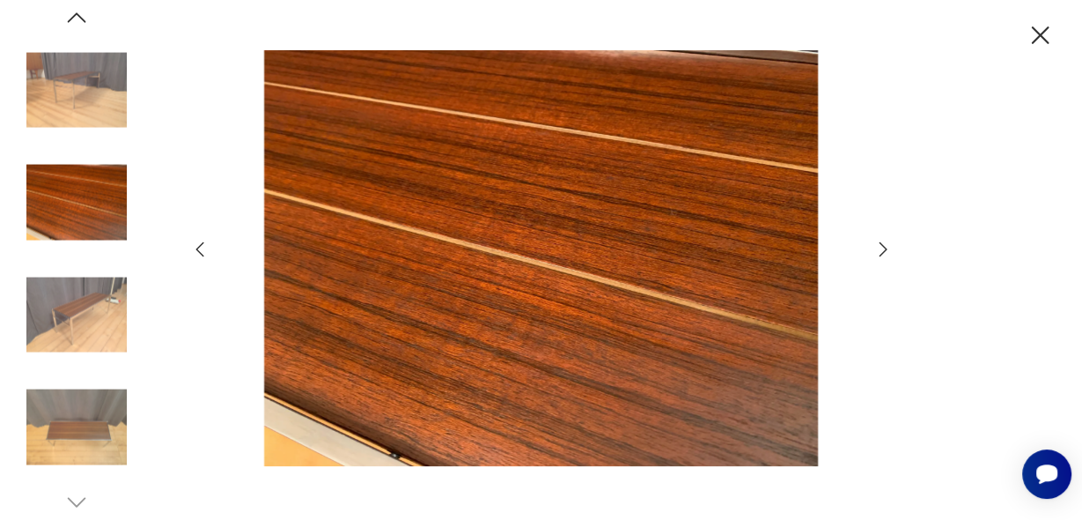
click at [198, 250] on icon "button" at bounding box center [199, 249] width 21 height 21
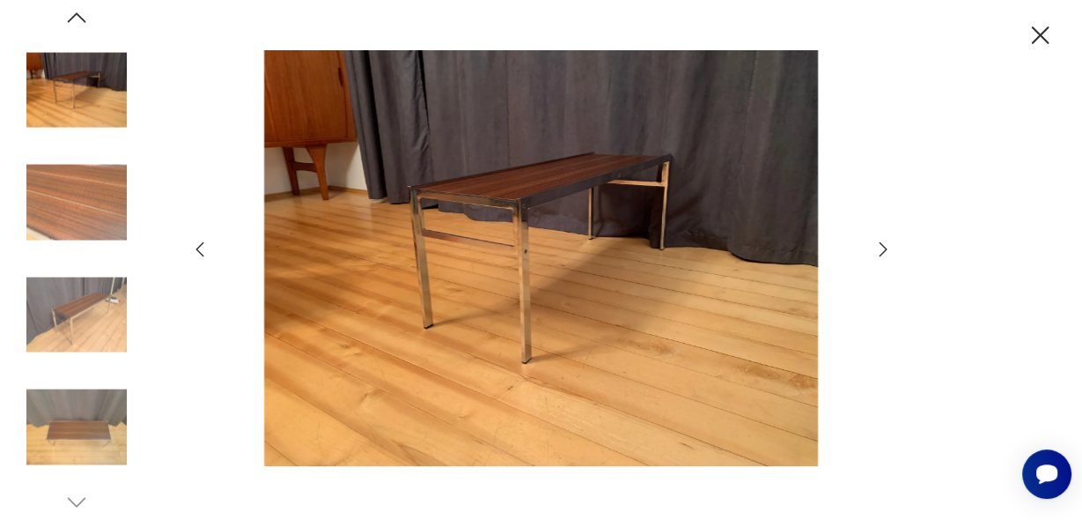
click at [198, 250] on icon "button" at bounding box center [199, 249] width 21 height 21
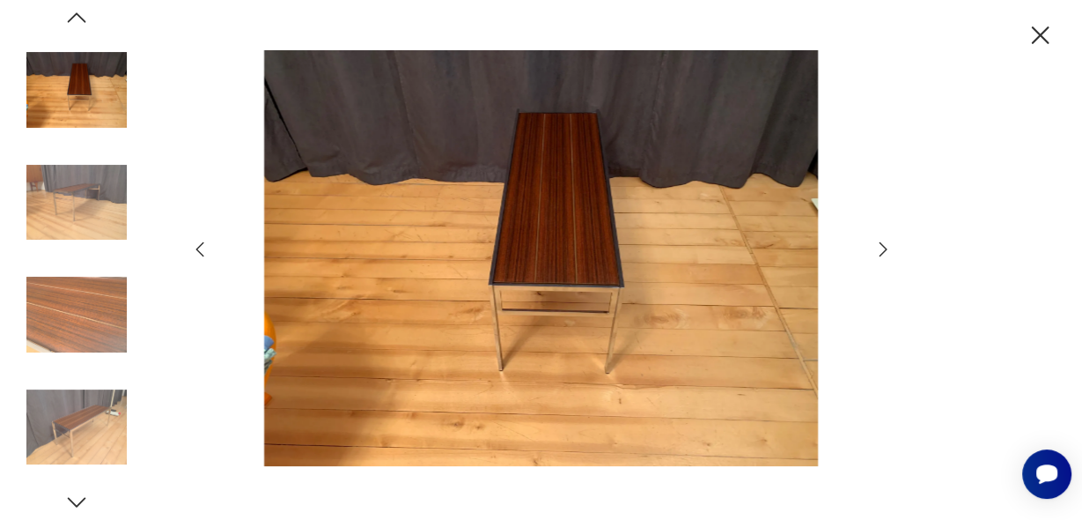
click at [1037, 39] on icon "button" at bounding box center [1040, 35] width 31 height 31
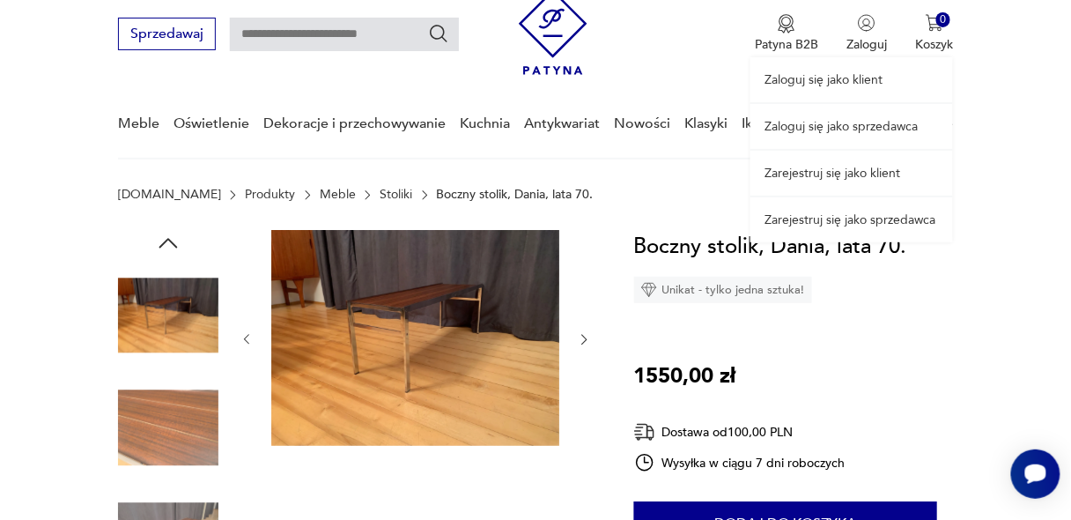
click at [868, 30] on div "Zaloguj się jako klient Zaloguj się jako sprzedawca Zarejestruj się jako klient…" at bounding box center [851, 108] width 203 height 268
click at [845, 176] on link "Zarejestruj się jako klient" at bounding box center [851, 173] width 203 height 45
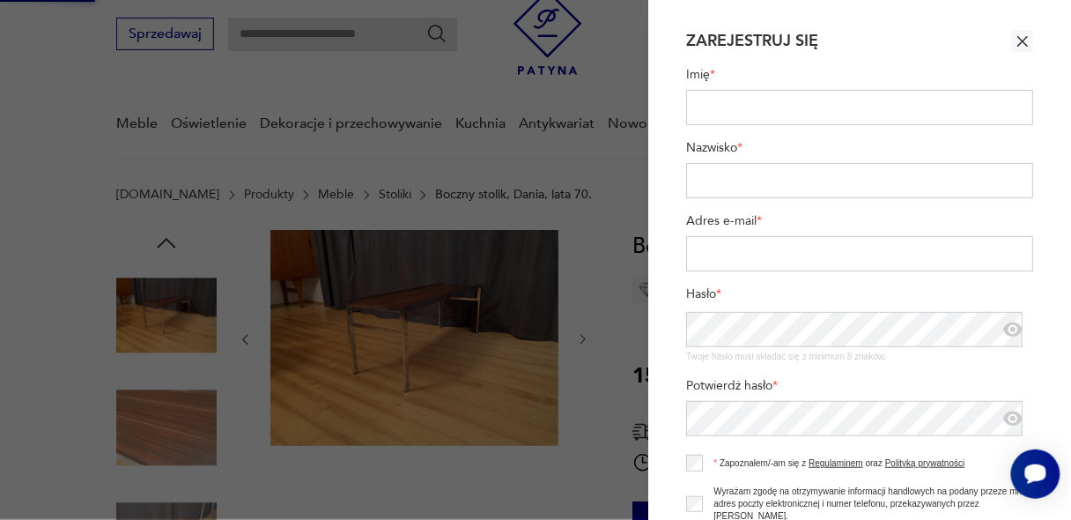
click at [754, 99] on input "Imię *" at bounding box center [859, 107] width 347 height 35
type input "*****"
type input "**********"
click at [748, 244] on input "Adres e-mail *" at bounding box center [859, 253] width 347 height 35
type input "**********"
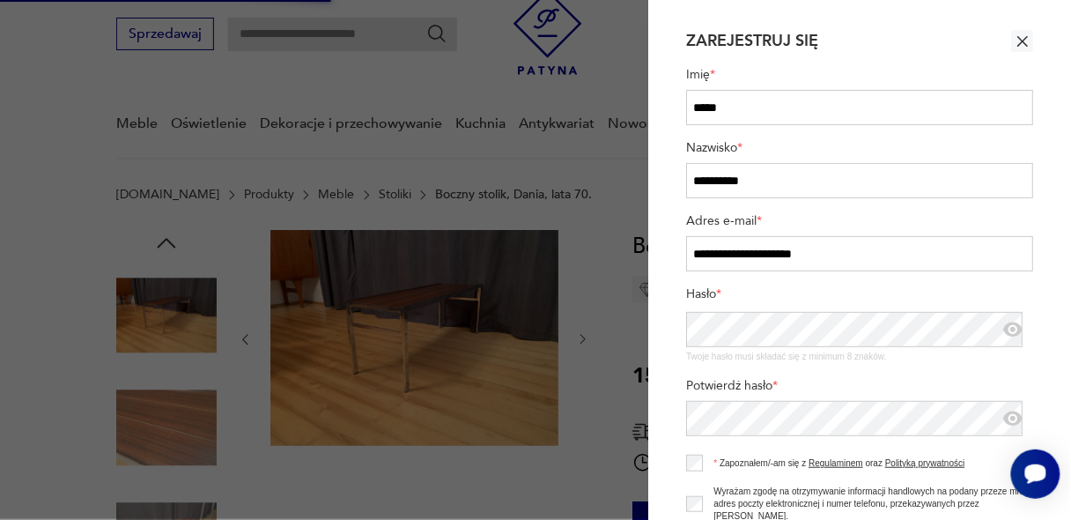
click at [1003, 329] on icon "button" at bounding box center [1012, 329] width 19 height 15
click at [1003, 329] on icon "button" at bounding box center [1009, 330] width 13 height 11
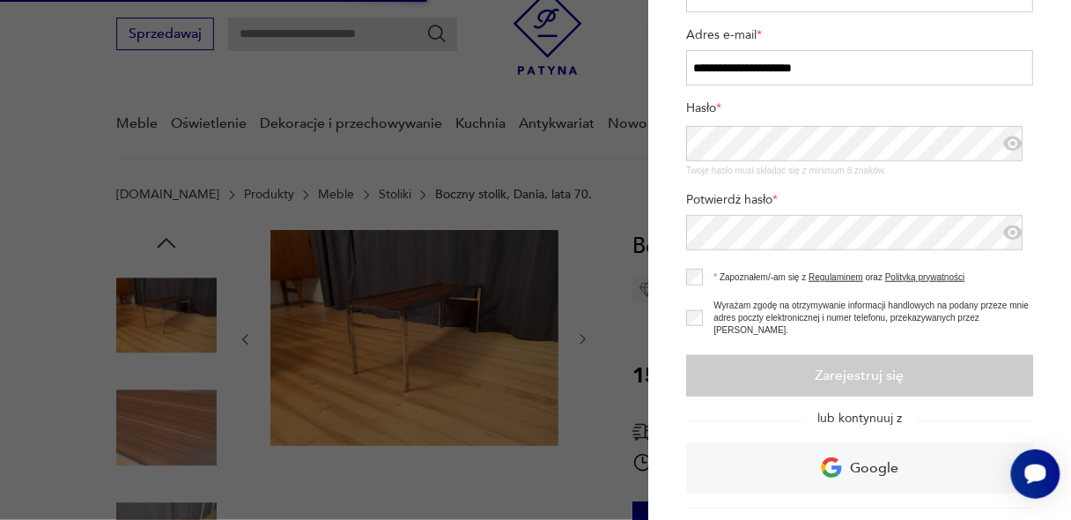
scroll to position [188, 0]
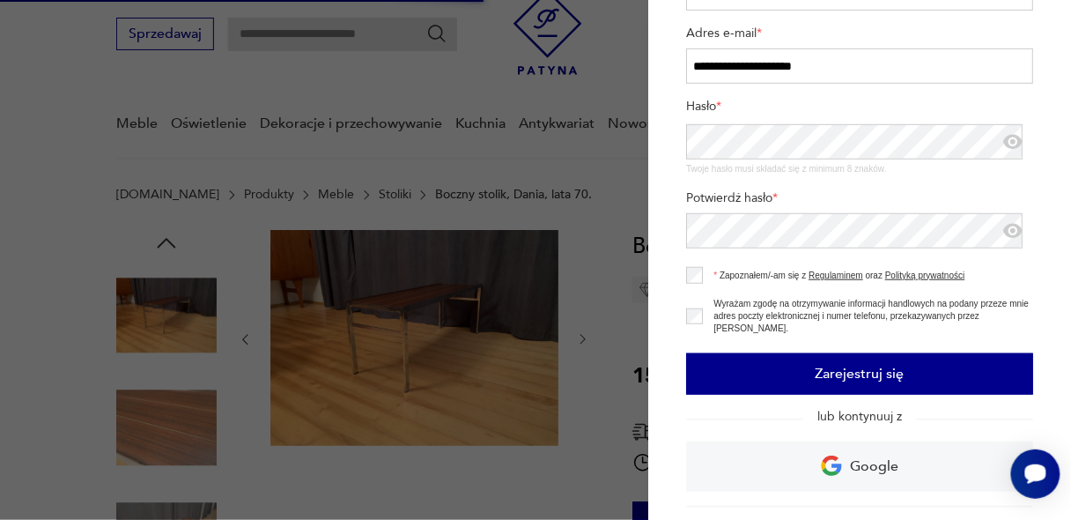
click at [805, 365] on button "Zarejestruj się" at bounding box center [859, 373] width 347 height 41
